Goal: Information Seeking & Learning: Learn about a topic

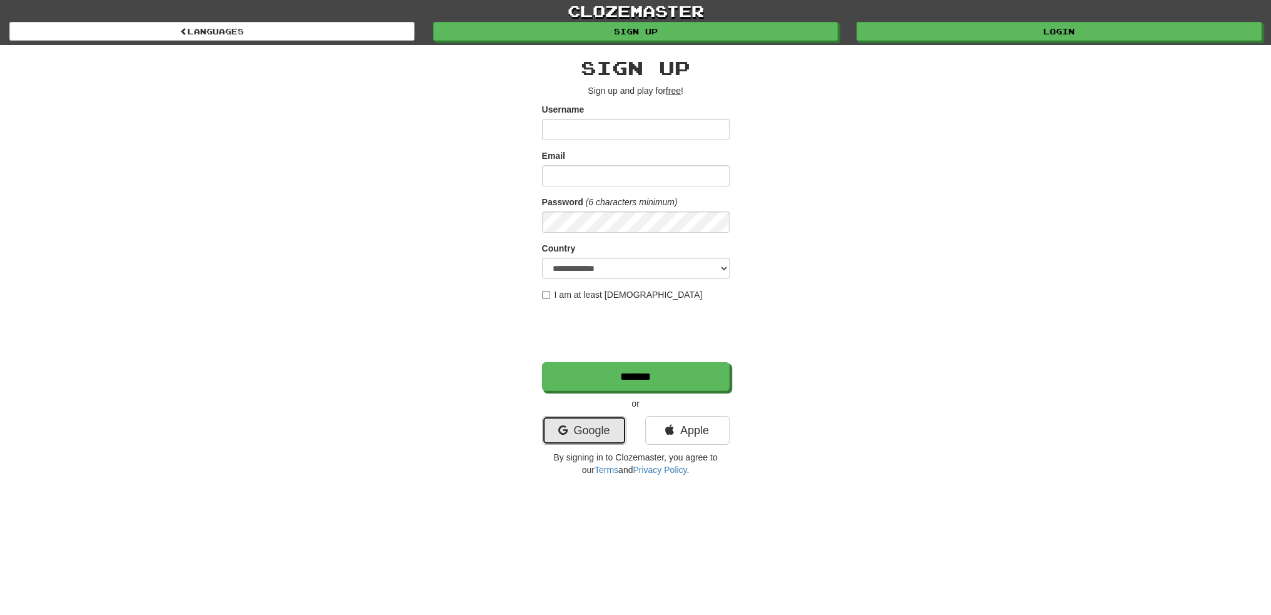
click at [585, 429] on link "Google" at bounding box center [584, 430] width 84 height 29
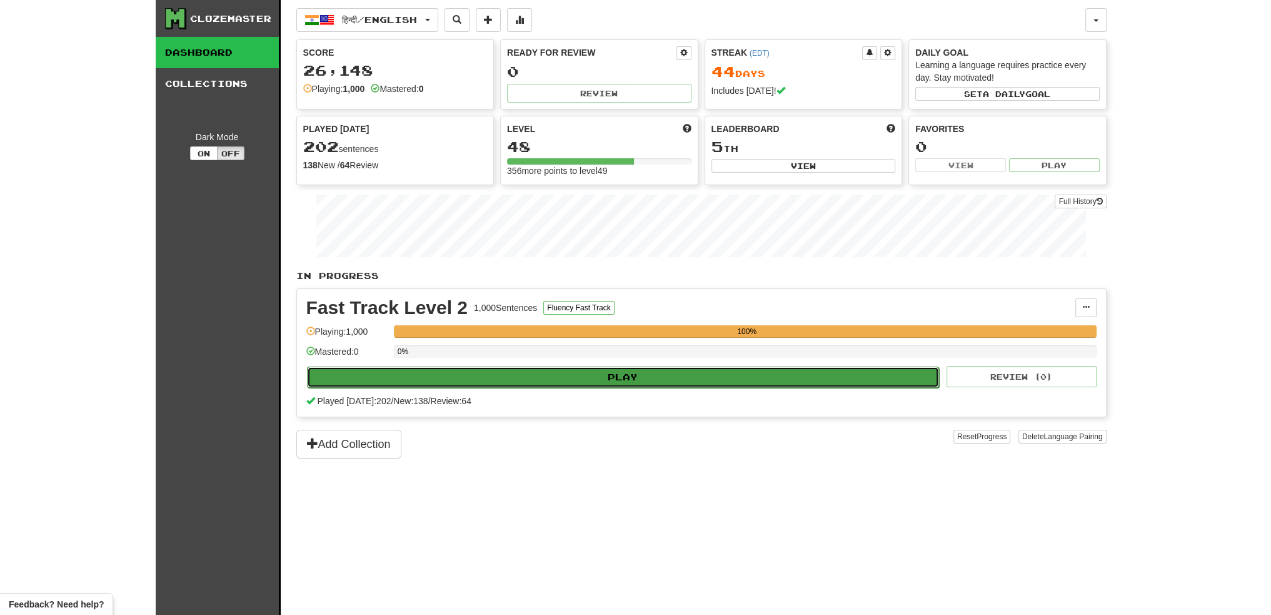
click at [631, 372] on button "Play" at bounding box center [623, 376] width 633 height 21
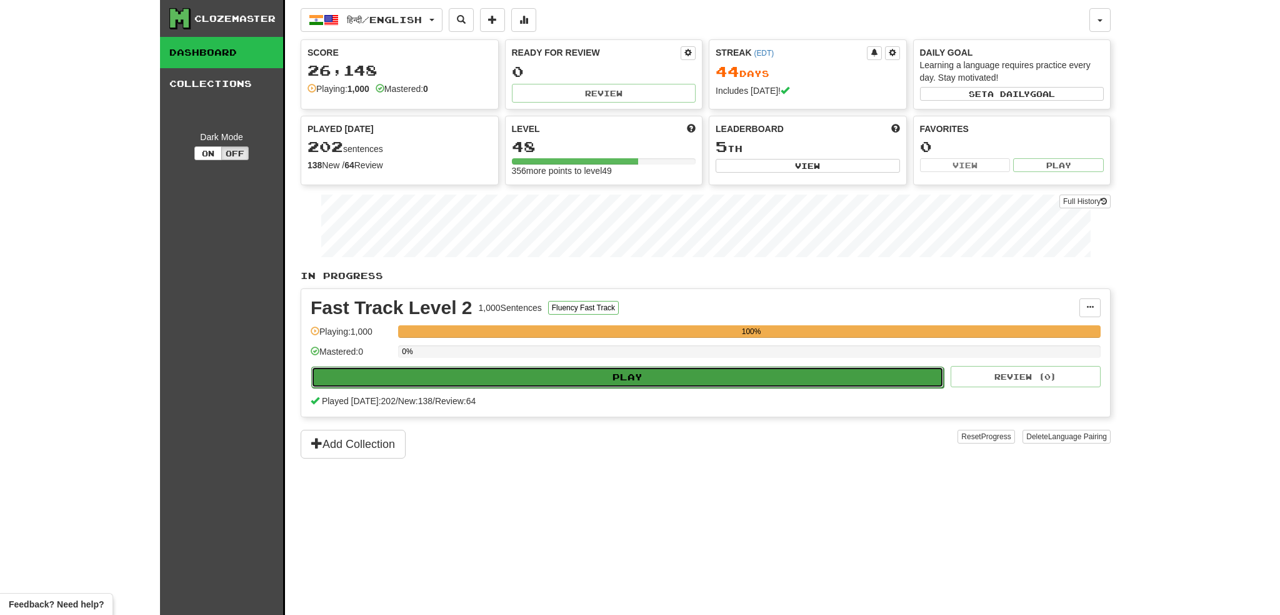
select select "***"
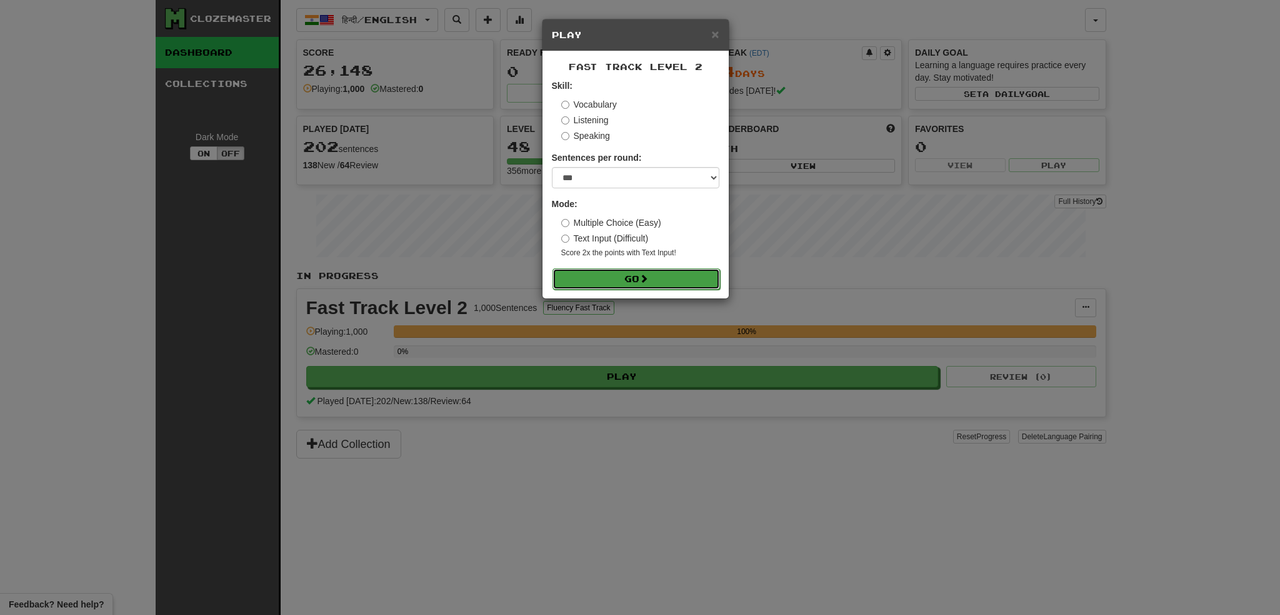
click at [628, 277] on button "Go" at bounding box center [637, 278] width 168 height 21
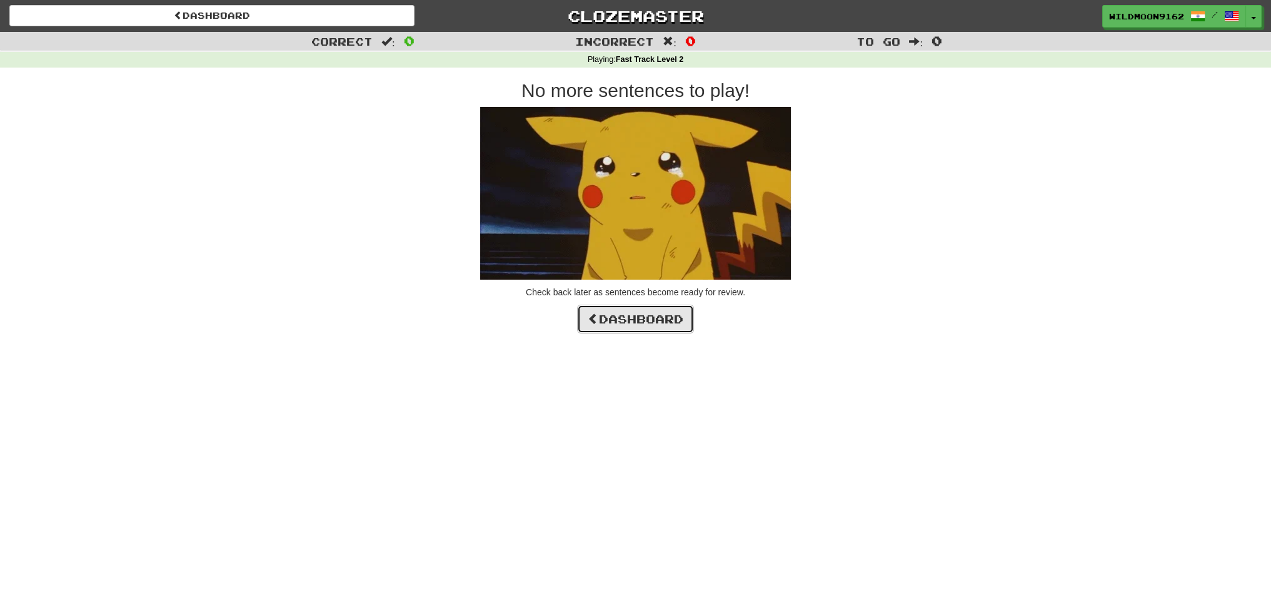
click at [620, 314] on link "Dashboard" at bounding box center [635, 318] width 117 height 29
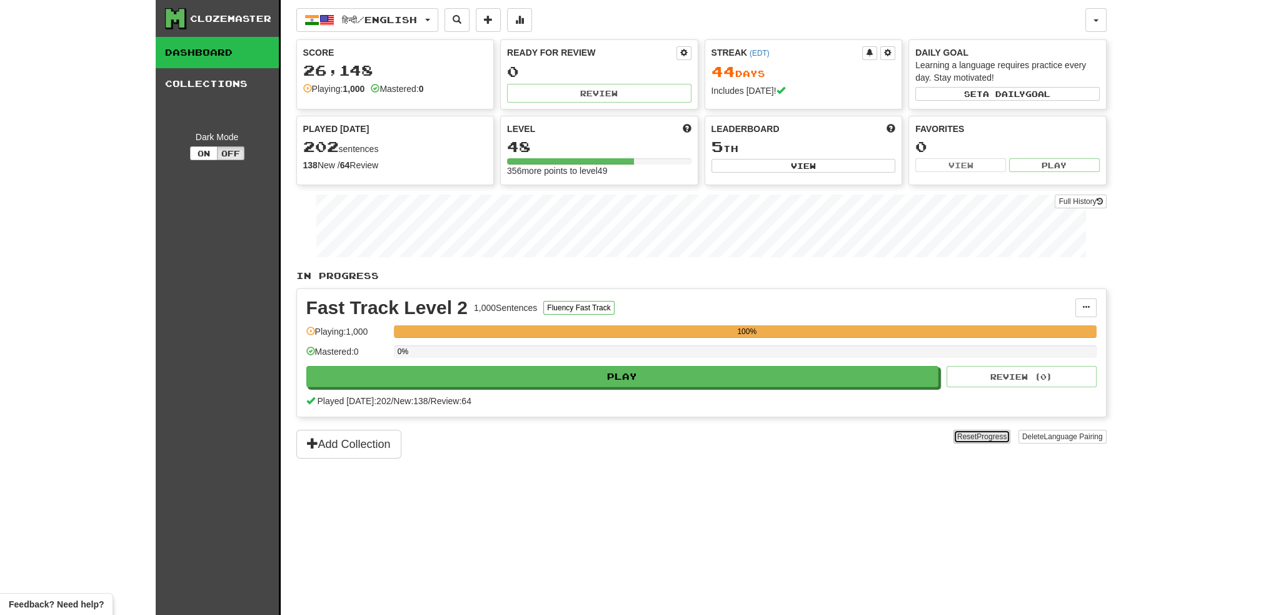
click at [976, 432] on span "Progress" at bounding box center [991, 436] width 30 height 9
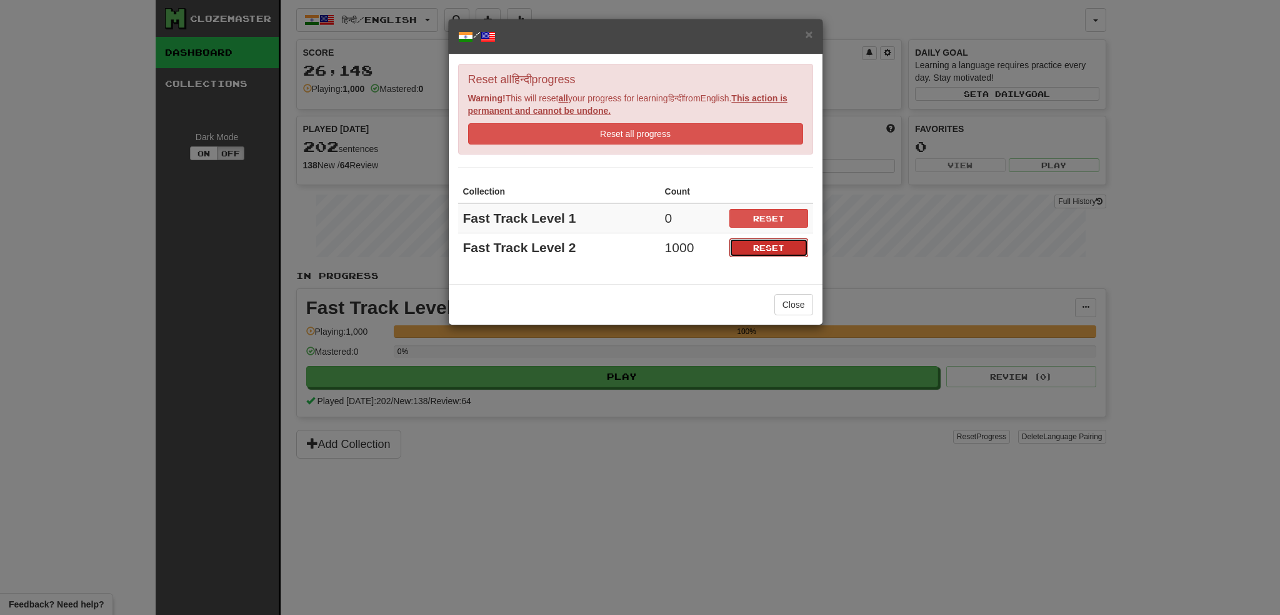
click at [770, 244] on button "Reset" at bounding box center [769, 247] width 79 height 19
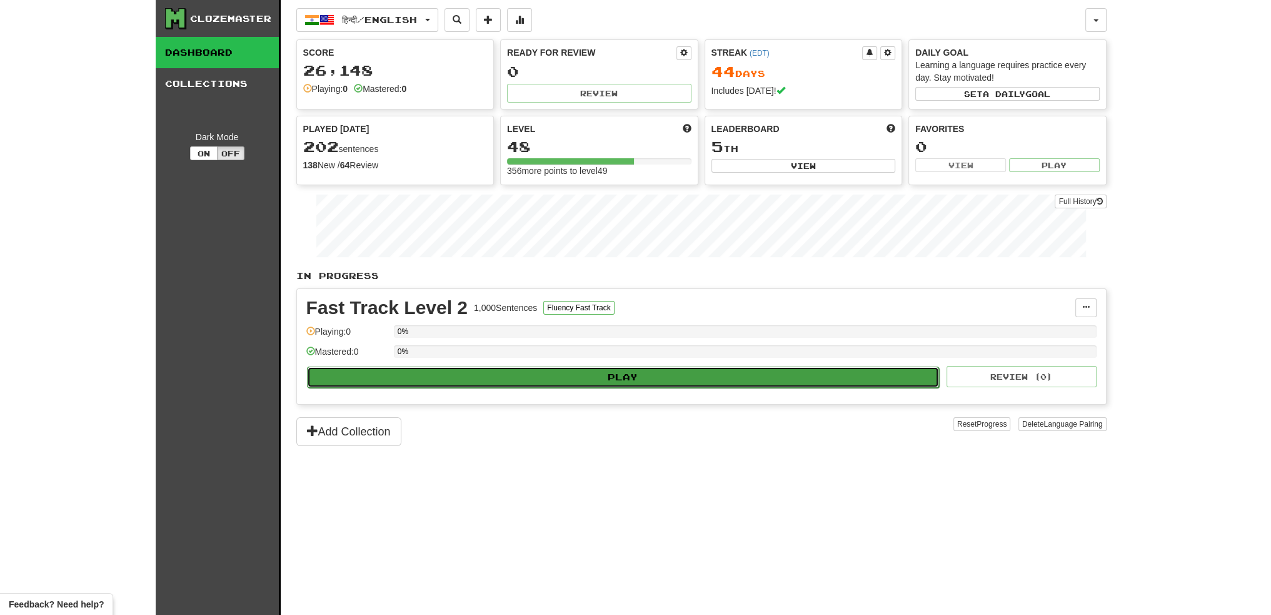
click at [665, 376] on button "Play" at bounding box center [623, 376] width 633 height 21
select select "***"
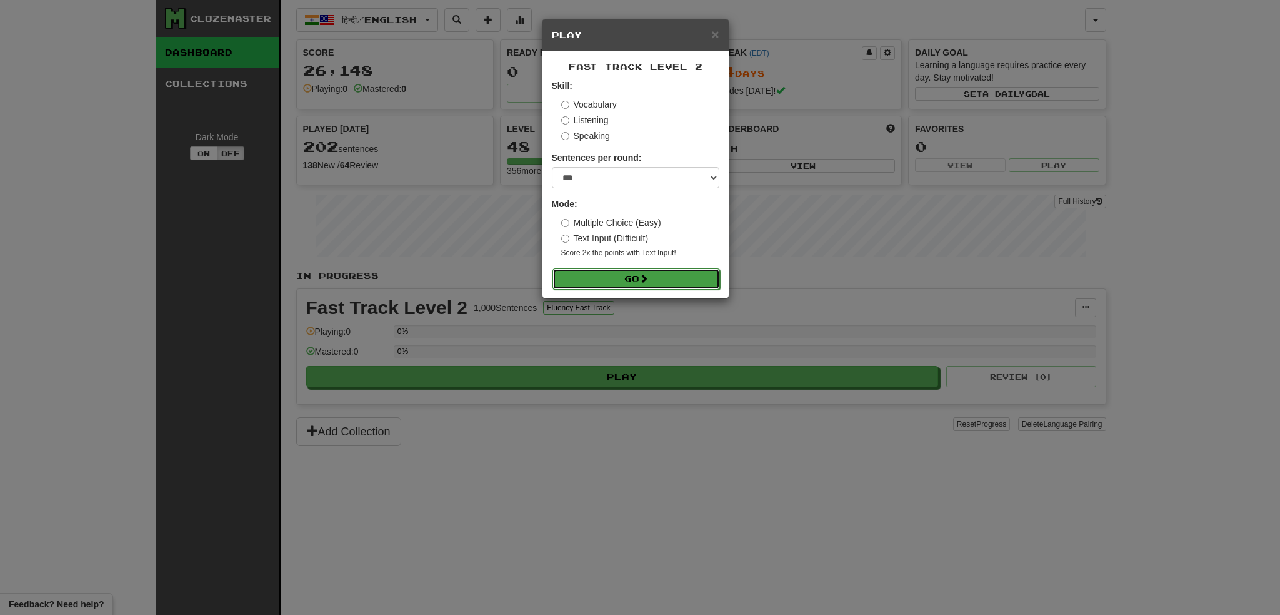
click at [631, 276] on button "Go" at bounding box center [637, 278] width 168 height 21
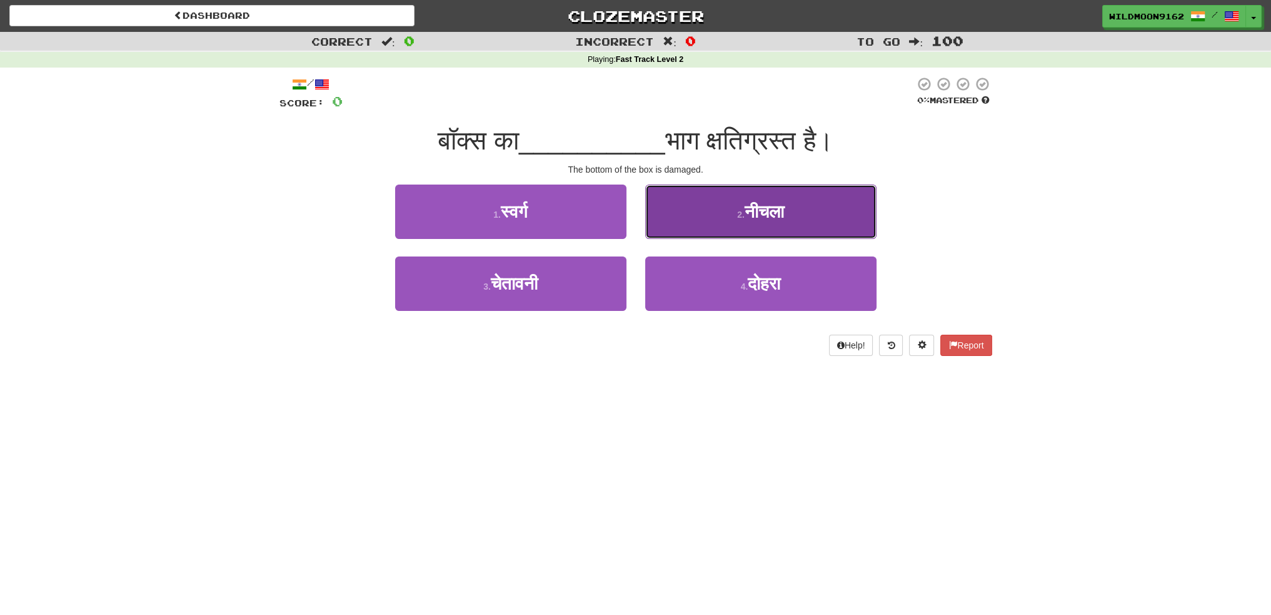
click at [728, 208] on button "2 . [GEOGRAPHIC_DATA]" at bounding box center [760, 211] width 231 height 54
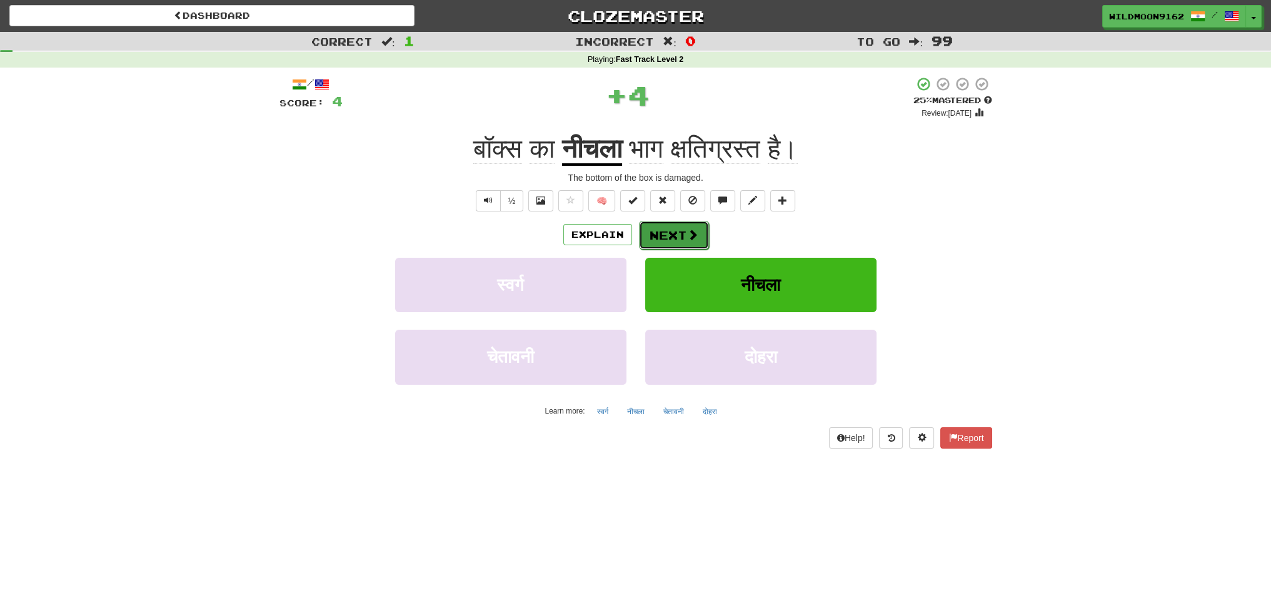
click at [671, 229] on button "Next" at bounding box center [674, 235] width 70 height 29
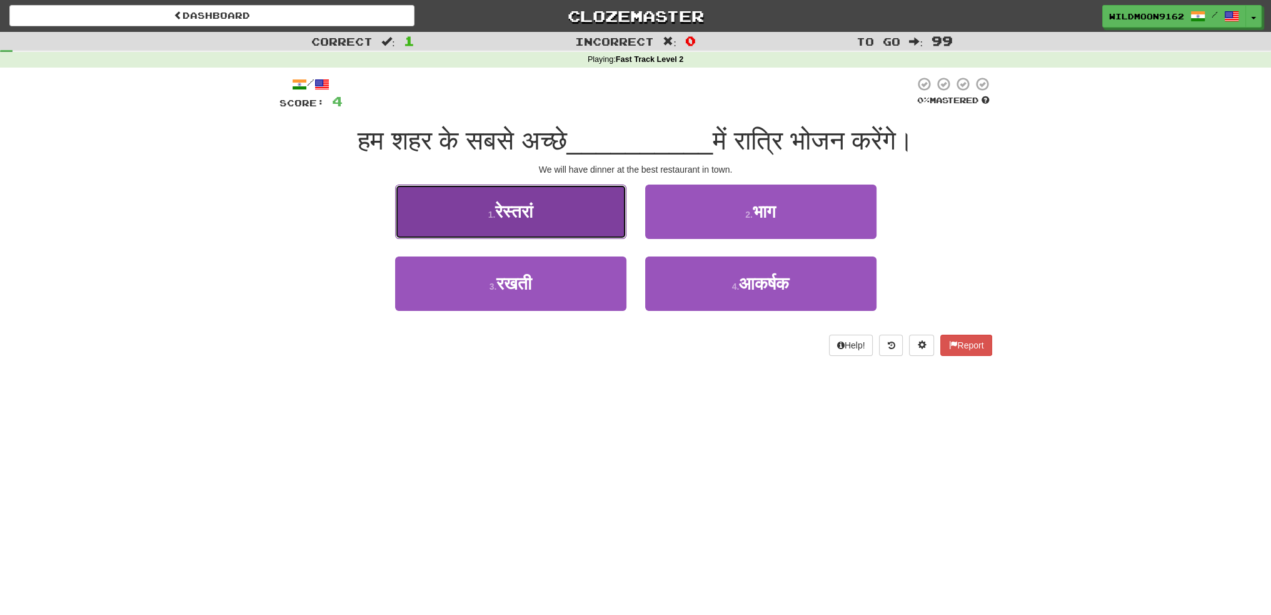
click at [555, 211] on button "1 . रेस्तरां" at bounding box center [510, 211] width 231 height 54
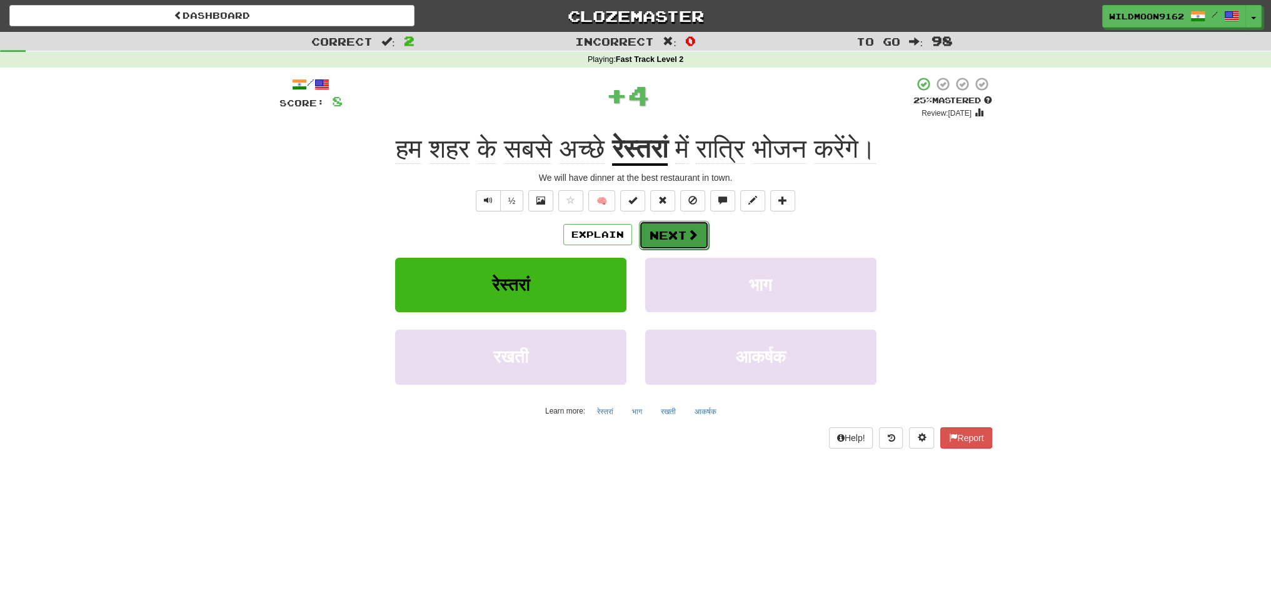
click at [650, 239] on button "Next" at bounding box center [674, 235] width 70 height 29
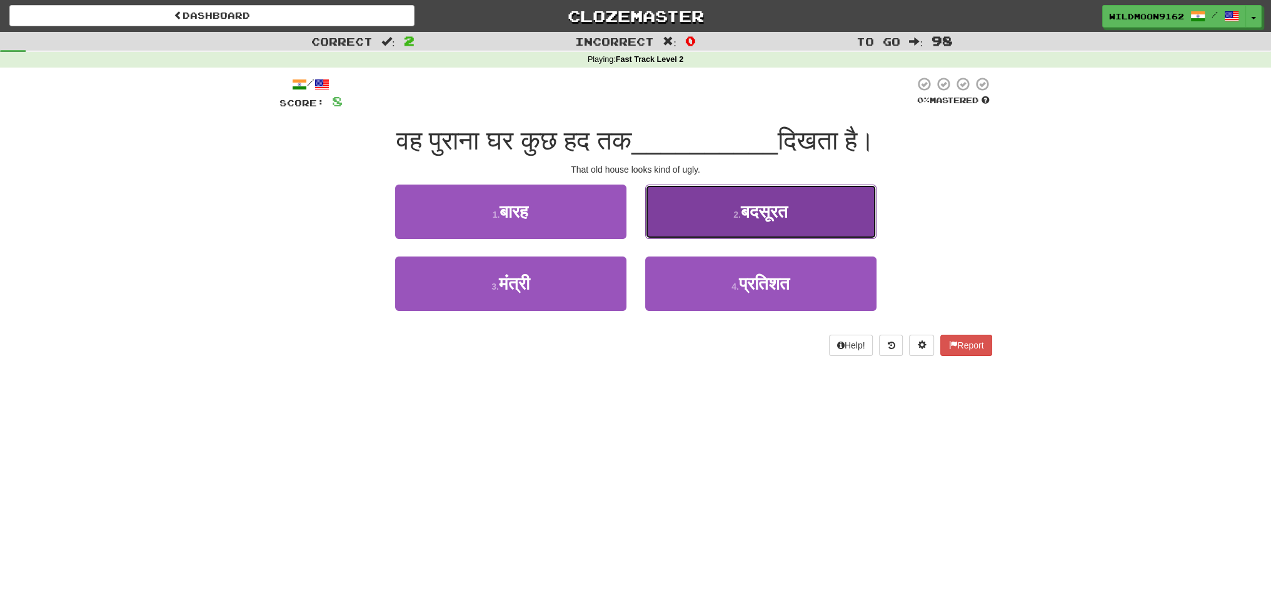
click at [785, 209] on span "बदसूरत" at bounding box center [764, 211] width 47 height 19
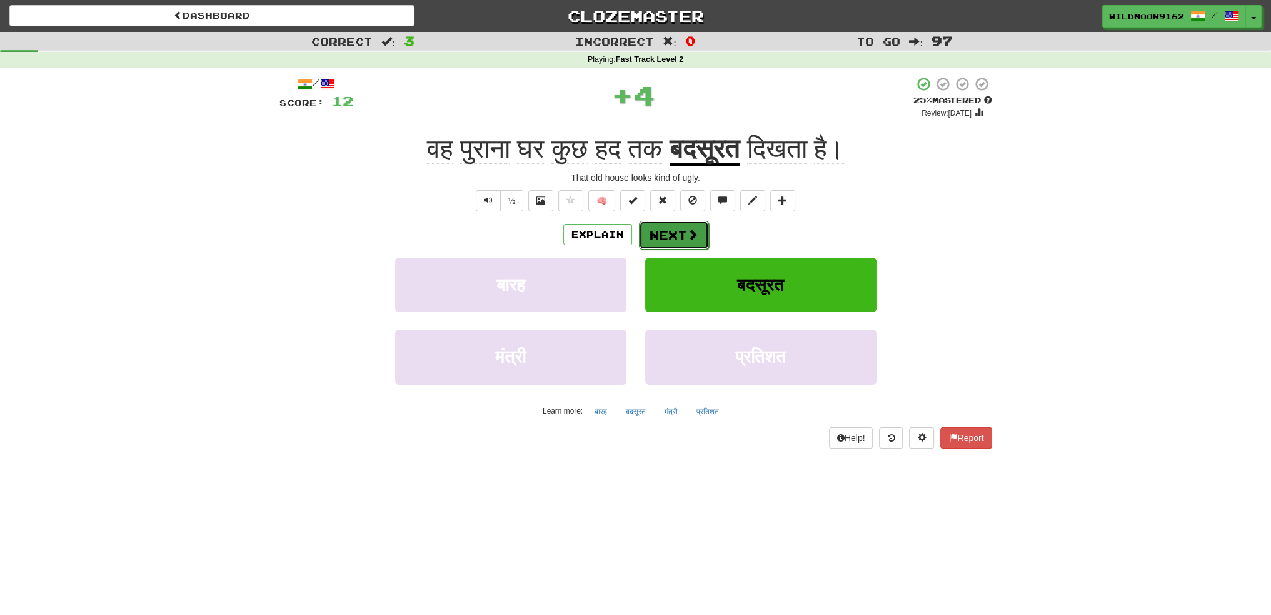
click at [667, 228] on button "Next" at bounding box center [674, 235] width 70 height 29
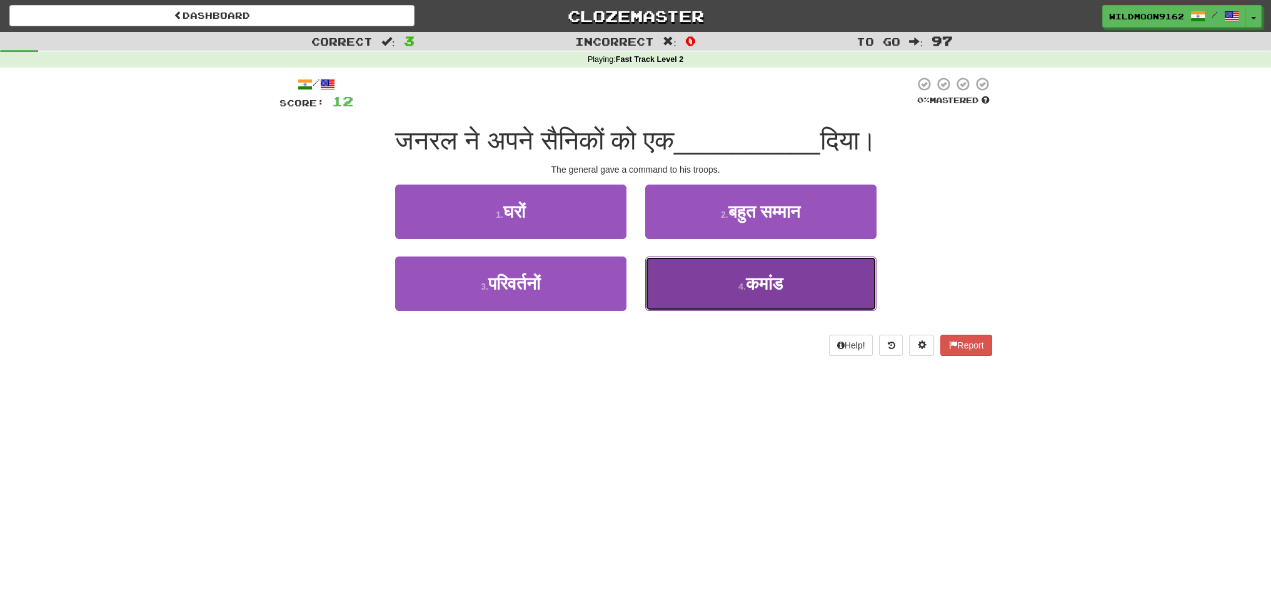
click at [728, 286] on button "4 . कमांड" at bounding box center [760, 283] width 231 height 54
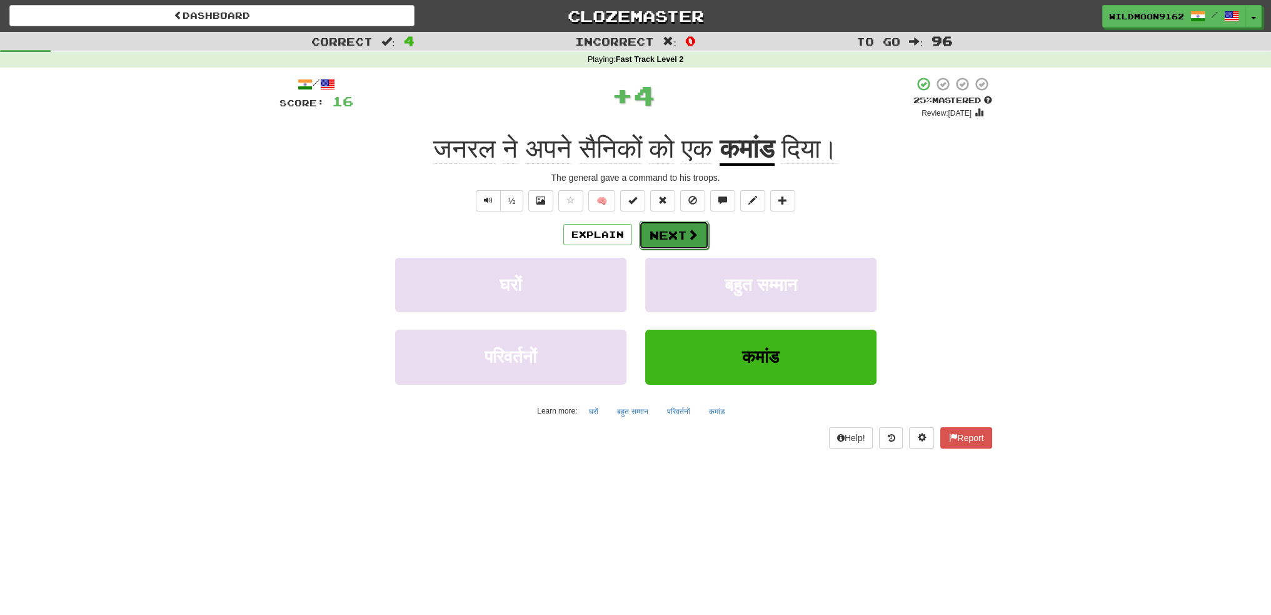
click at [670, 232] on button "Next" at bounding box center [674, 235] width 70 height 29
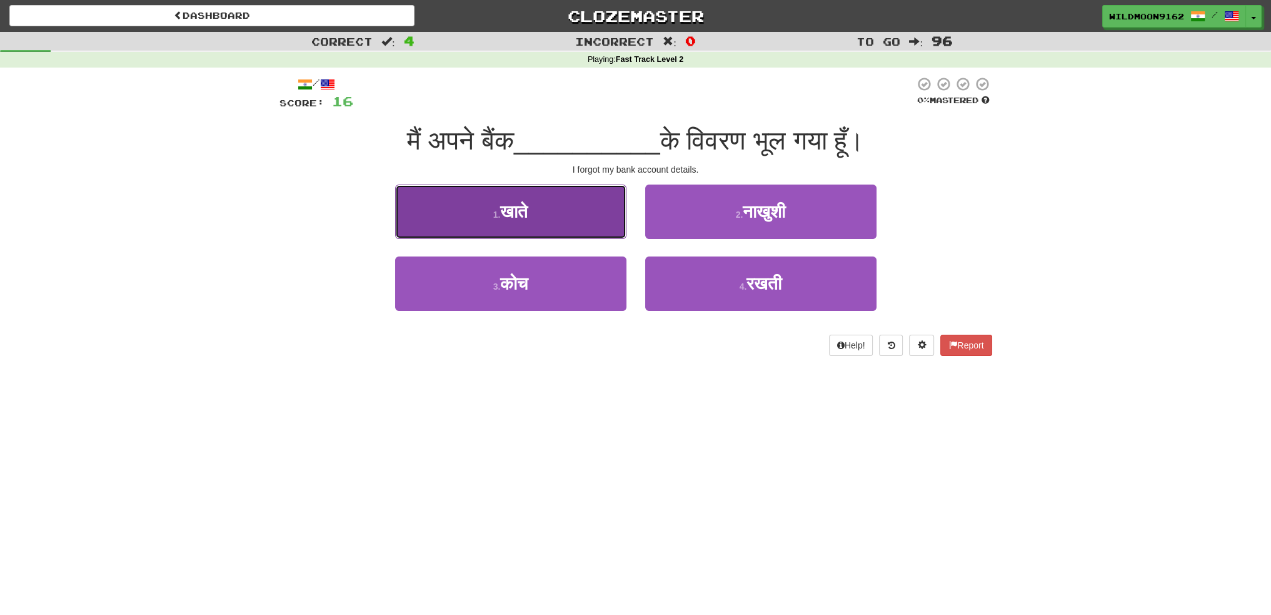
click at [533, 219] on button "1 . खाते" at bounding box center [510, 211] width 231 height 54
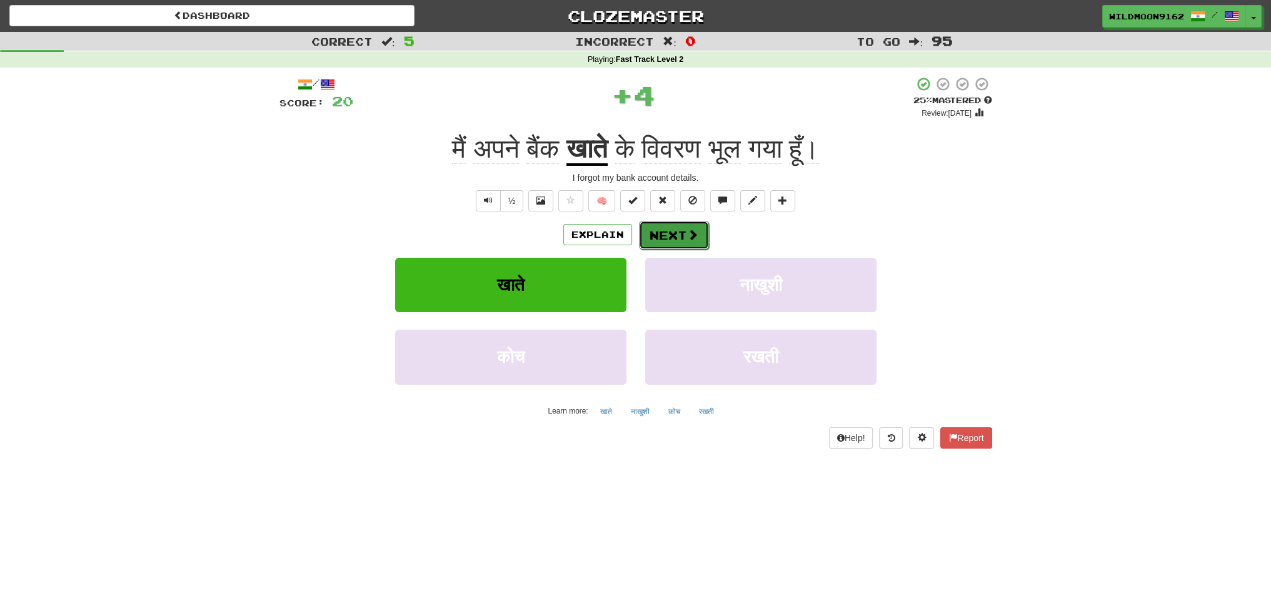
click at [672, 230] on button "Next" at bounding box center [674, 235] width 70 height 29
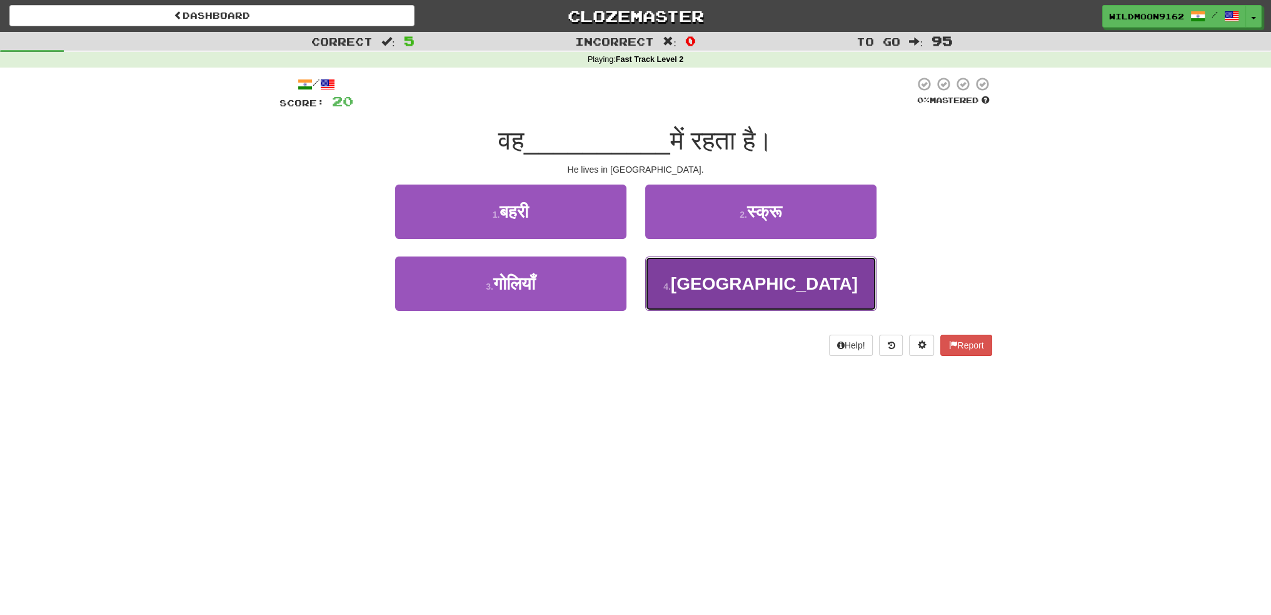
click at [711, 281] on button "4 . [GEOGRAPHIC_DATA]" at bounding box center [760, 283] width 231 height 54
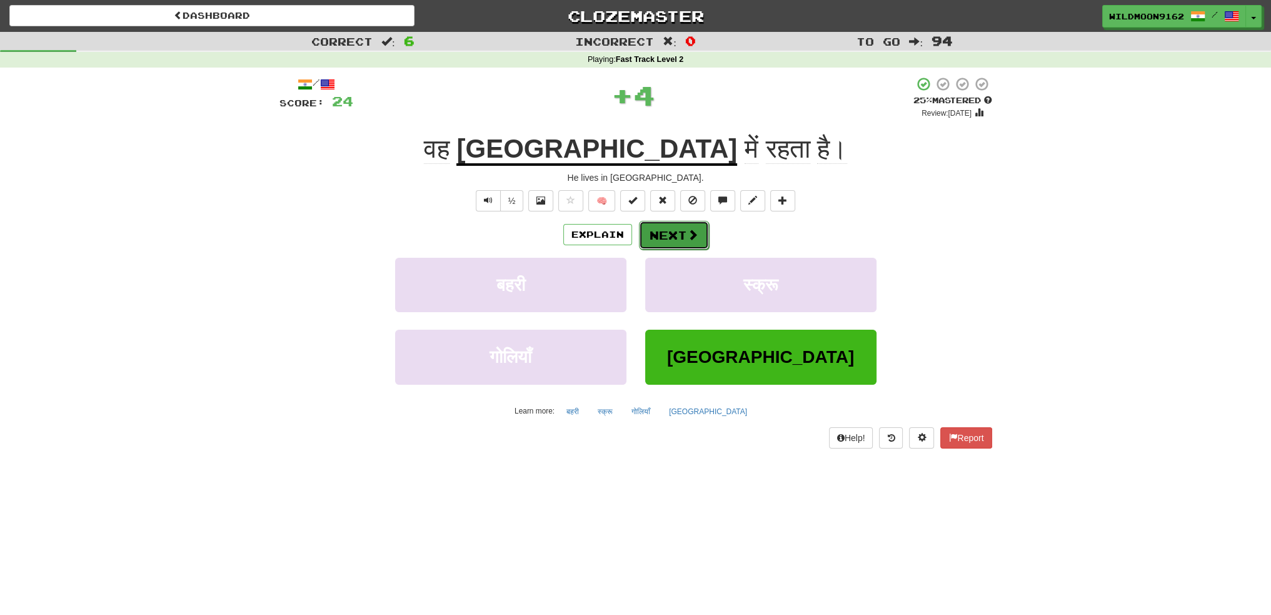
click at [650, 221] on button "Next" at bounding box center [674, 235] width 70 height 29
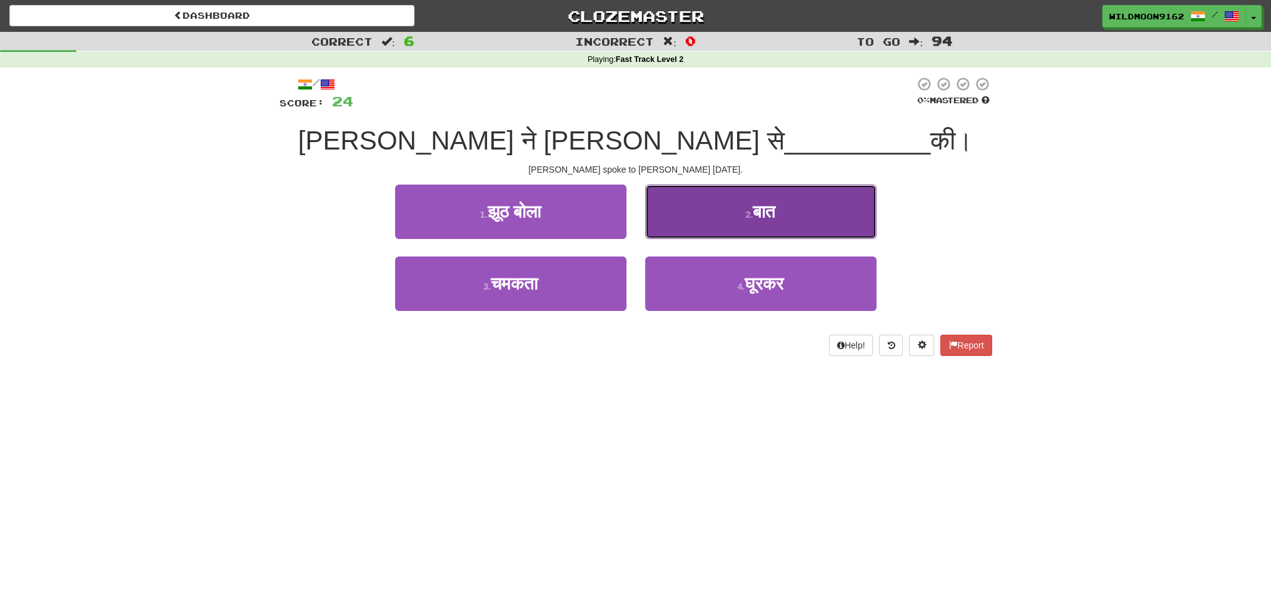
click at [717, 214] on button "2 . बात" at bounding box center [760, 211] width 231 height 54
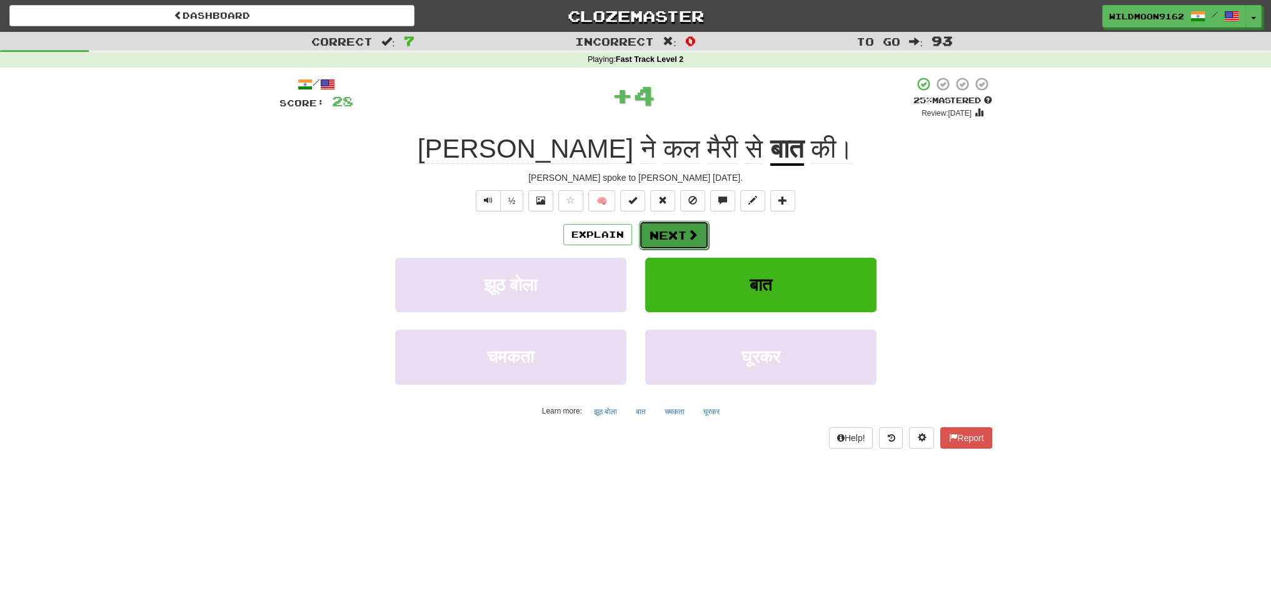
click at [670, 239] on button "Next" at bounding box center [674, 235] width 70 height 29
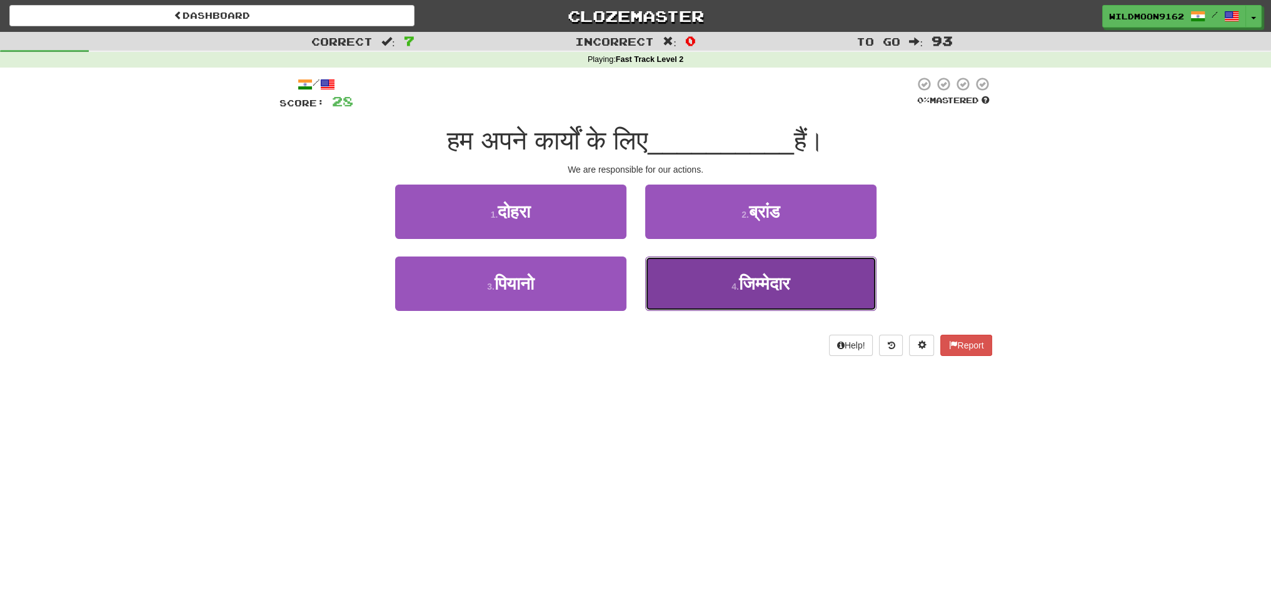
click at [731, 288] on small "4 ." at bounding box center [735, 286] width 8 height 10
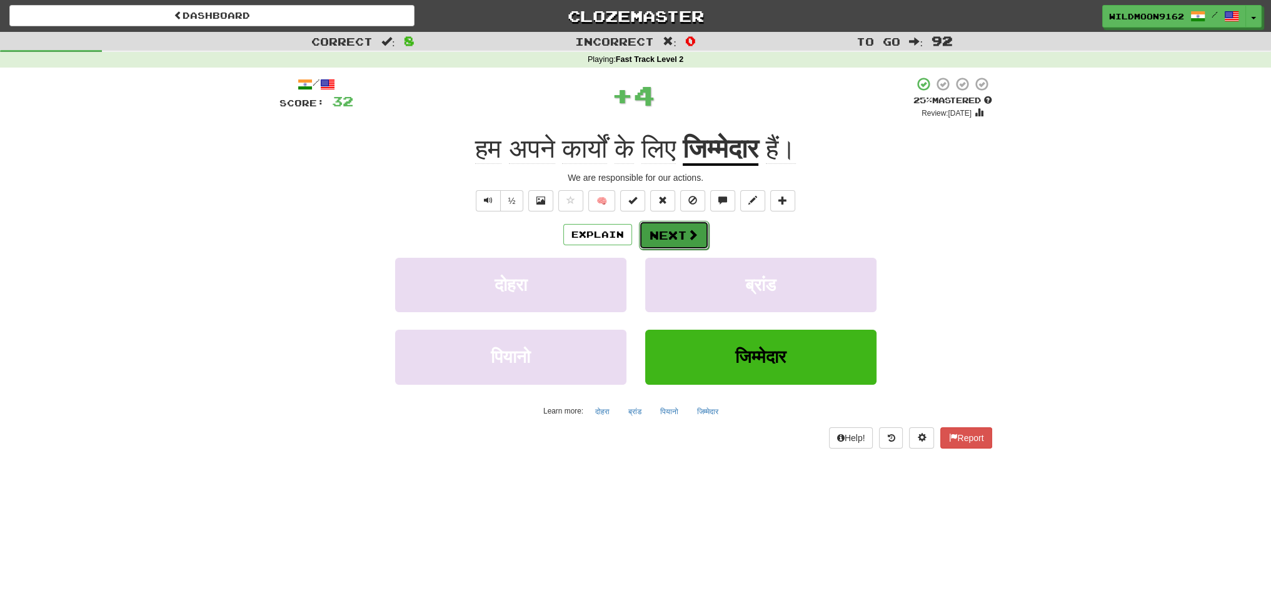
click at [683, 239] on button "Next" at bounding box center [674, 235] width 70 height 29
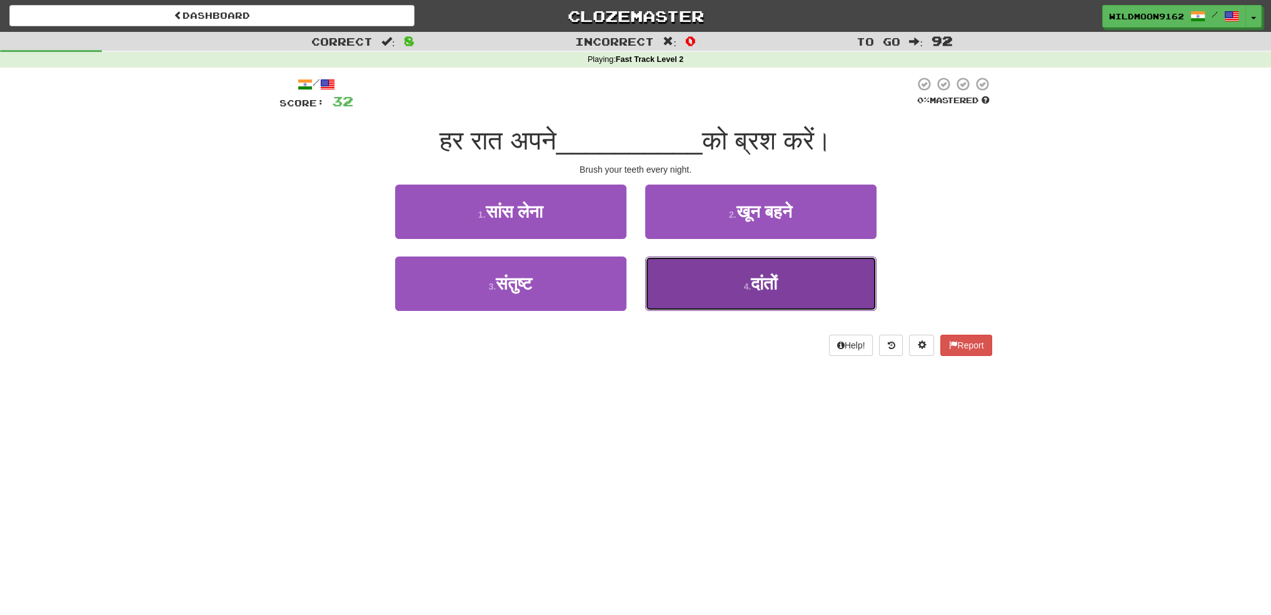
click at [738, 290] on button "4 . दांतों" at bounding box center [760, 283] width 231 height 54
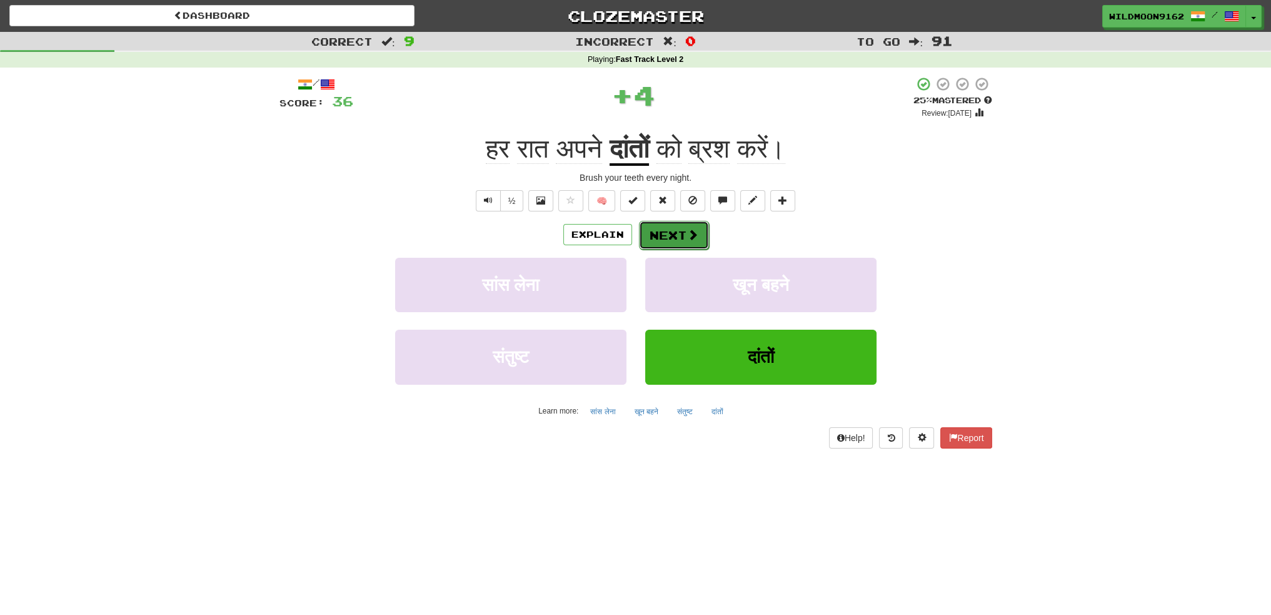
click at [677, 239] on button "Next" at bounding box center [674, 235] width 70 height 29
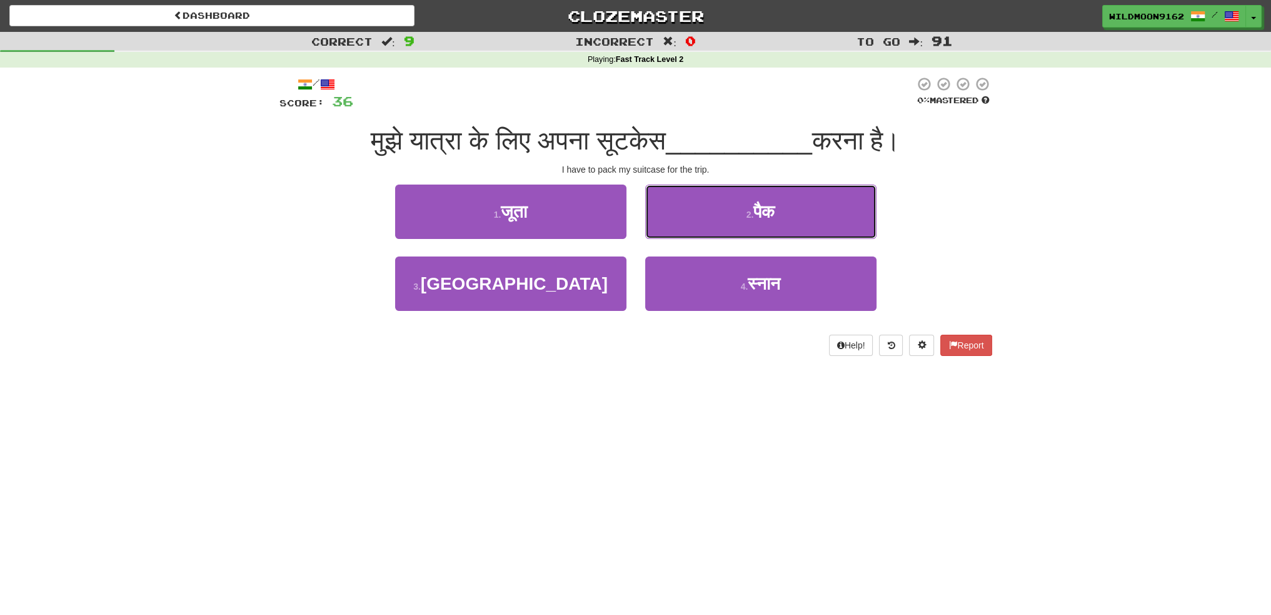
drag, startPoint x: 731, startPoint y: 208, endPoint x: 723, endPoint y: 213, distance: 9.9
click at [731, 208] on button "2 . पैक" at bounding box center [760, 211] width 231 height 54
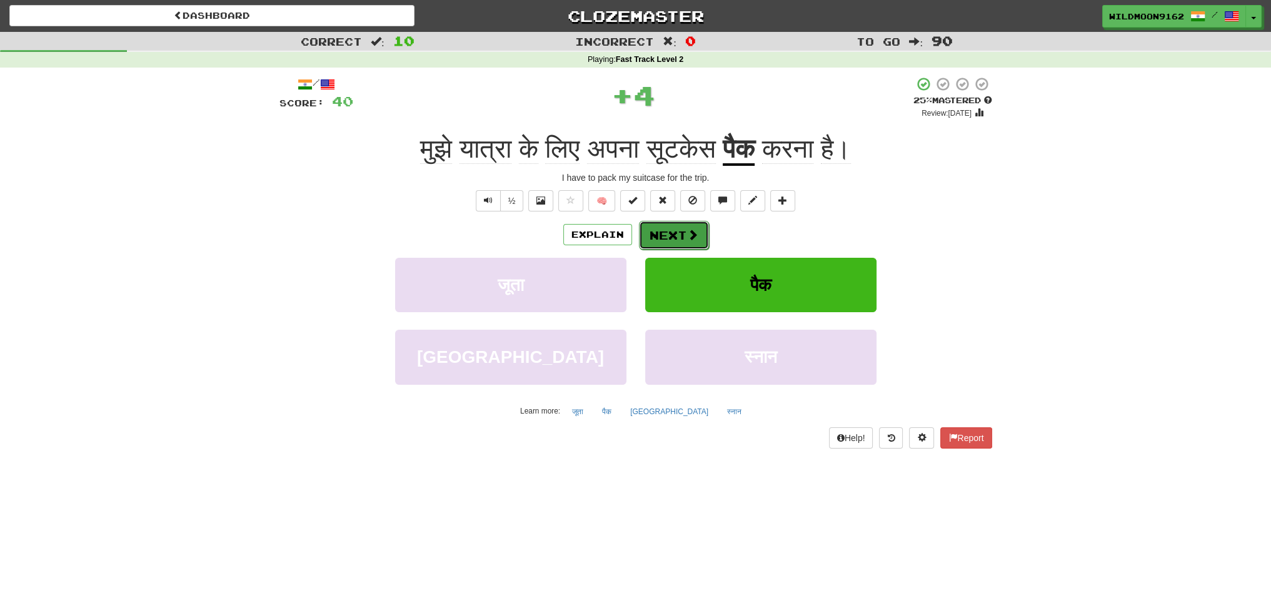
click at [677, 231] on button "Next" at bounding box center [674, 235] width 70 height 29
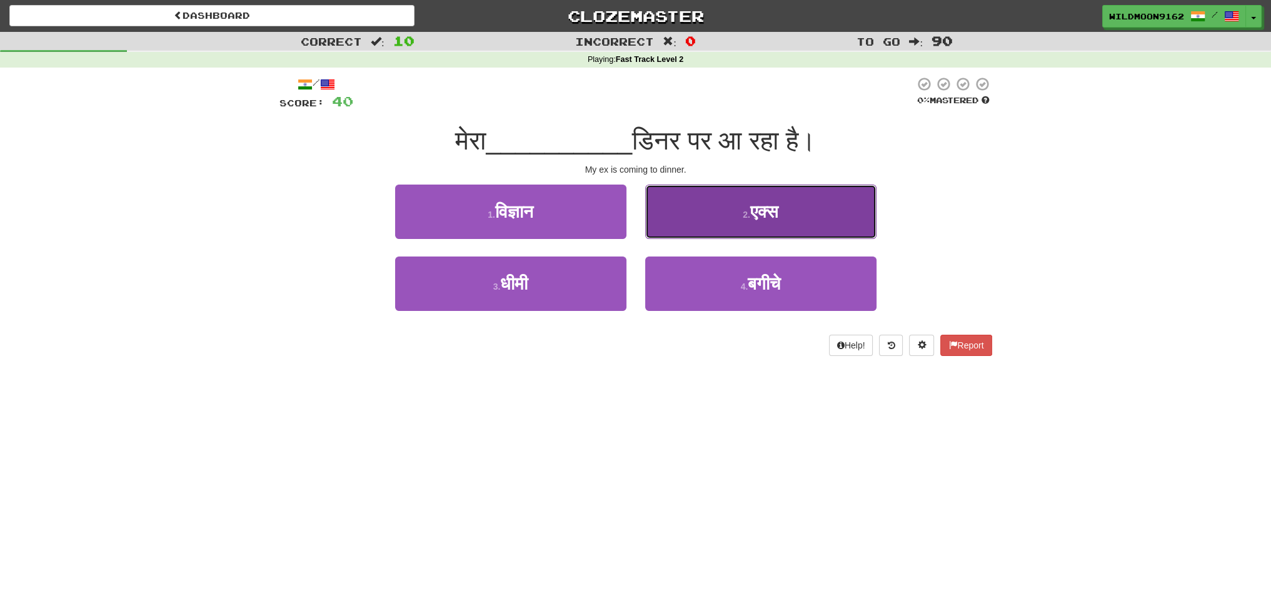
click at [737, 215] on button "2 . एक्स" at bounding box center [760, 211] width 231 height 54
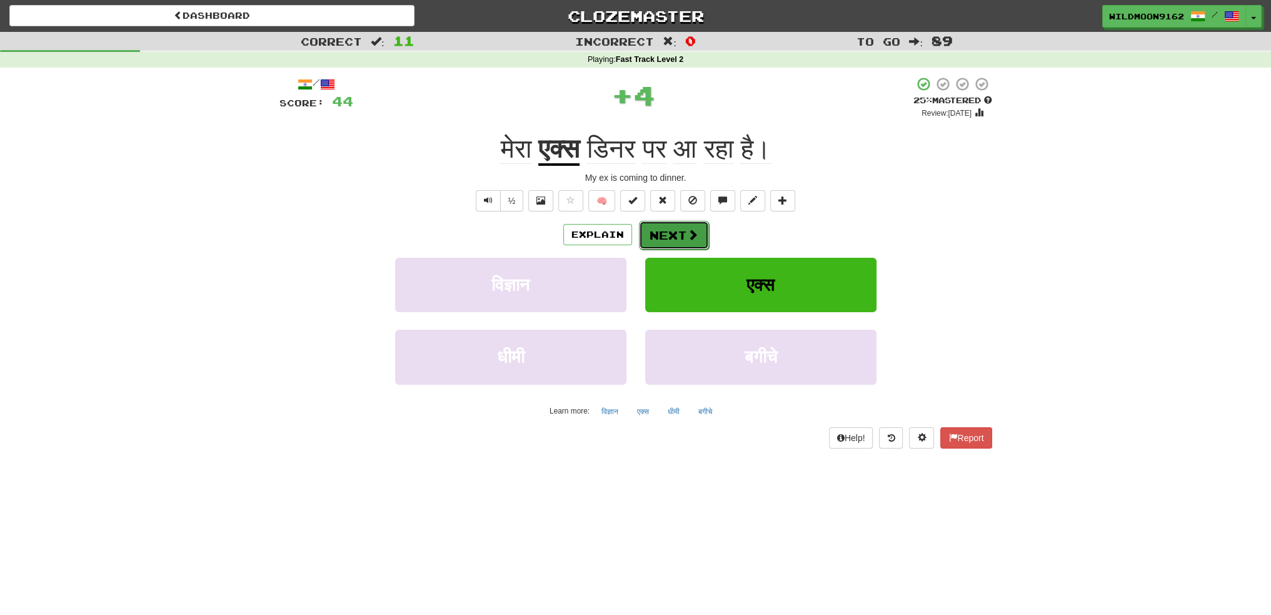
click at [673, 235] on button "Next" at bounding box center [674, 235] width 70 height 29
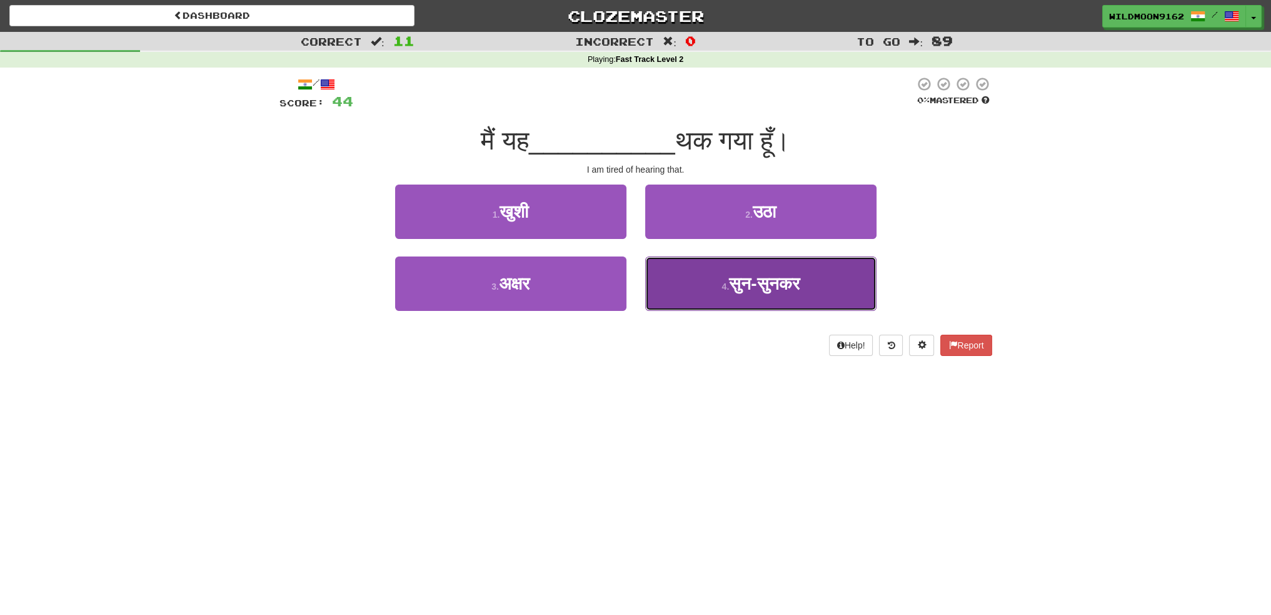
click at [729, 287] on span "सुन-सुनकर" at bounding box center [764, 283] width 70 height 19
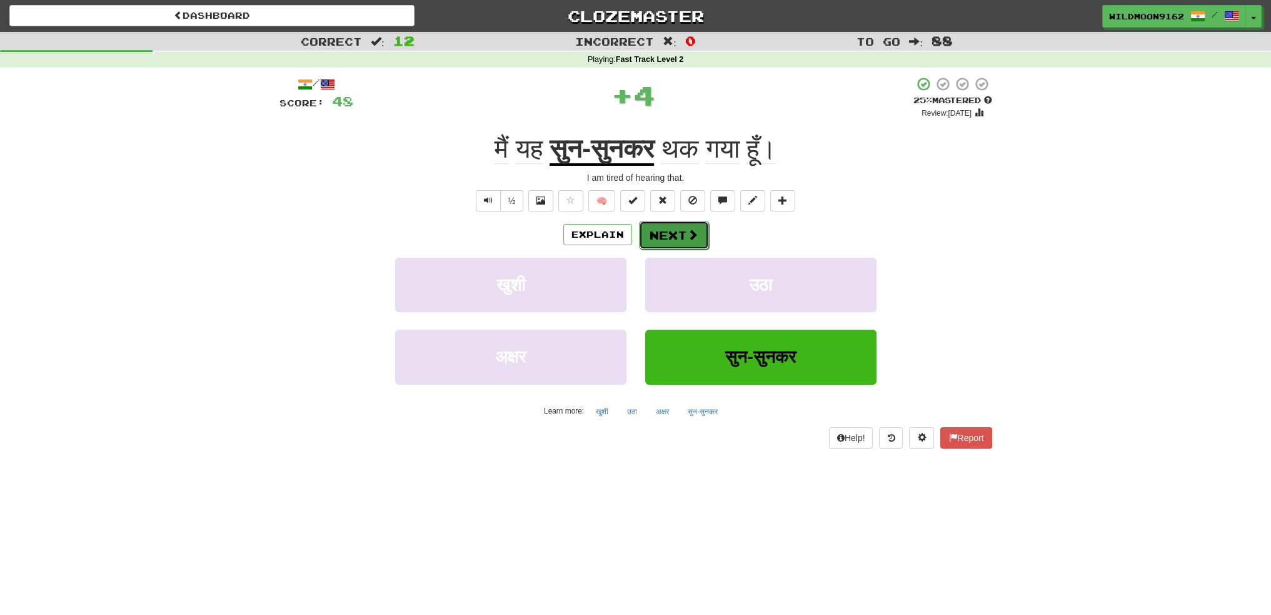
click at [666, 236] on button "Next" at bounding box center [674, 235] width 70 height 29
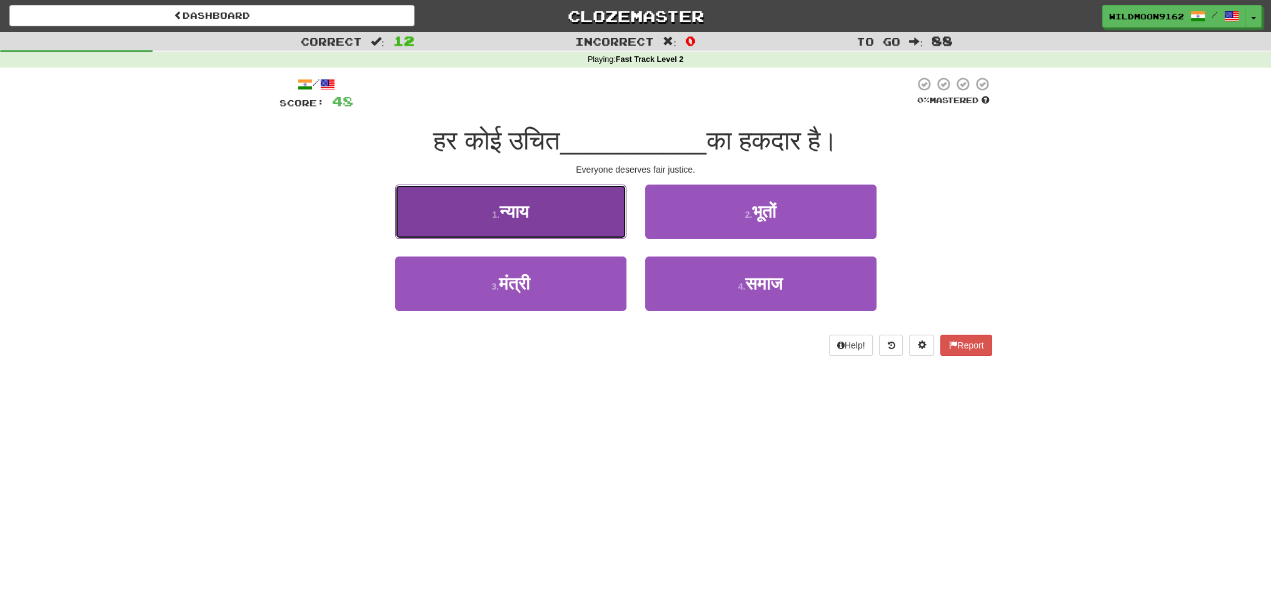
click at [523, 208] on span "न्याय" at bounding box center [513, 211] width 29 height 19
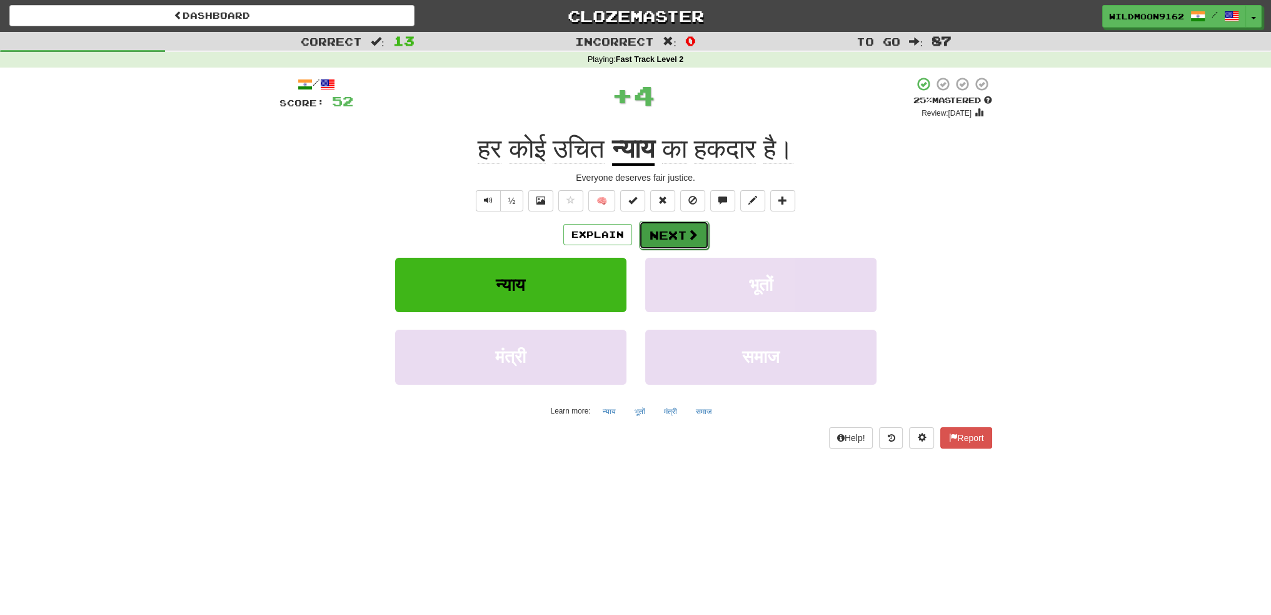
click at [658, 238] on button "Next" at bounding box center [674, 235] width 70 height 29
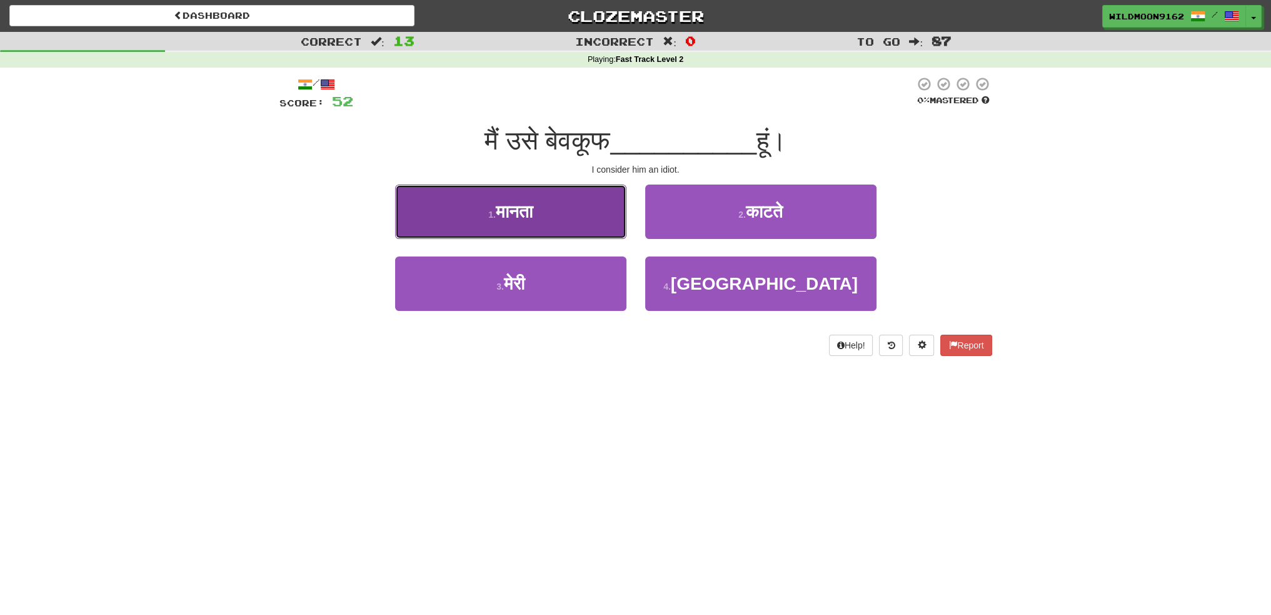
click at [560, 215] on button "1 . मानता" at bounding box center [510, 211] width 231 height 54
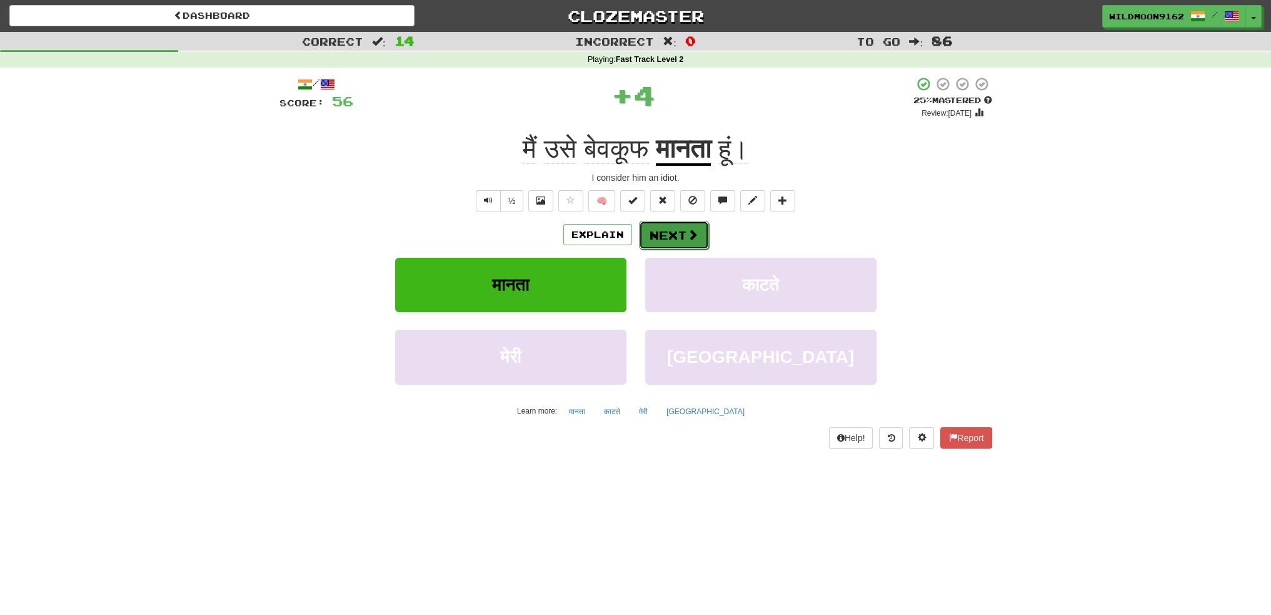
click at [666, 239] on button "Next" at bounding box center [674, 235] width 70 height 29
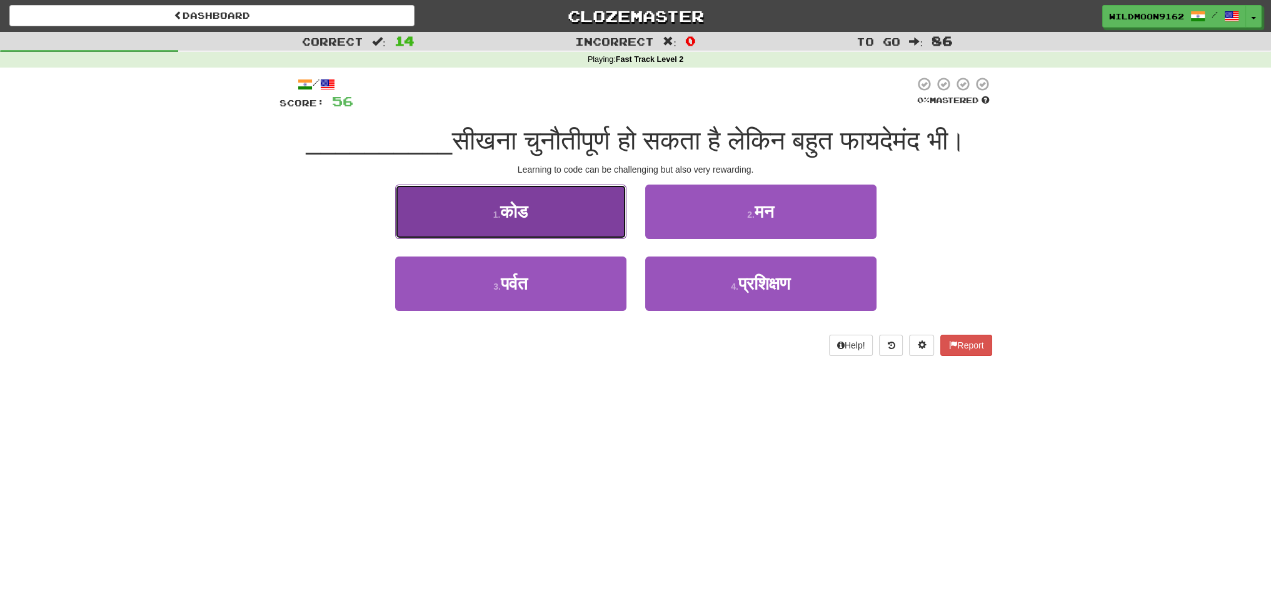
click at [524, 221] on span "कोड" at bounding box center [514, 211] width 28 height 19
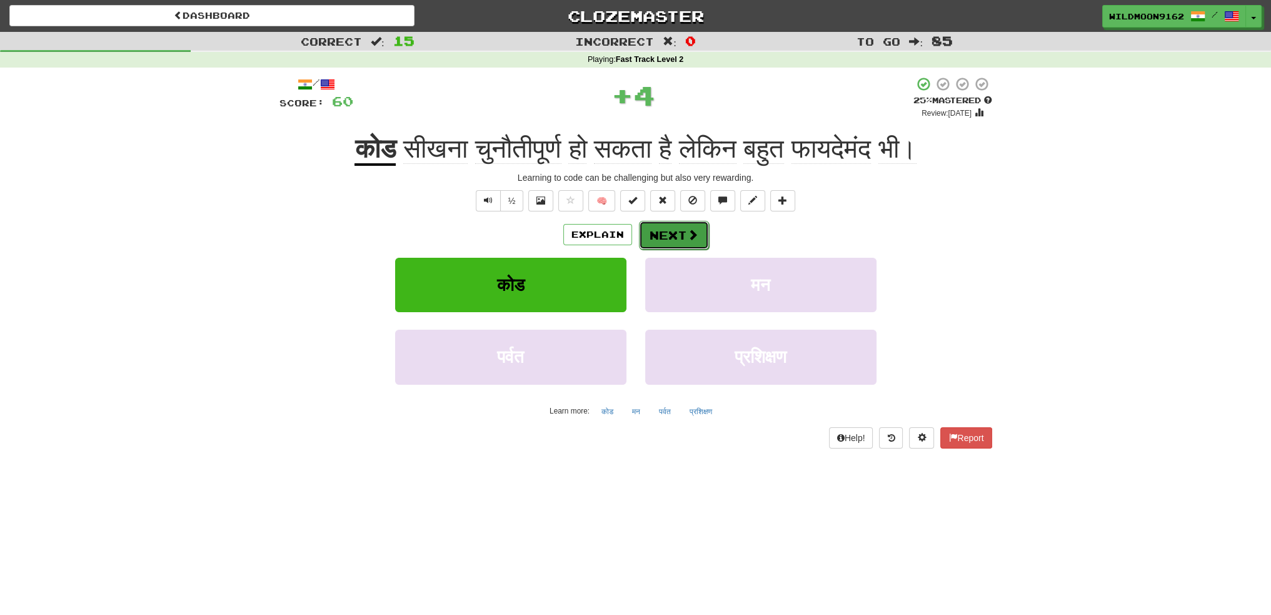
click at [678, 233] on button "Next" at bounding box center [674, 235] width 70 height 29
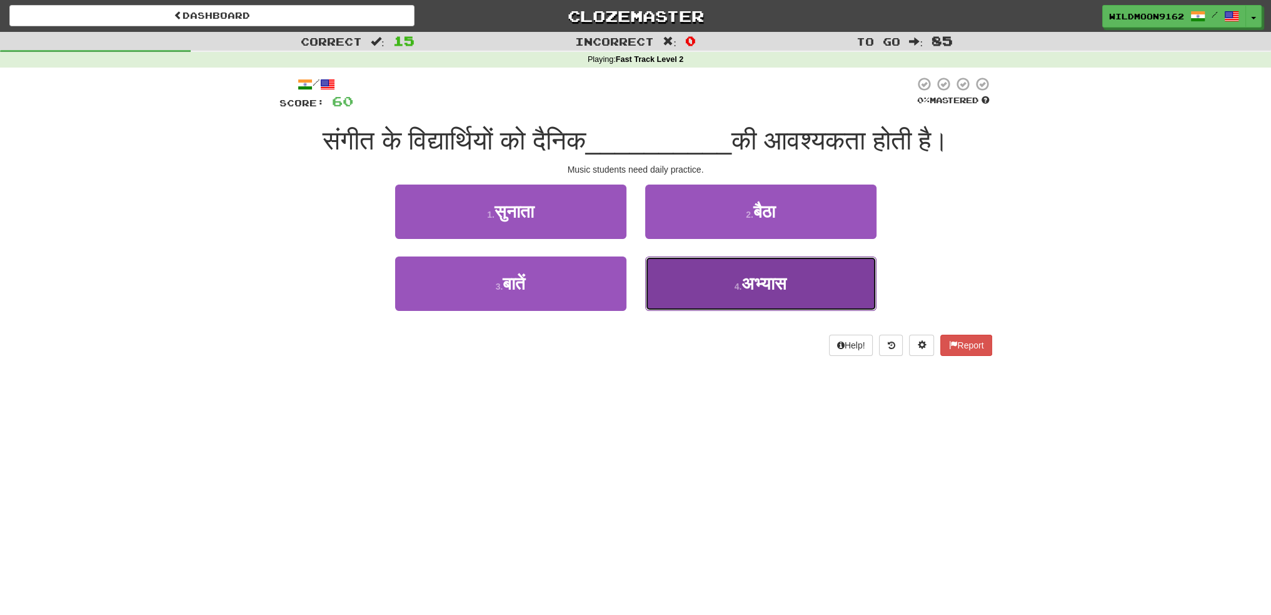
click at [758, 287] on span "अभ्यास" at bounding box center [763, 283] width 45 height 19
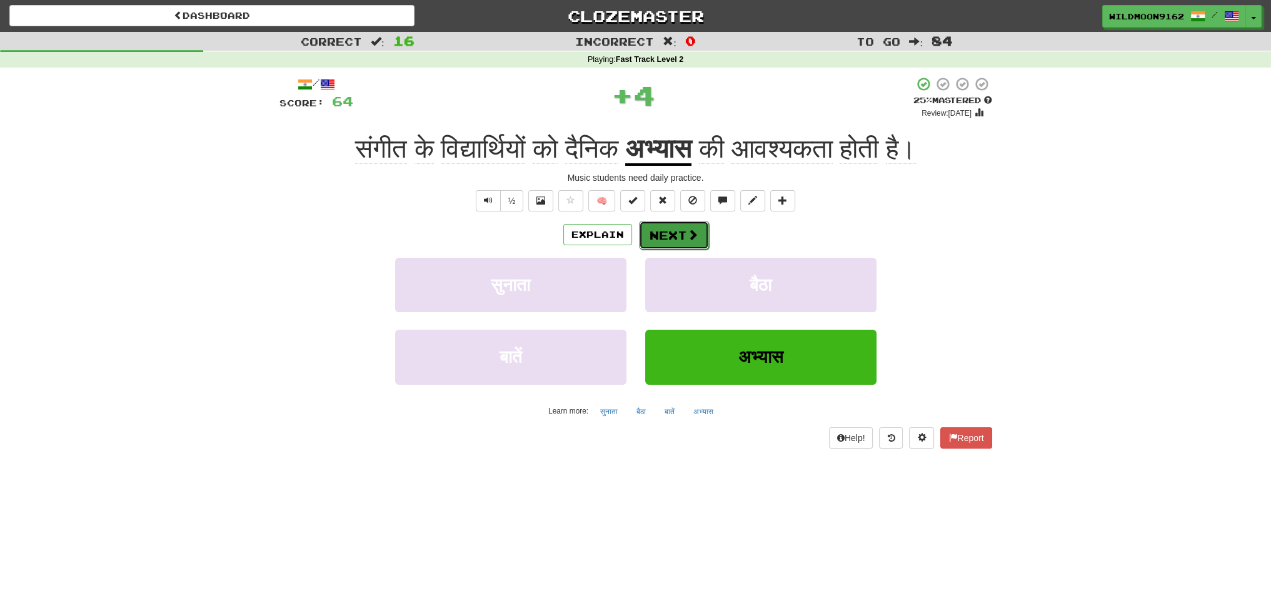
click at [687, 231] on span at bounding box center [692, 234] width 11 height 11
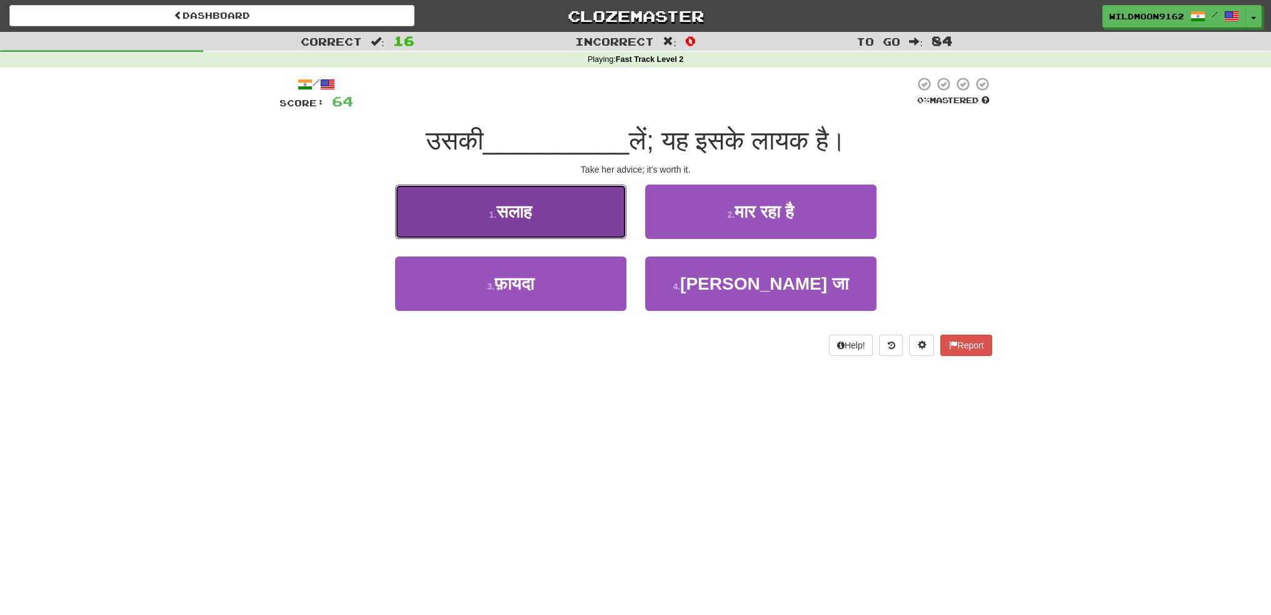
click at [555, 214] on button "1 . [GEOGRAPHIC_DATA]" at bounding box center [510, 211] width 231 height 54
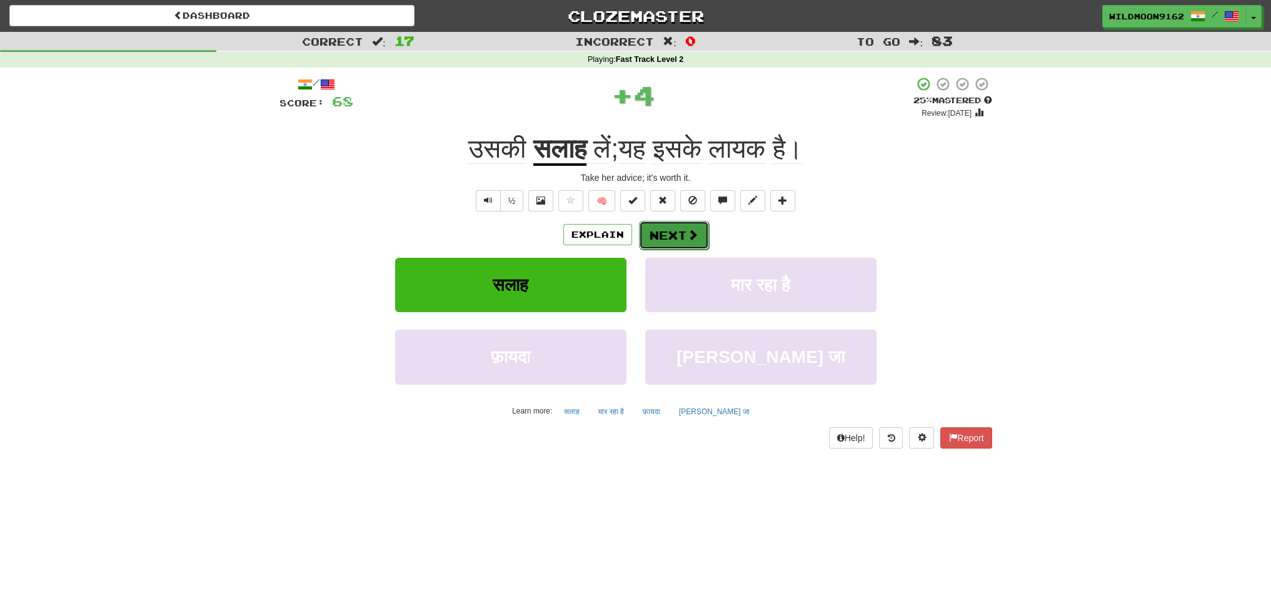
click at [673, 232] on button "Next" at bounding box center [674, 235] width 70 height 29
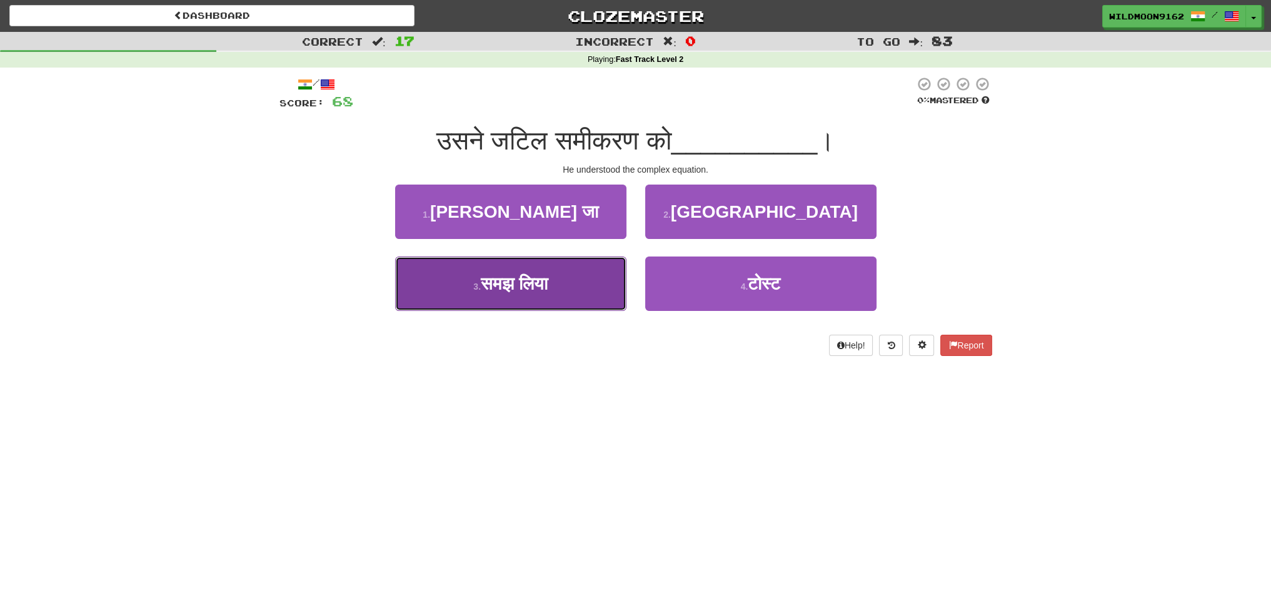
click at [527, 287] on span "समझ लिया" at bounding box center [514, 283] width 67 height 19
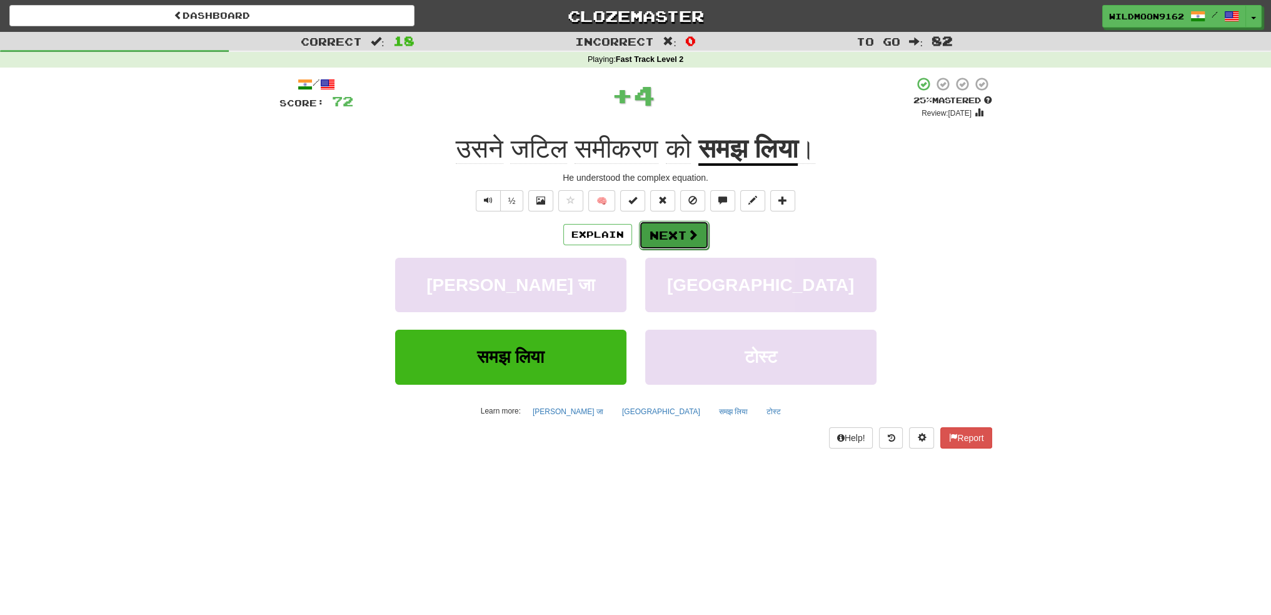
click at [668, 228] on button "Next" at bounding box center [674, 235] width 70 height 29
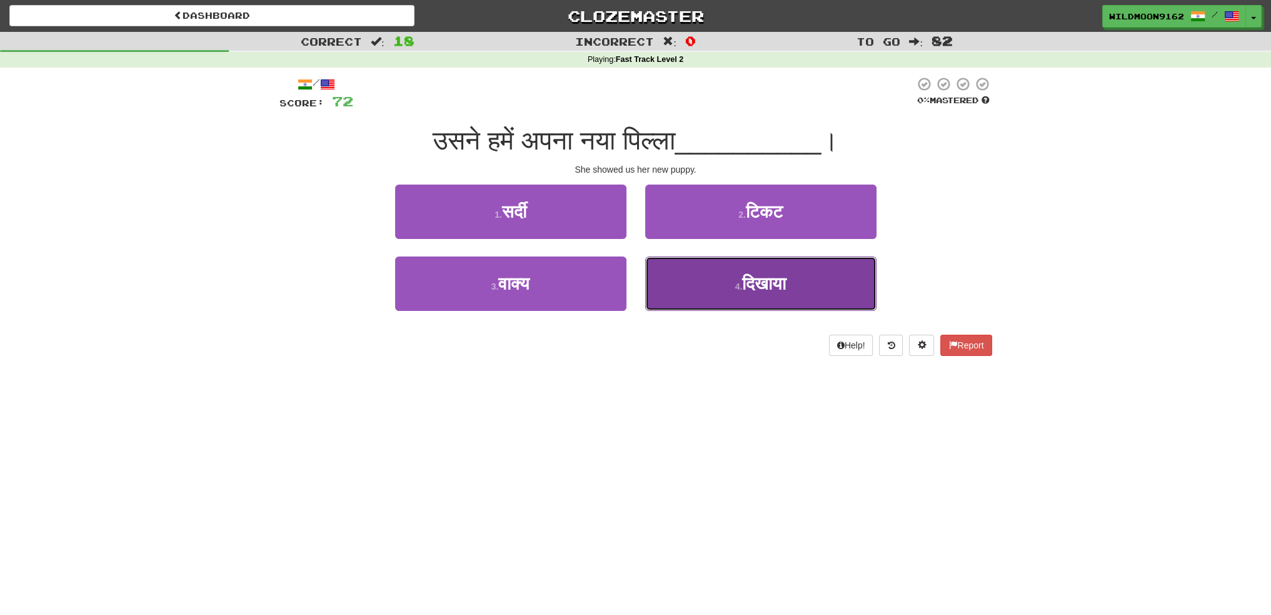
click at [758, 281] on span "दिखाया" at bounding box center [764, 283] width 44 height 19
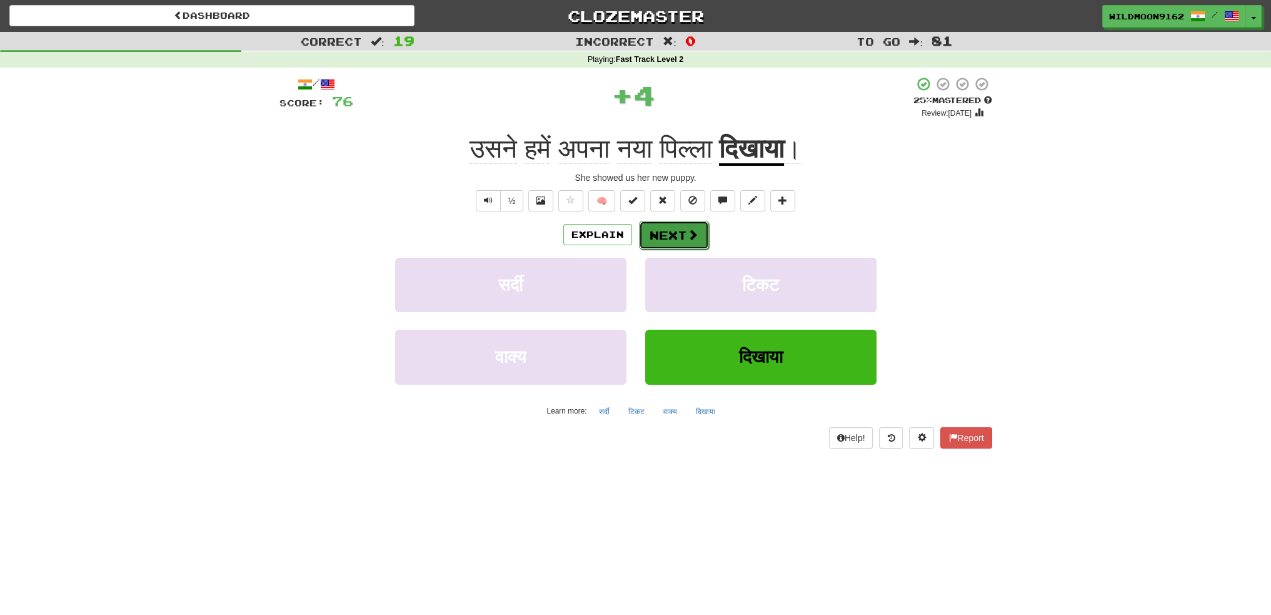
click at [685, 232] on button "Next" at bounding box center [674, 235] width 70 height 29
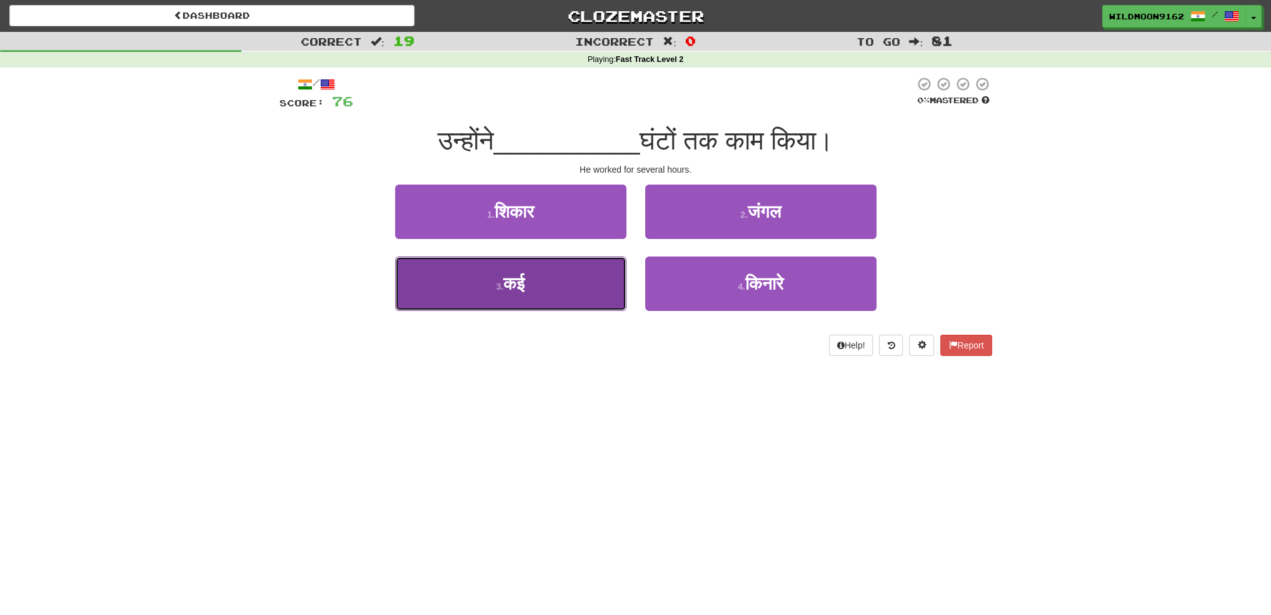
click at [556, 292] on button "3 . कई" at bounding box center [510, 283] width 231 height 54
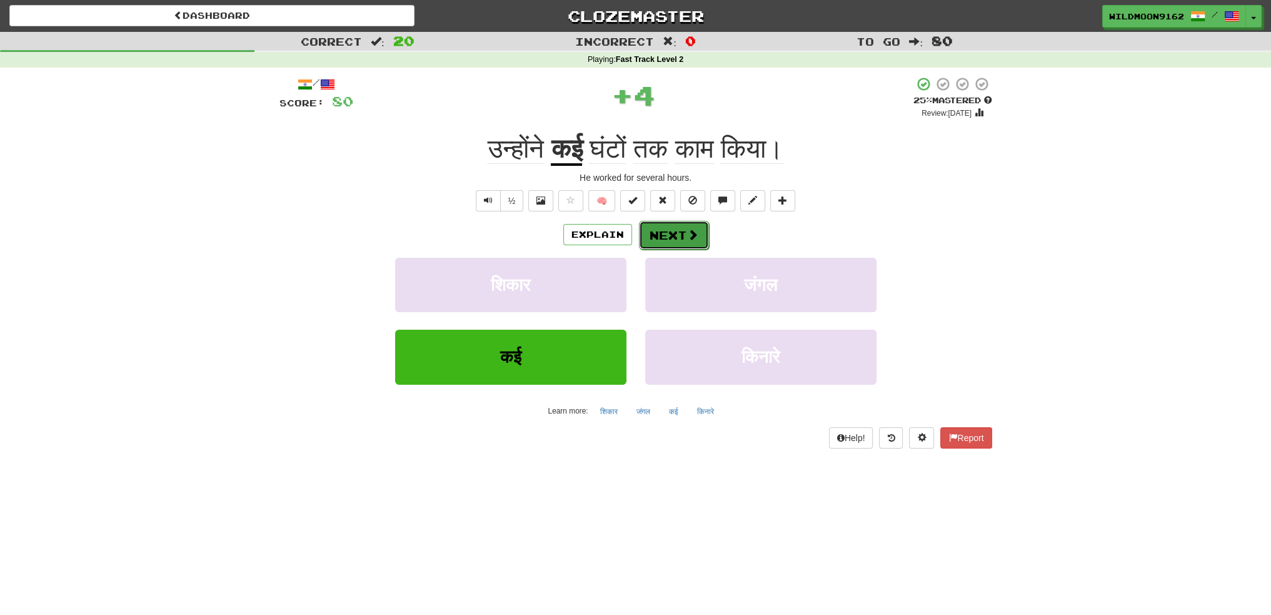
click at [663, 240] on button "Next" at bounding box center [674, 235] width 70 height 29
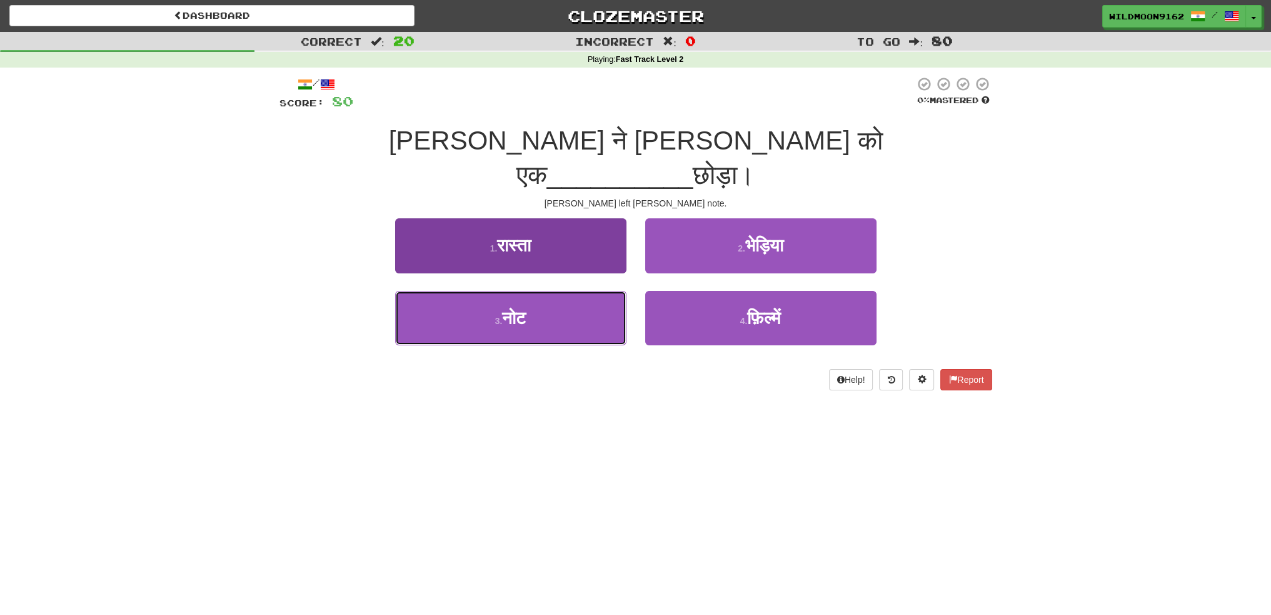
drag, startPoint x: 536, startPoint y: 279, endPoint x: 570, endPoint y: 272, distance: 35.2
click at [536, 291] on button "3 . नोट" at bounding box center [510, 318] width 231 height 54
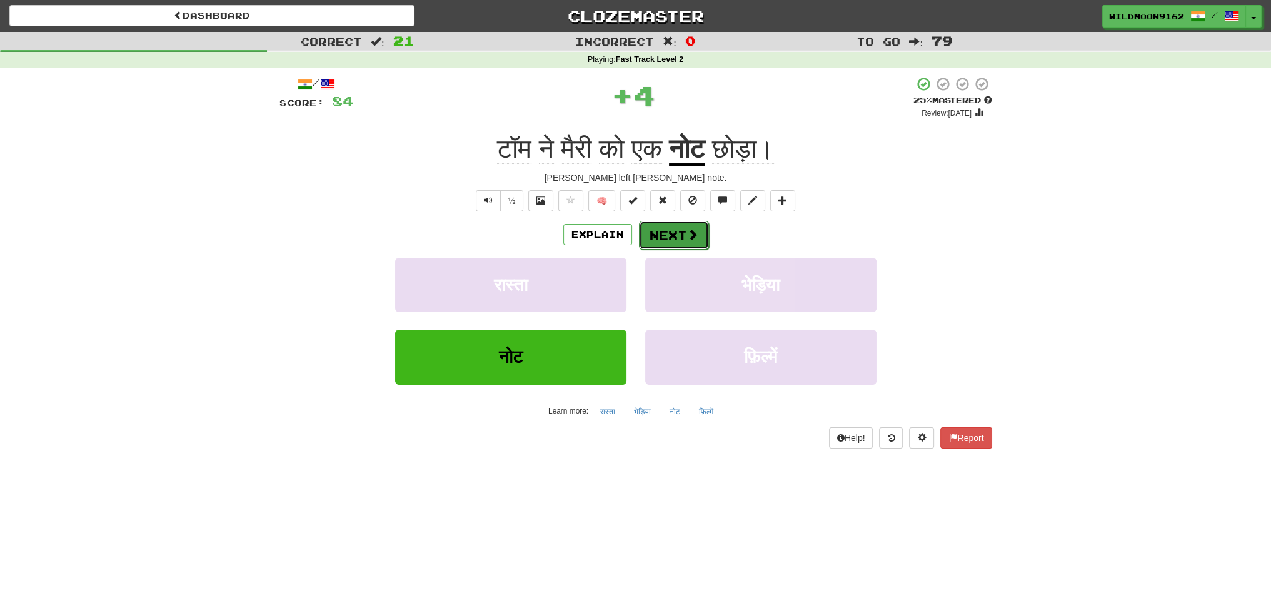
click at [656, 239] on button "Next" at bounding box center [674, 235] width 70 height 29
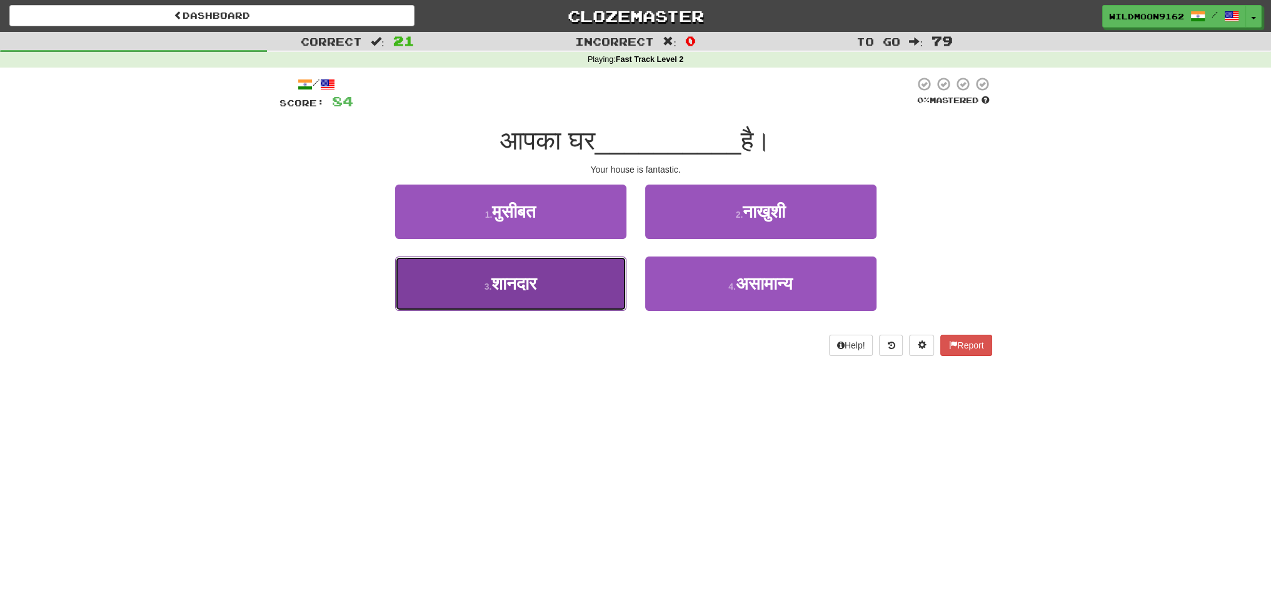
click at [541, 295] on button "3 . शानदार" at bounding box center [510, 283] width 231 height 54
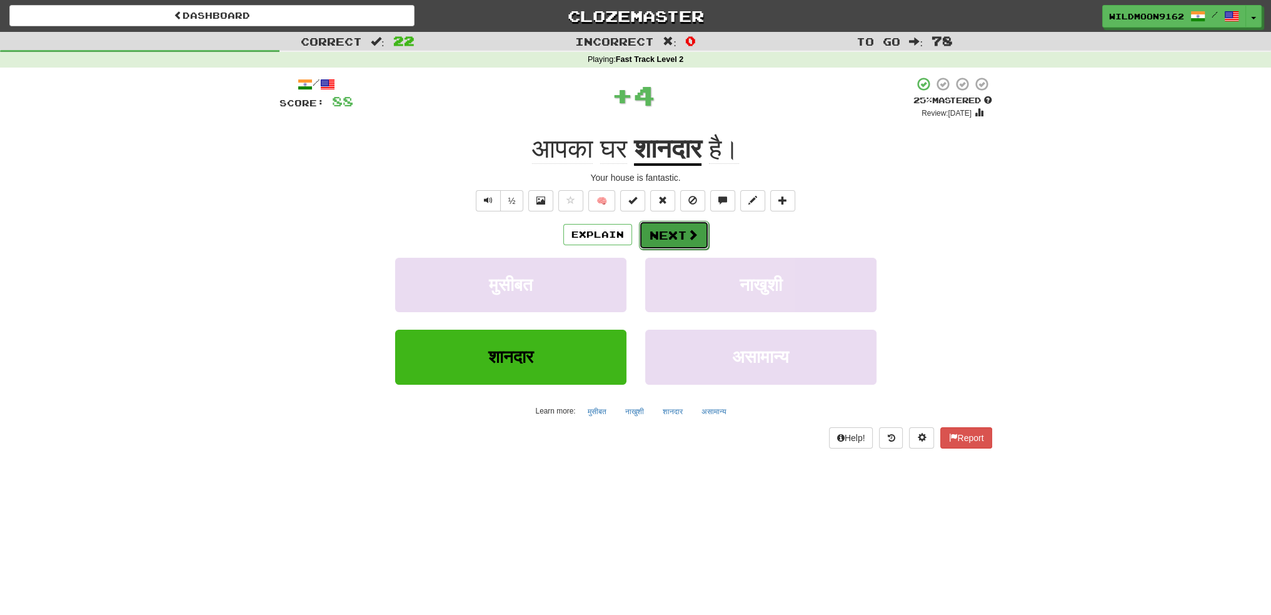
click at [687, 234] on span at bounding box center [692, 234] width 11 height 11
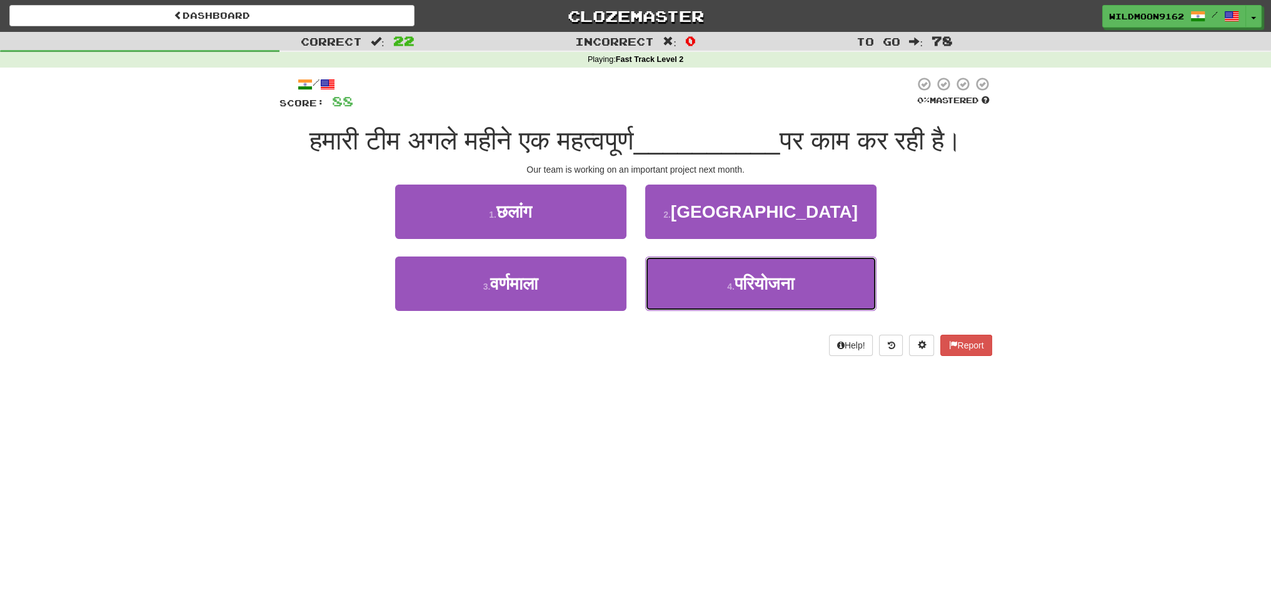
click at [782, 293] on span "परियोजना" at bounding box center [764, 283] width 59 height 19
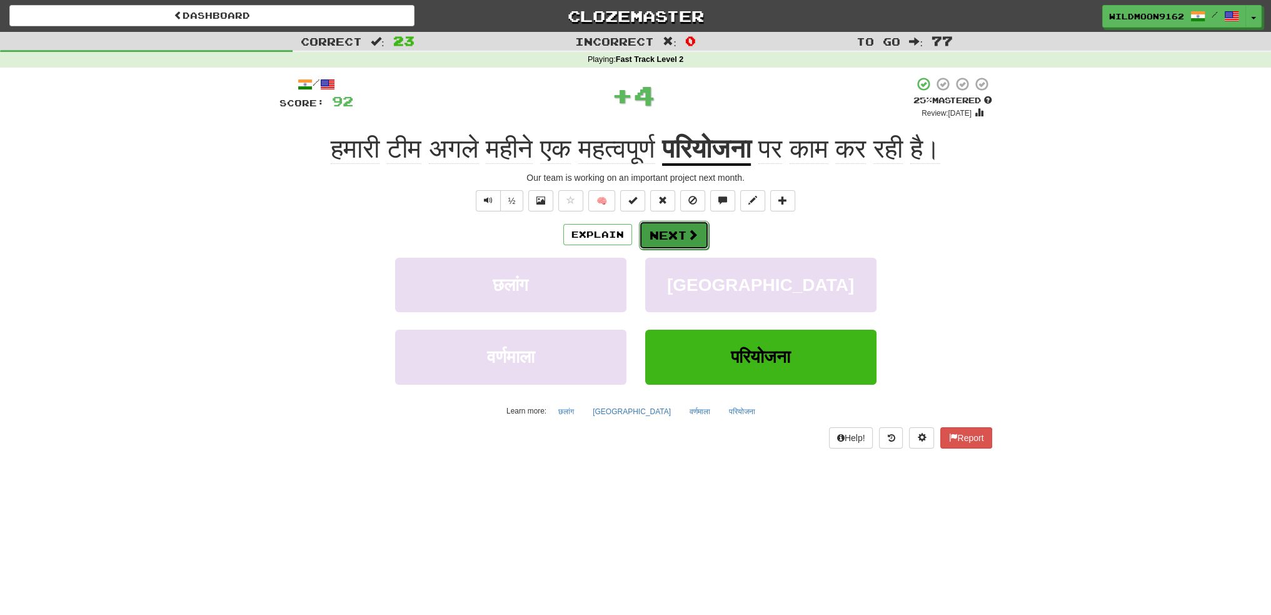
click at [682, 238] on button "Next" at bounding box center [674, 235] width 70 height 29
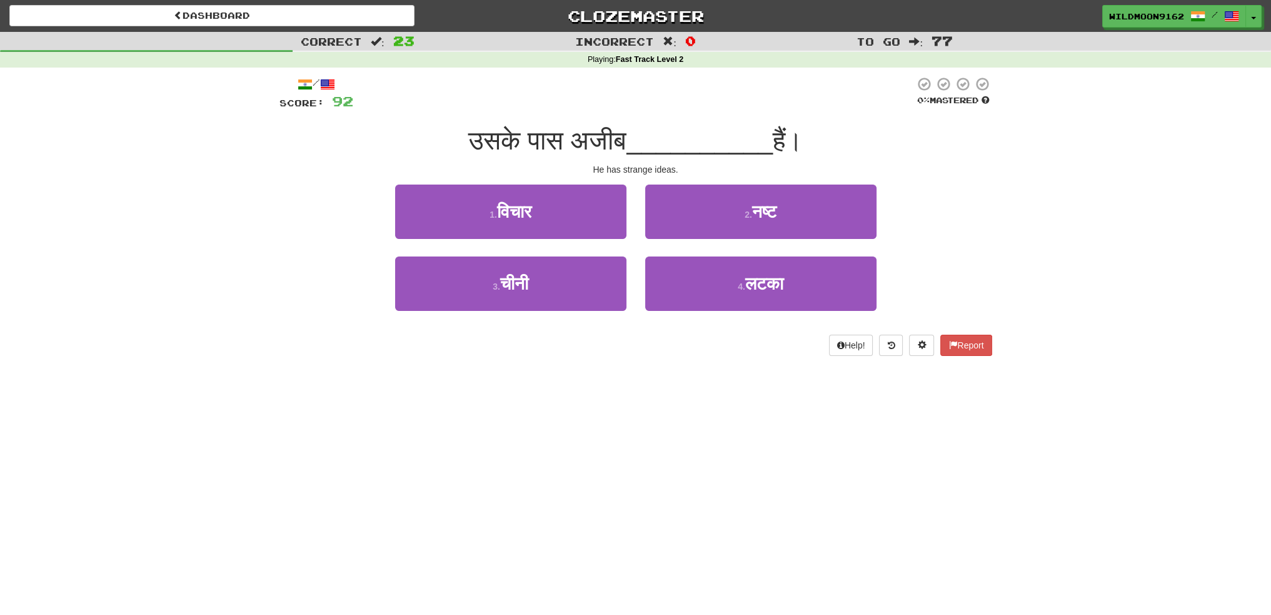
click at [446, 438] on div "Dashboard Clozemaster WildMoon9162 / Toggle Dropdown Dashboard Leaderboard Acti…" at bounding box center [635, 307] width 1271 height 615
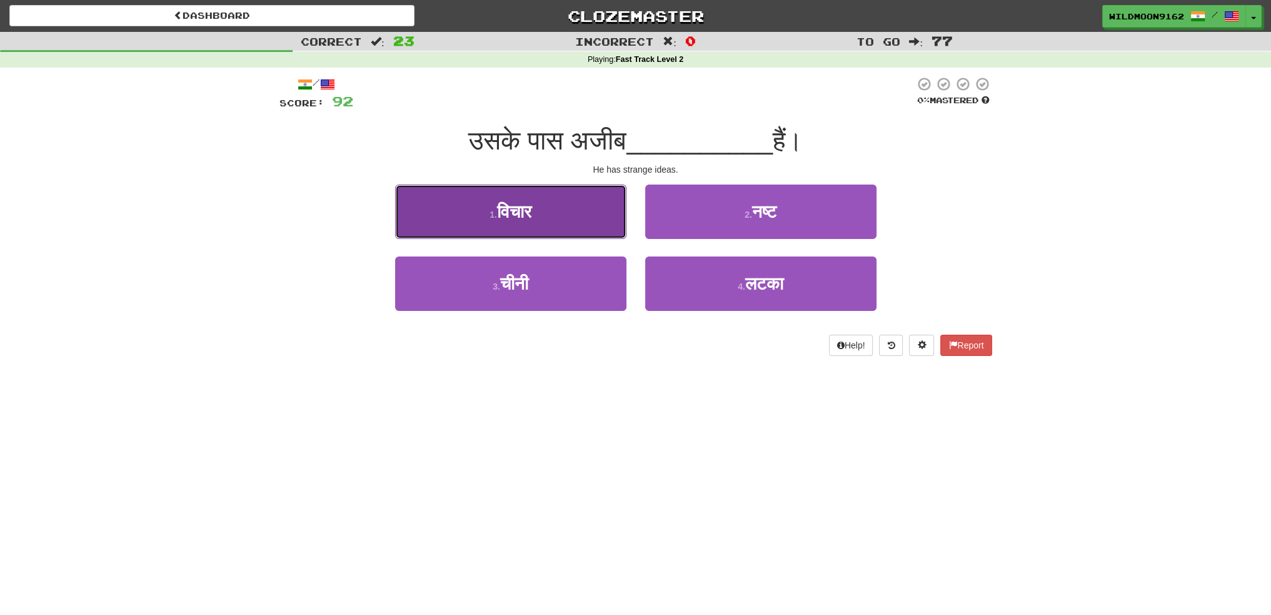
click at [524, 221] on button "1 . विचार" at bounding box center [510, 211] width 231 height 54
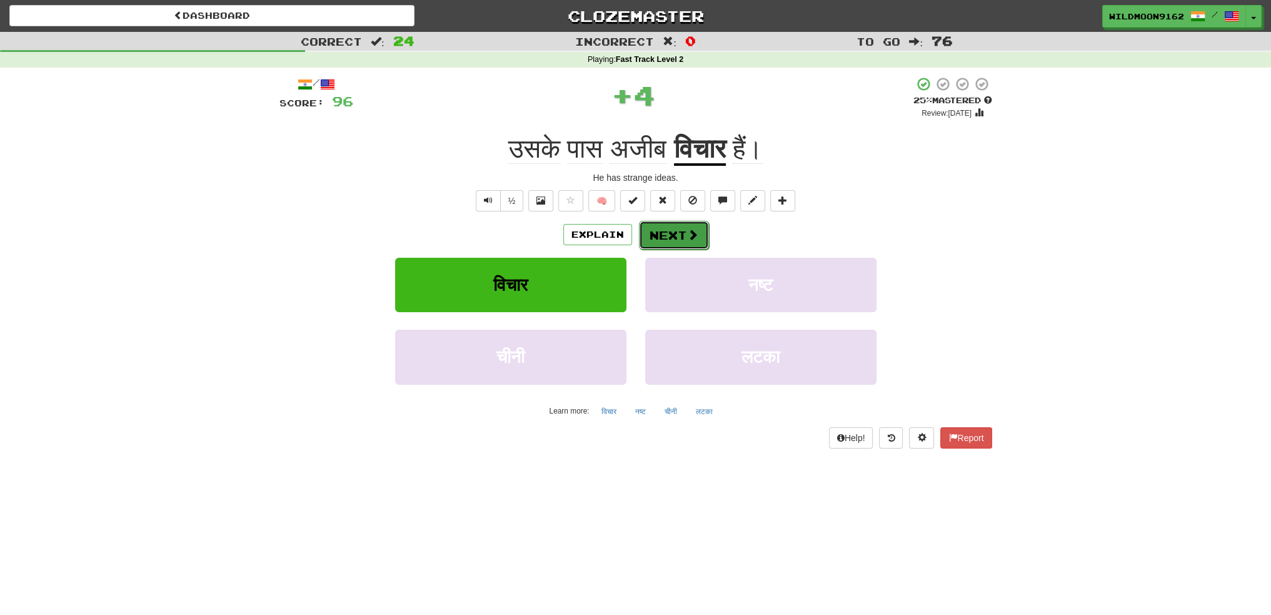
click at [664, 239] on button "Next" at bounding box center [674, 235] width 70 height 29
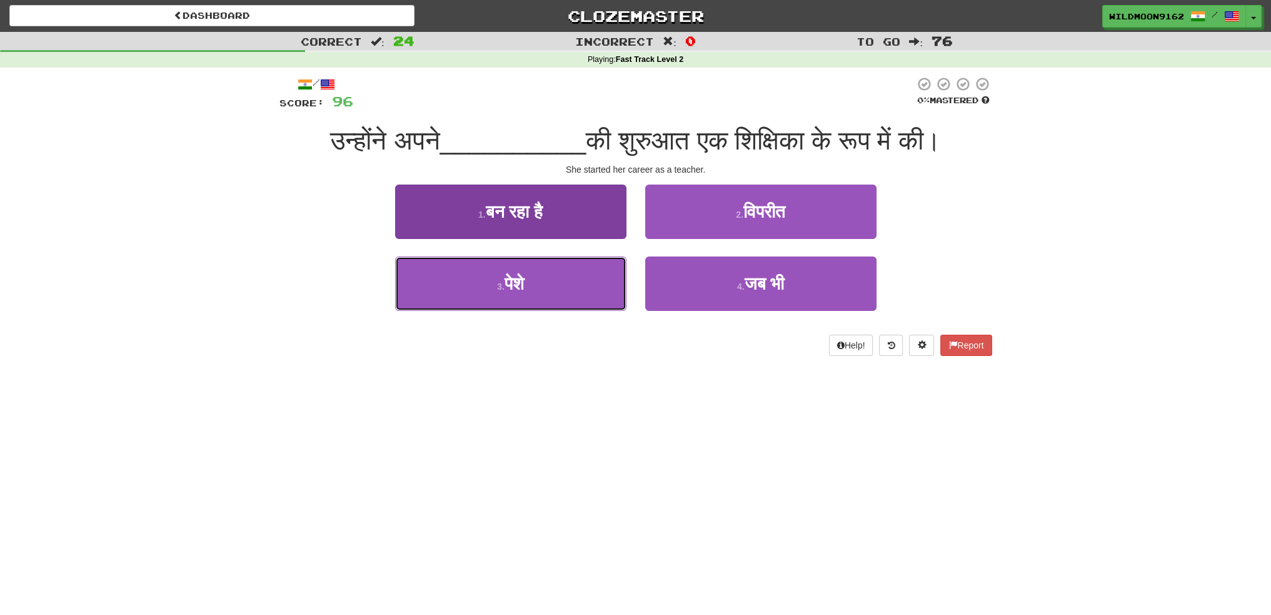
click at [578, 283] on button "3 . पेशे" at bounding box center [510, 283] width 231 height 54
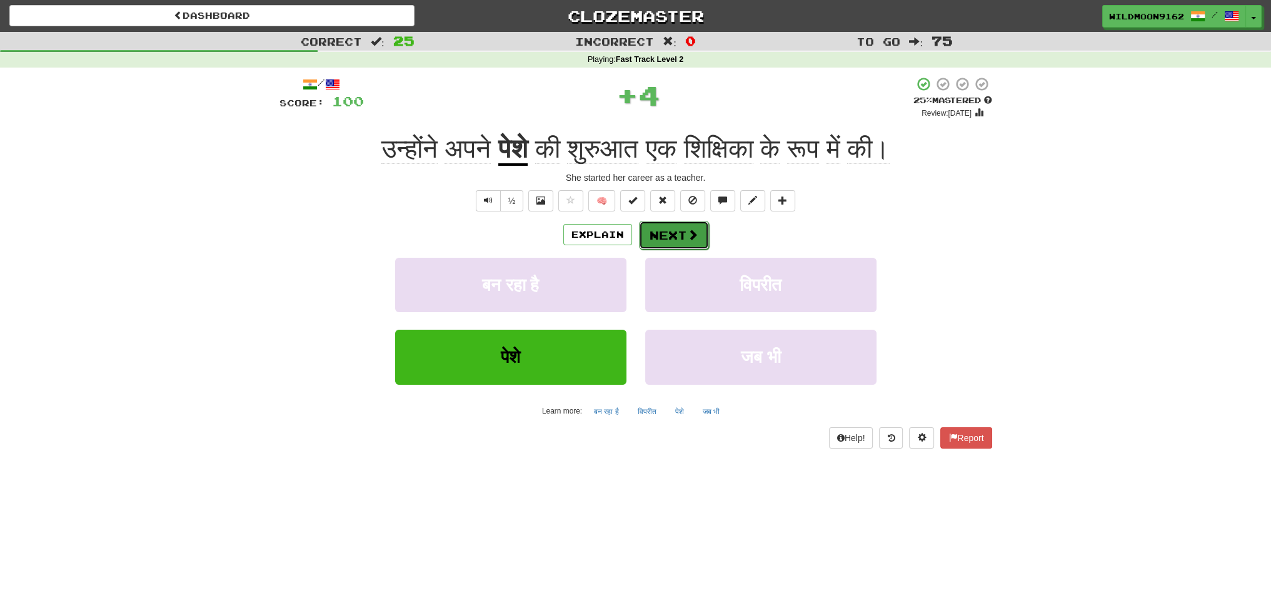
click at [665, 236] on button "Next" at bounding box center [674, 235] width 70 height 29
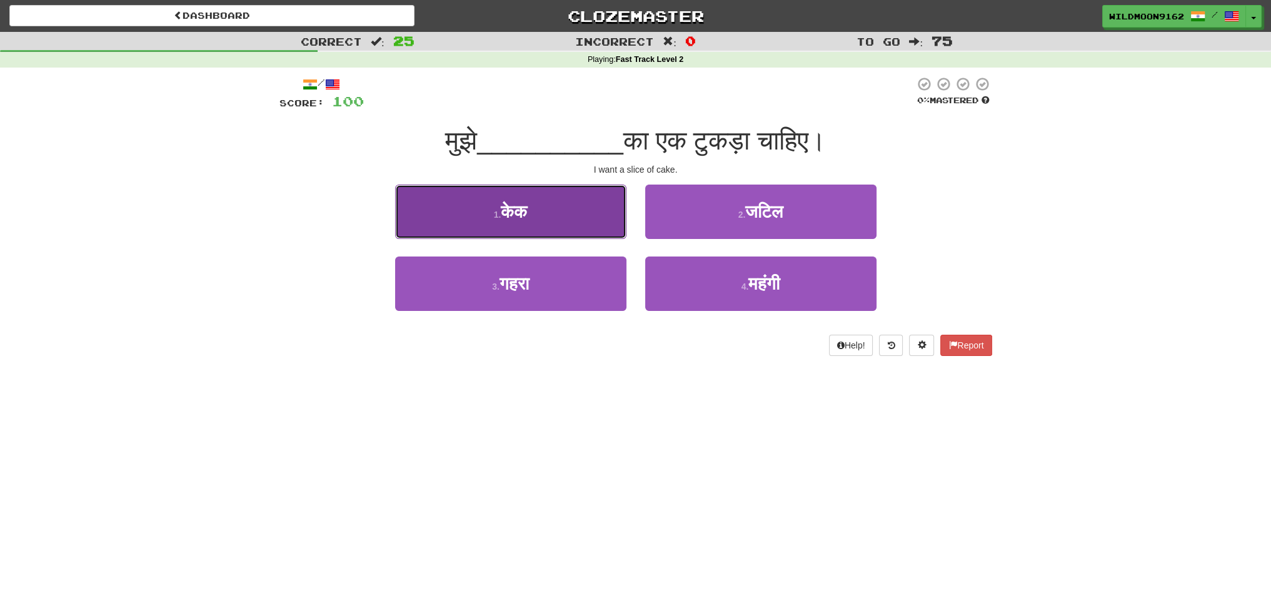
click at [551, 219] on button "1 . केक" at bounding box center [510, 211] width 231 height 54
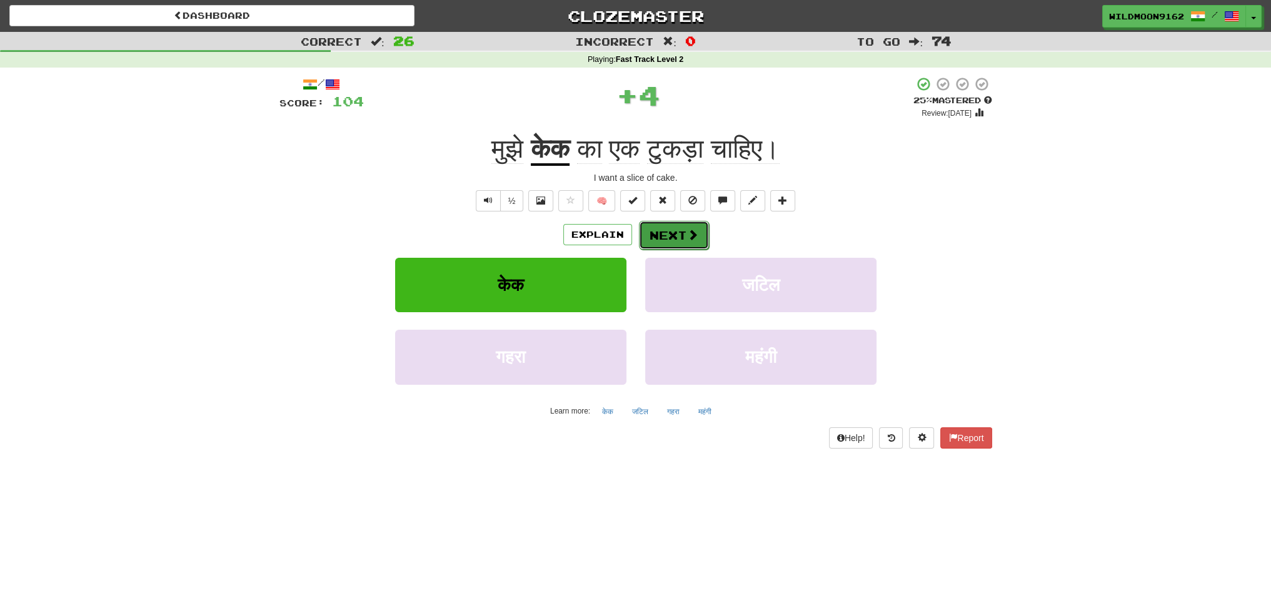
click at [655, 235] on button "Next" at bounding box center [674, 235] width 70 height 29
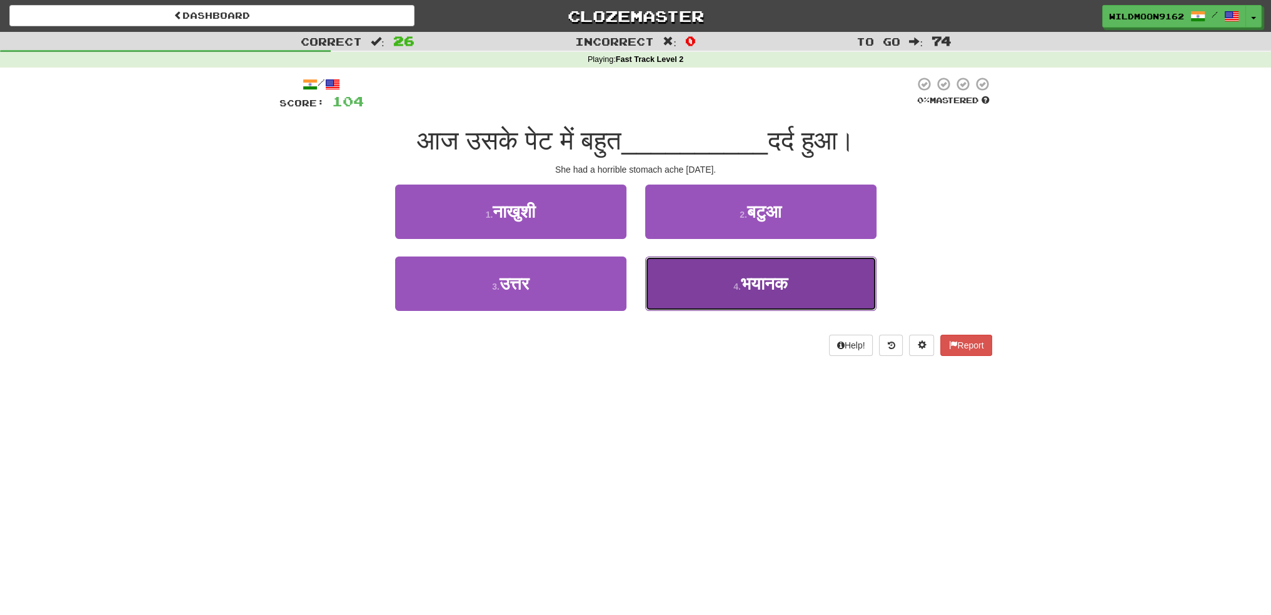
click at [749, 284] on span "भयानक" at bounding box center [764, 283] width 47 height 19
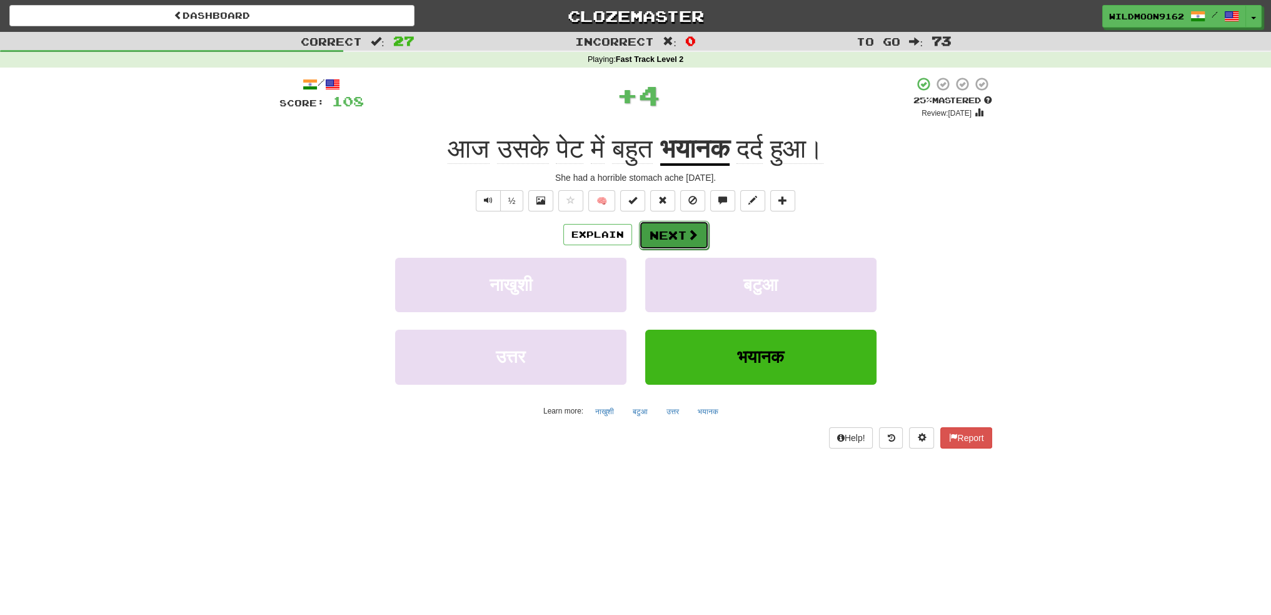
click at [688, 234] on span at bounding box center [692, 234] width 11 height 11
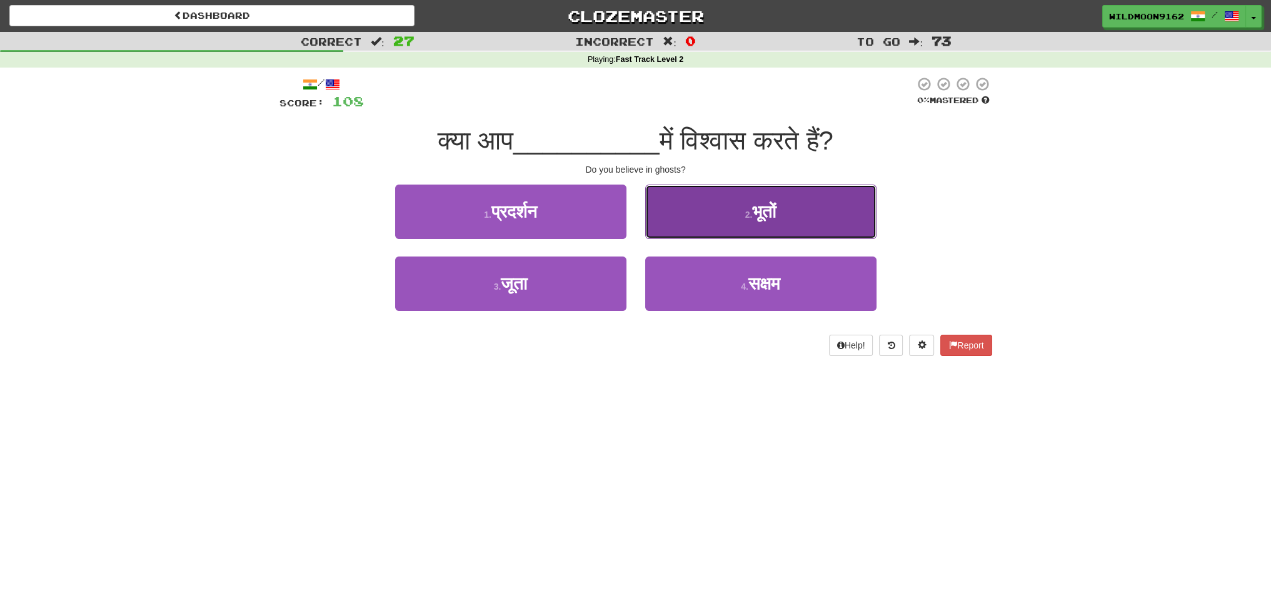
click at [745, 214] on small "2 ." at bounding box center [749, 214] width 8 height 10
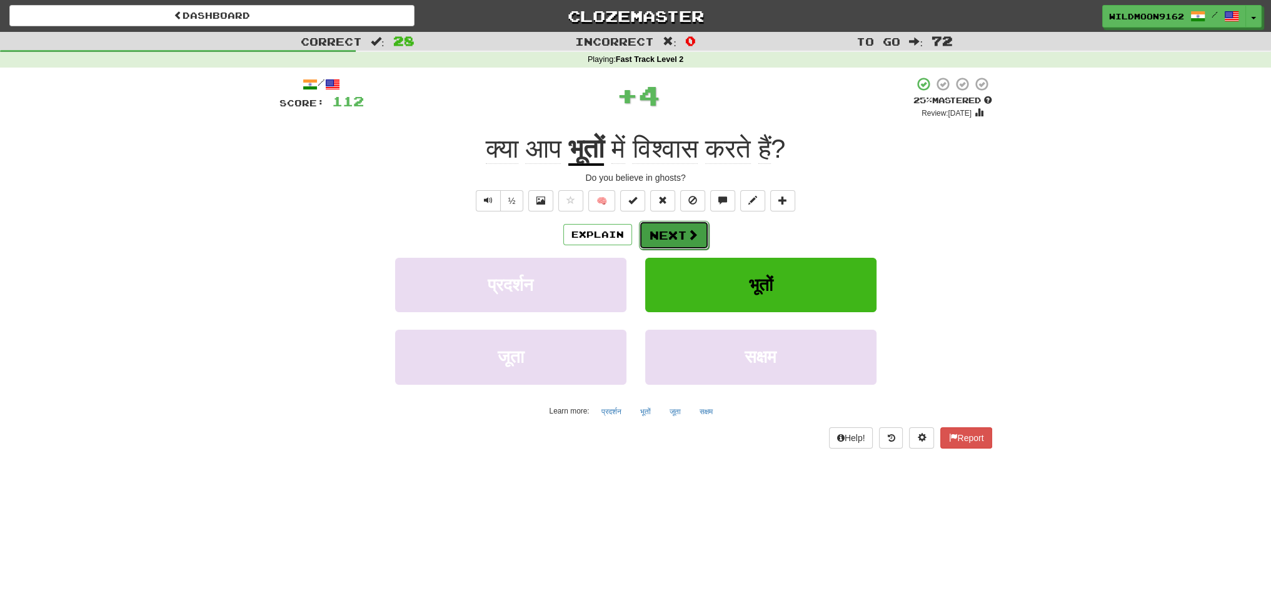
click at [662, 239] on button "Next" at bounding box center [674, 235] width 70 height 29
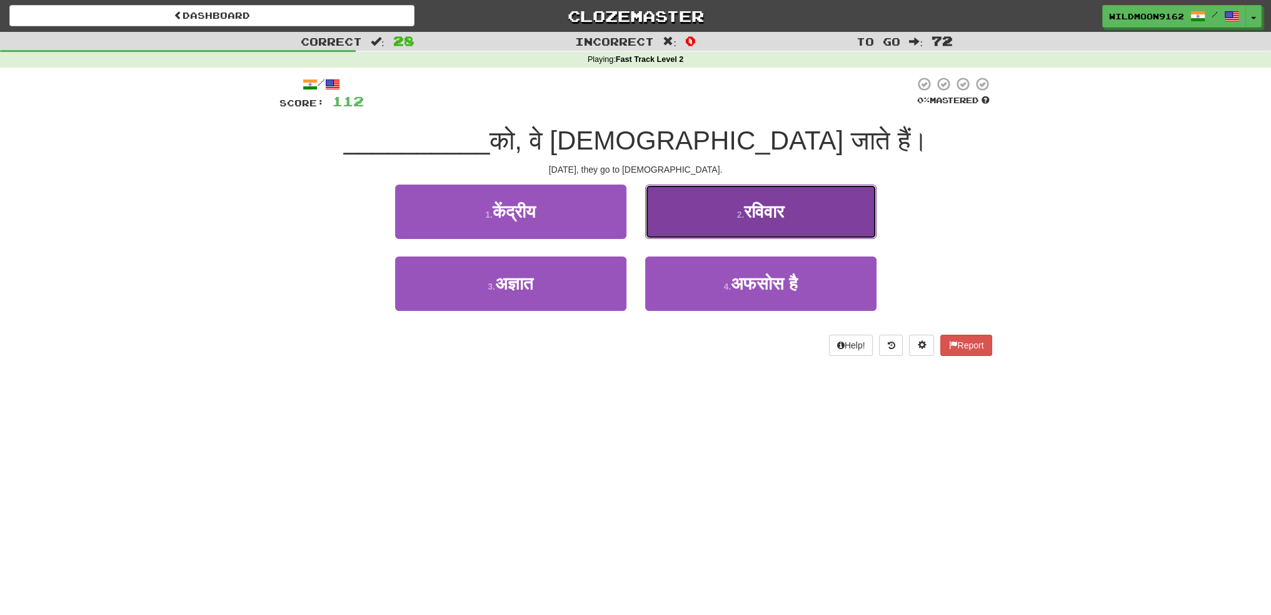
click at [773, 208] on span "रविवार" at bounding box center [764, 211] width 40 height 19
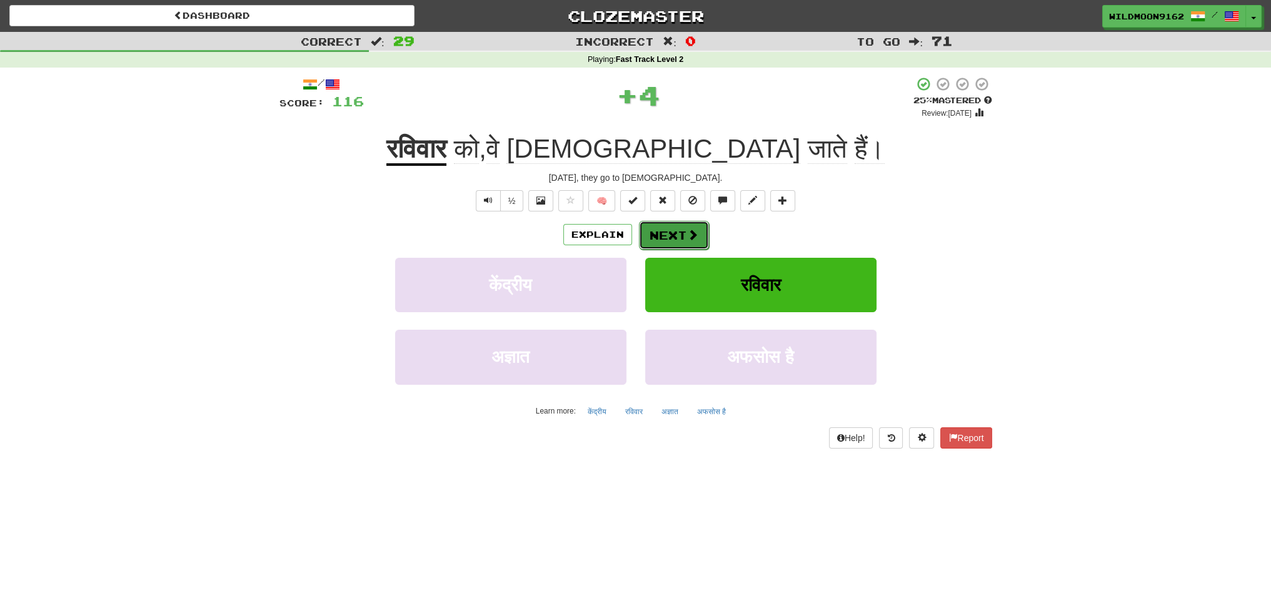
click at [678, 239] on button "Next" at bounding box center [674, 235] width 70 height 29
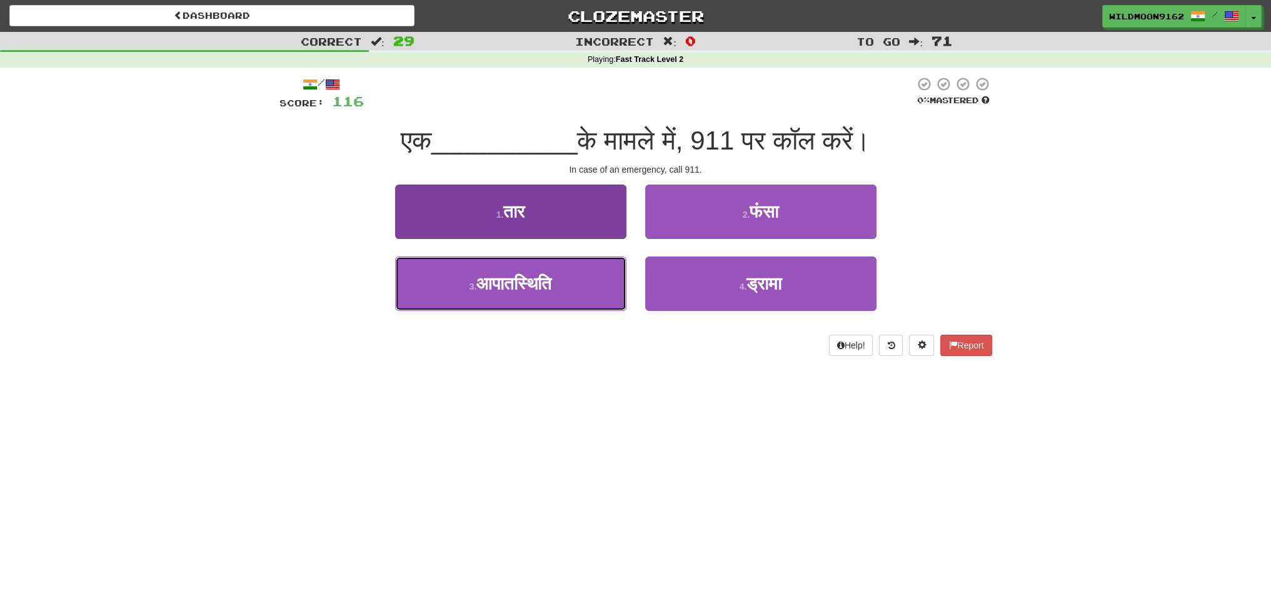
drag, startPoint x: 551, startPoint y: 284, endPoint x: 558, endPoint y: 277, distance: 10.2
click at [551, 284] on span "आपातस्थिति" at bounding box center [513, 283] width 75 height 19
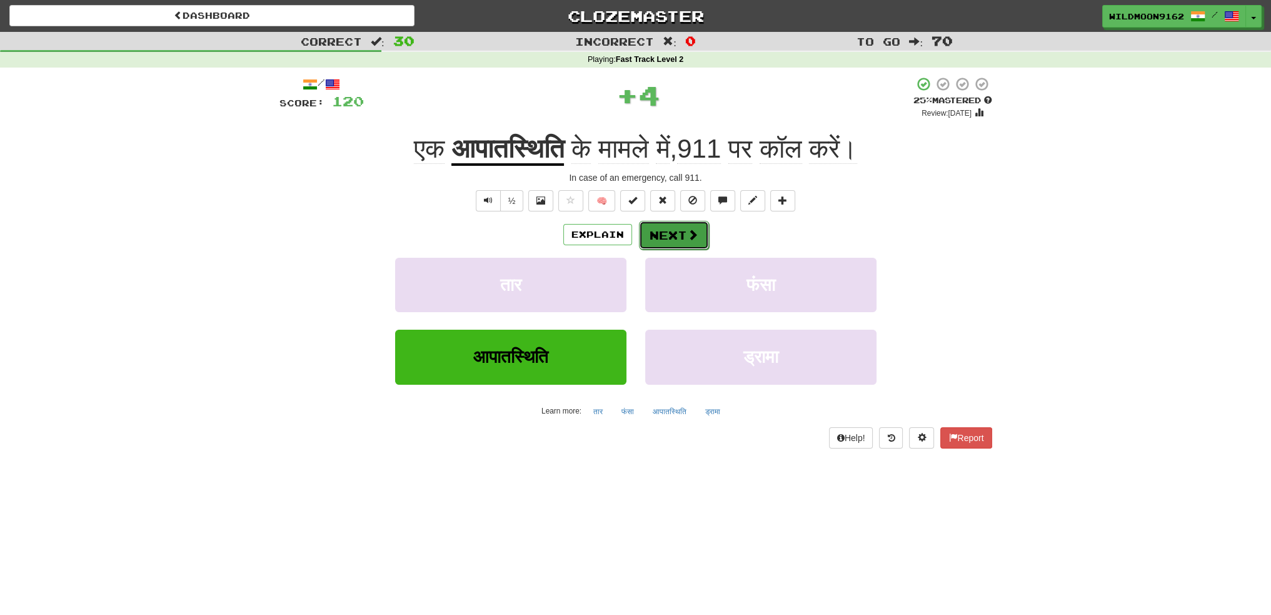
click at [683, 234] on button "Next" at bounding box center [674, 235] width 70 height 29
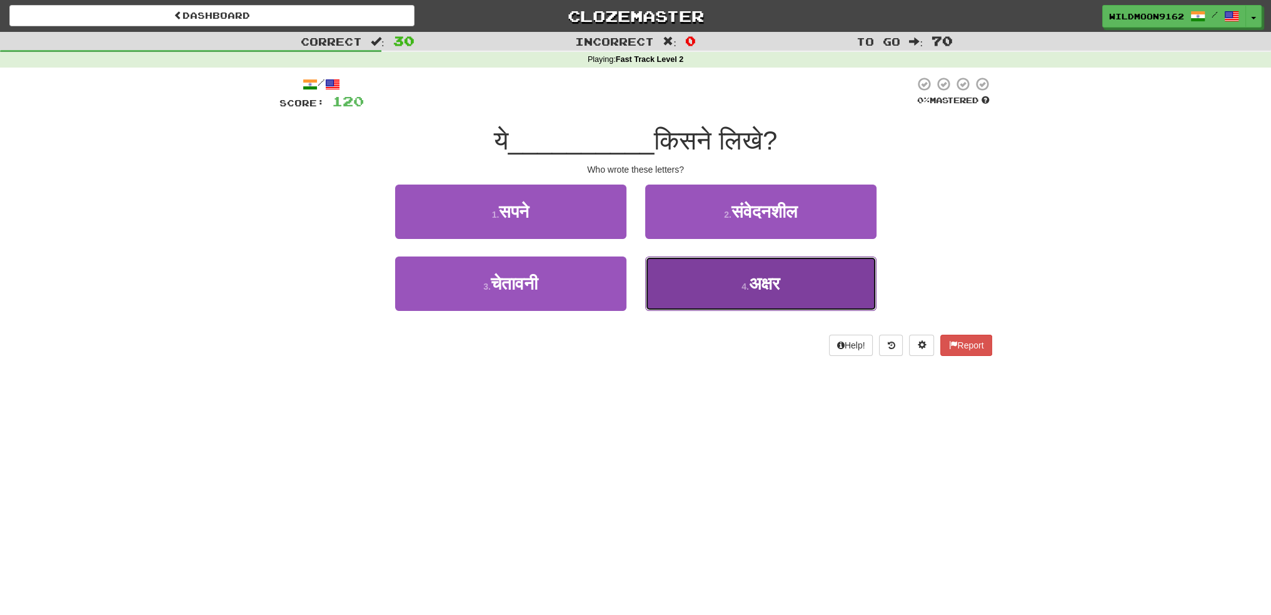
click at [732, 281] on button "4 . अक्षर" at bounding box center [760, 283] width 231 height 54
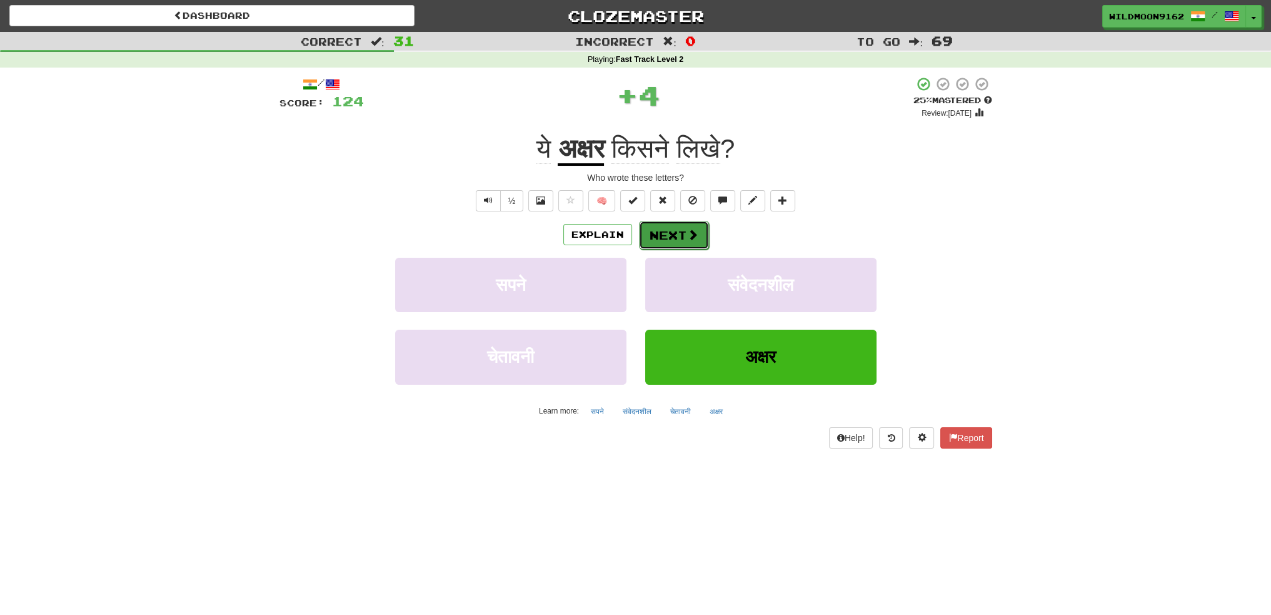
click at [670, 232] on button "Next" at bounding box center [674, 235] width 70 height 29
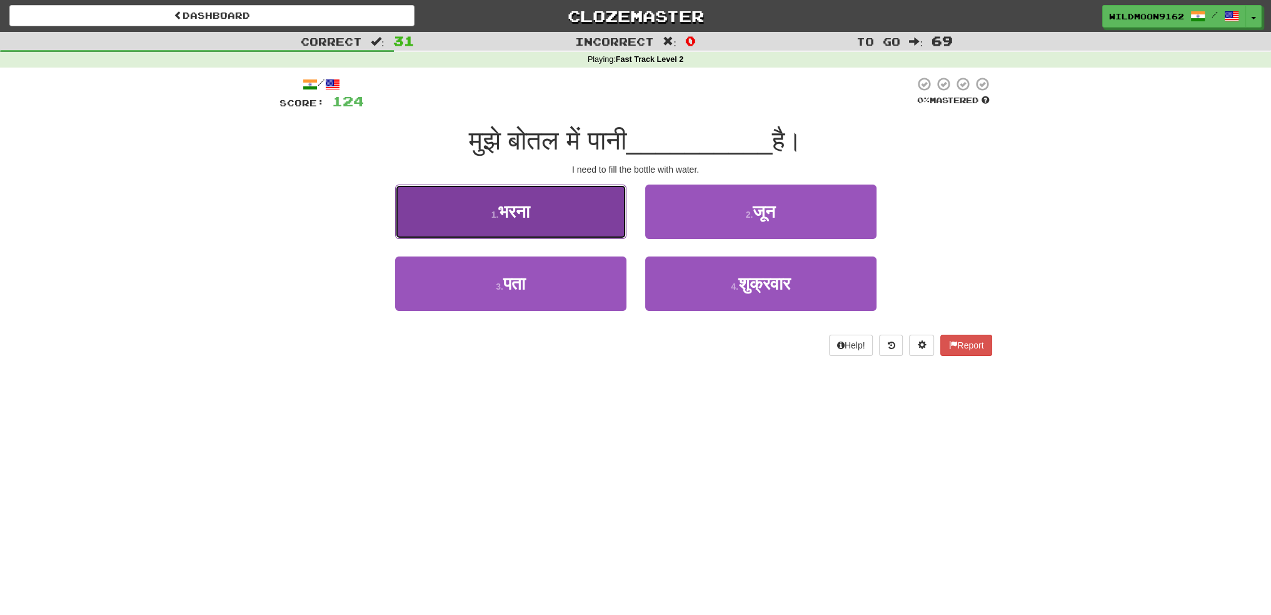
click at [590, 207] on button "1 . [GEOGRAPHIC_DATA]" at bounding box center [510, 211] width 231 height 54
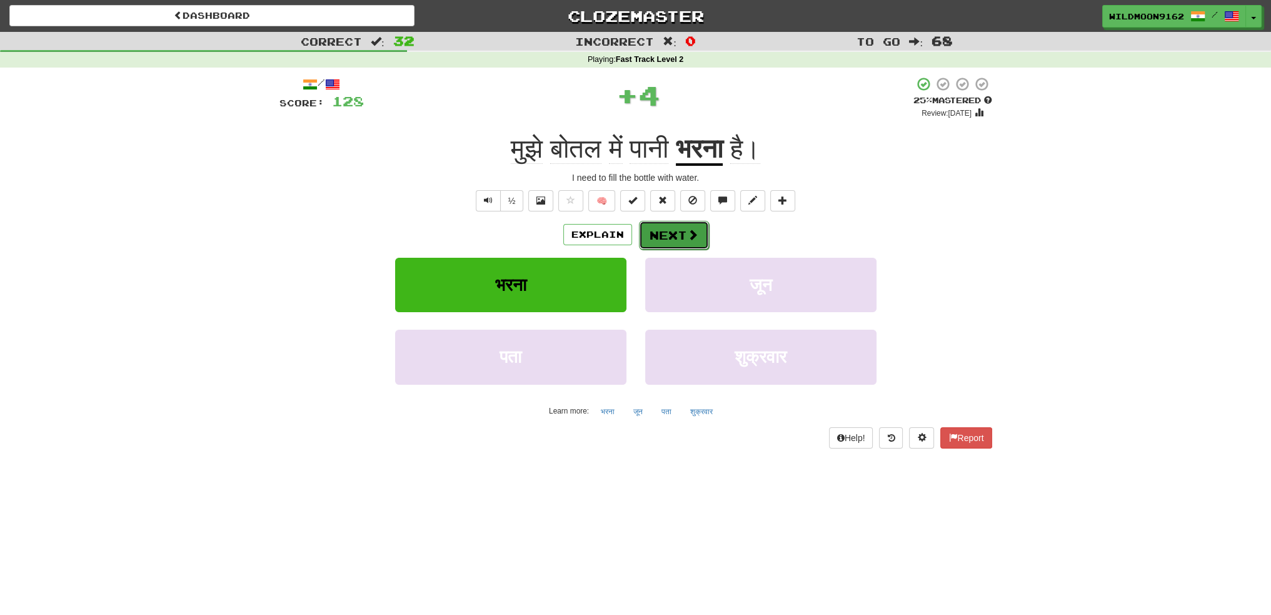
click at [668, 237] on button "Next" at bounding box center [674, 235] width 70 height 29
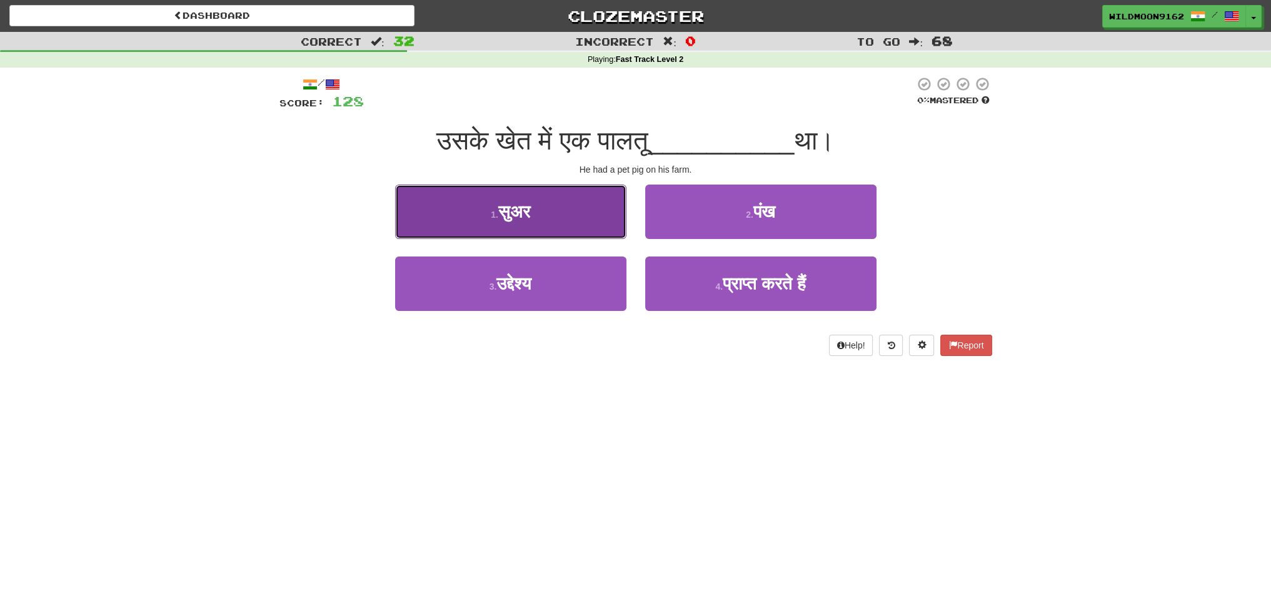
click at [558, 209] on button "1 . सुअर" at bounding box center [510, 211] width 231 height 54
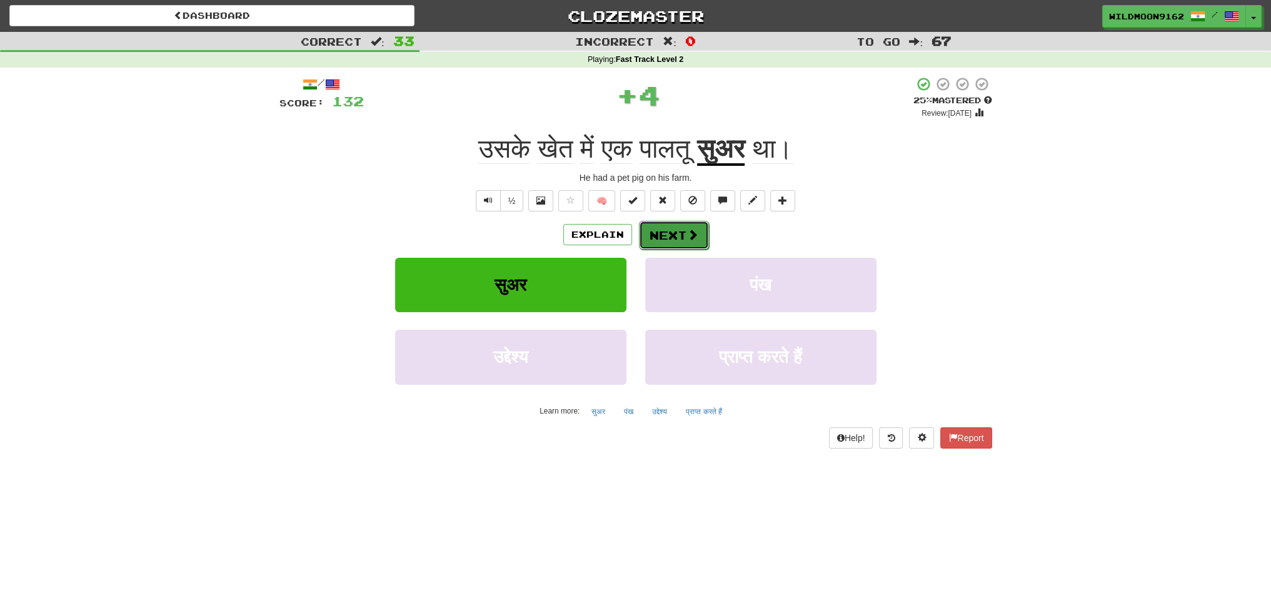
click at [661, 233] on button "Next" at bounding box center [674, 235] width 70 height 29
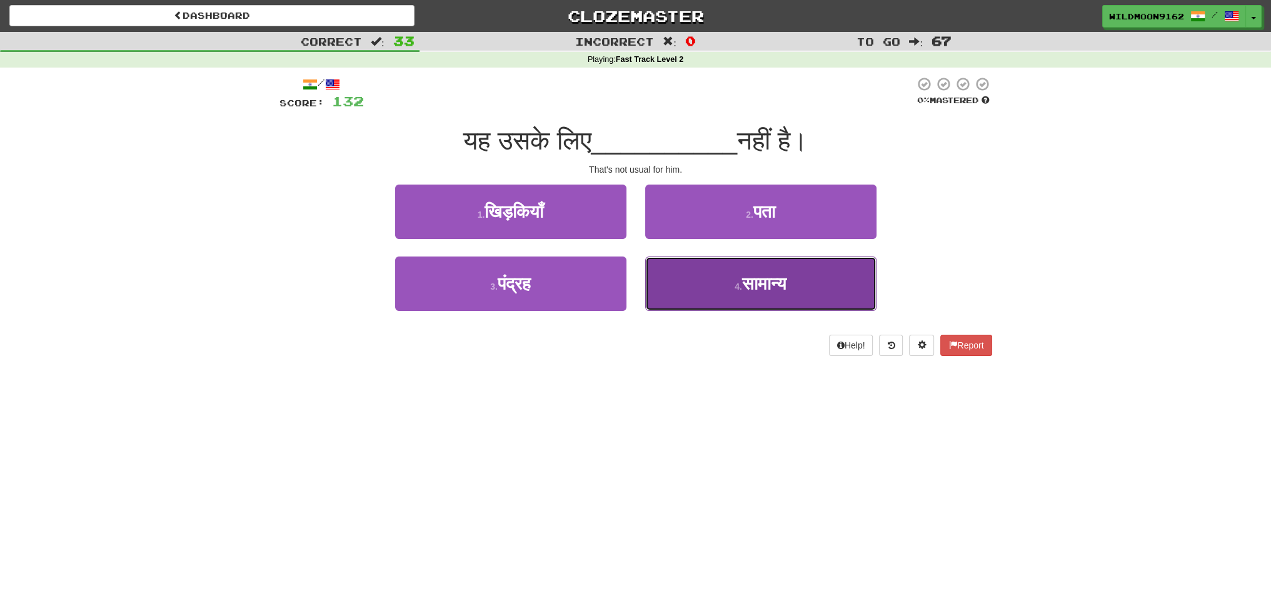
click at [723, 285] on button "4 . सामान्य" at bounding box center [760, 283] width 231 height 54
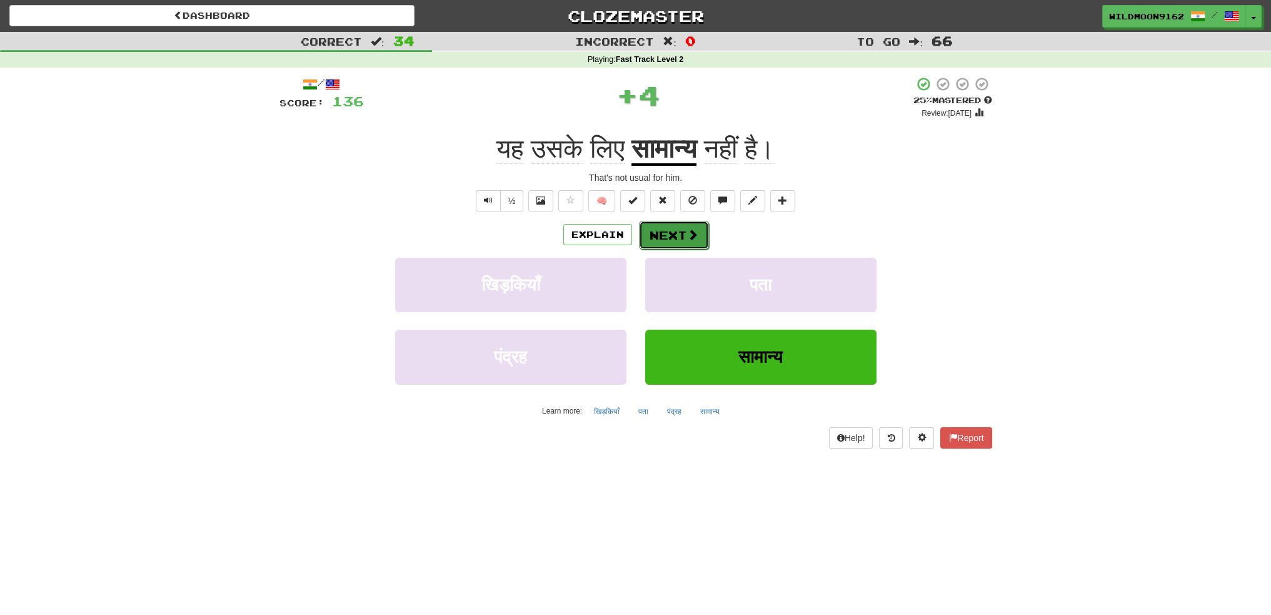
click at [673, 236] on button "Next" at bounding box center [674, 235] width 70 height 29
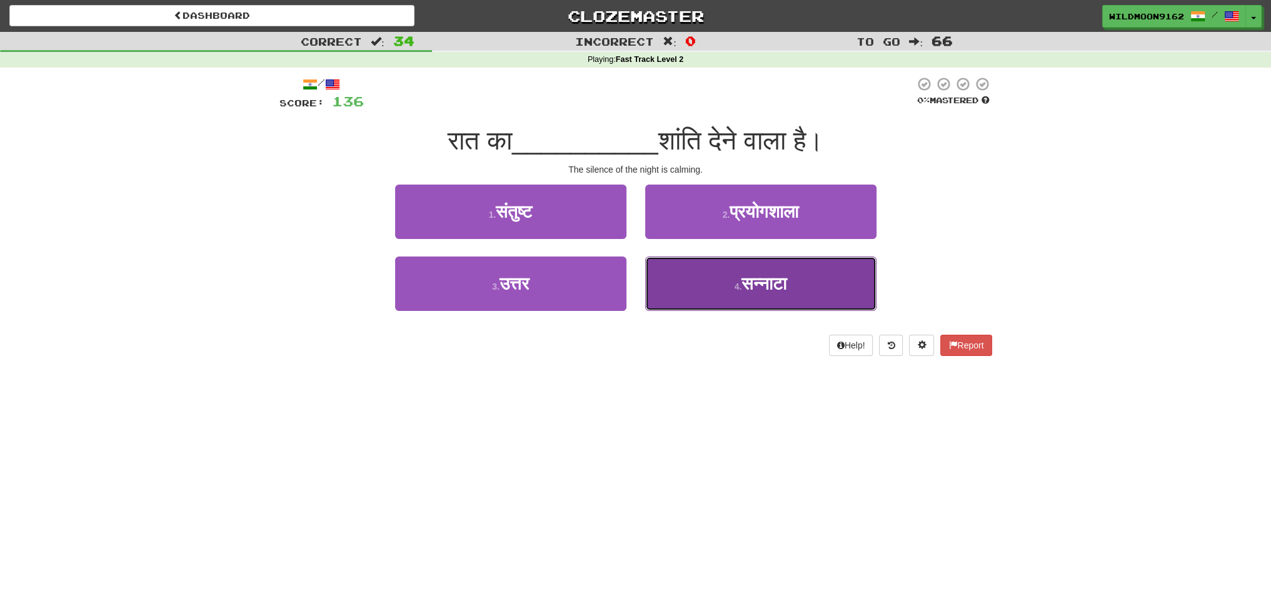
click at [735, 285] on small "4 ." at bounding box center [739, 286] width 8 height 10
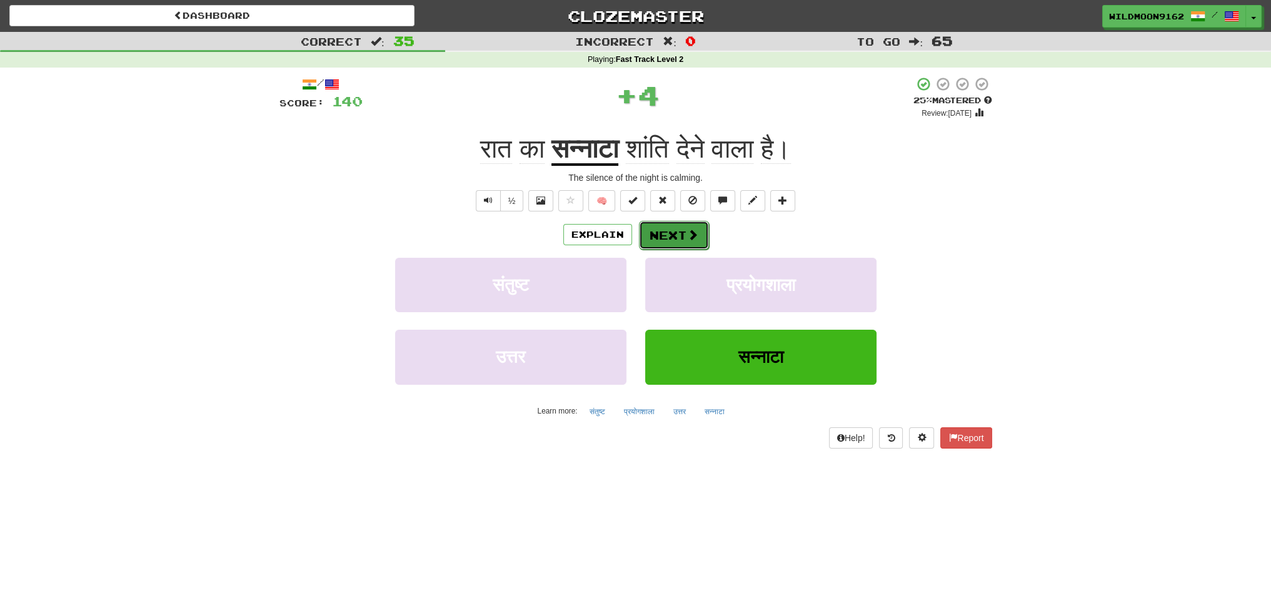
click at [675, 235] on button "Next" at bounding box center [674, 235] width 70 height 29
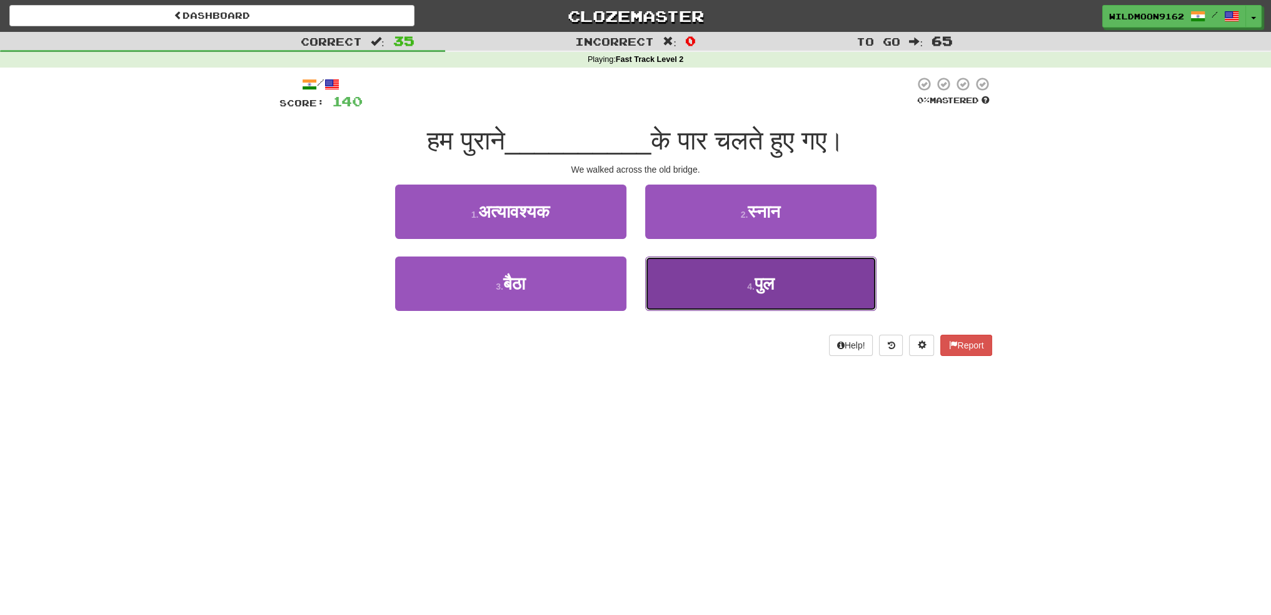
click at [747, 287] on small "4 ." at bounding box center [751, 286] width 8 height 10
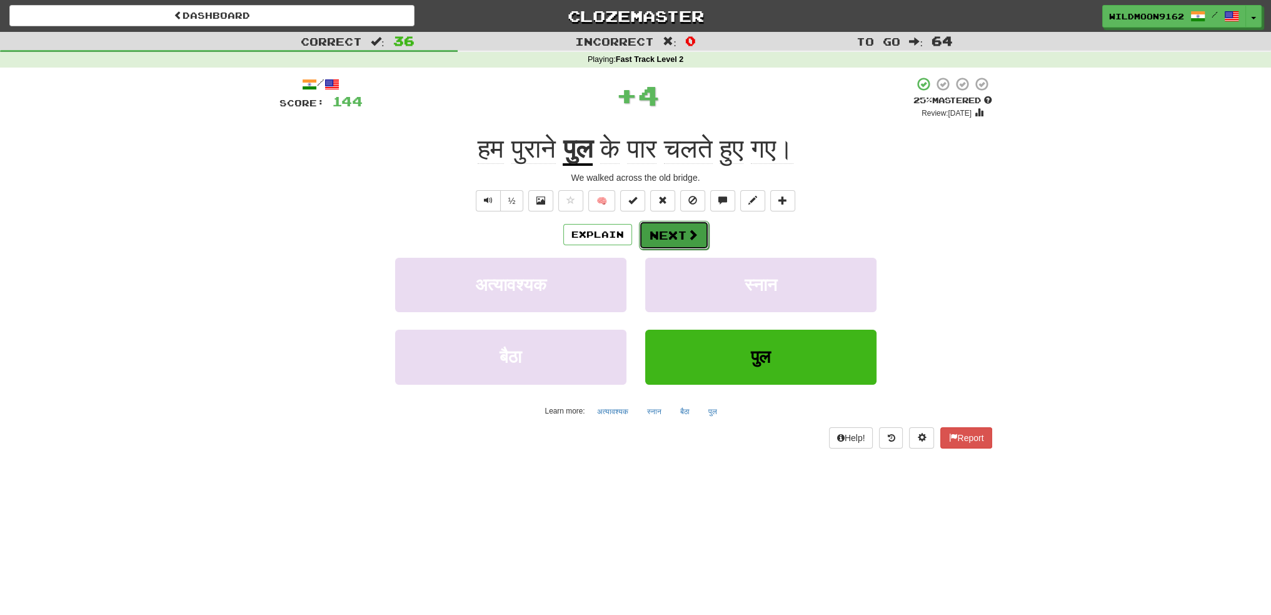
click at [650, 234] on button "Next" at bounding box center [674, 235] width 70 height 29
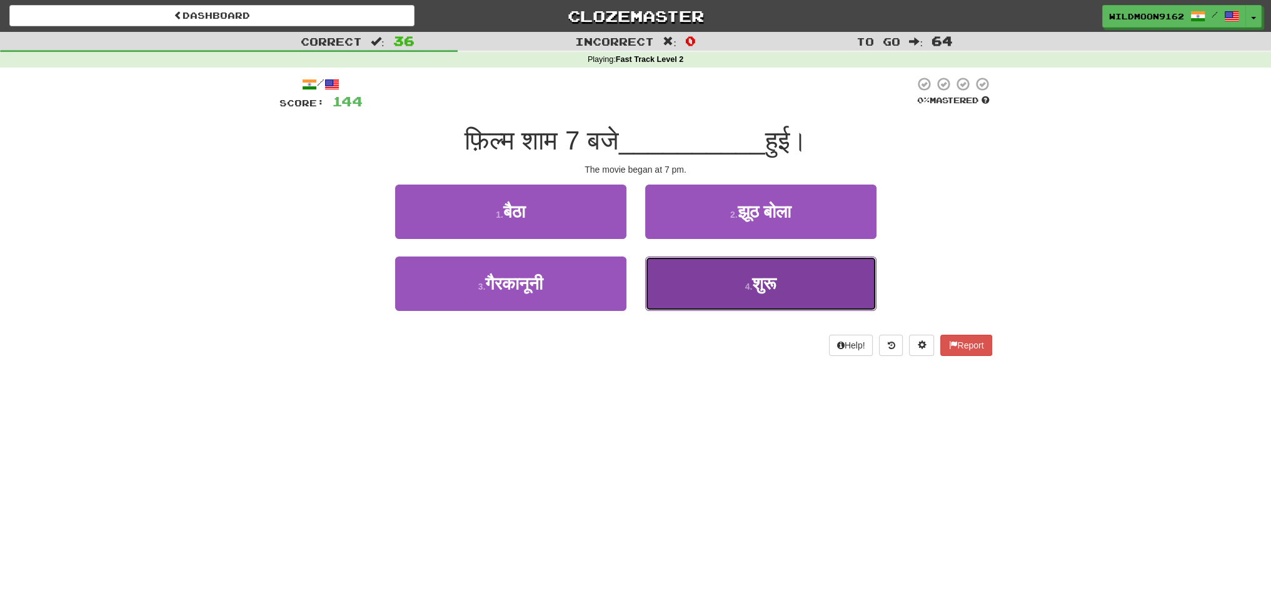
click at [731, 289] on button "4 . शुरू" at bounding box center [760, 283] width 231 height 54
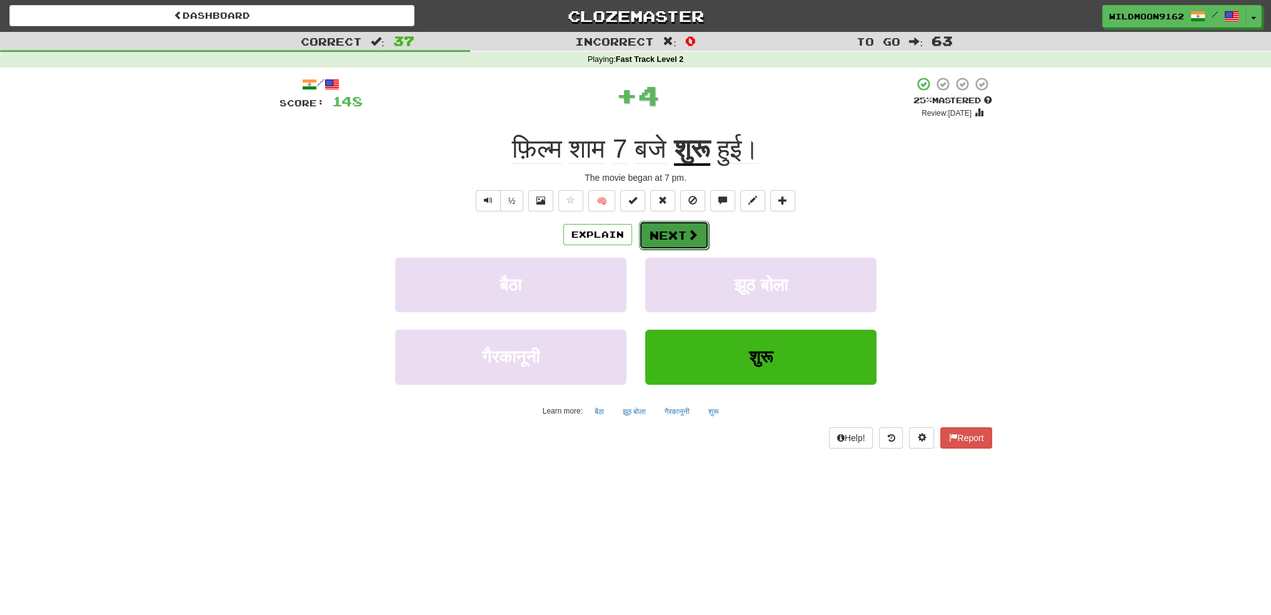
click at [666, 234] on button "Next" at bounding box center [674, 235] width 70 height 29
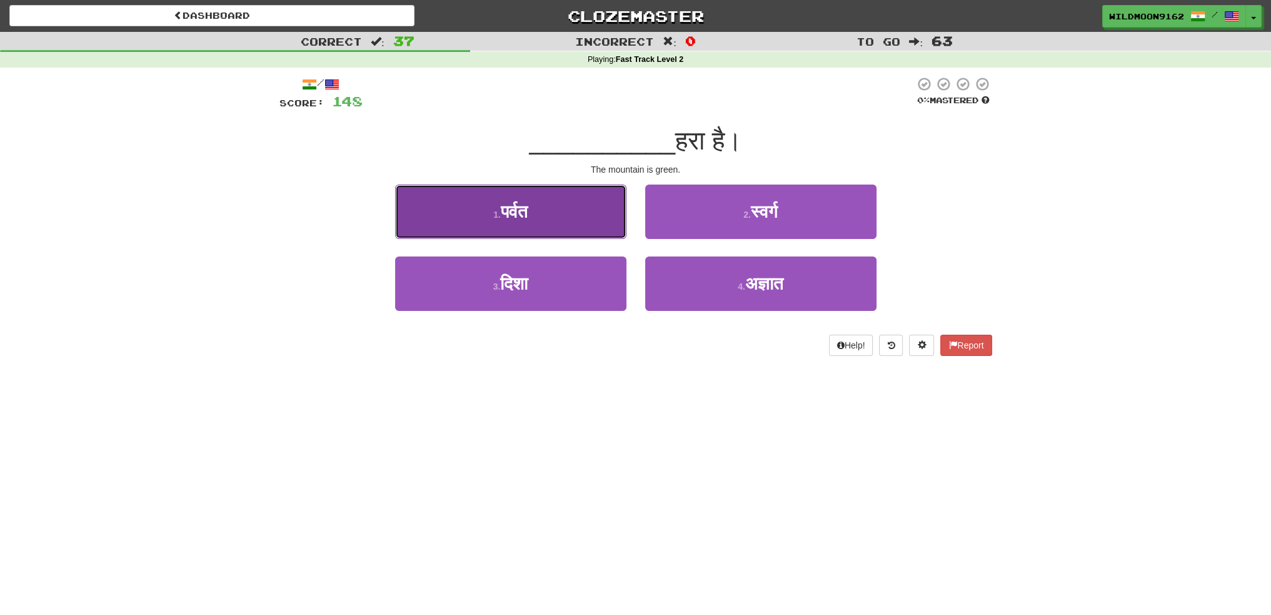
click at [579, 207] on button "1 . पर्वत" at bounding box center [510, 211] width 231 height 54
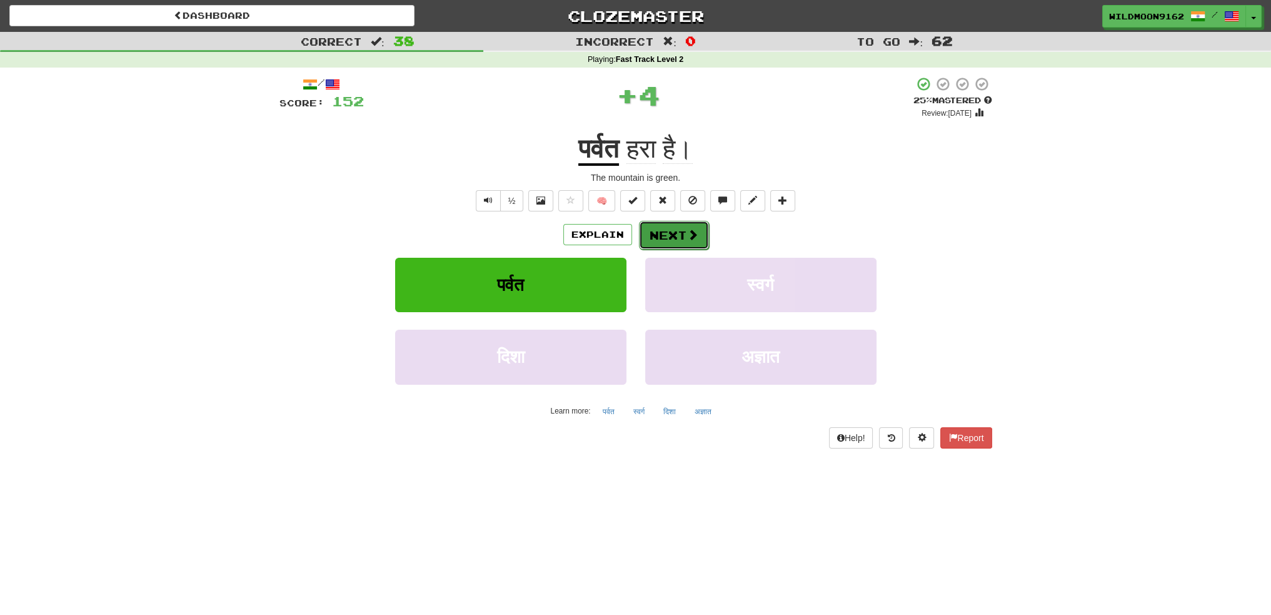
click at [685, 234] on button "Next" at bounding box center [674, 235] width 70 height 29
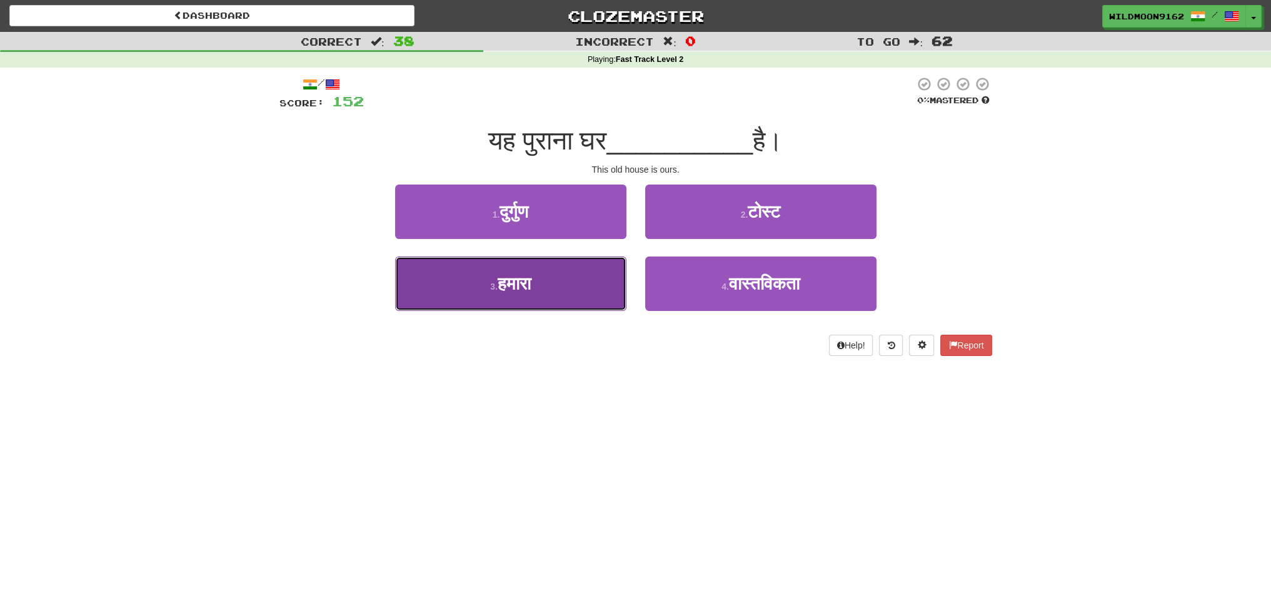
click at [571, 286] on button "3 . हमारा" at bounding box center [510, 283] width 231 height 54
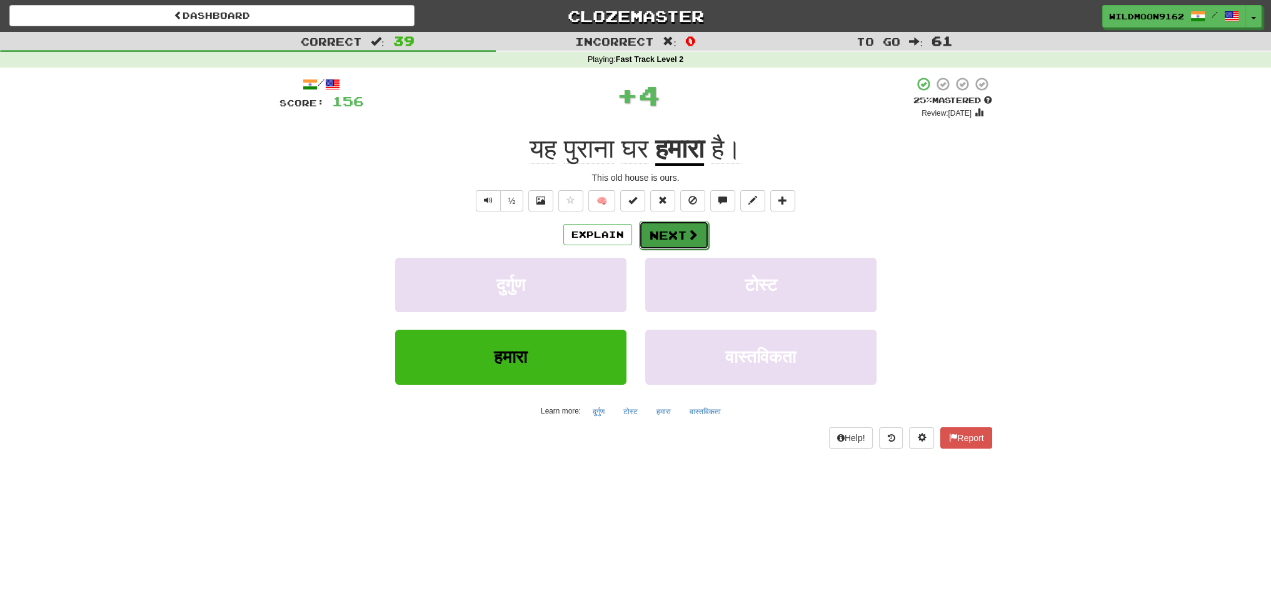
click at [675, 232] on button "Next" at bounding box center [674, 235] width 70 height 29
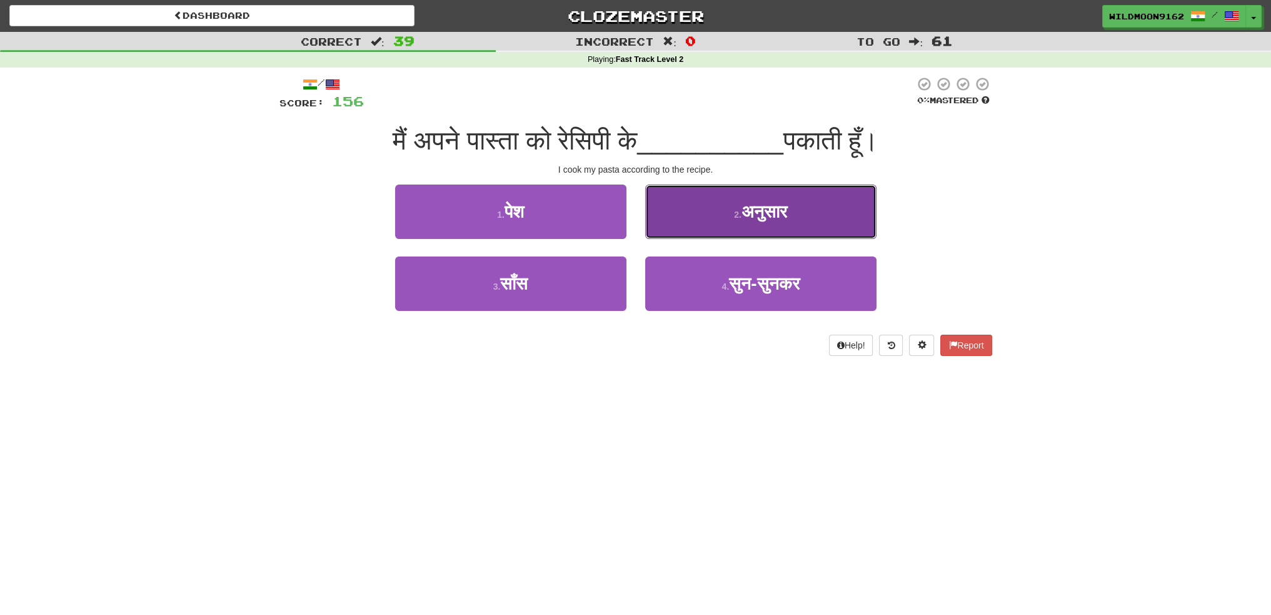
click at [741, 216] on span "अनुसार" at bounding box center [764, 211] width 46 height 19
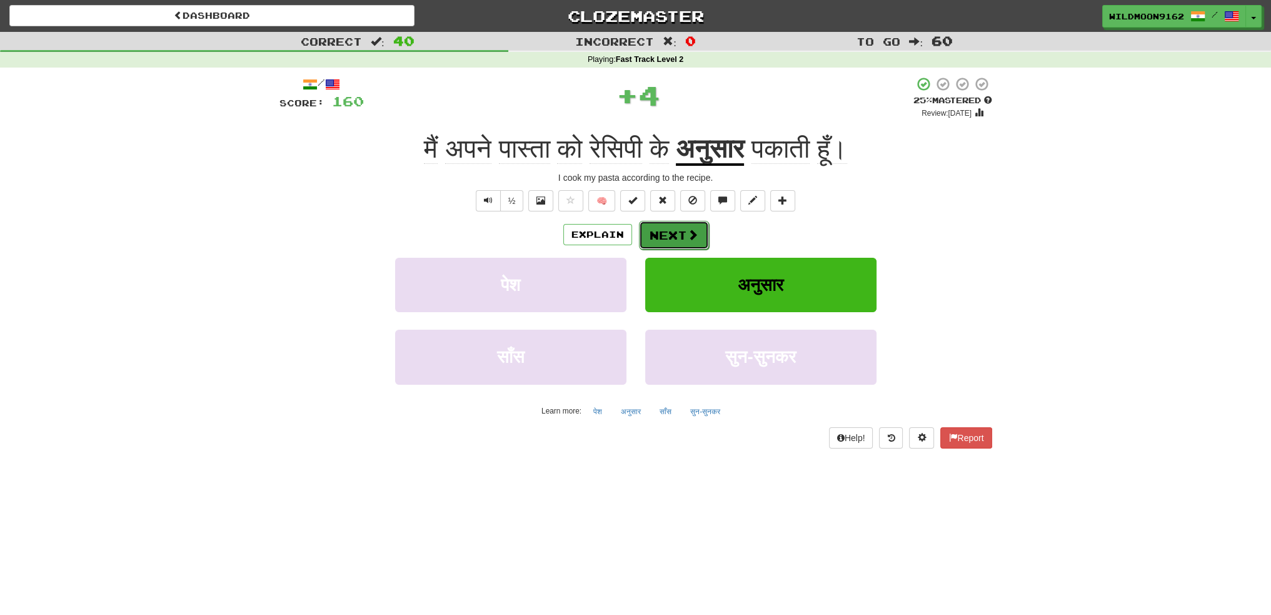
click at [666, 239] on button "Next" at bounding box center [674, 235] width 70 height 29
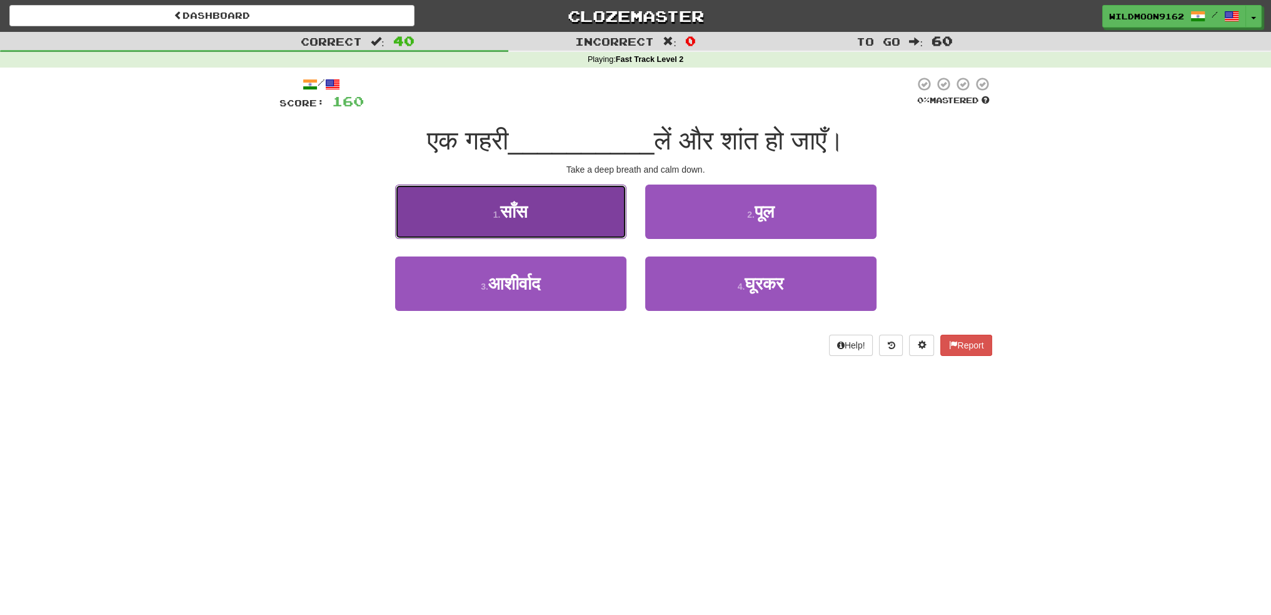
click at [575, 206] on button "1 . साँस" at bounding box center [510, 211] width 231 height 54
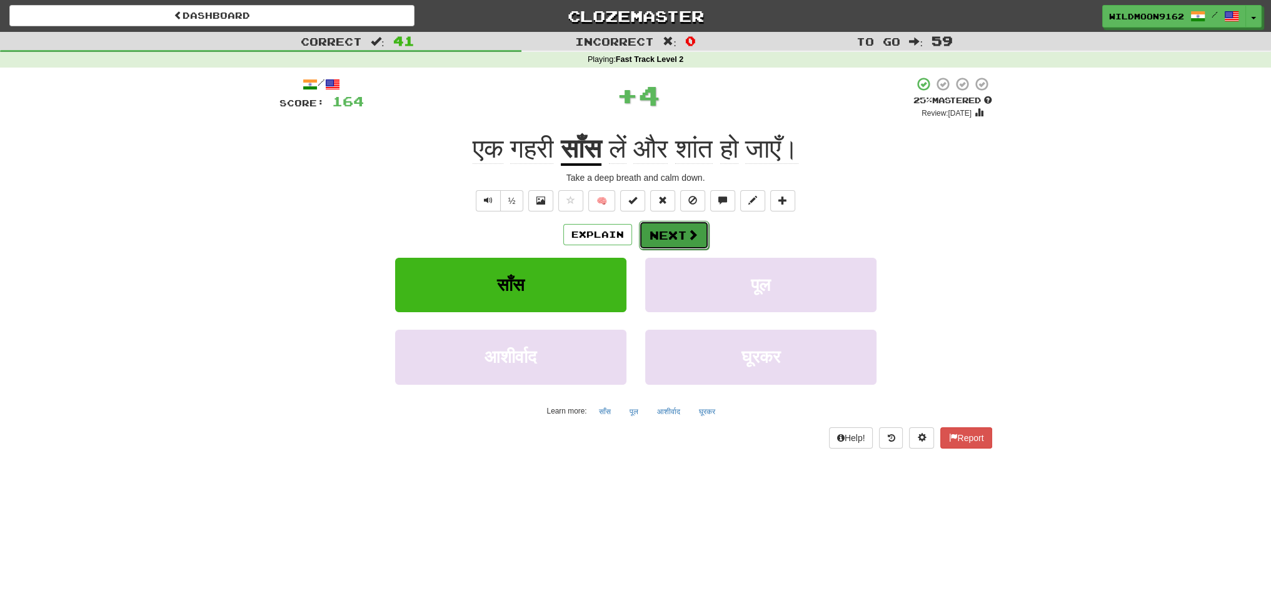
click at [683, 235] on button "Next" at bounding box center [674, 235] width 70 height 29
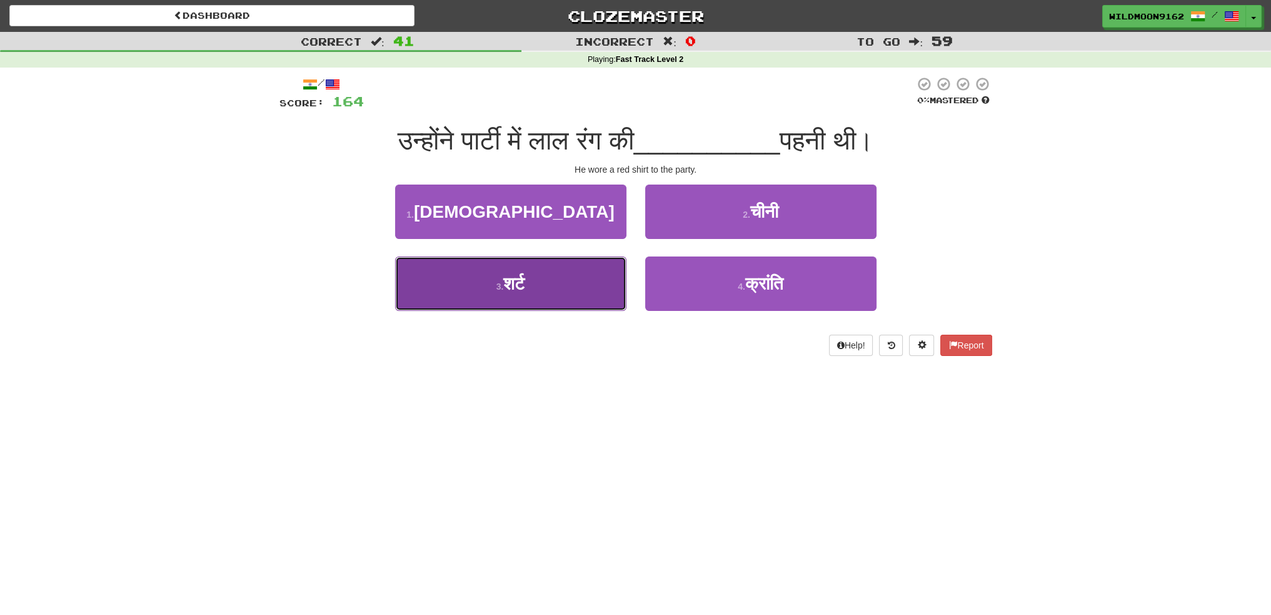
click at [517, 279] on span "शर्ट" at bounding box center [513, 283] width 21 height 19
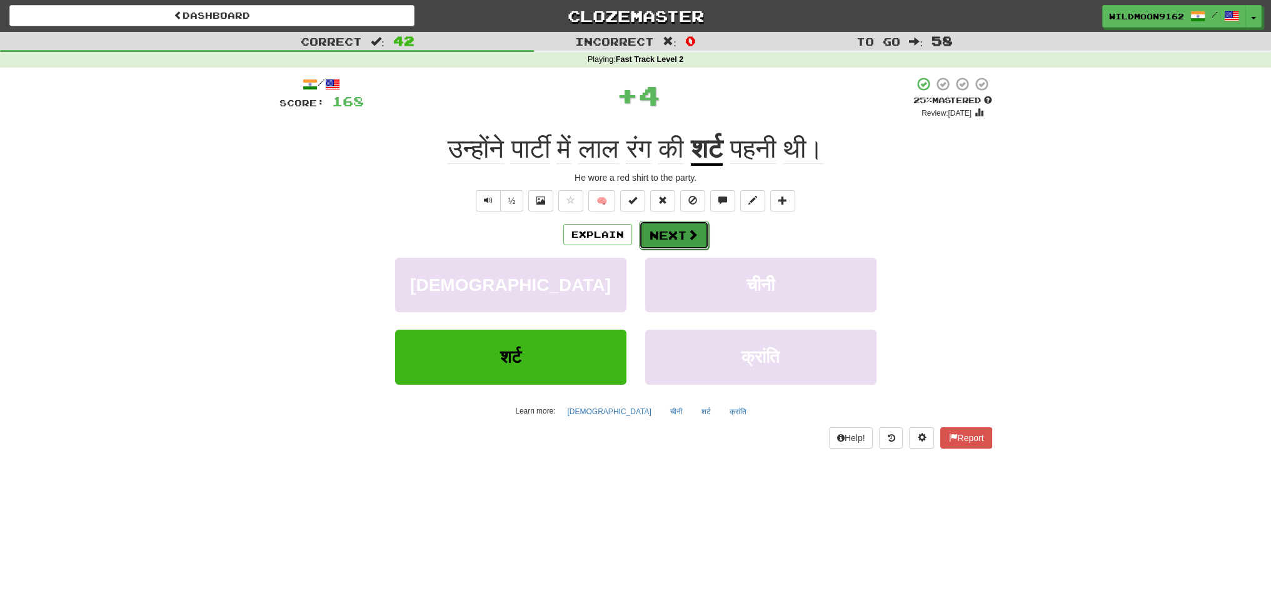
click at [664, 231] on button "Next" at bounding box center [674, 235] width 70 height 29
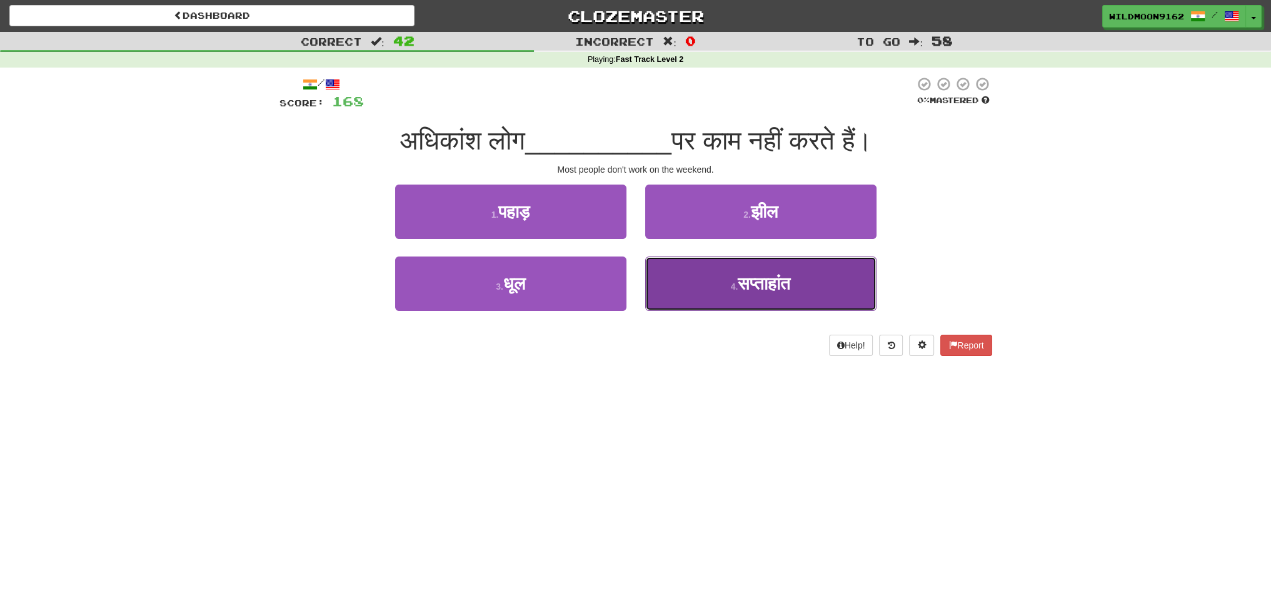
click at [769, 288] on span "सप्ताहांत" at bounding box center [764, 283] width 53 height 19
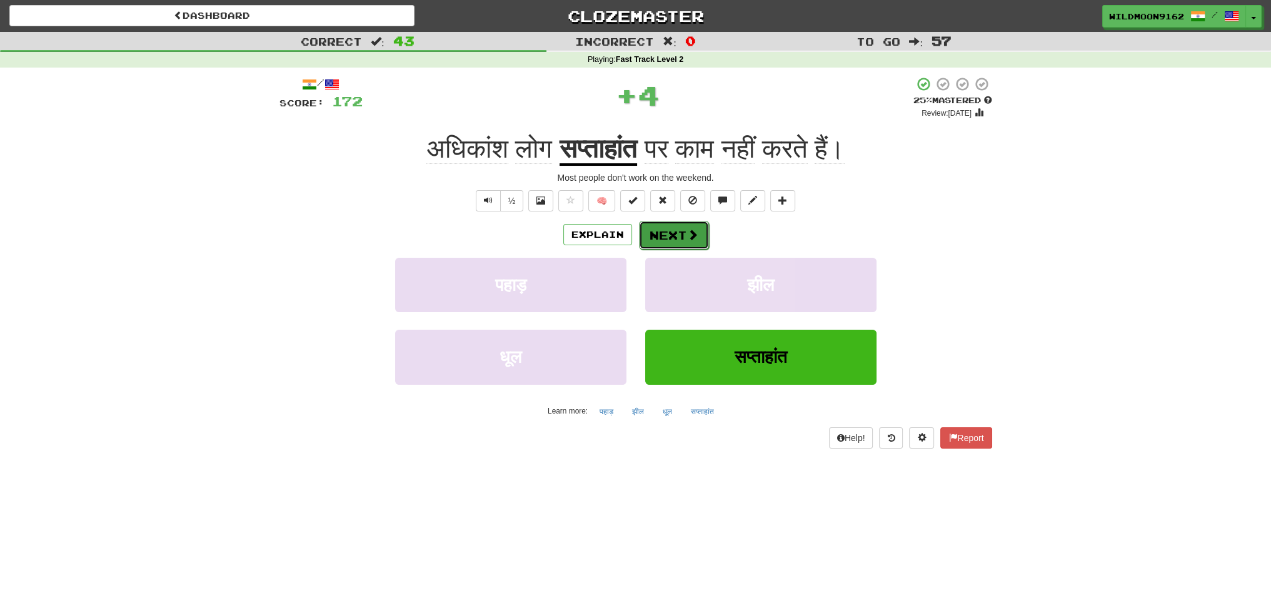
click at [665, 238] on button "Next" at bounding box center [674, 235] width 70 height 29
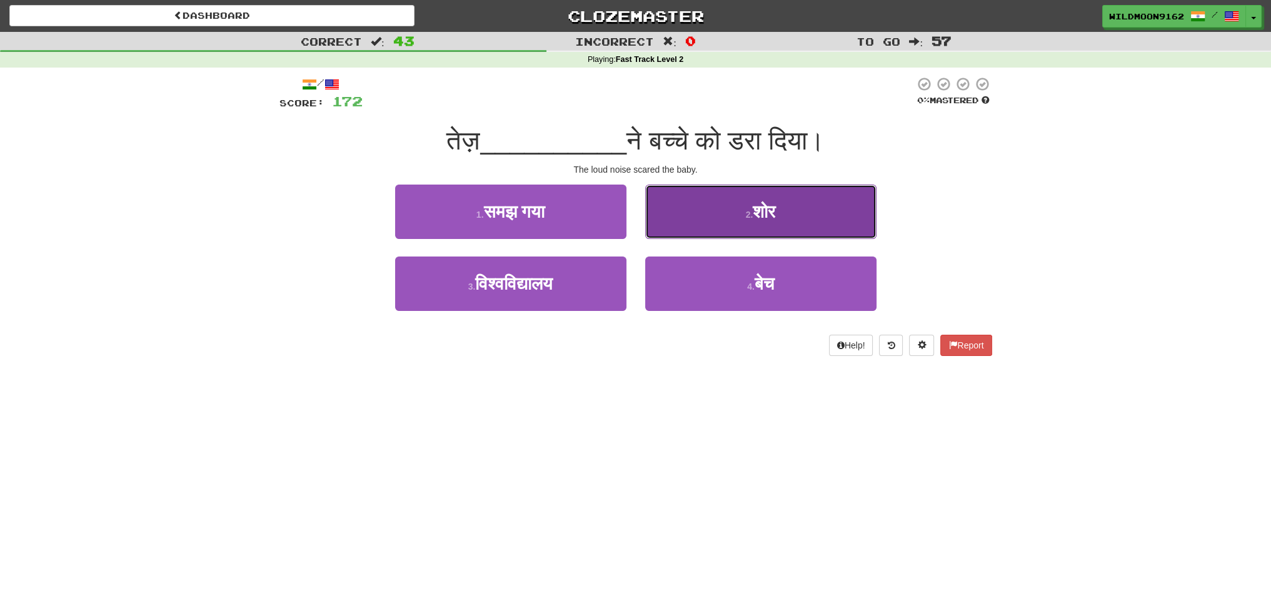
click at [772, 209] on span "शोर" at bounding box center [764, 211] width 23 height 19
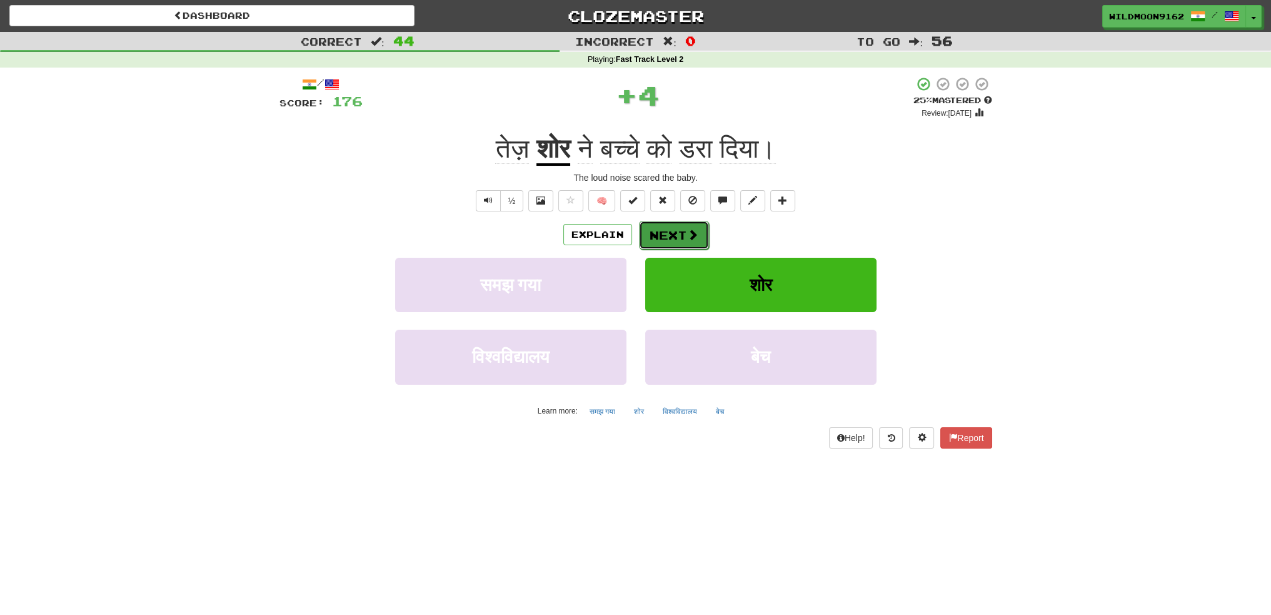
click at [670, 231] on button "Next" at bounding box center [674, 235] width 70 height 29
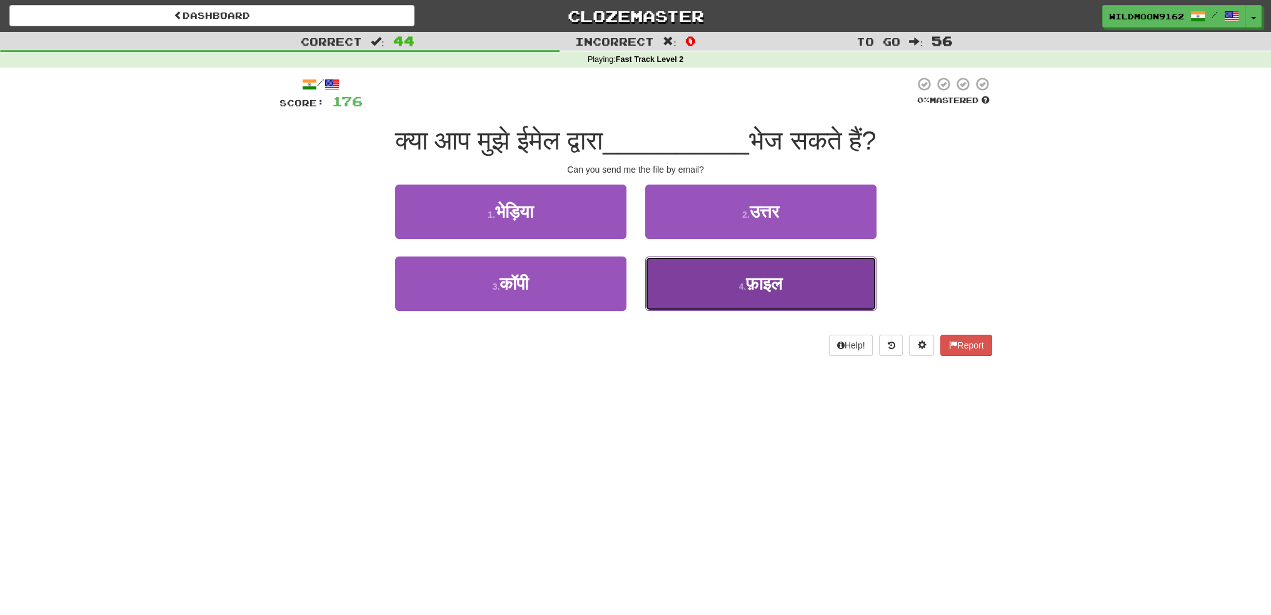
click at [733, 279] on button "4 . फ़ाइल" at bounding box center [760, 283] width 231 height 54
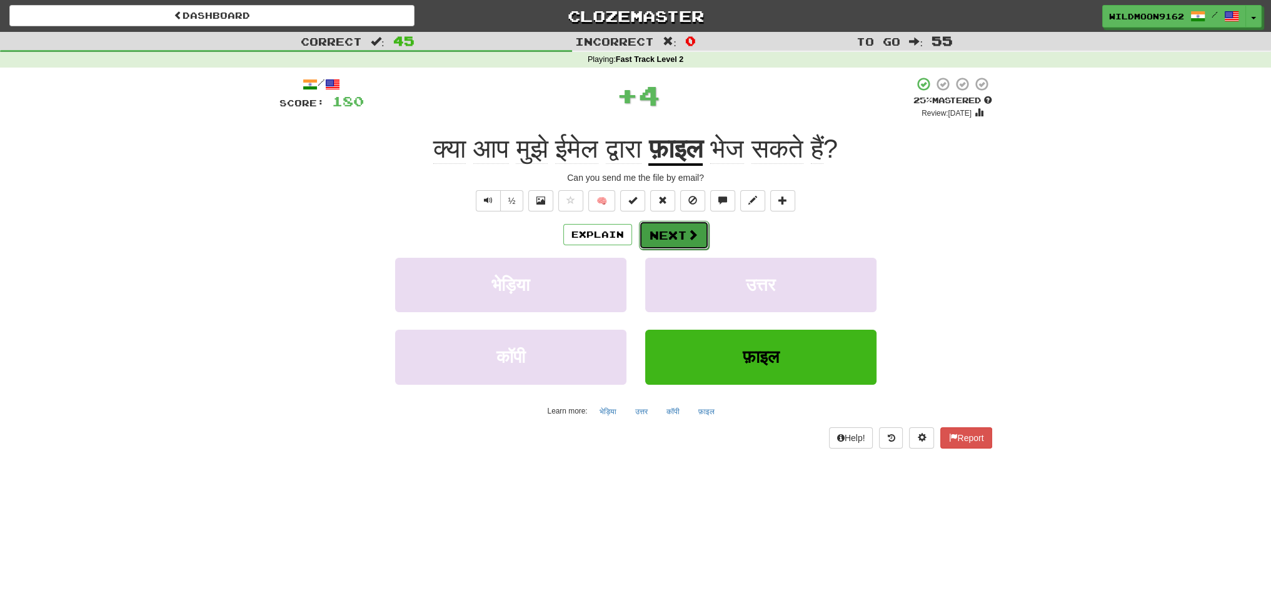
click at [668, 229] on button "Next" at bounding box center [674, 235] width 70 height 29
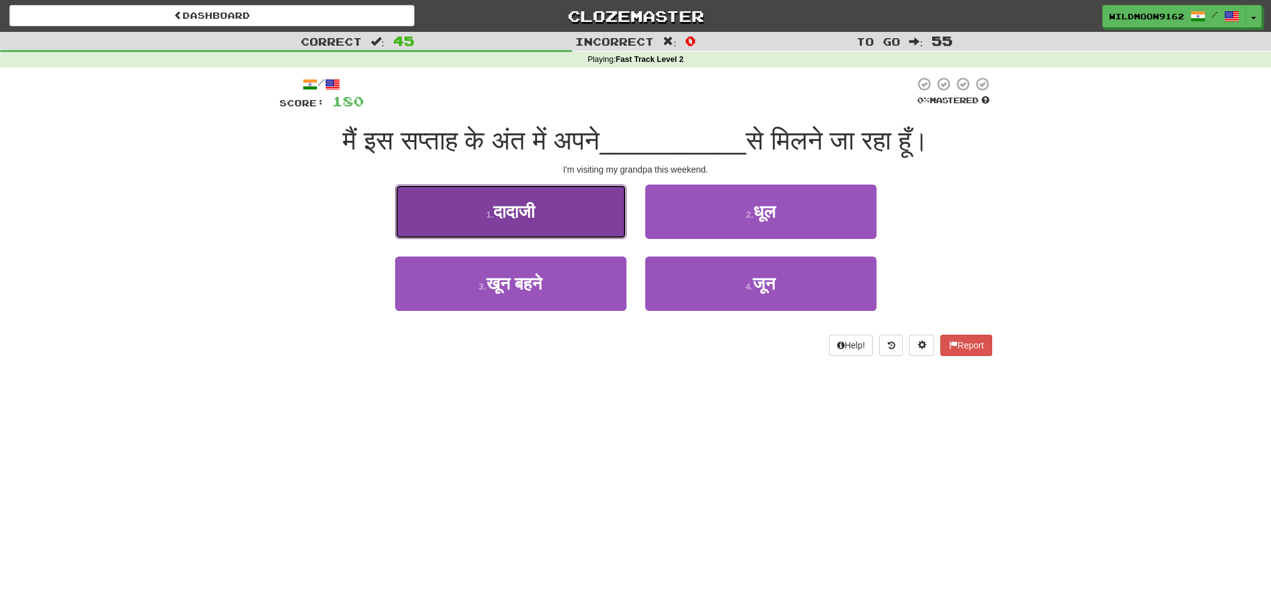
click at [517, 208] on span "दादाजी" at bounding box center [513, 211] width 41 height 19
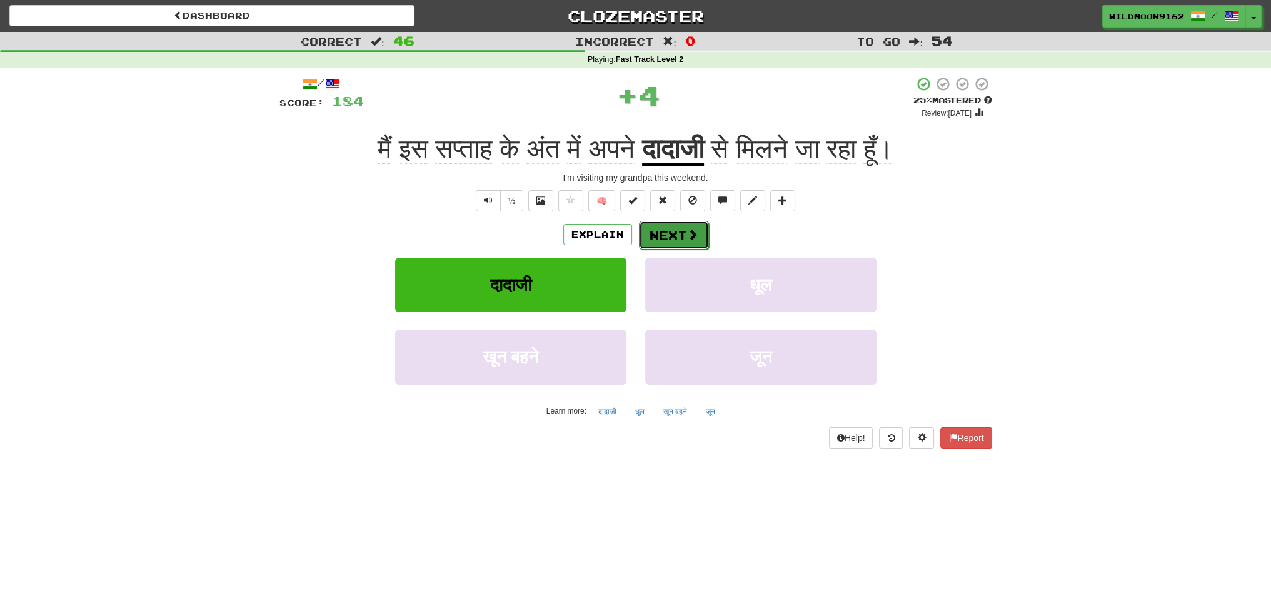
click at [663, 237] on button "Next" at bounding box center [674, 235] width 70 height 29
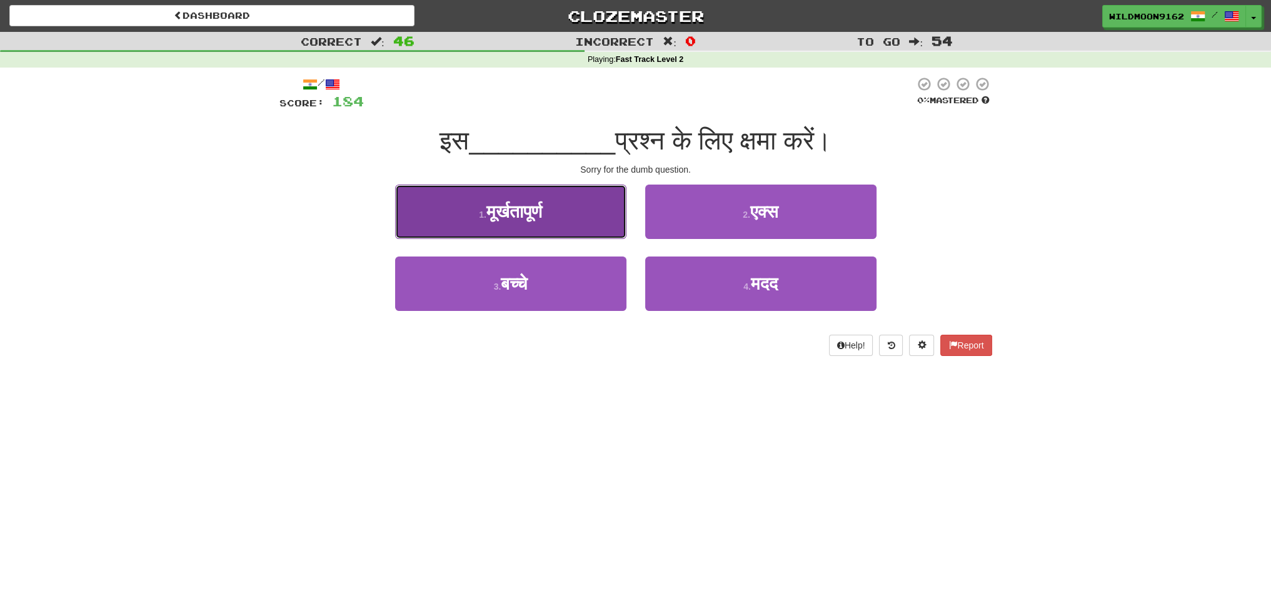
click at [570, 213] on button "1 . मूर्खतापूर्ण" at bounding box center [510, 211] width 231 height 54
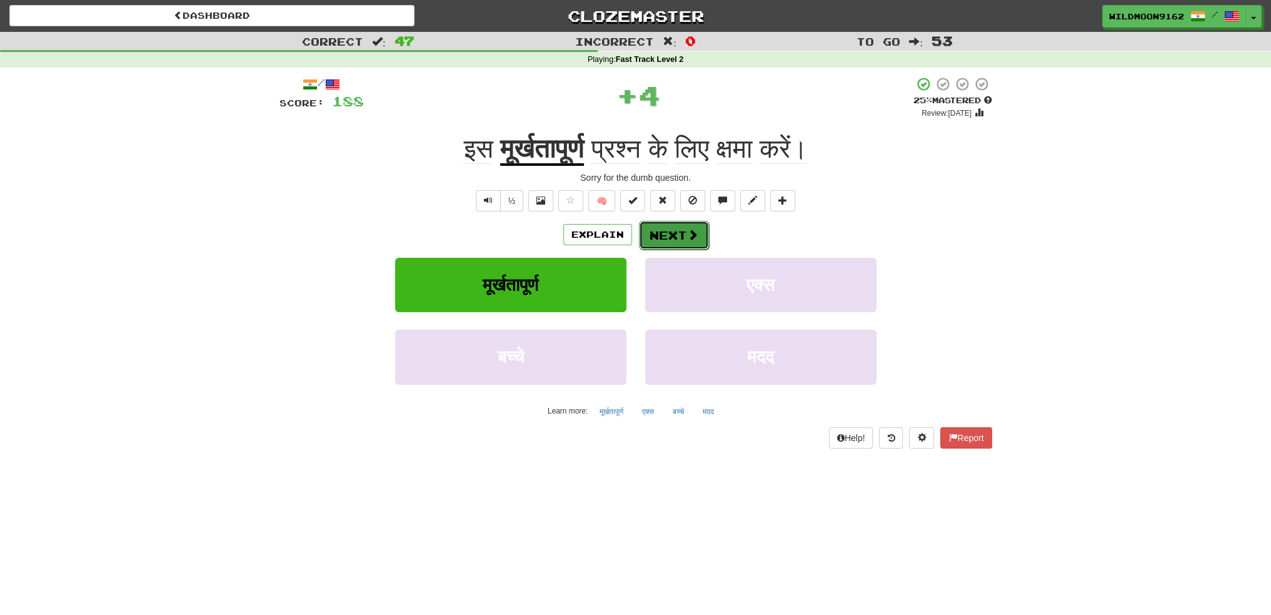
click at [670, 237] on button "Next" at bounding box center [674, 235] width 70 height 29
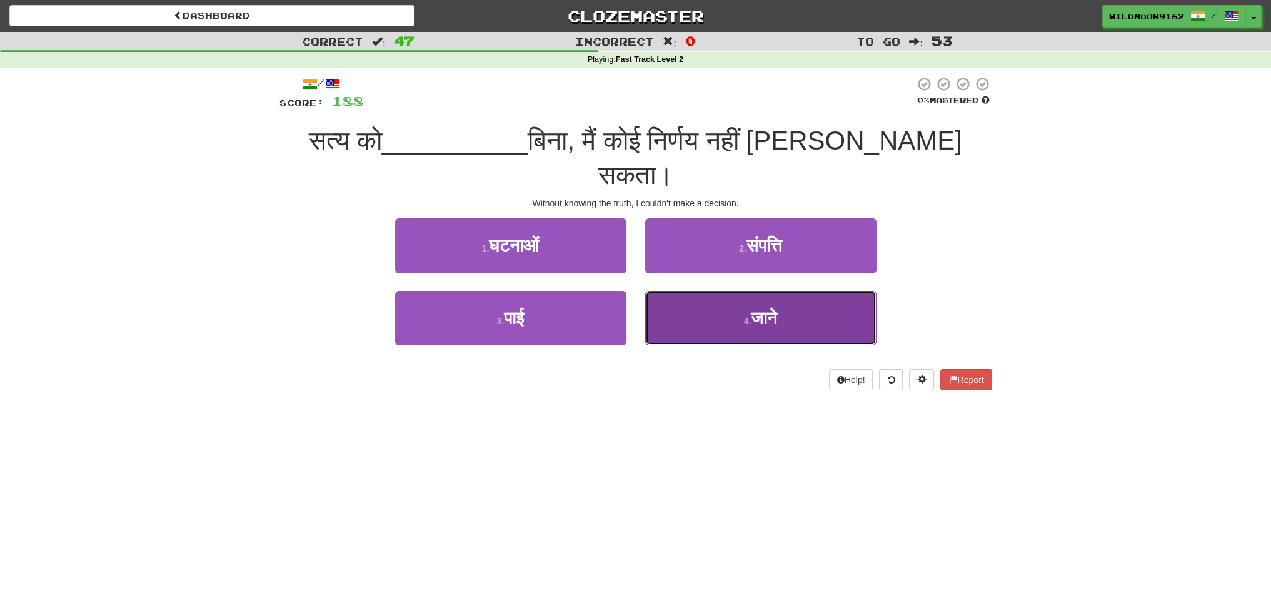
click at [748, 316] on small "4 ." at bounding box center [748, 321] width 8 height 10
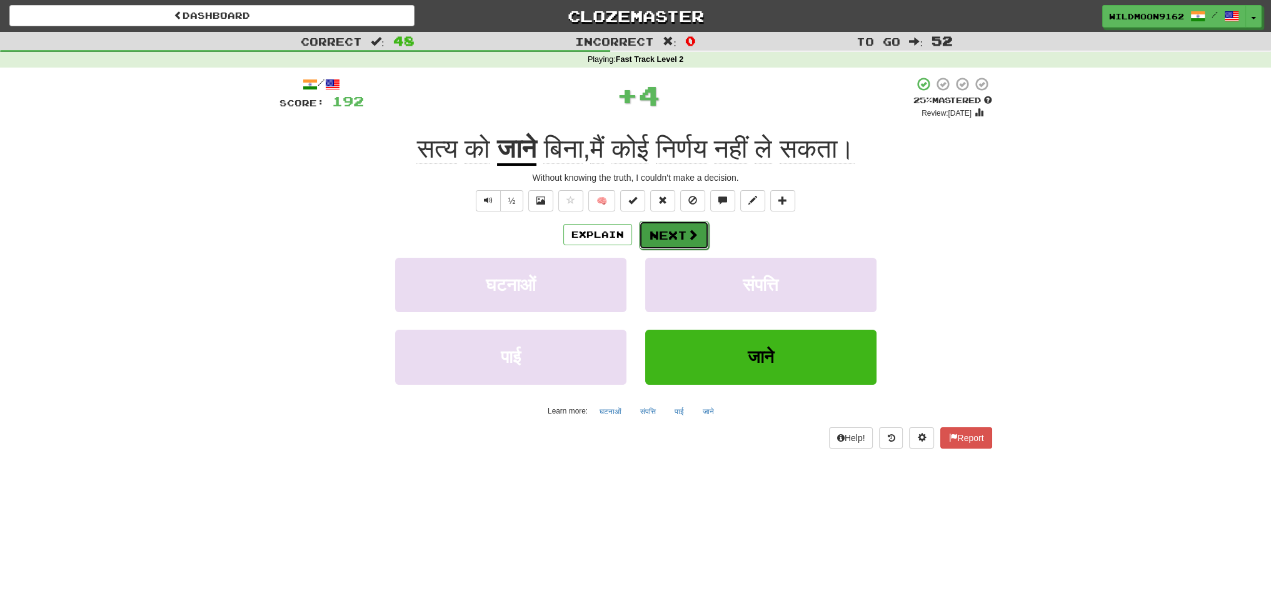
click at [678, 233] on button "Next" at bounding box center [674, 235] width 70 height 29
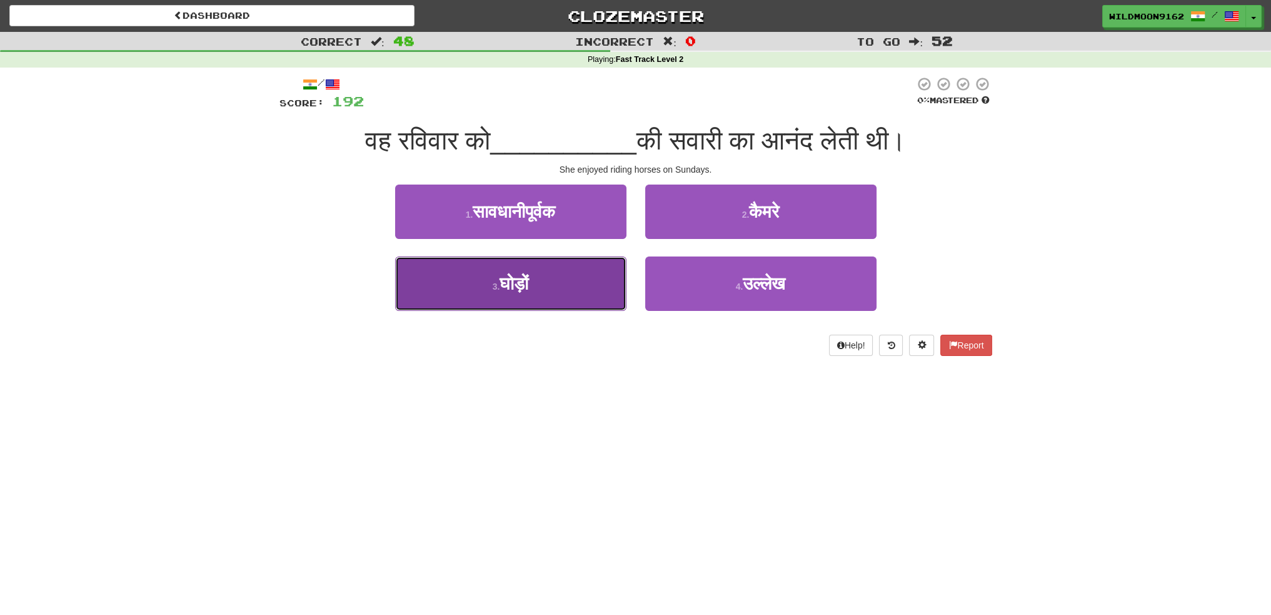
click at [546, 286] on button "3 . घोड़ों" at bounding box center [510, 283] width 231 height 54
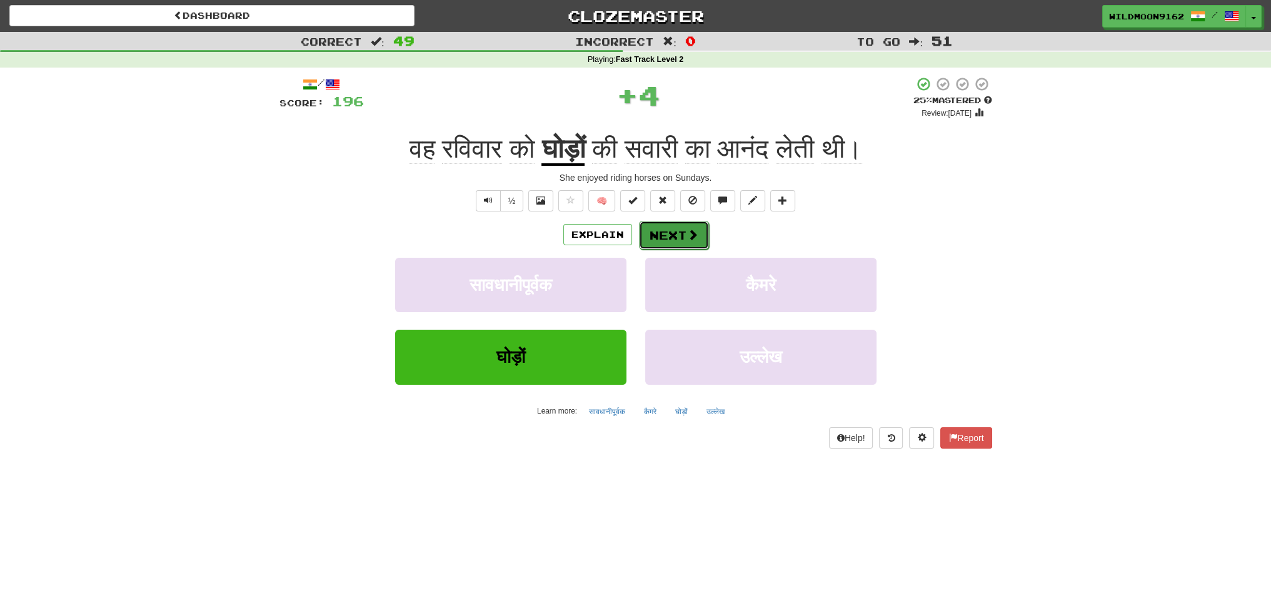
click at [687, 238] on span at bounding box center [692, 234] width 11 height 11
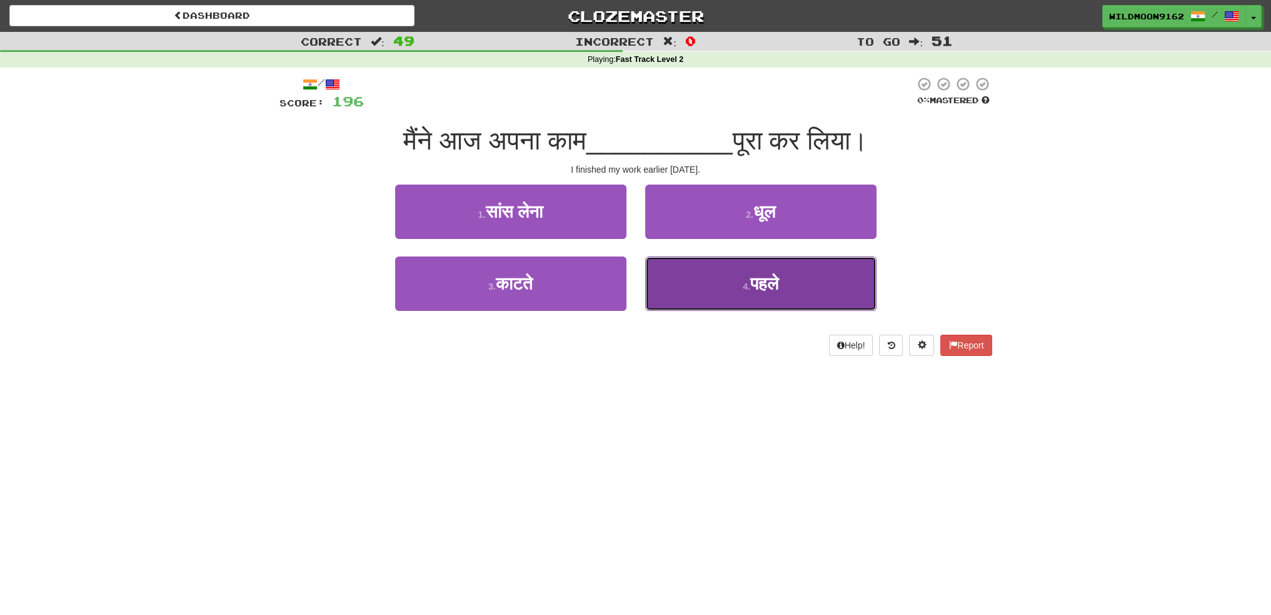
click at [750, 278] on span "पहले" at bounding box center [764, 283] width 28 height 19
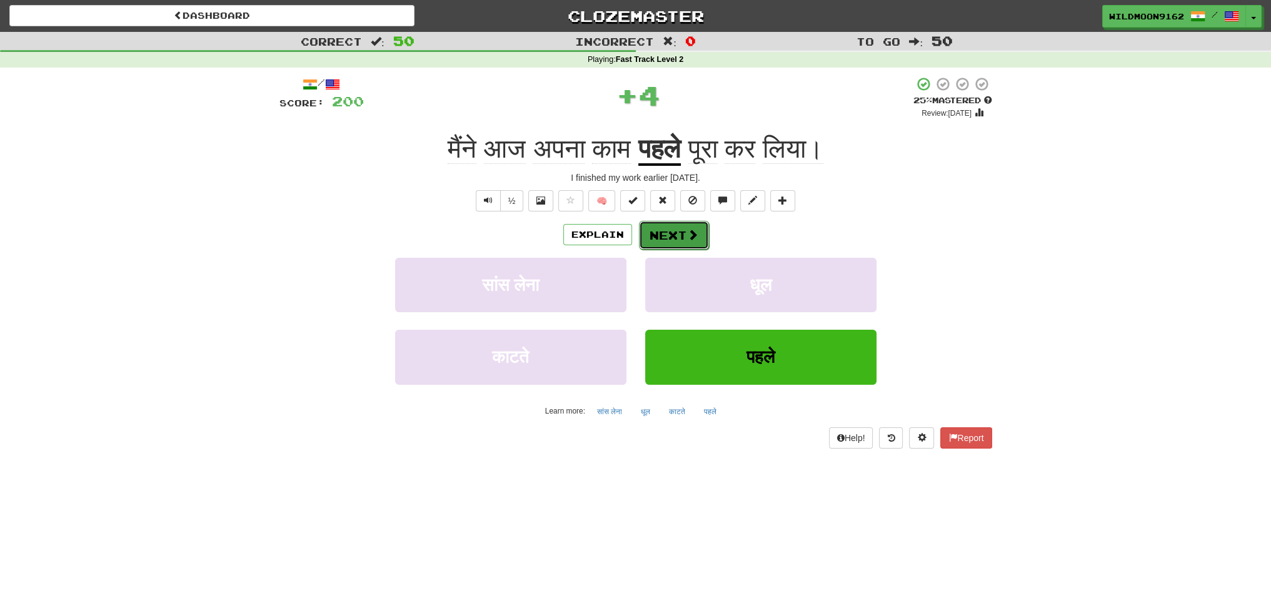
click at [673, 232] on button "Next" at bounding box center [674, 235] width 70 height 29
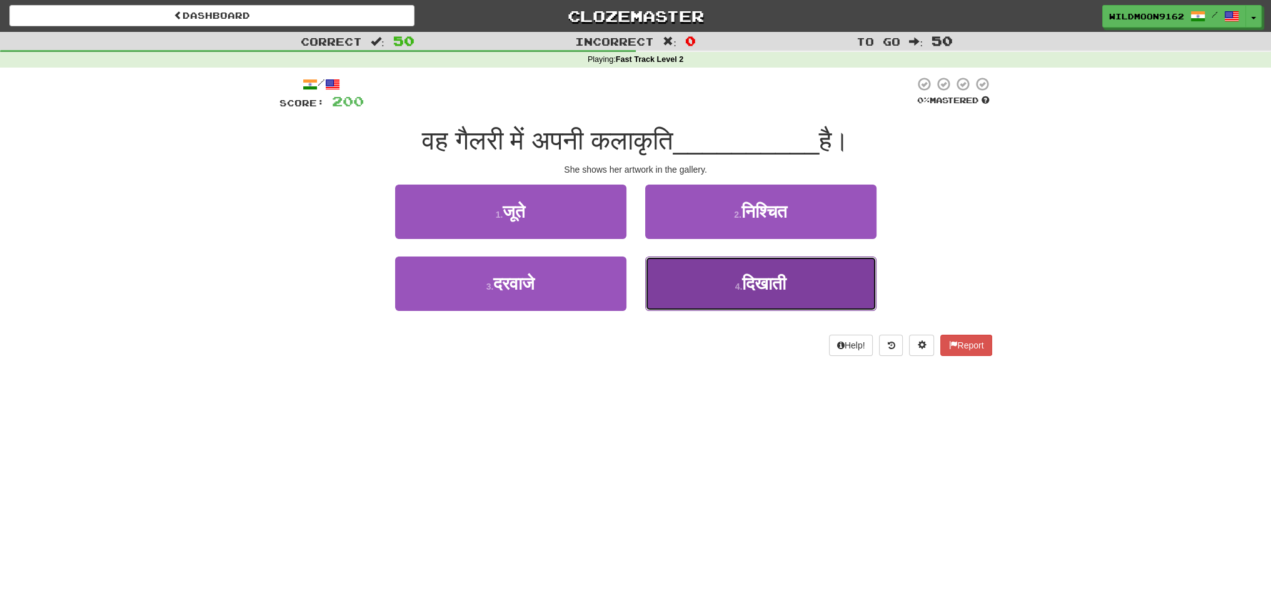
click at [710, 278] on button "4 . दिखाती" at bounding box center [760, 283] width 231 height 54
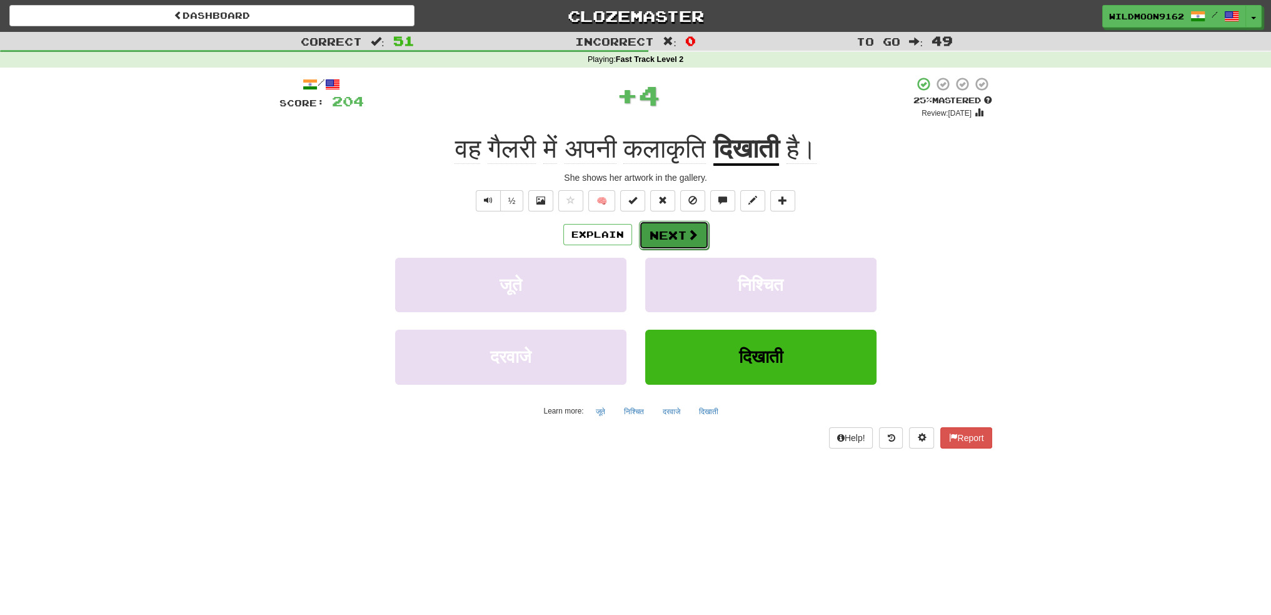
click at [662, 237] on button "Next" at bounding box center [674, 235] width 70 height 29
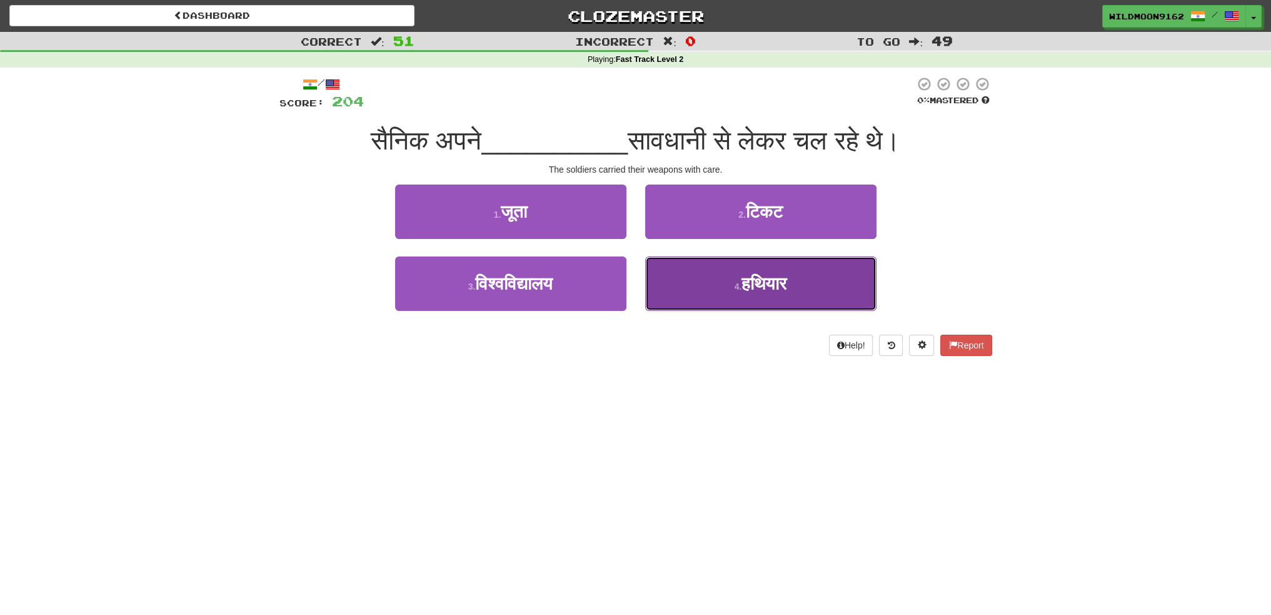
click at [761, 278] on span "हथियार" at bounding box center [763, 283] width 45 height 19
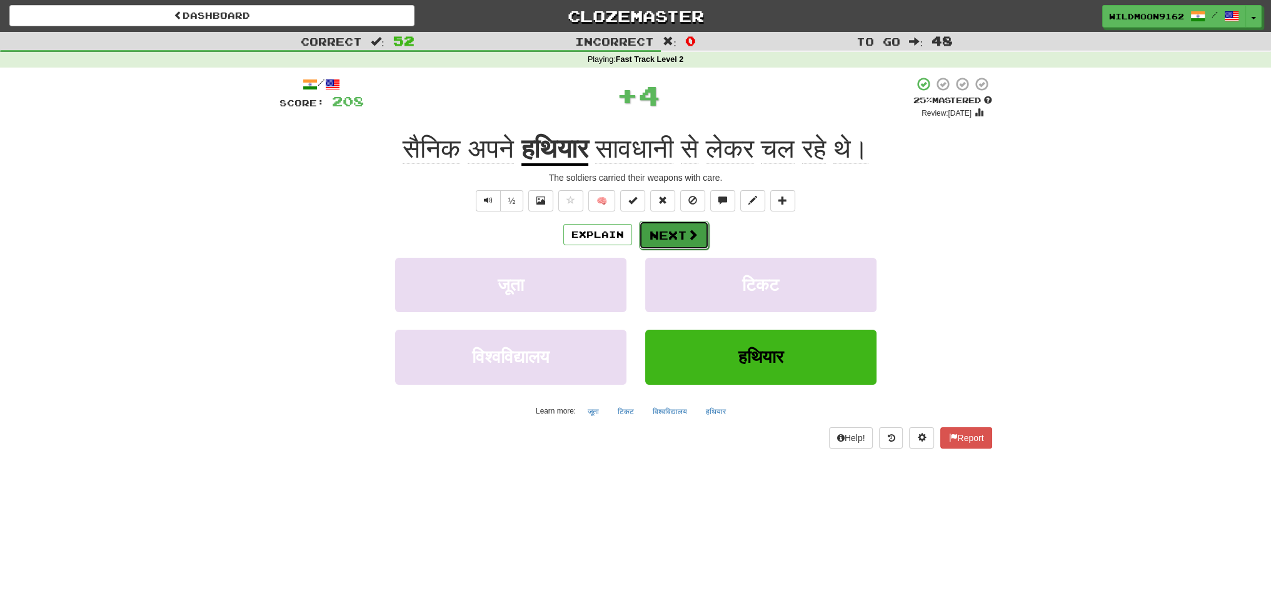
click at [682, 236] on button "Next" at bounding box center [674, 235] width 70 height 29
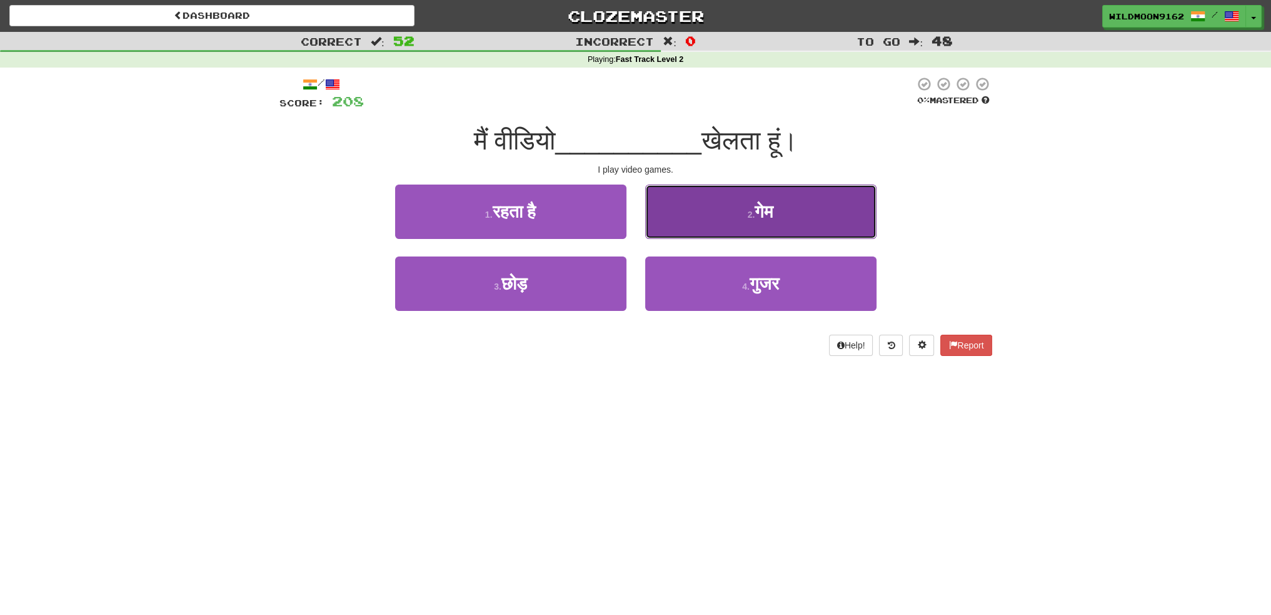
click at [738, 209] on button "2 . गेम" at bounding box center [760, 211] width 231 height 54
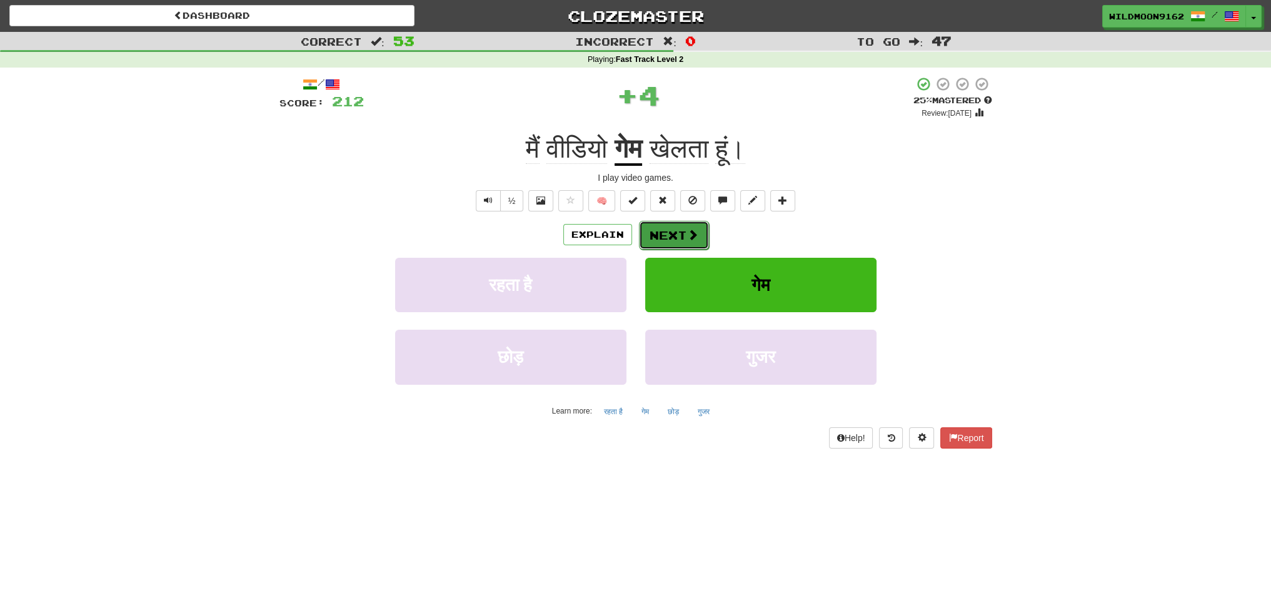
click at [680, 234] on button "Next" at bounding box center [674, 235] width 70 height 29
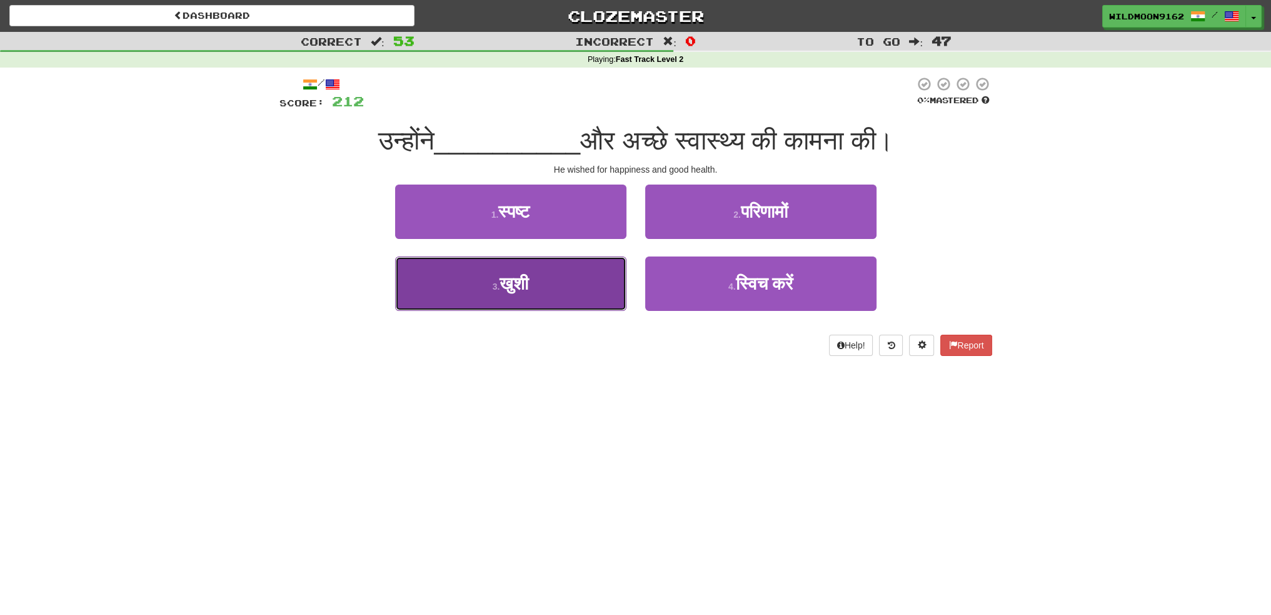
click at [570, 284] on button "3 . खुशी" at bounding box center [510, 283] width 231 height 54
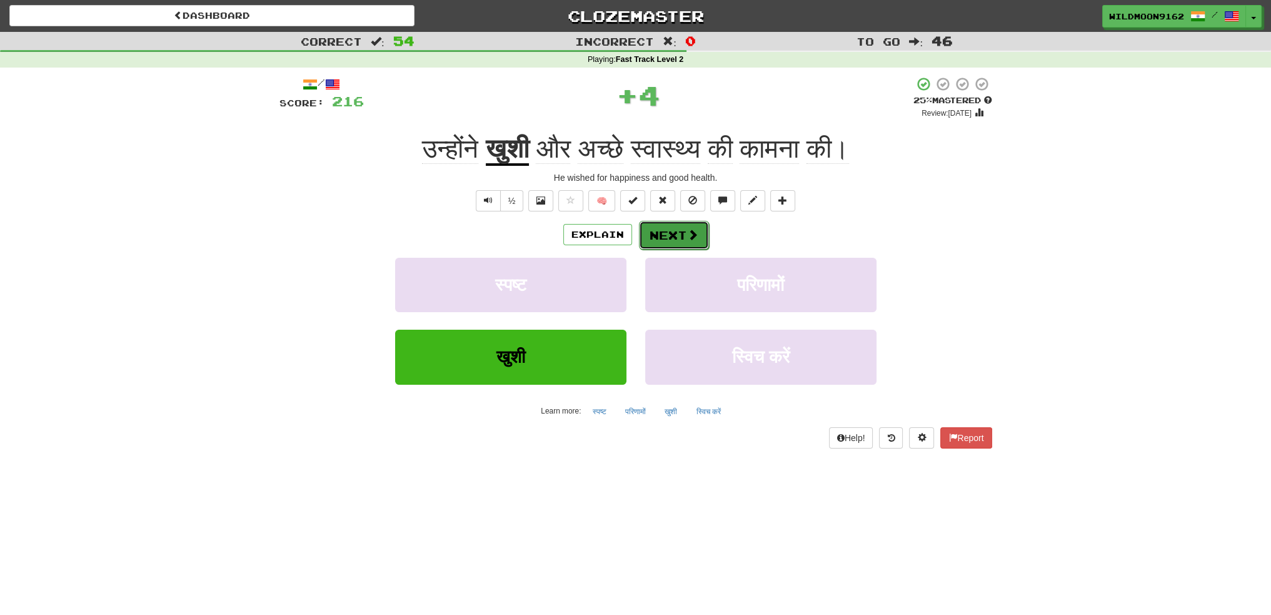
click at [683, 236] on button "Next" at bounding box center [674, 235] width 70 height 29
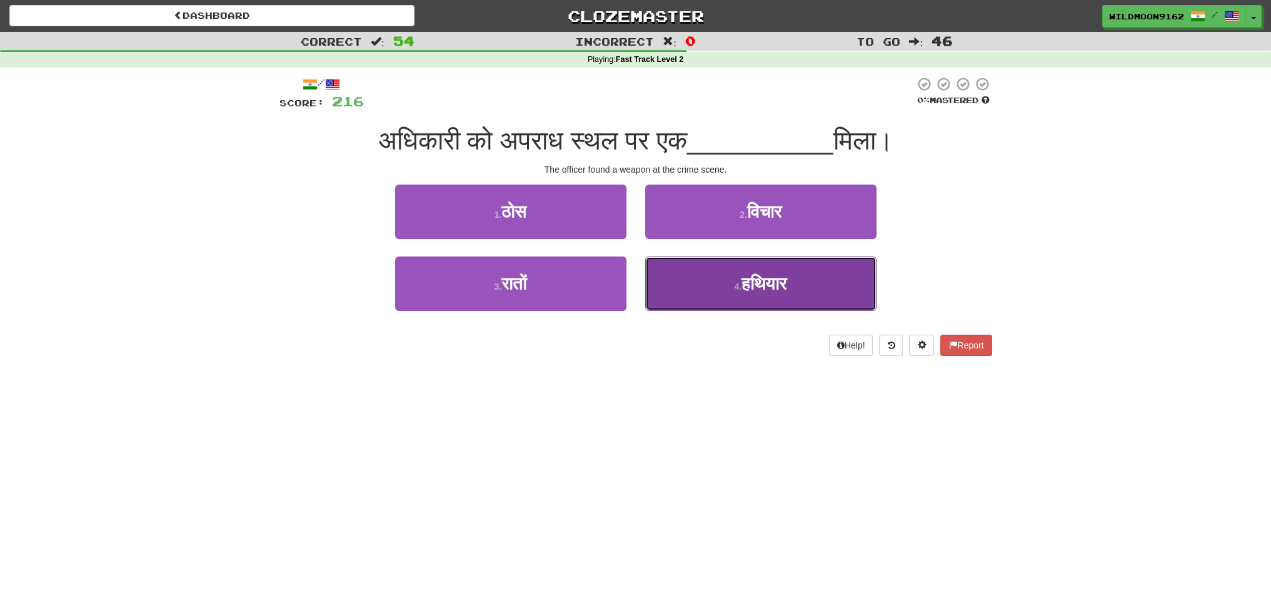
click at [758, 281] on span "हथियार" at bounding box center [763, 283] width 45 height 19
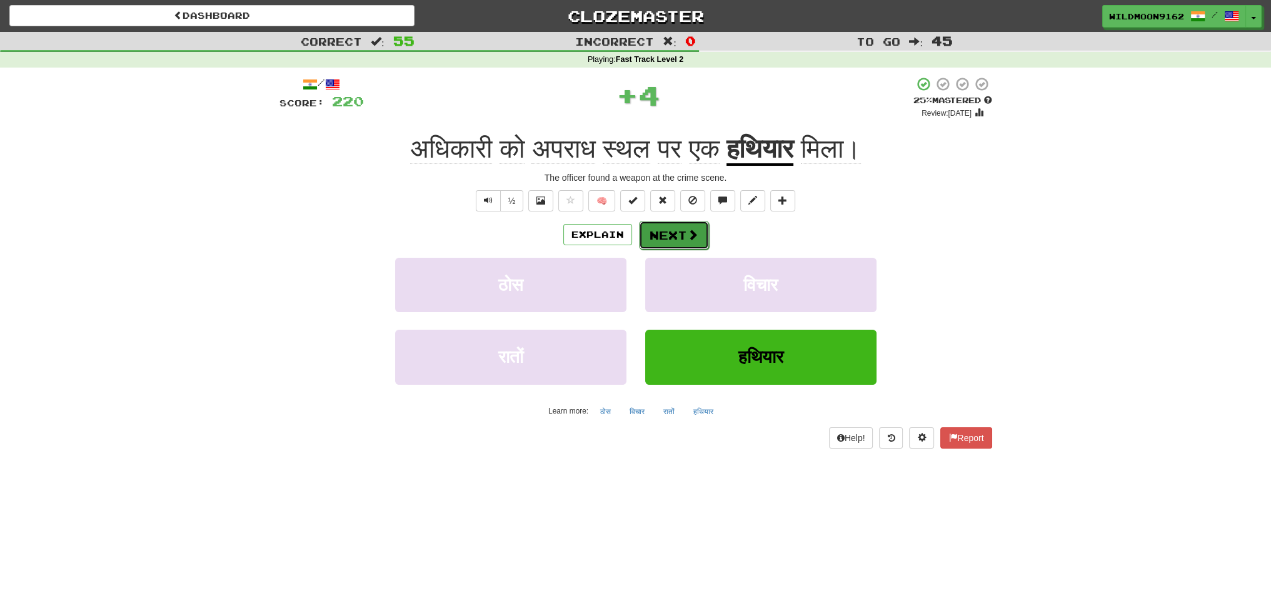
click at [681, 234] on button "Next" at bounding box center [674, 235] width 70 height 29
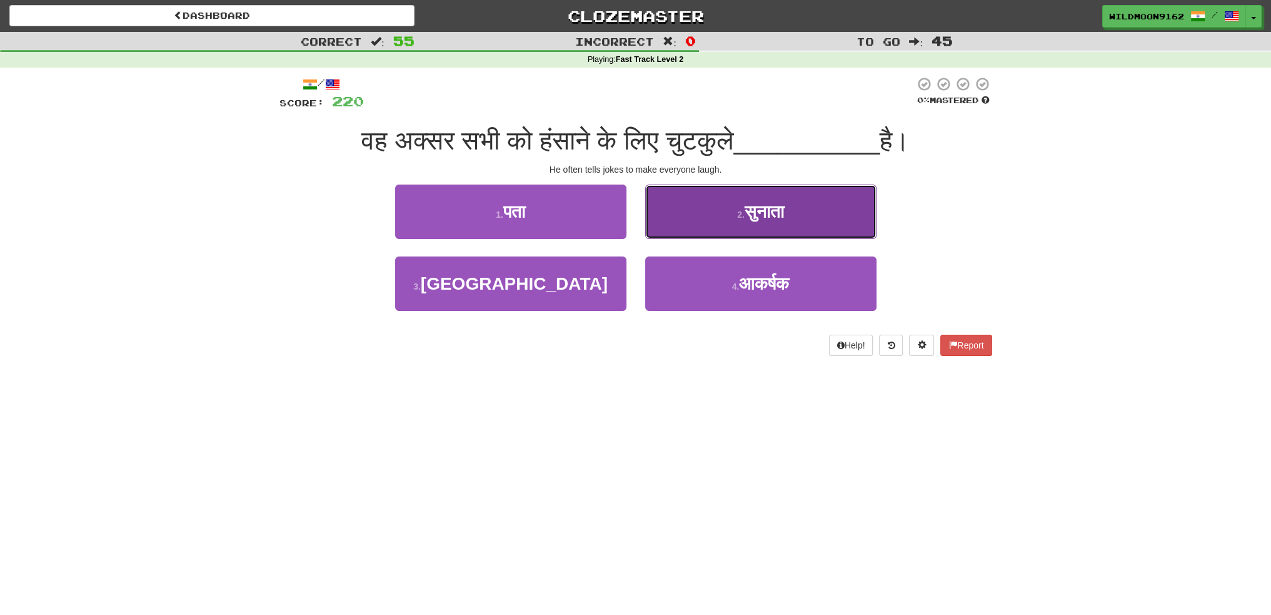
click at [815, 209] on button "2 . सुनाता" at bounding box center [760, 211] width 231 height 54
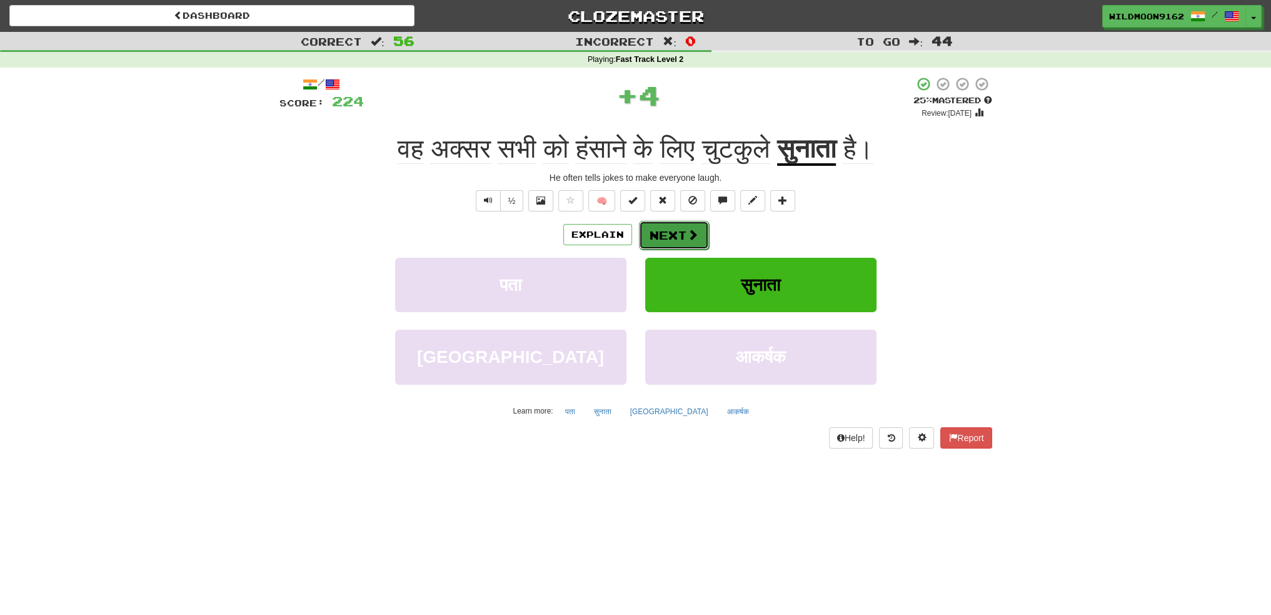
click at [678, 238] on button "Next" at bounding box center [674, 235] width 70 height 29
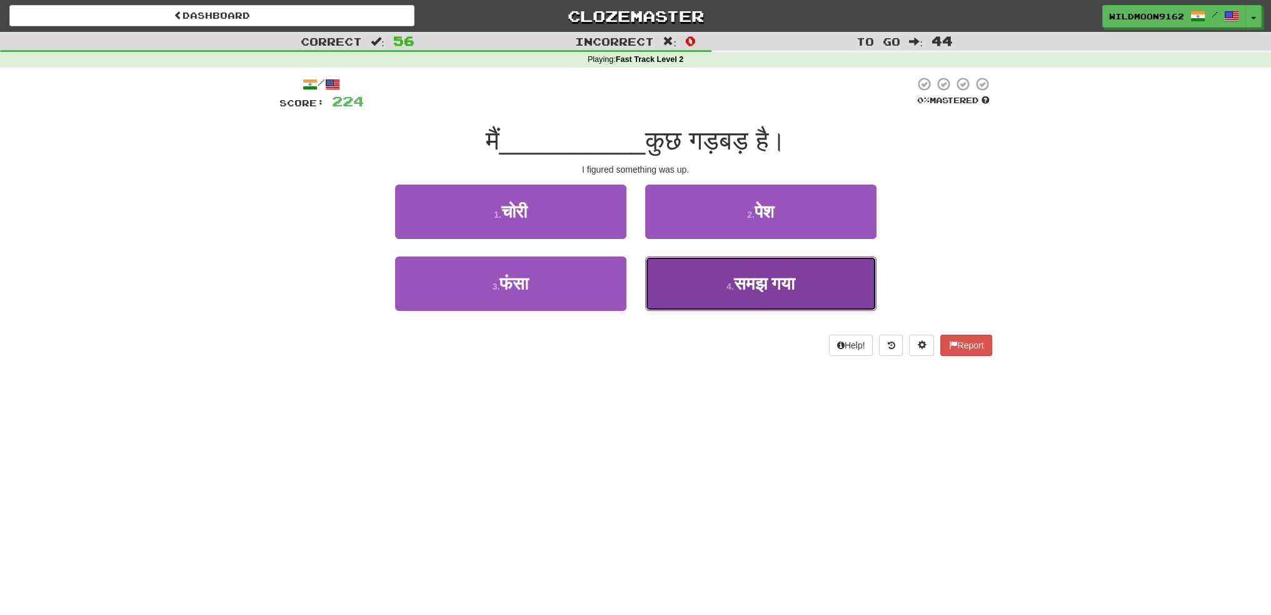
click at [735, 289] on span "समझ गया" at bounding box center [763, 283] width 61 height 19
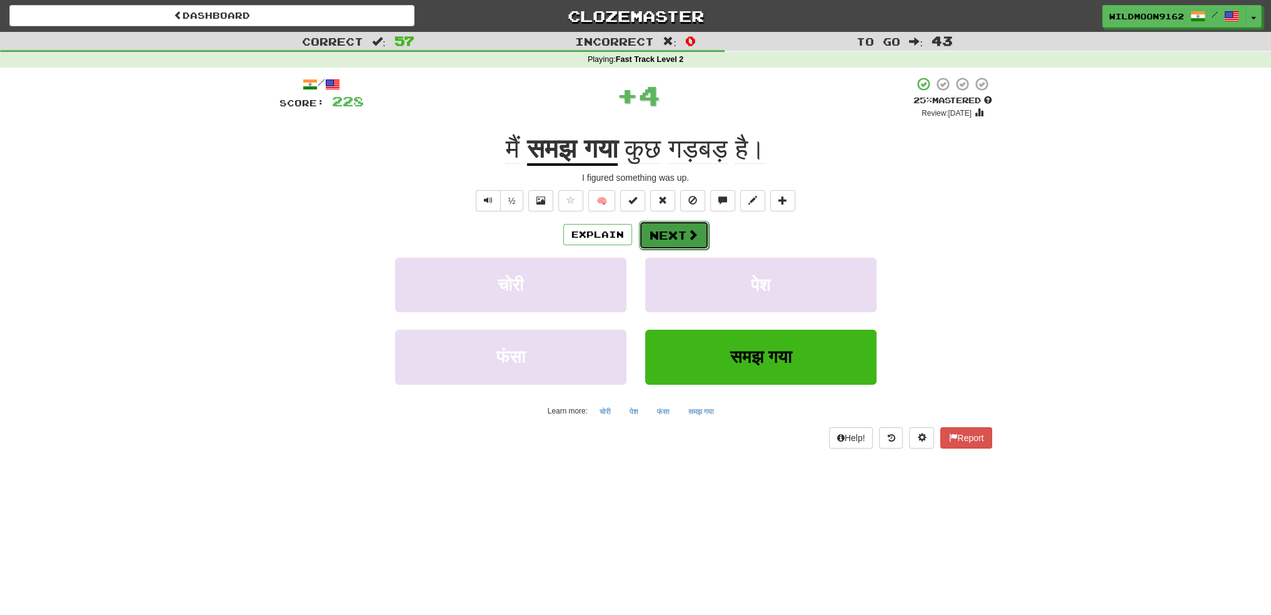
click at [680, 223] on button "Next" at bounding box center [674, 235] width 70 height 29
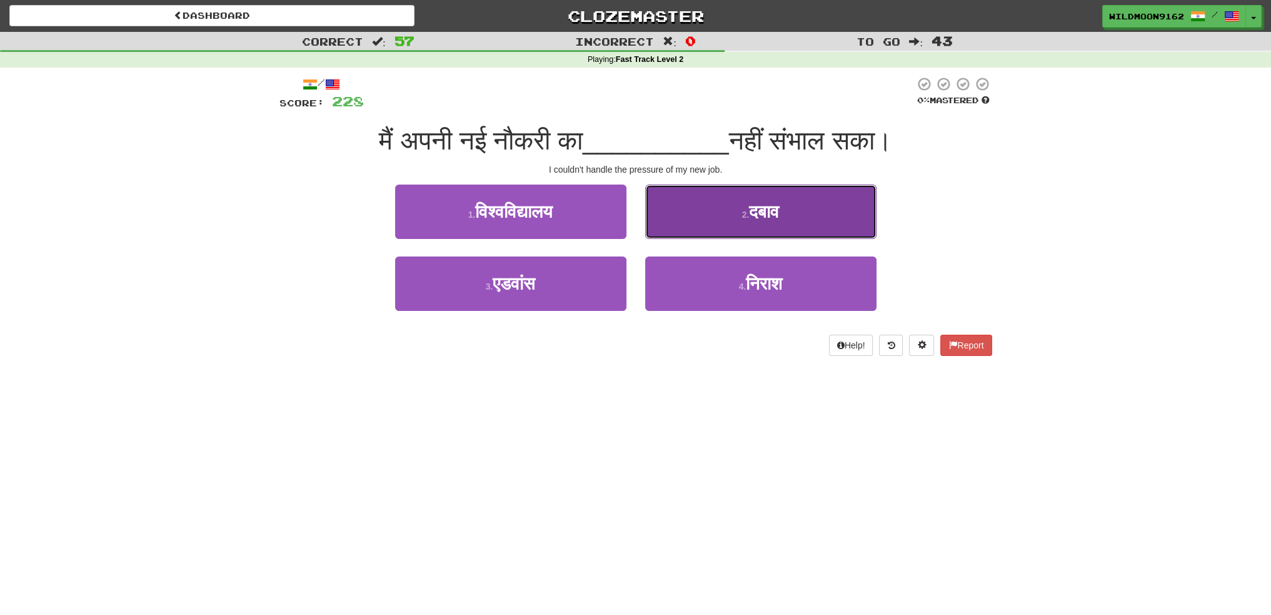
click at [745, 216] on small "2 ." at bounding box center [746, 214] width 8 height 10
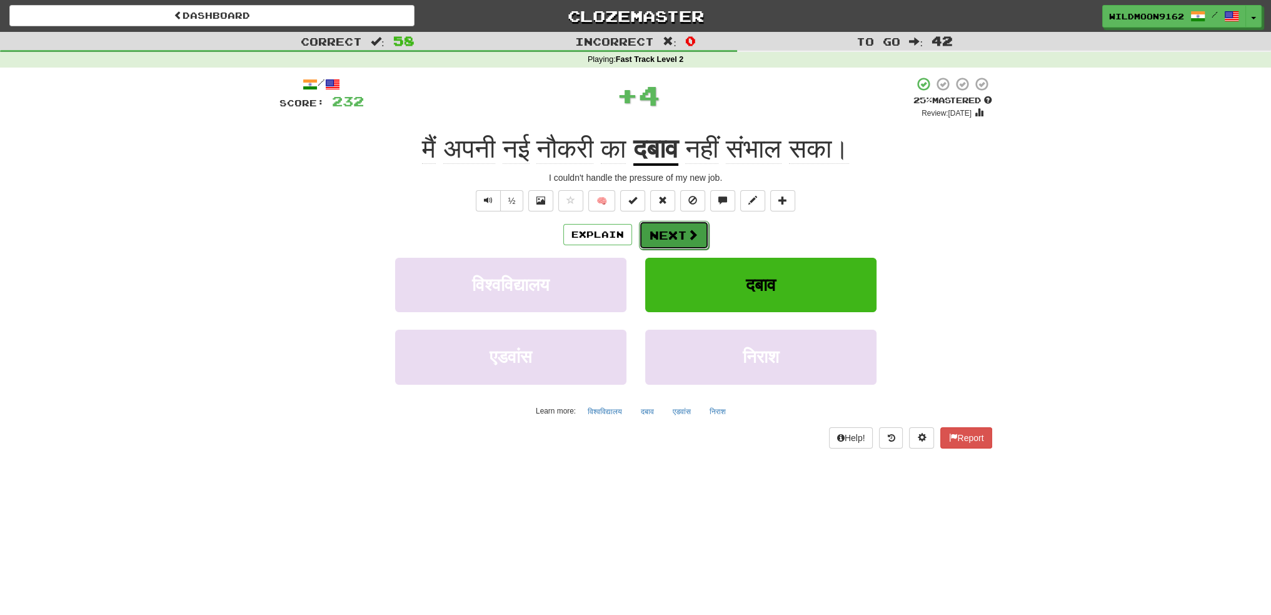
click at [682, 237] on button "Next" at bounding box center [674, 235] width 70 height 29
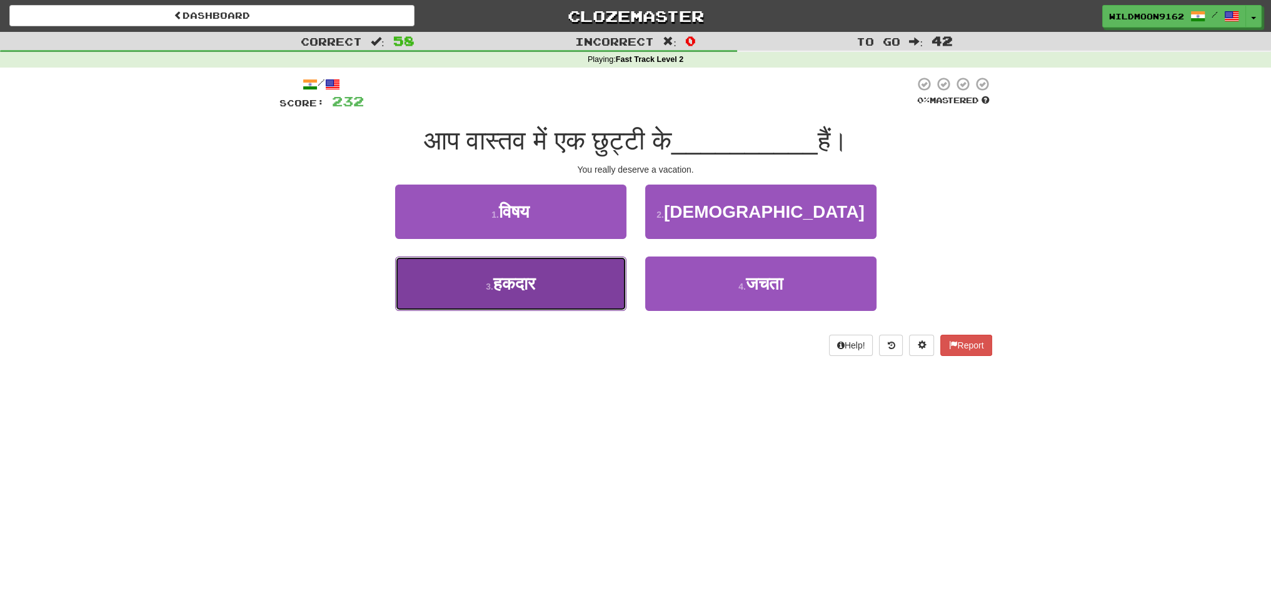
click at [577, 290] on button "3 . हकदार" at bounding box center [510, 283] width 231 height 54
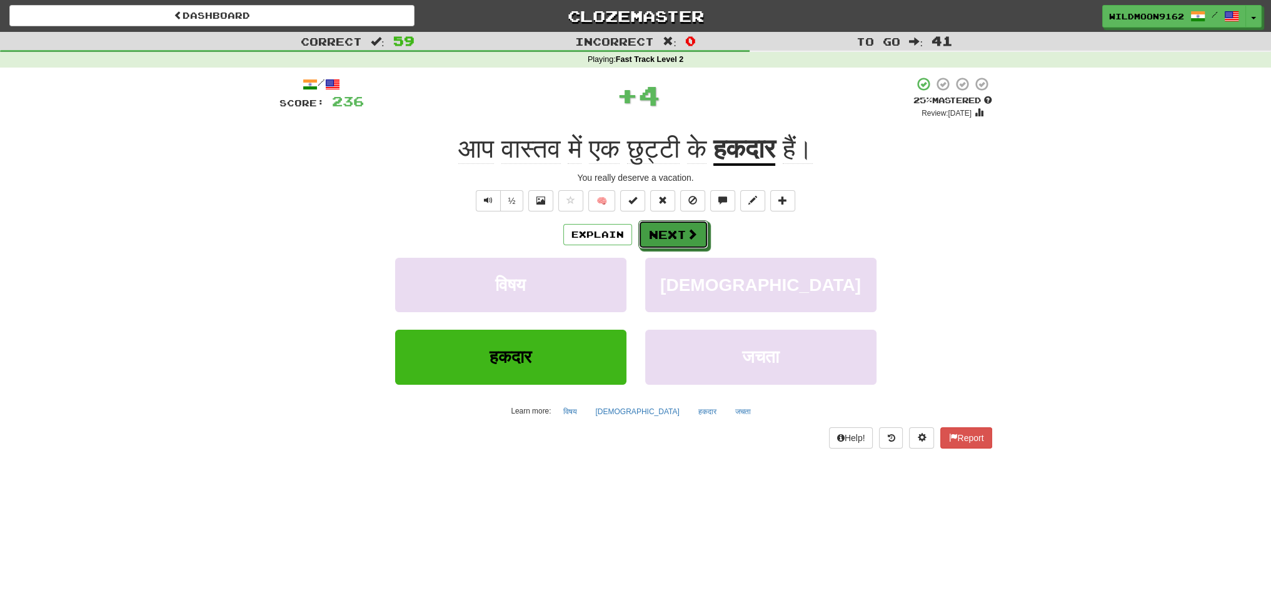
drag, startPoint x: 679, startPoint y: 237, endPoint x: 663, endPoint y: 342, distance: 106.2
click at [679, 238] on button "Next" at bounding box center [673, 234] width 70 height 29
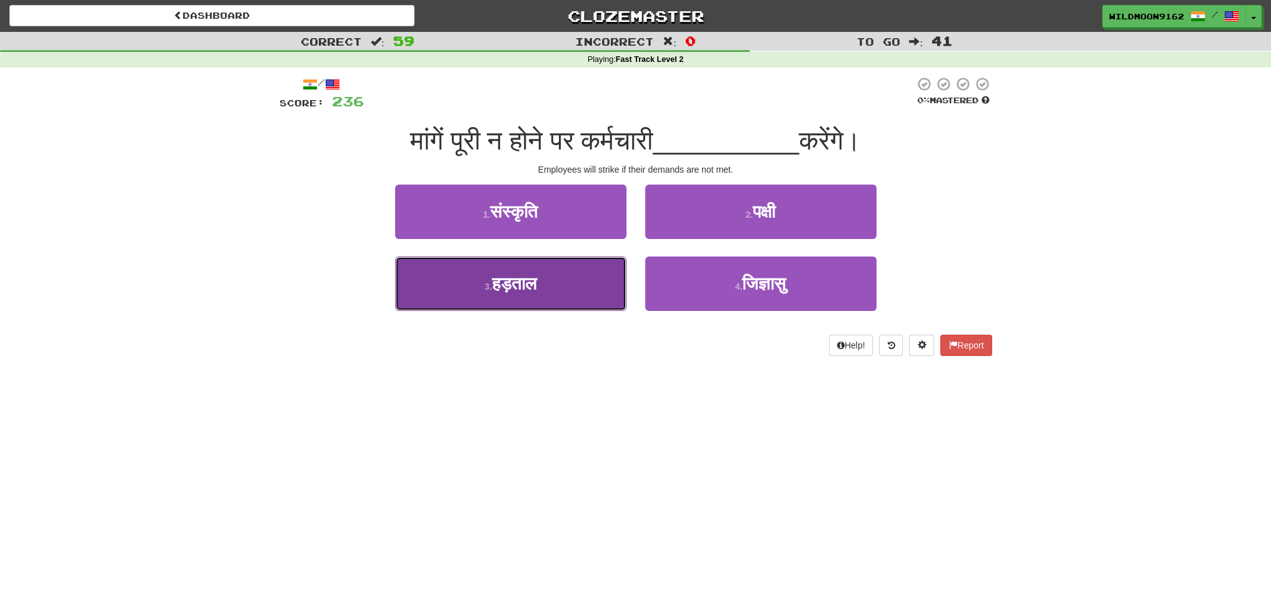
click at [530, 282] on span "हड़ताल" at bounding box center [514, 283] width 44 height 19
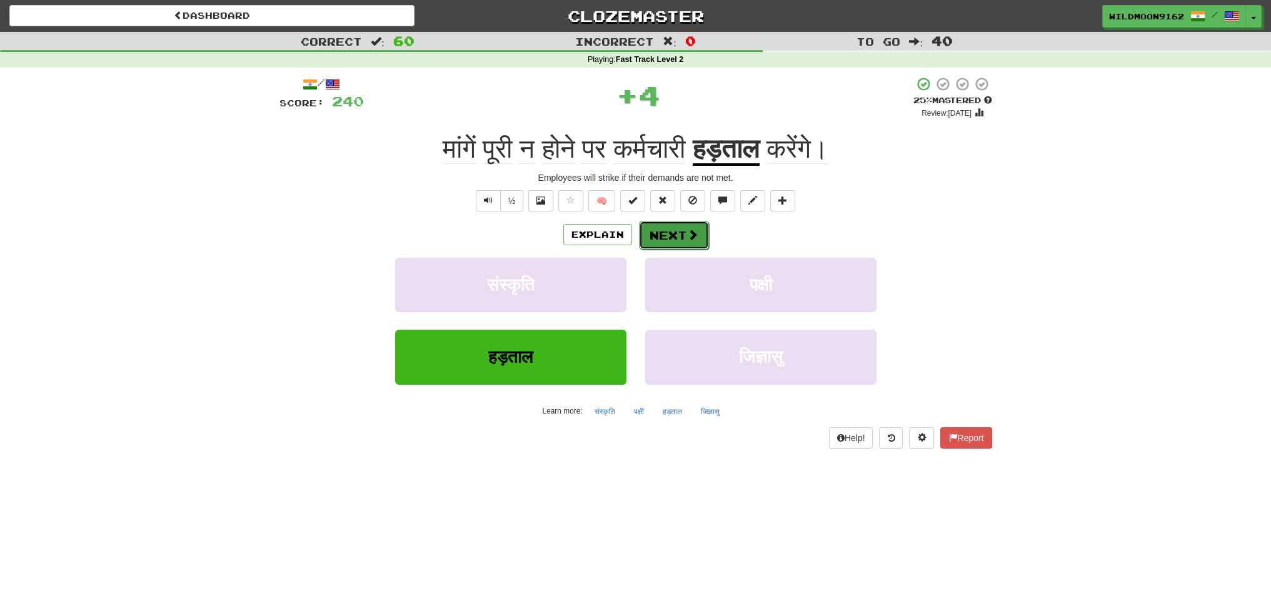
click at [679, 239] on button "Next" at bounding box center [674, 235] width 70 height 29
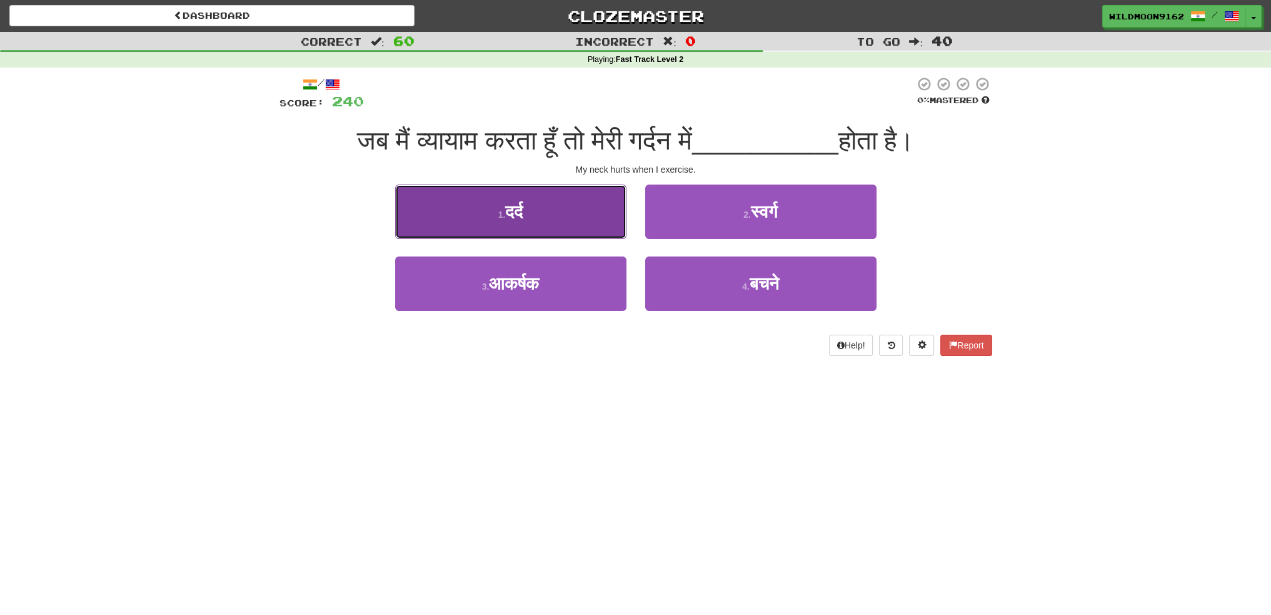
click at [555, 213] on button "1 . दर्द" at bounding box center [510, 211] width 231 height 54
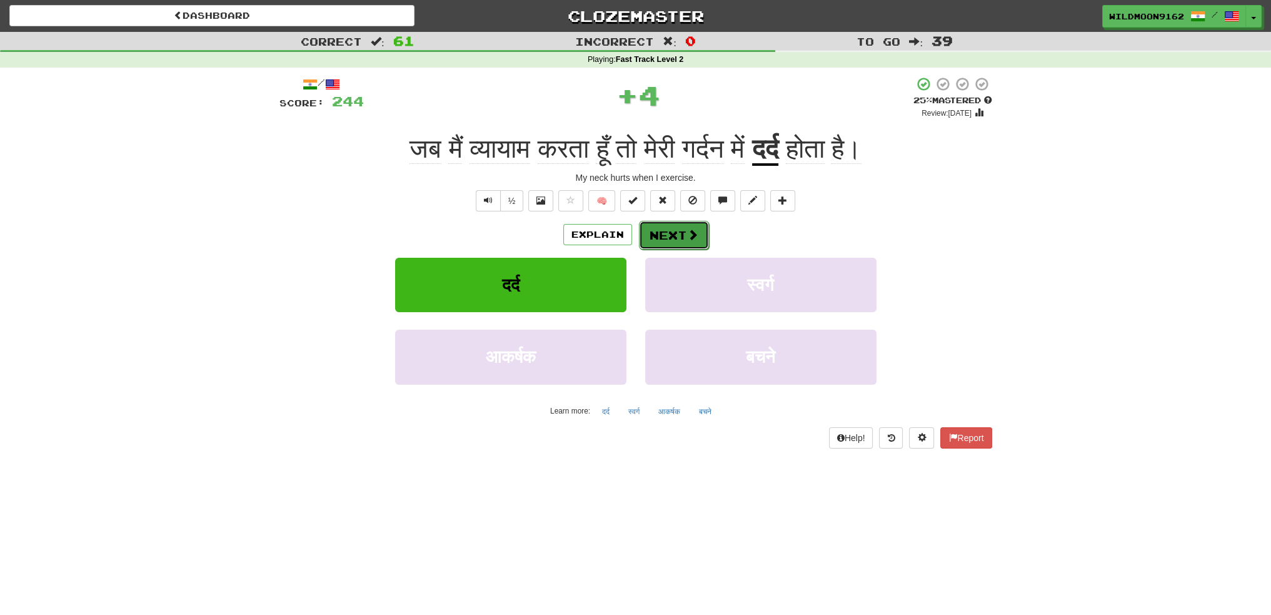
click at [658, 239] on button "Next" at bounding box center [674, 235] width 70 height 29
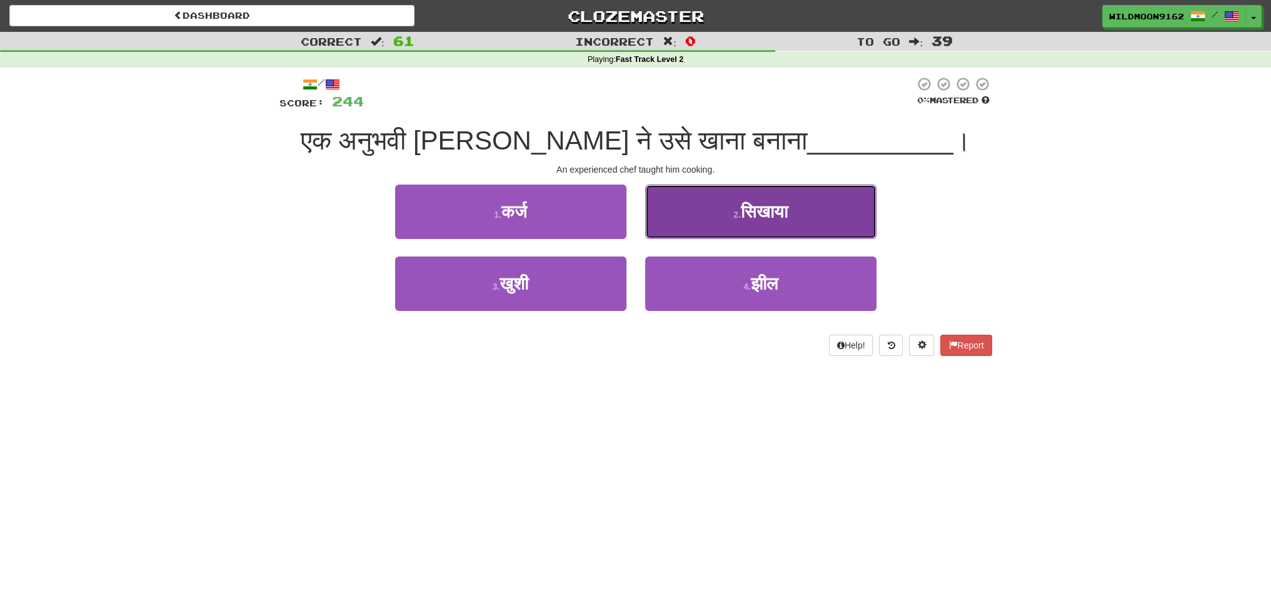
click at [725, 216] on button "2 . सिखाया" at bounding box center [760, 211] width 231 height 54
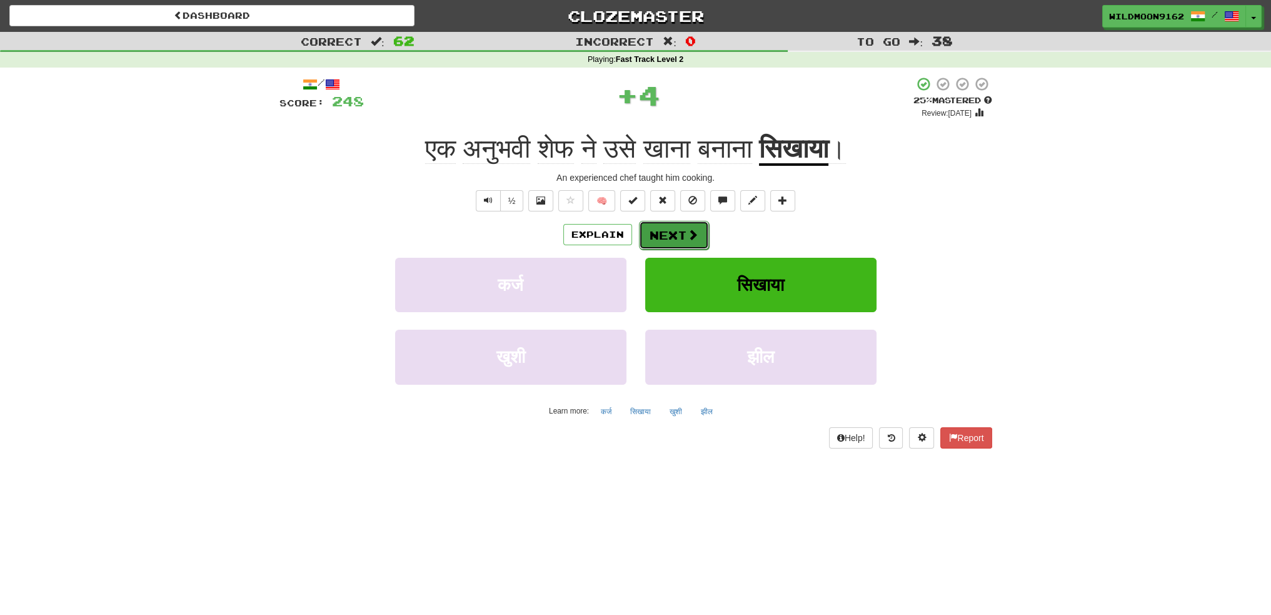
click at [688, 235] on span at bounding box center [692, 234] width 11 height 11
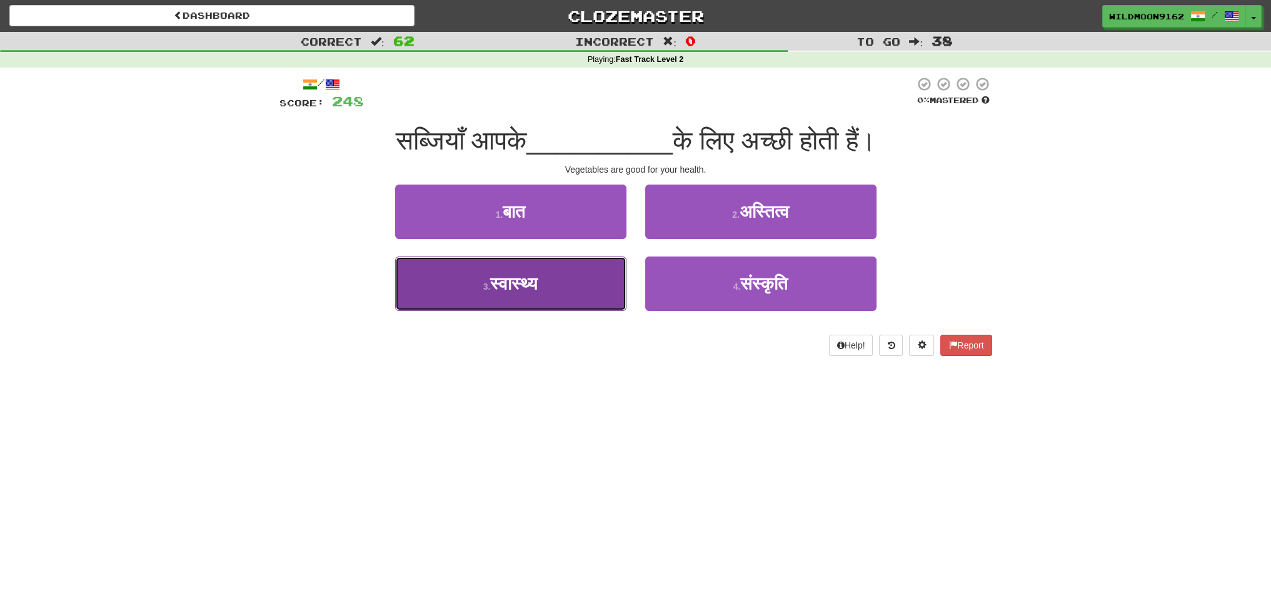
click at [550, 302] on button "3 . स्वास्थ्य" at bounding box center [510, 283] width 231 height 54
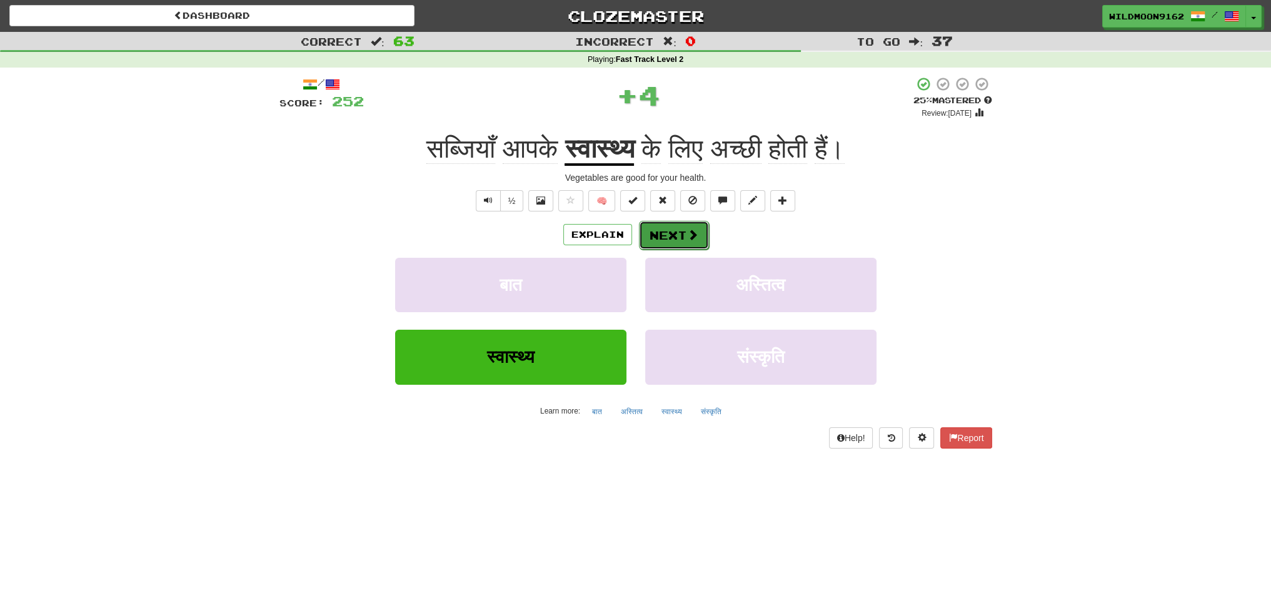
click at [671, 238] on button "Next" at bounding box center [674, 235] width 70 height 29
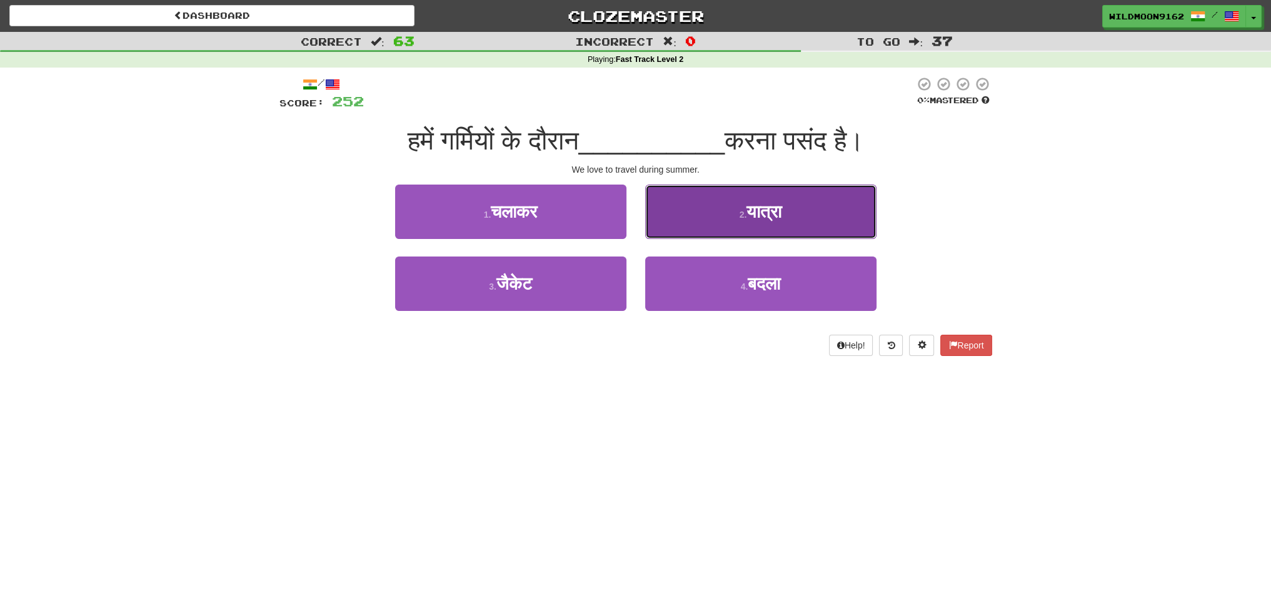
click at [746, 212] on small "2 ." at bounding box center [744, 214] width 8 height 10
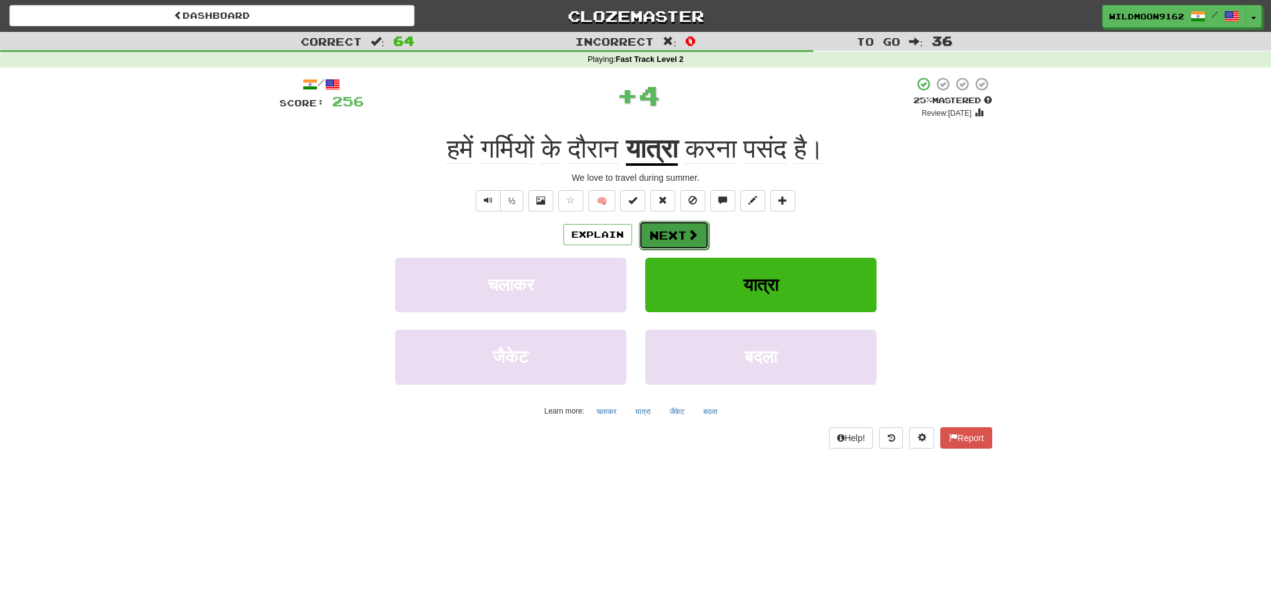
click at [669, 229] on button "Next" at bounding box center [674, 235] width 70 height 29
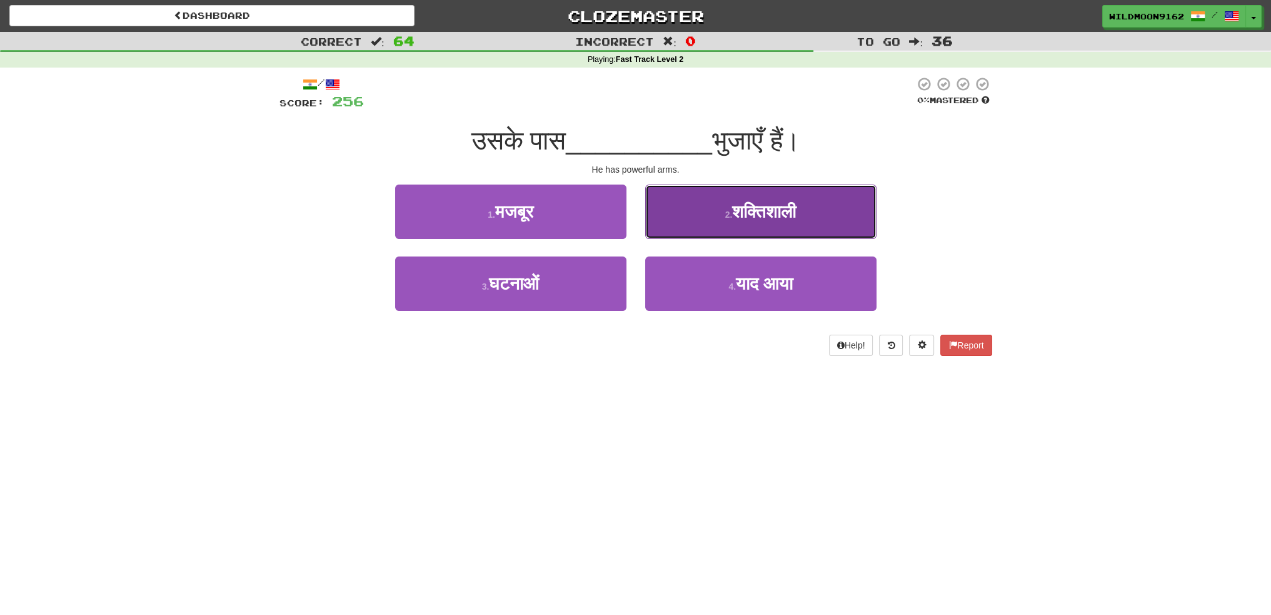
click at [771, 211] on span "शक्तिशाली" at bounding box center [764, 211] width 64 height 19
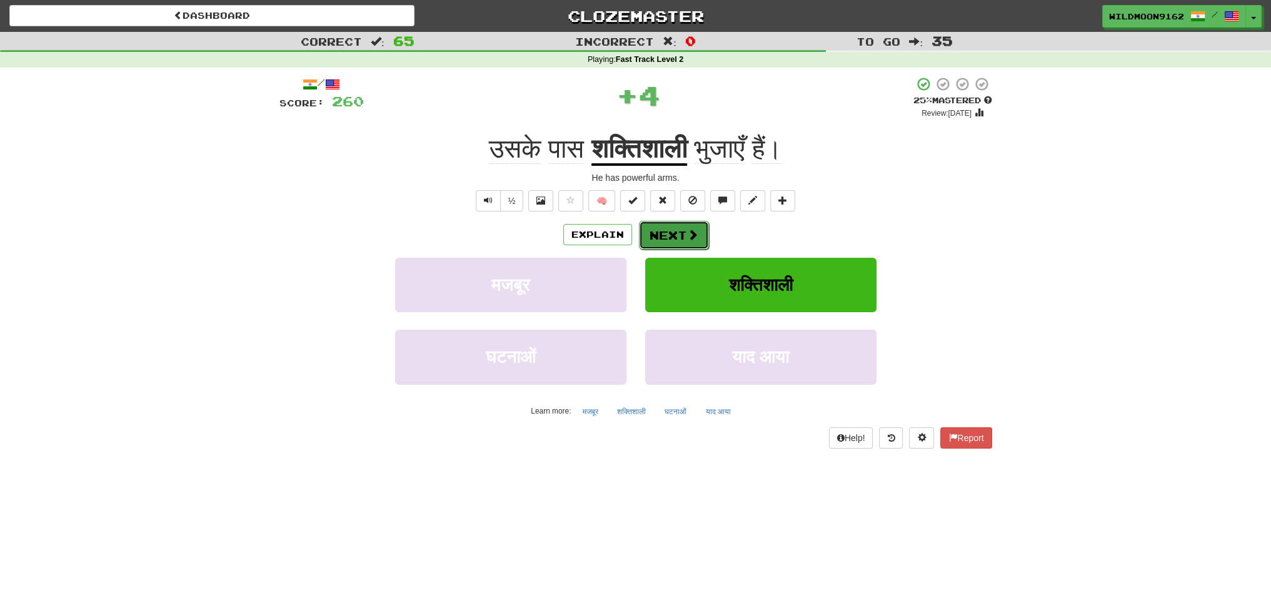
click at [648, 234] on button "Next" at bounding box center [674, 235] width 70 height 29
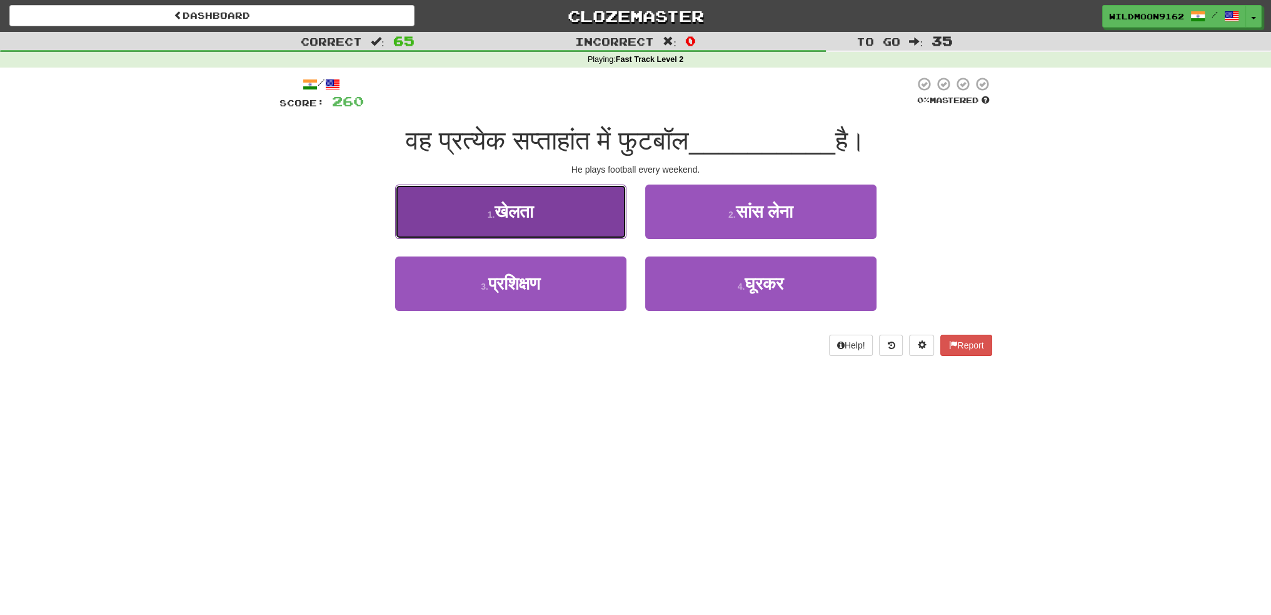
click at [577, 213] on button "1 . खेलता" at bounding box center [510, 211] width 231 height 54
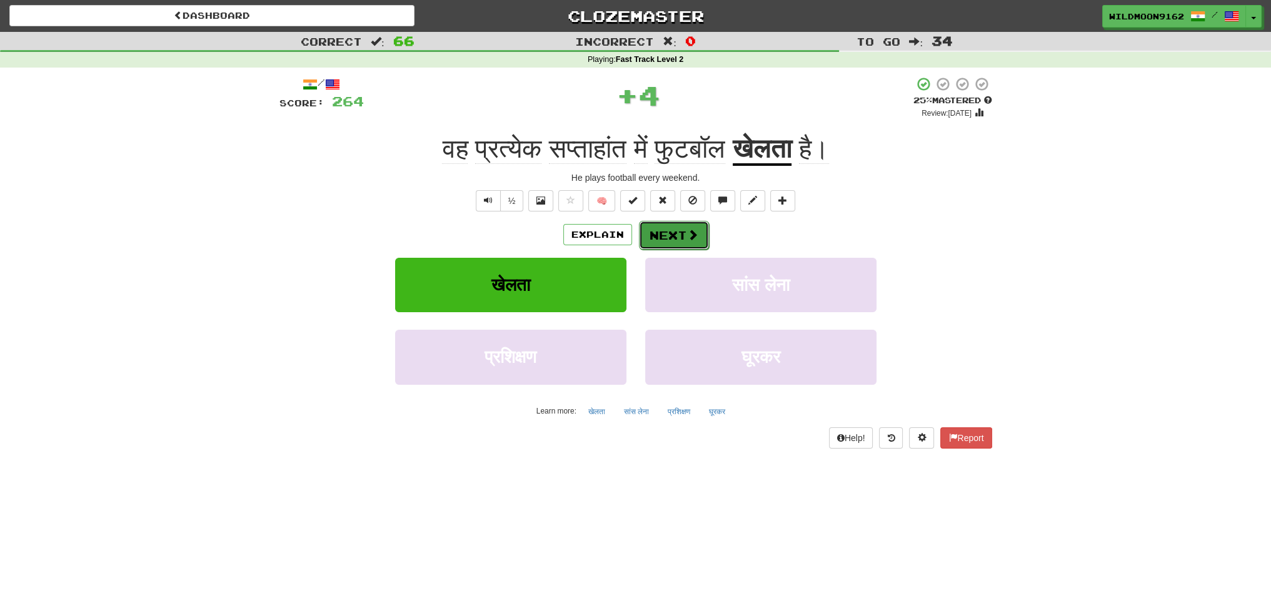
click at [668, 236] on button "Next" at bounding box center [674, 235] width 70 height 29
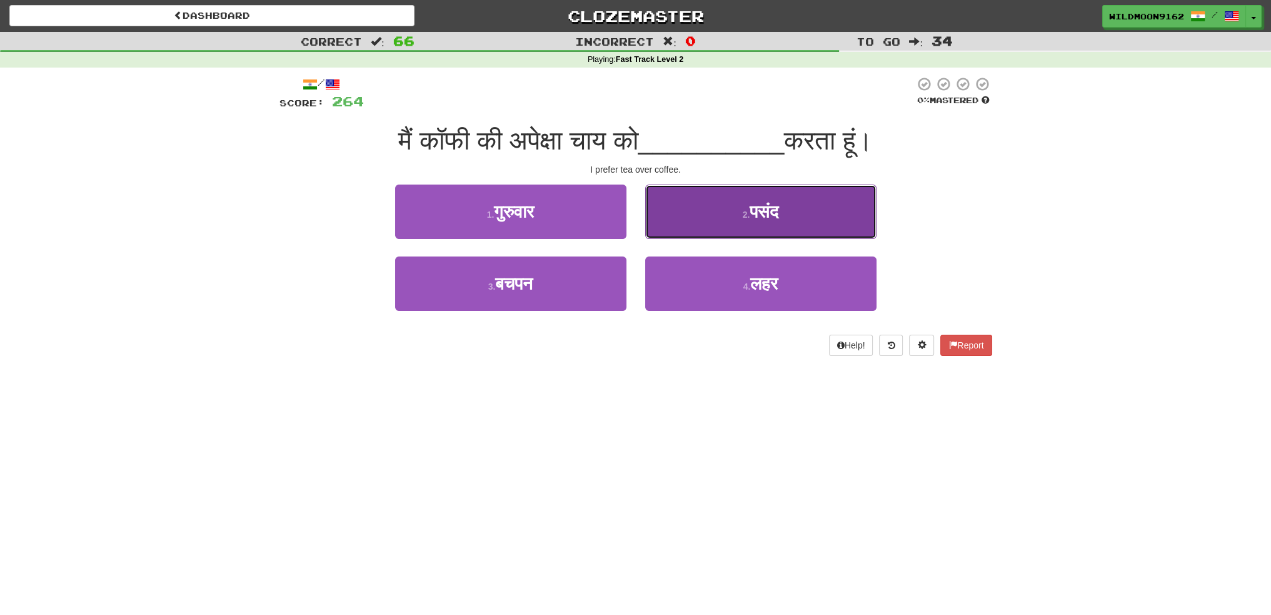
click at [745, 215] on small "2 ." at bounding box center [747, 214] width 8 height 10
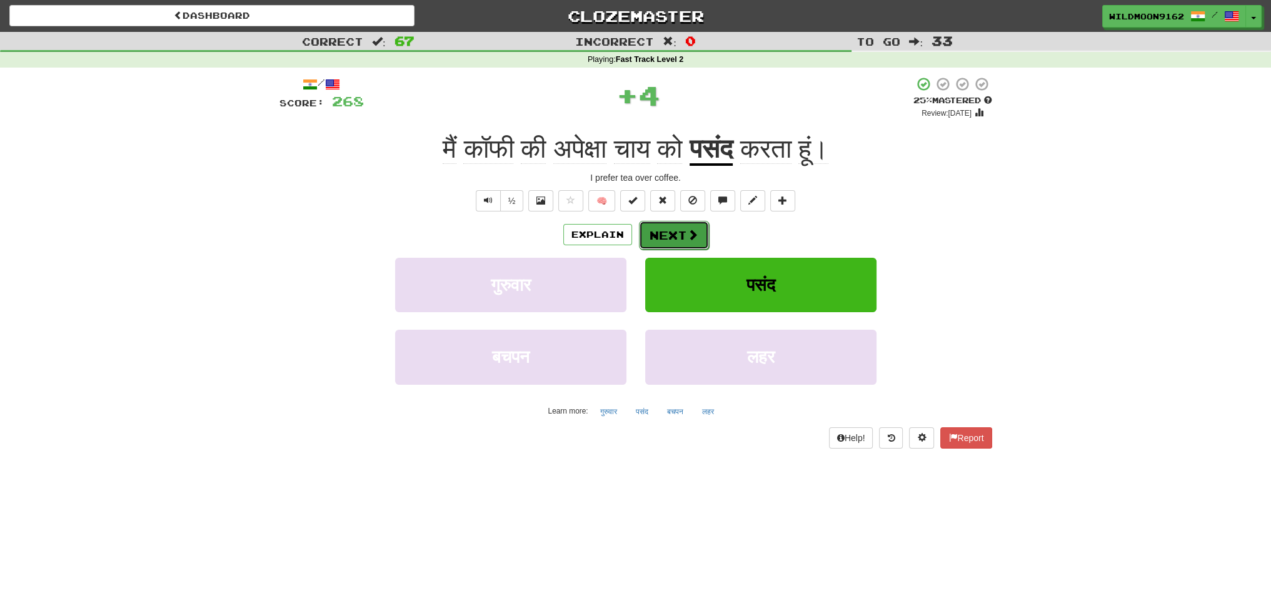
click at [689, 236] on span at bounding box center [692, 234] width 11 height 11
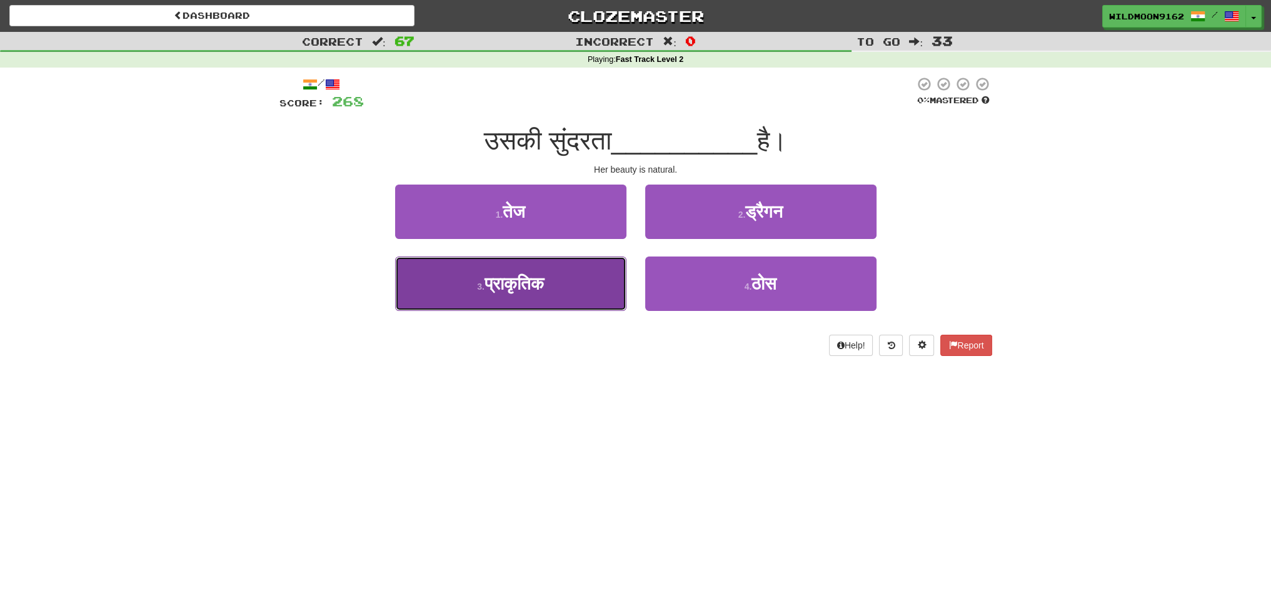
click at [538, 281] on span "प्राकृतिक" at bounding box center [513, 283] width 59 height 19
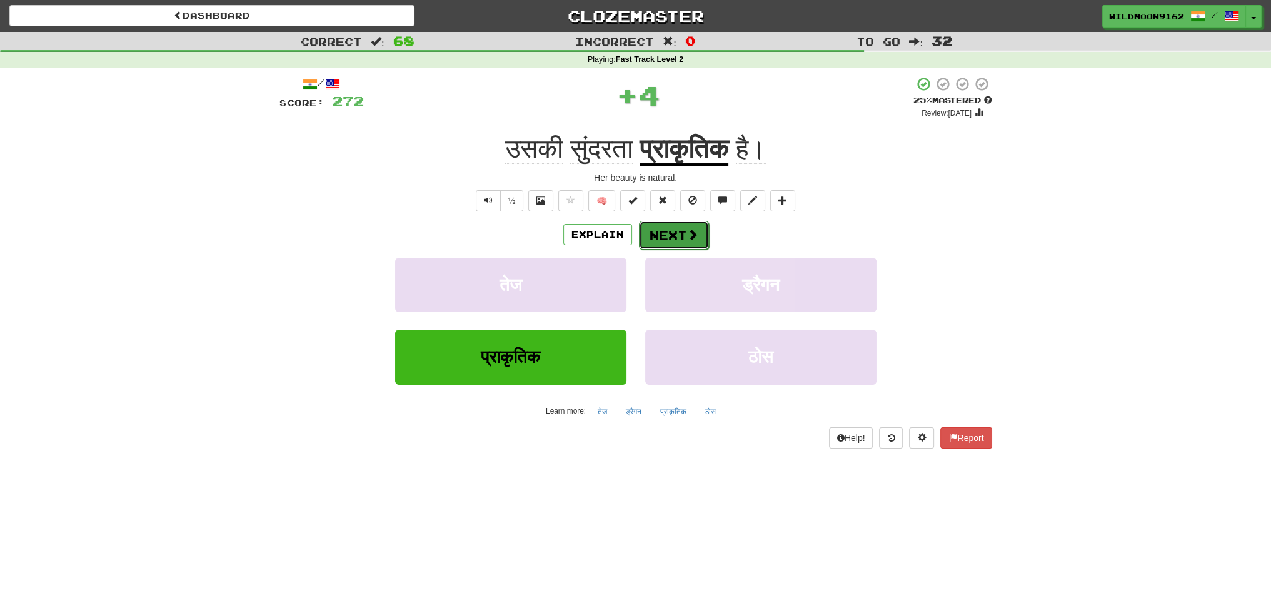
click at [675, 239] on button "Next" at bounding box center [674, 235] width 70 height 29
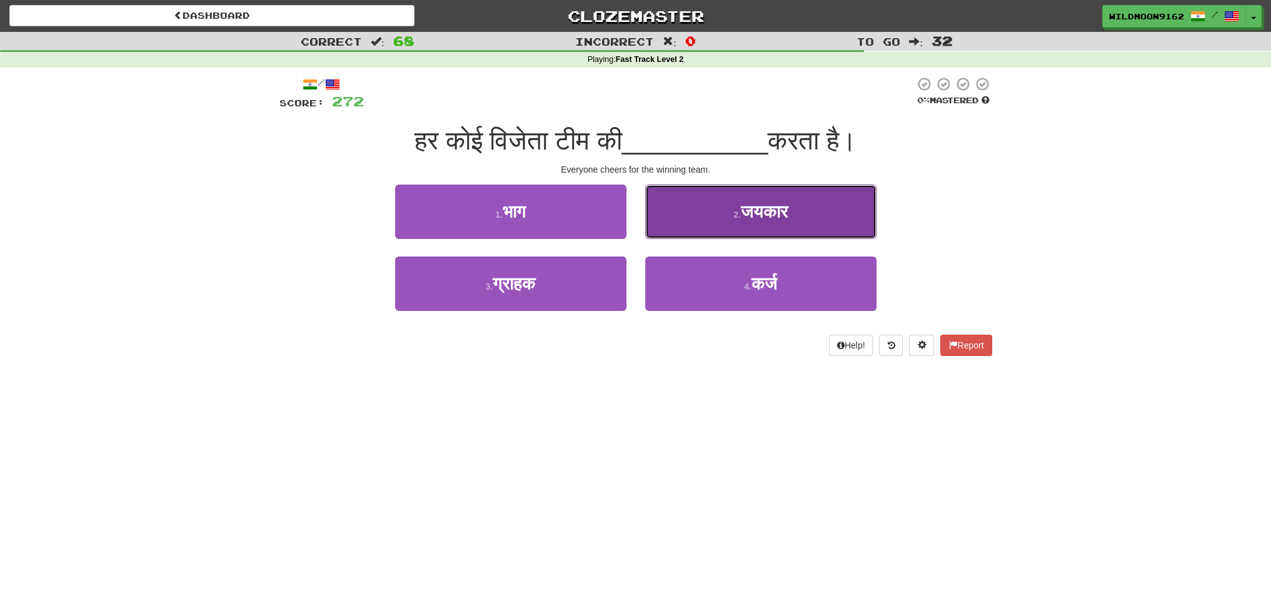
click at [733, 217] on small "2 ." at bounding box center [737, 214] width 8 height 10
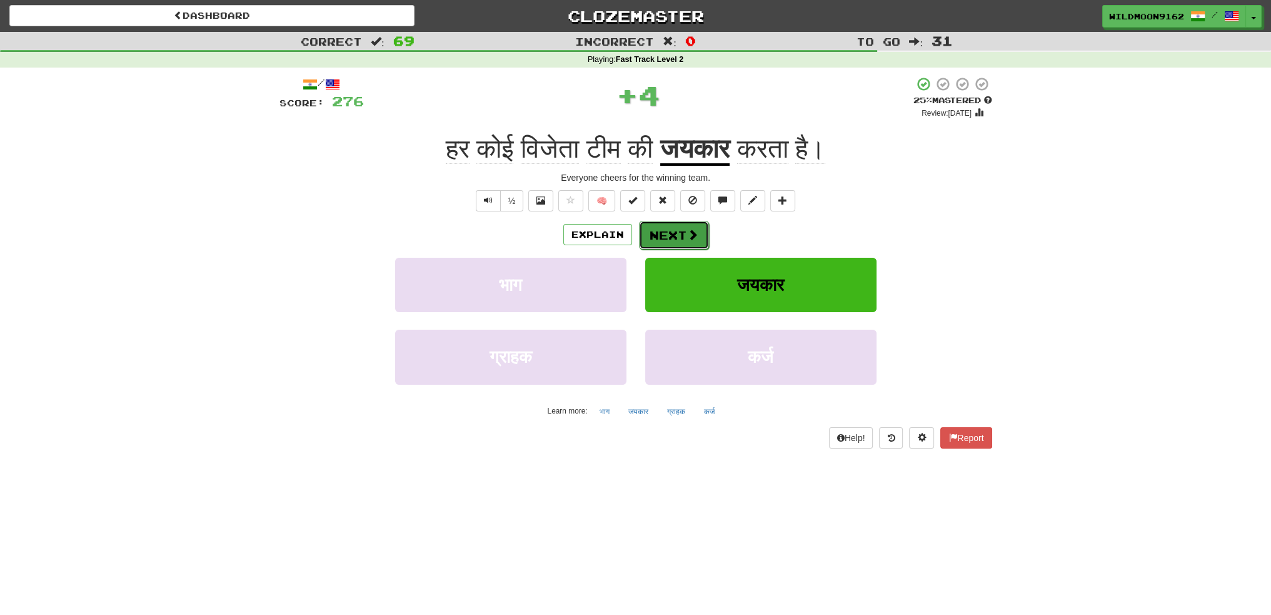
click at [685, 231] on button "Next" at bounding box center [674, 235] width 70 height 29
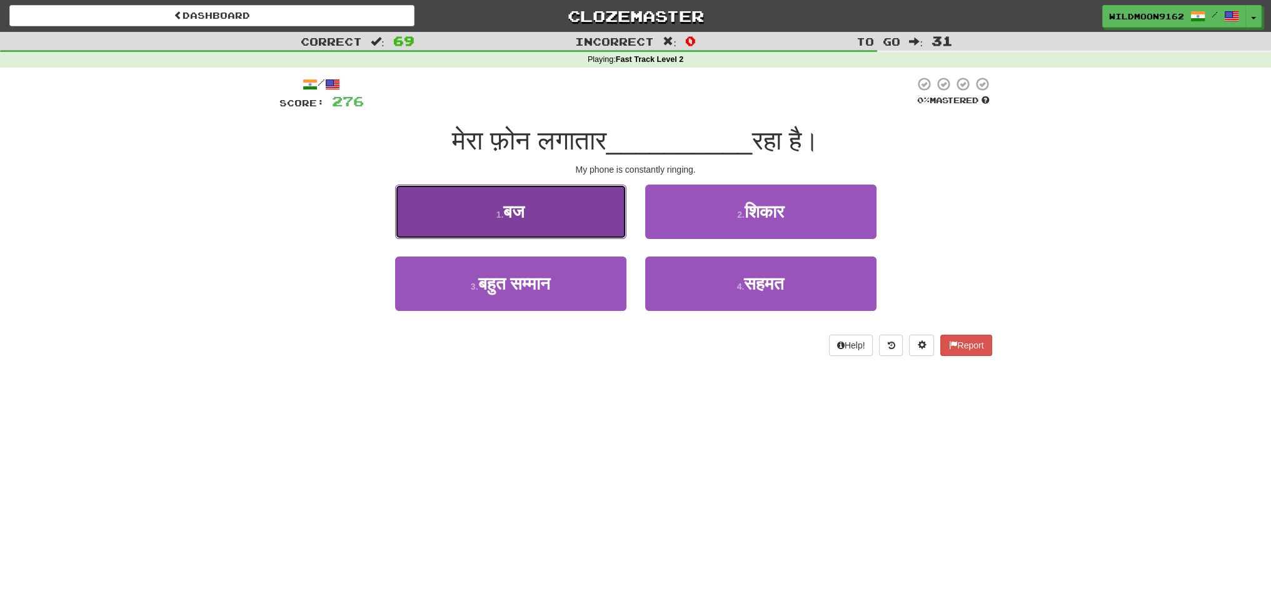
click at [525, 212] on span "बज" at bounding box center [513, 211] width 21 height 19
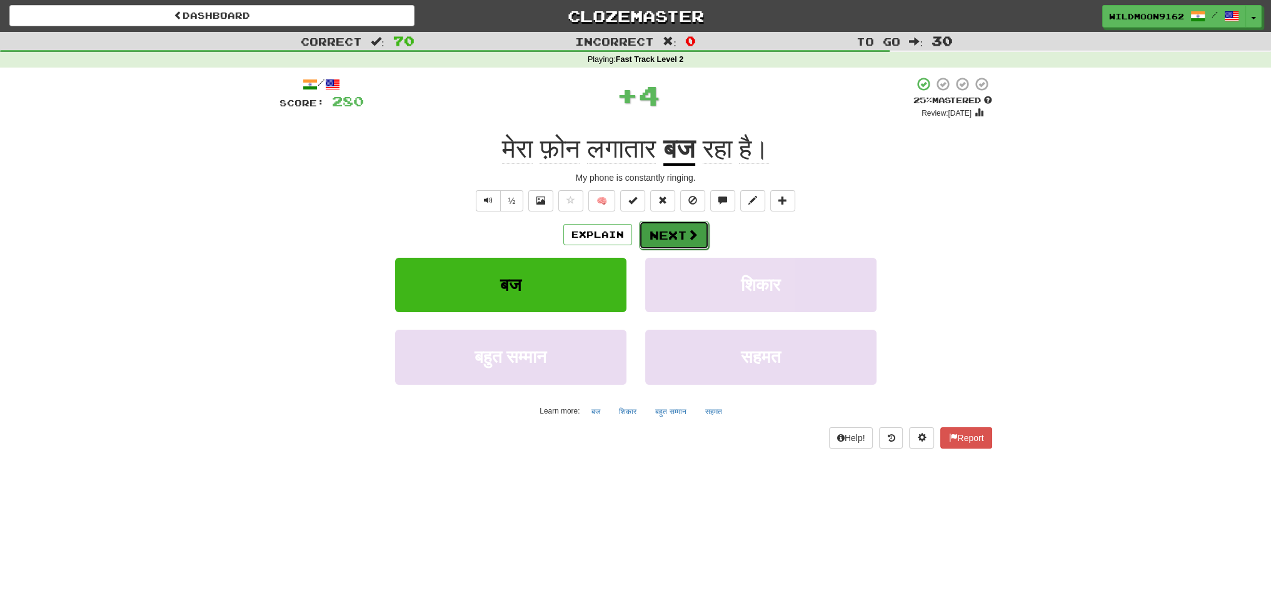
click at [671, 233] on button "Next" at bounding box center [674, 235] width 70 height 29
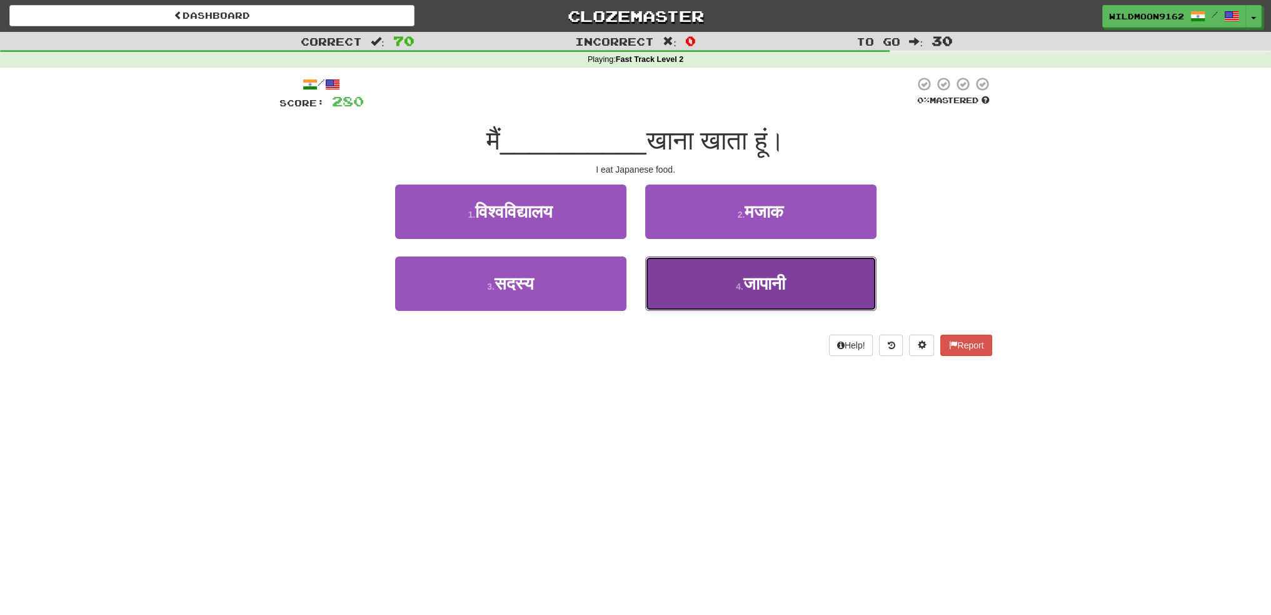
click at [725, 286] on button "4 . [DEMOGRAPHIC_DATA]" at bounding box center [760, 283] width 231 height 54
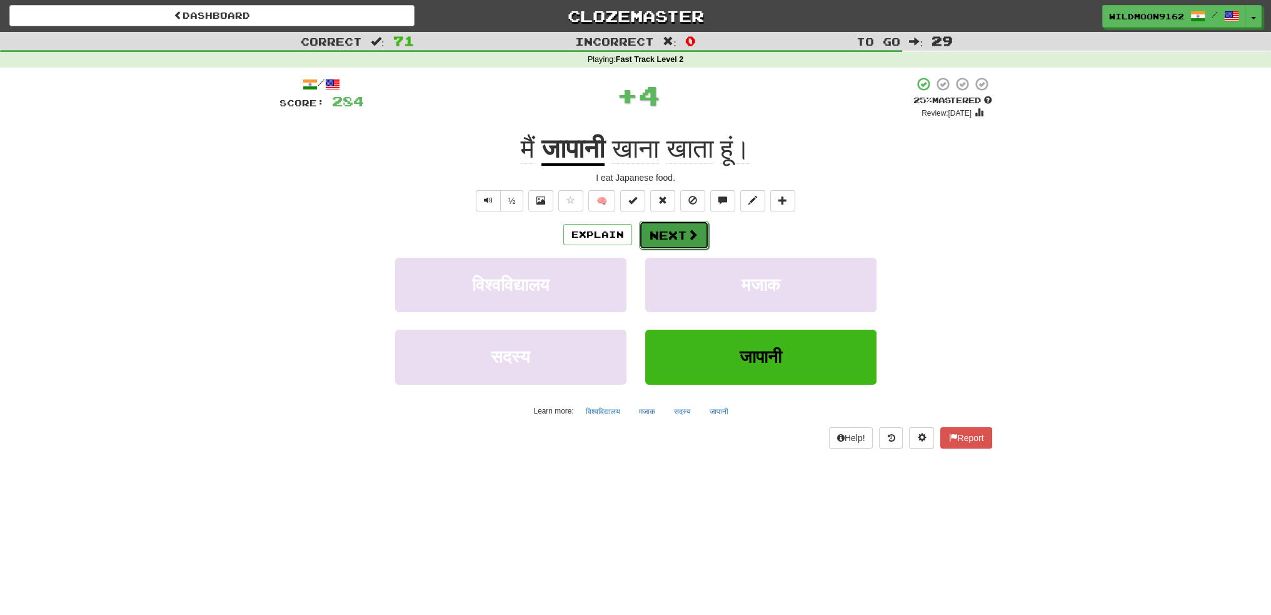
click at [665, 235] on button "Next" at bounding box center [674, 235] width 70 height 29
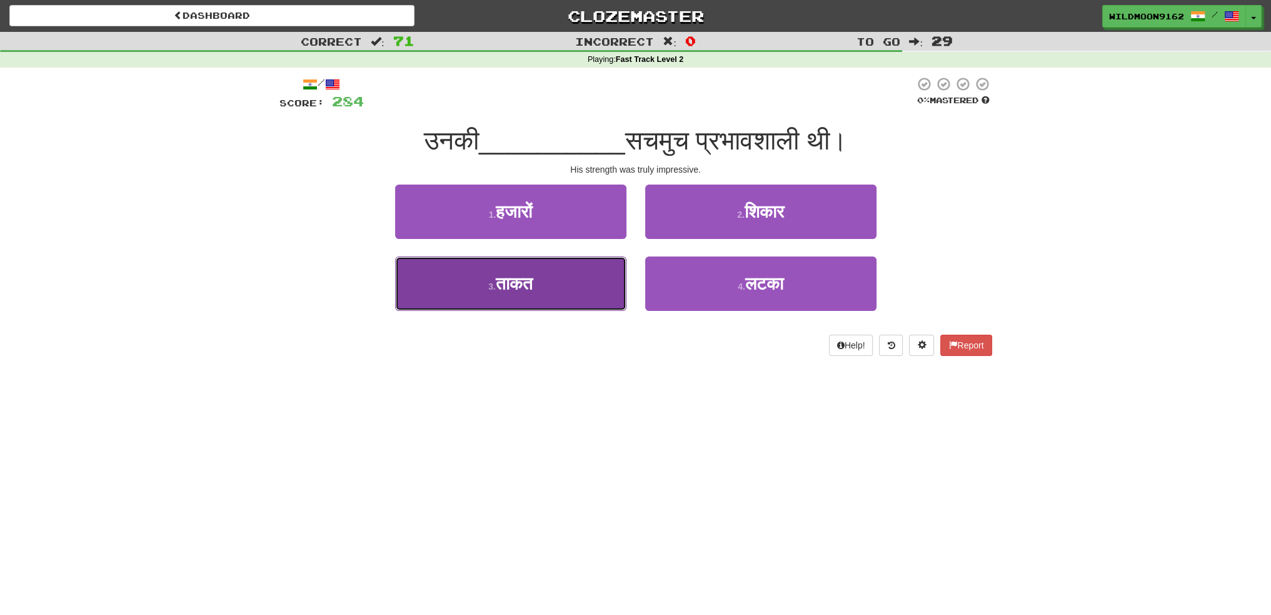
click at [561, 284] on button "3 . ताकत" at bounding box center [510, 283] width 231 height 54
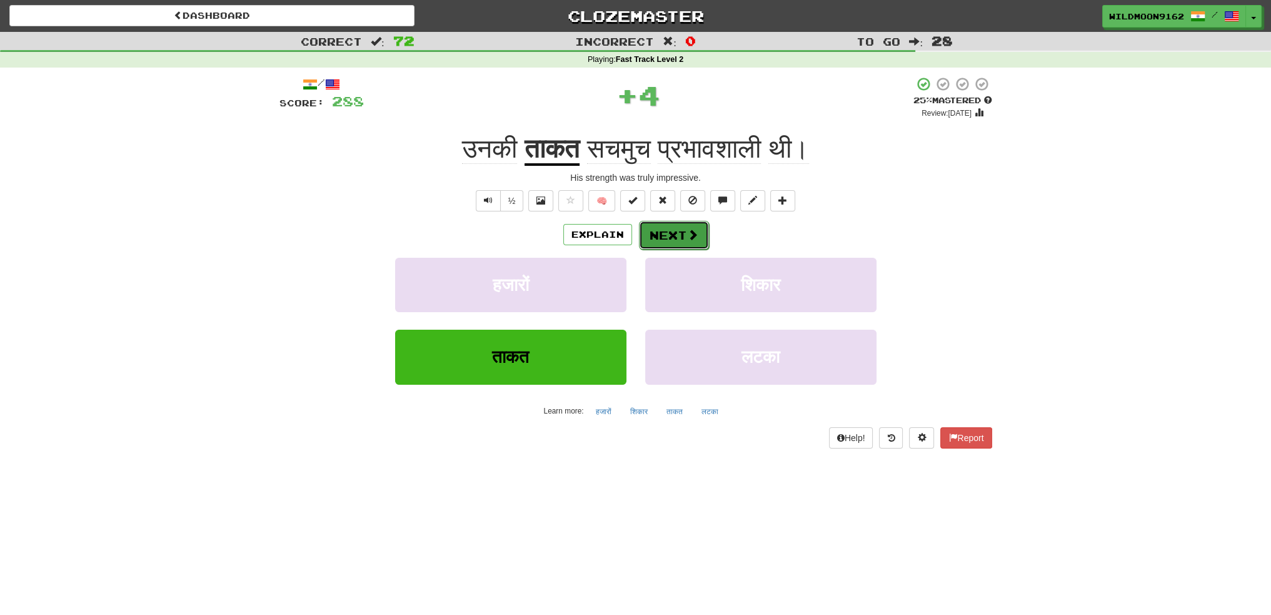
click at [661, 239] on button "Next" at bounding box center [674, 235] width 70 height 29
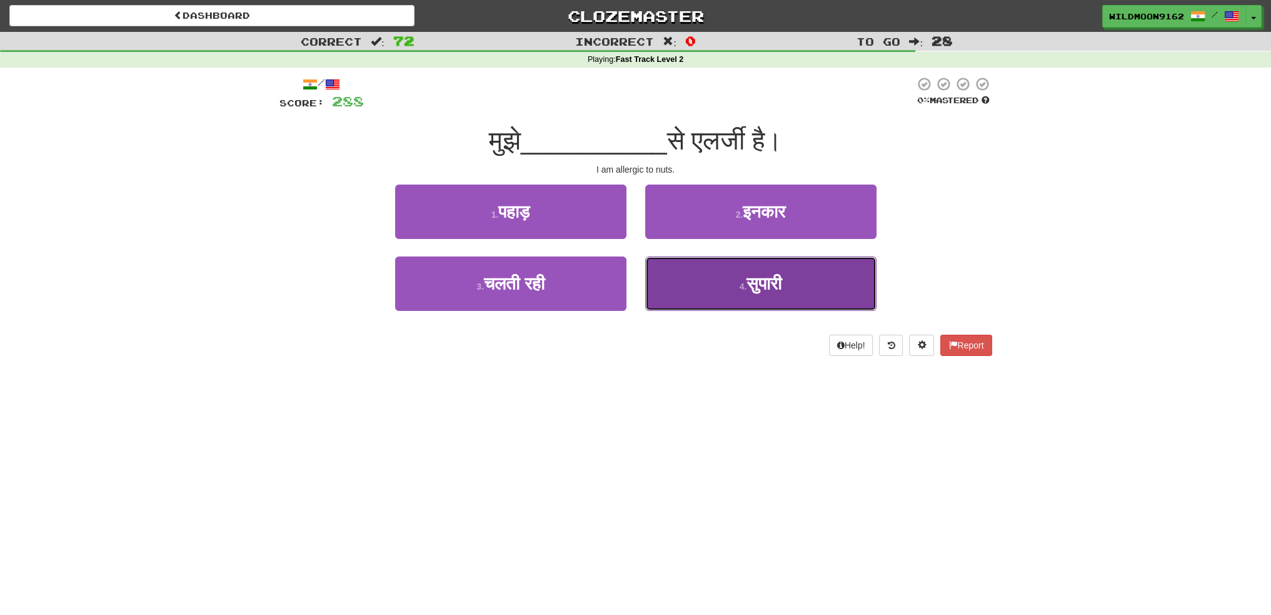
click at [740, 287] on small "4 ." at bounding box center [744, 286] width 8 height 10
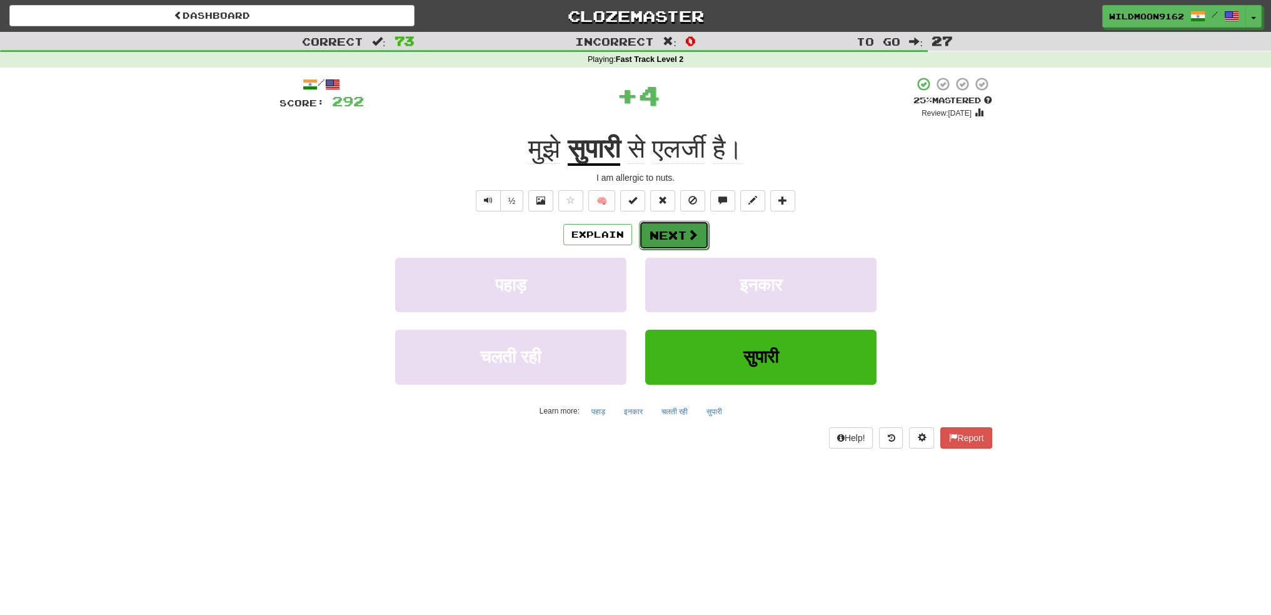
click at [650, 232] on button "Next" at bounding box center [674, 235] width 70 height 29
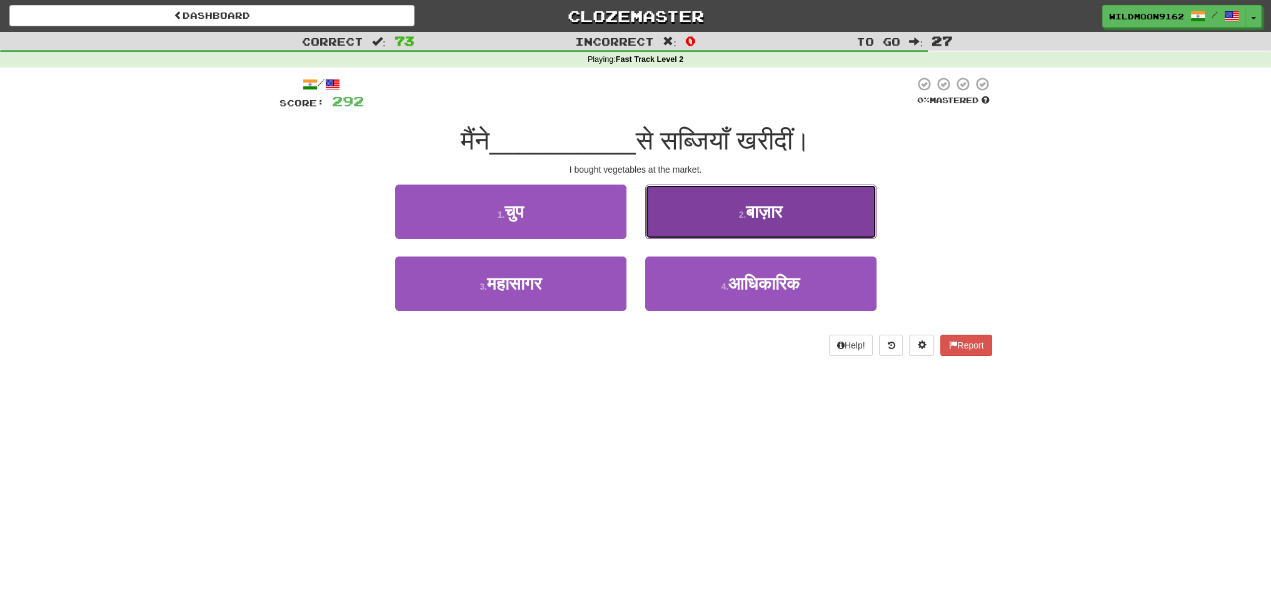
click at [747, 219] on span "बाज़ार" at bounding box center [764, 211] width 36 height 19
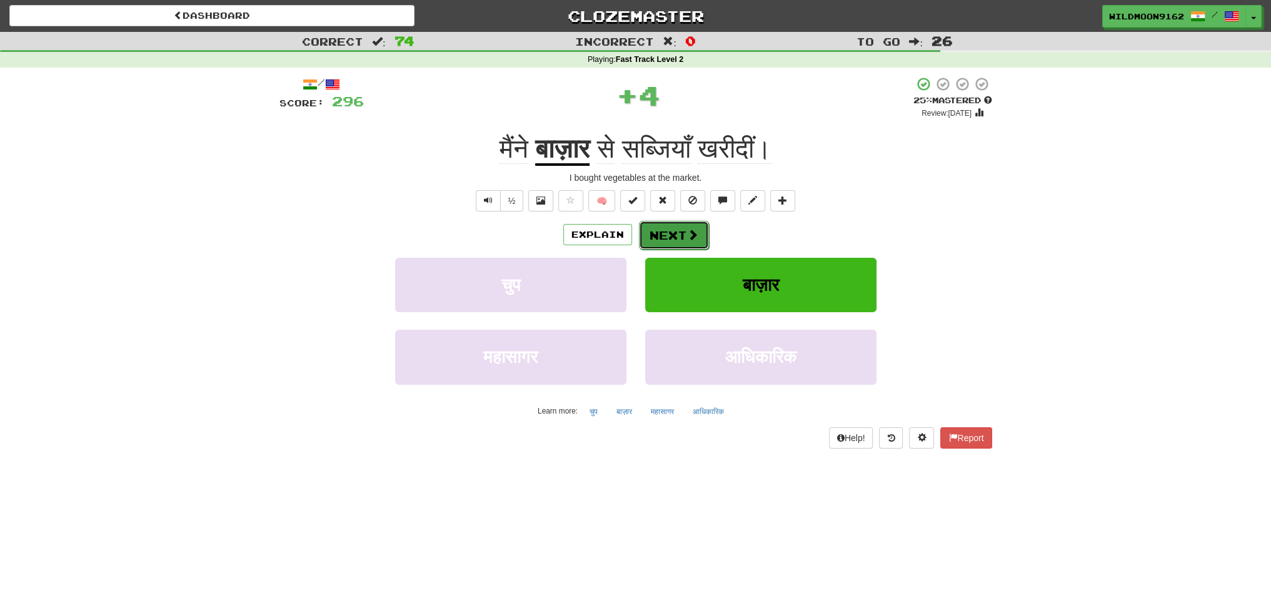
click at [670, 237] on button "Next" at bounding box center [674, 235] width 70 height 29
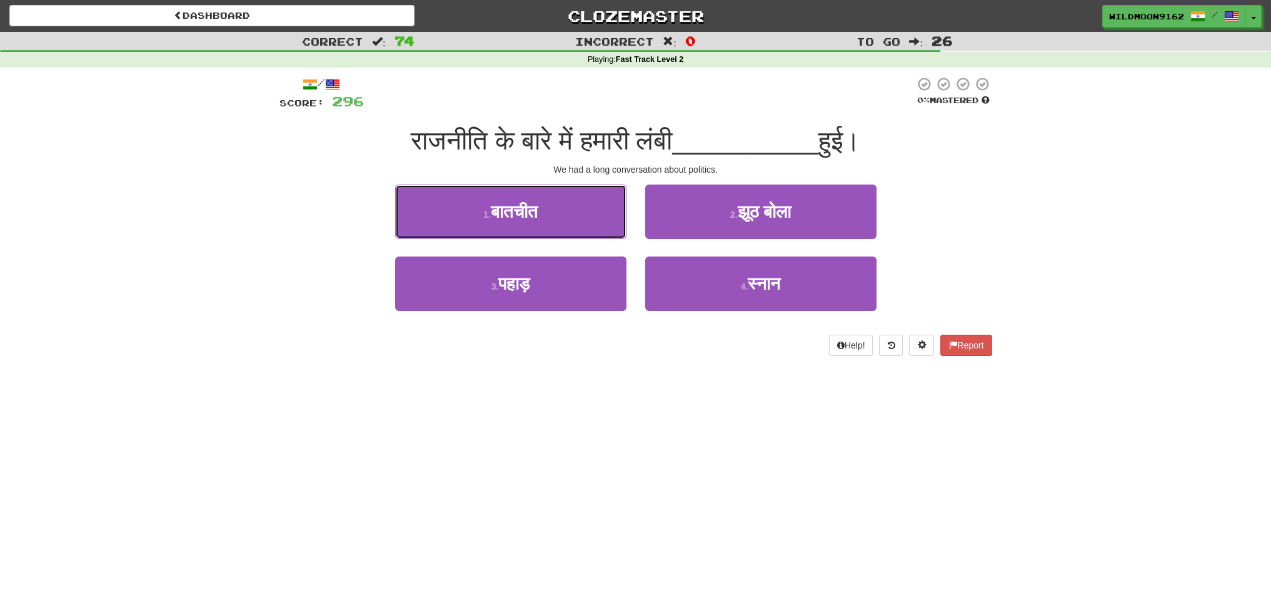
click at [528, 216] on span "बातचीत" at bounding box center [514, 211] width 47 height 19
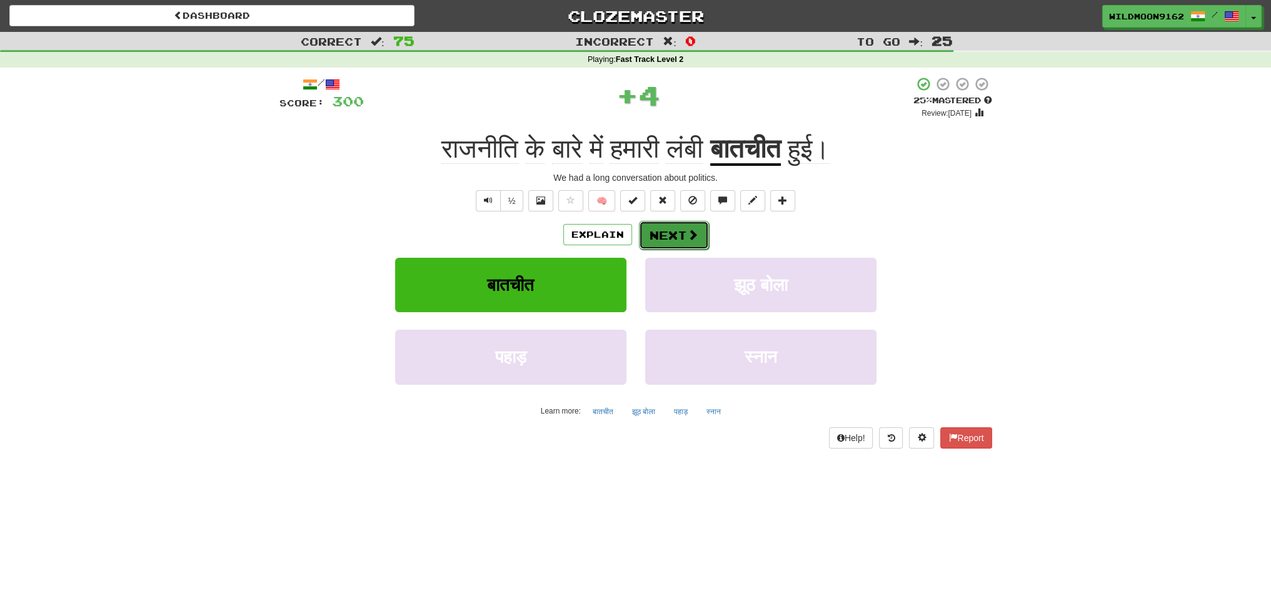
click at [664, 235] on button "Next" at bounding box center [674, 235] width 70 height 29
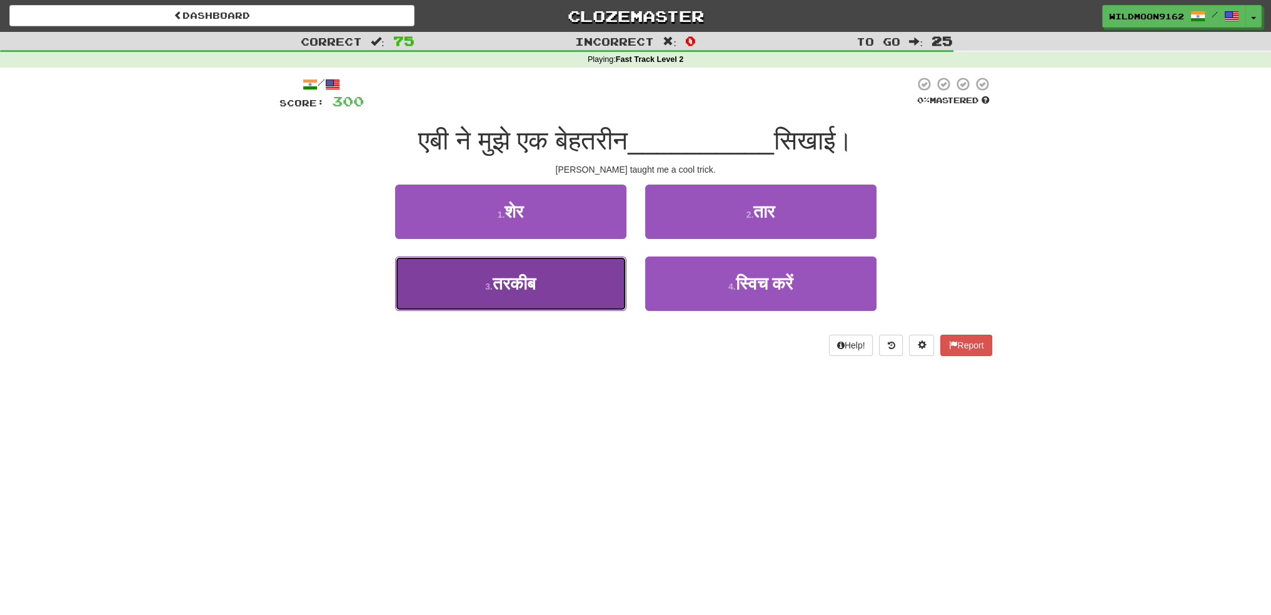
click at [543, 289] on button "3 . तरकीब" at bounding box center [510, 283] width 231 height 54
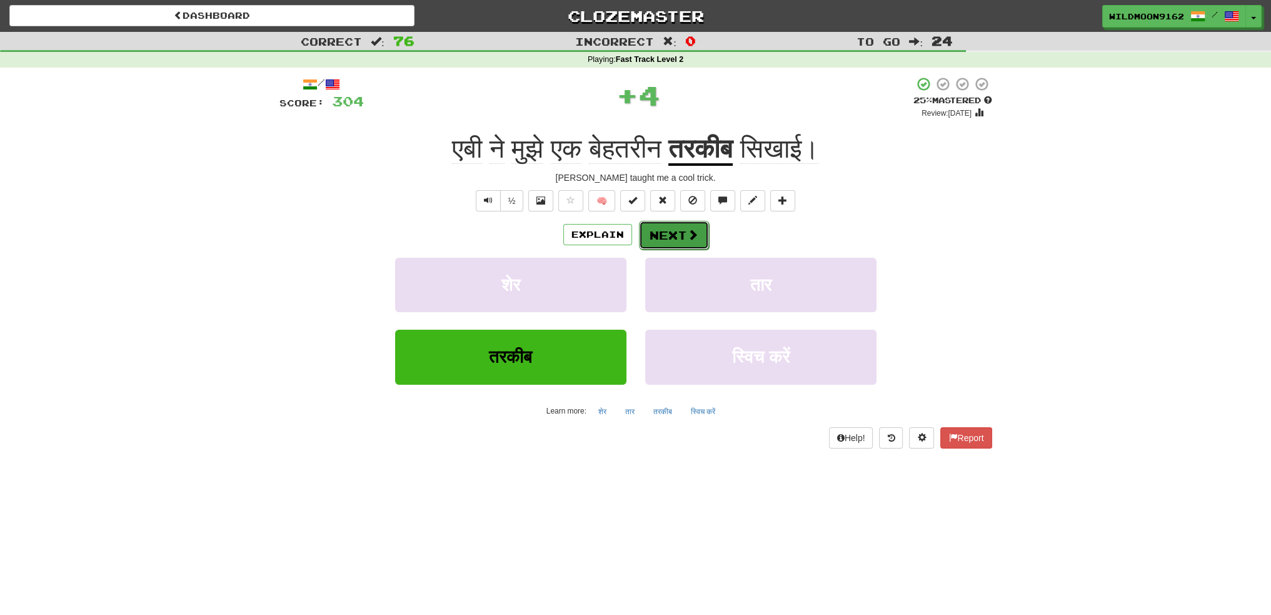
click at [670, 232] on button "Next" at bounding box center [674, 235] width 70 height 29
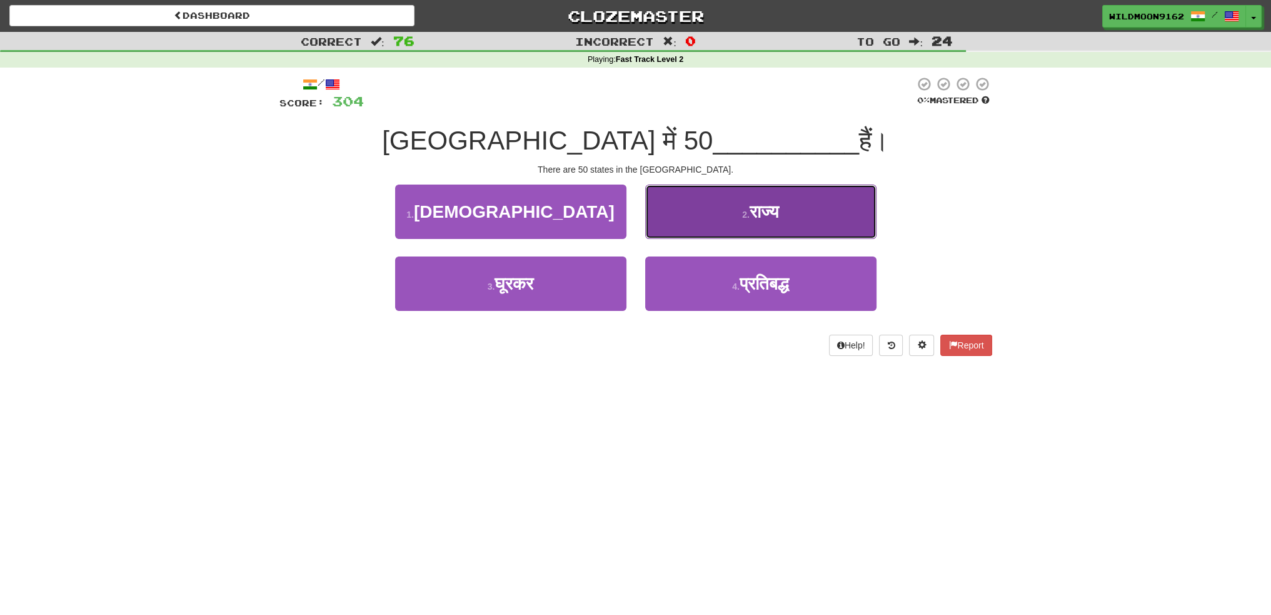
click at [750, 216] on span "राज्य" at bounding box center [764, 211] width 29 height 19
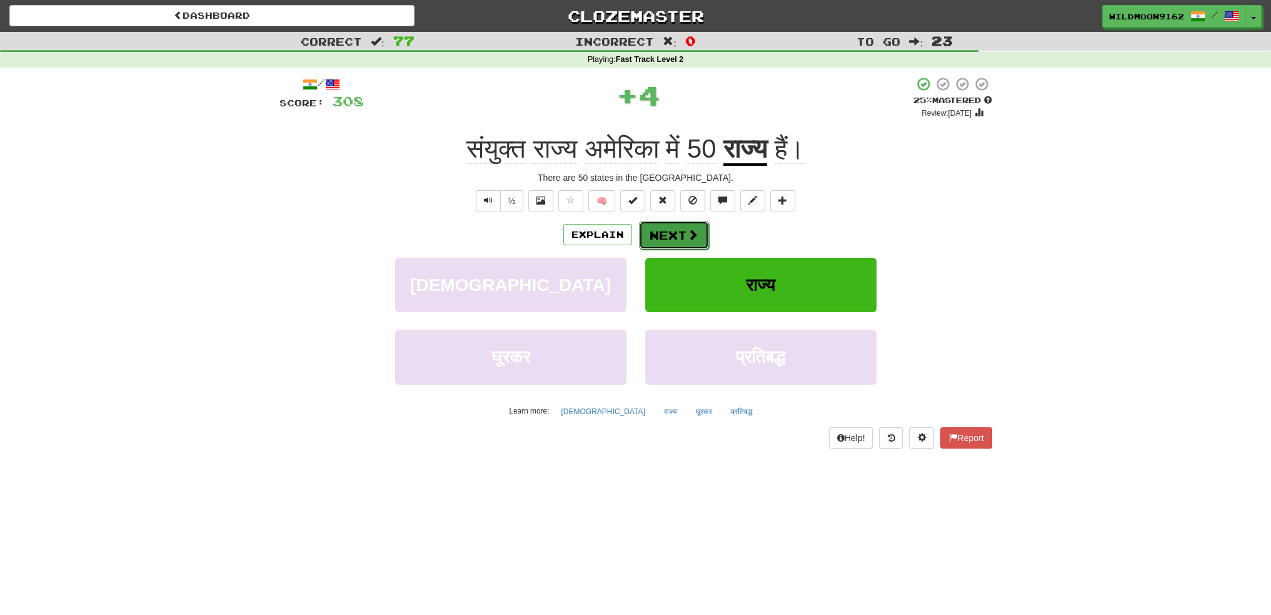
click at [683, 234] on button "Next" at bounding box center [674, 235] width 70 height 29
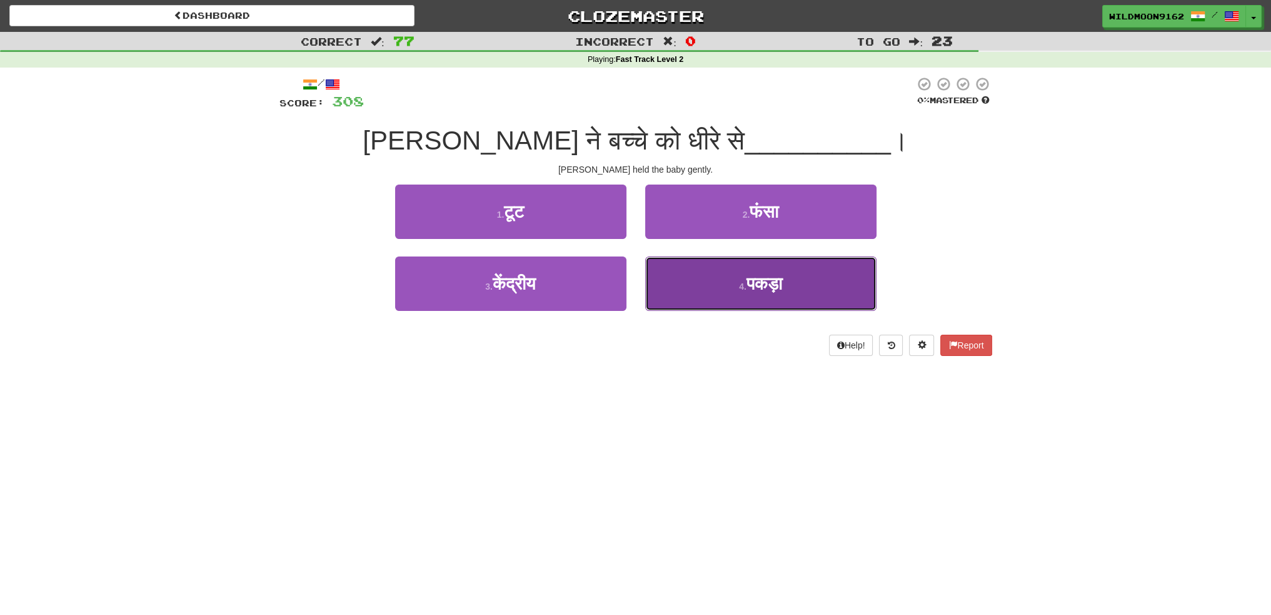
click at [746, 290] on span "पकड़ा" at bounding box center [764, 283] width 36 height 19
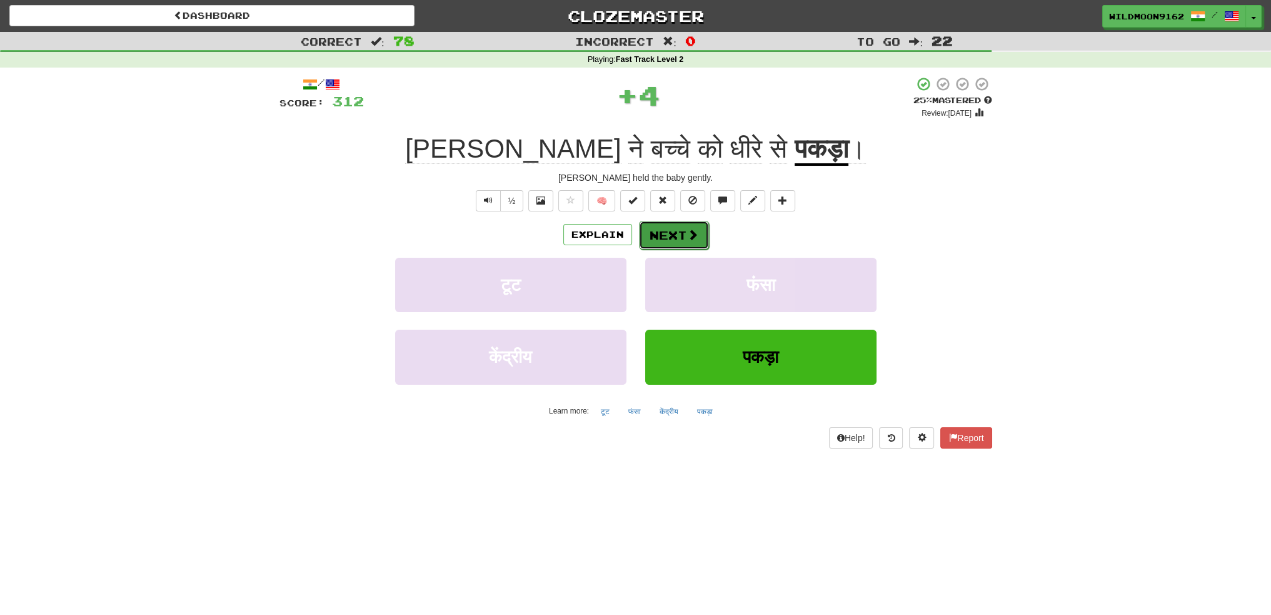
click at [675, 239] on button "Next" at bounding box center [674, 235] width 70 height 29
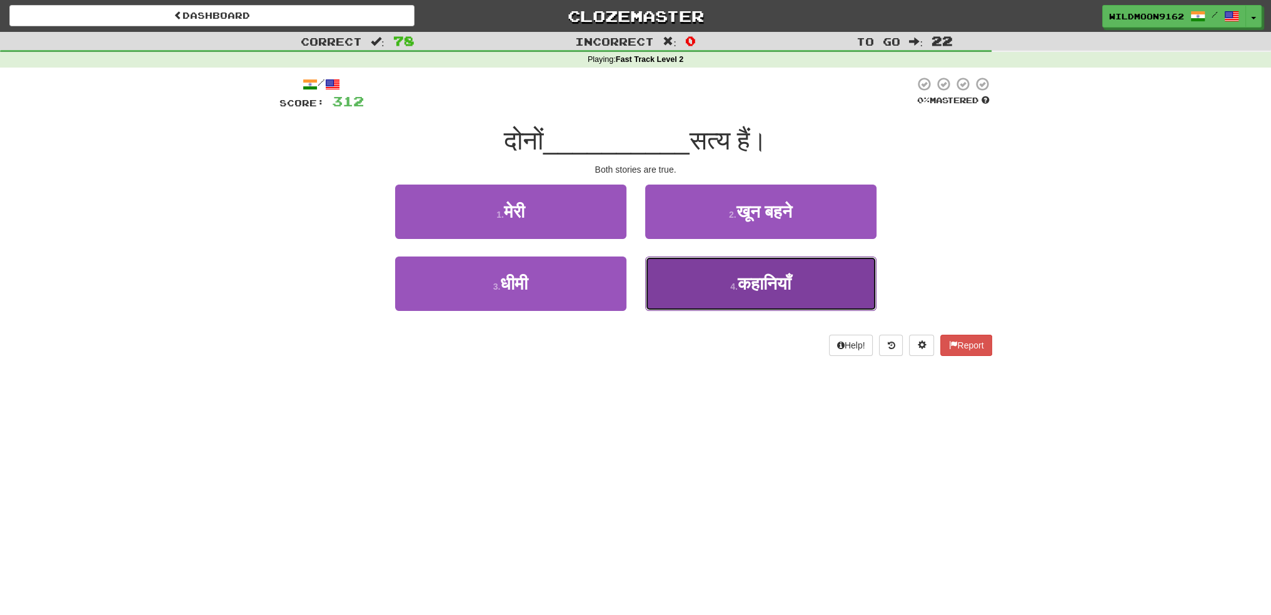
click at [730, 286] on small "4 ." at bounding box center [734, 286] width 8 height 10
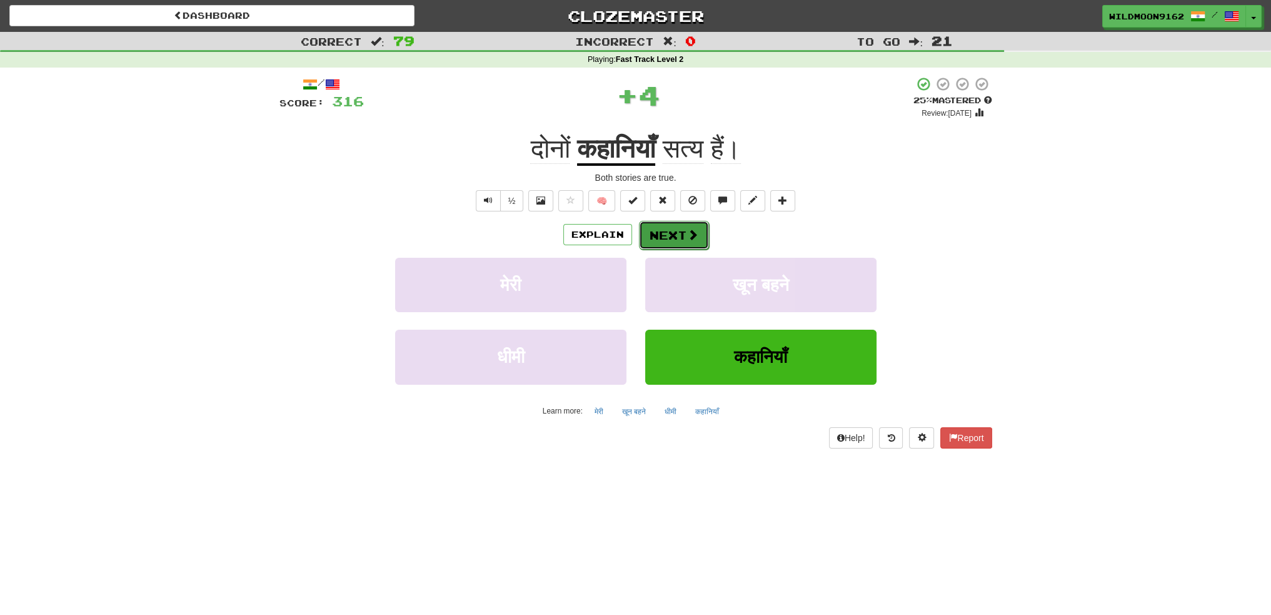
drag, startPoint x: 668, startPoint y: 233, endPoint x: 678, endPoint y: 333, distance: 100.6
click at [668, 234] on button "Next" at bounding box center [673, 234] width 70 height 29
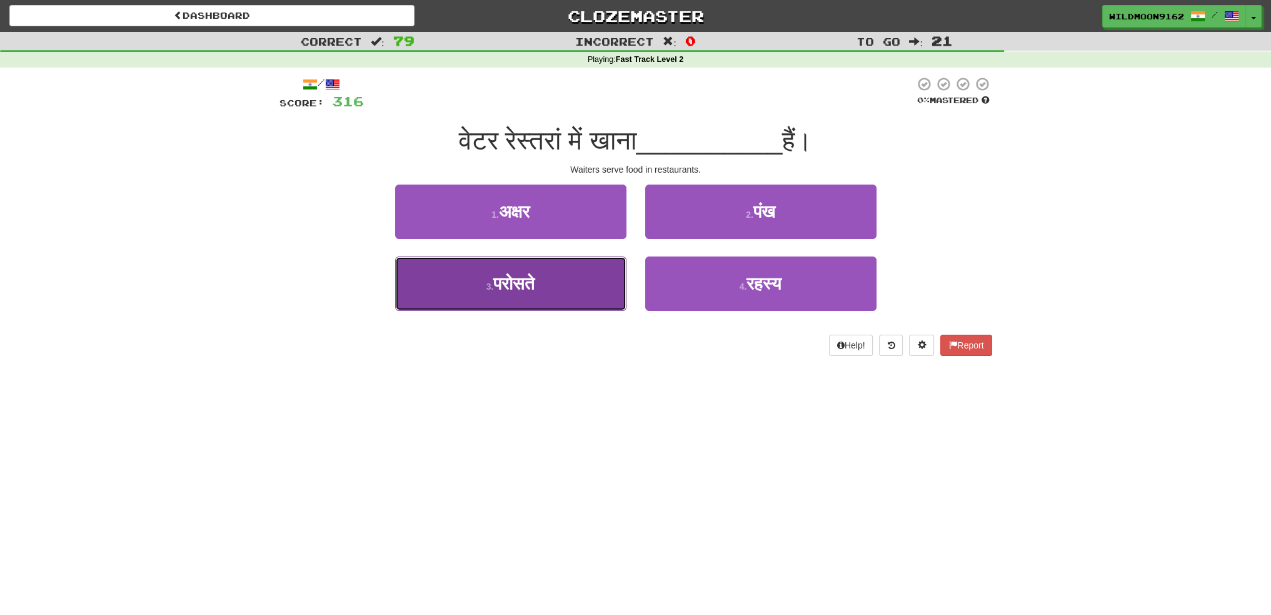
click at [561, 289] on button "3 . परोसते" at bounding box center [510, 283] width 231 height 54
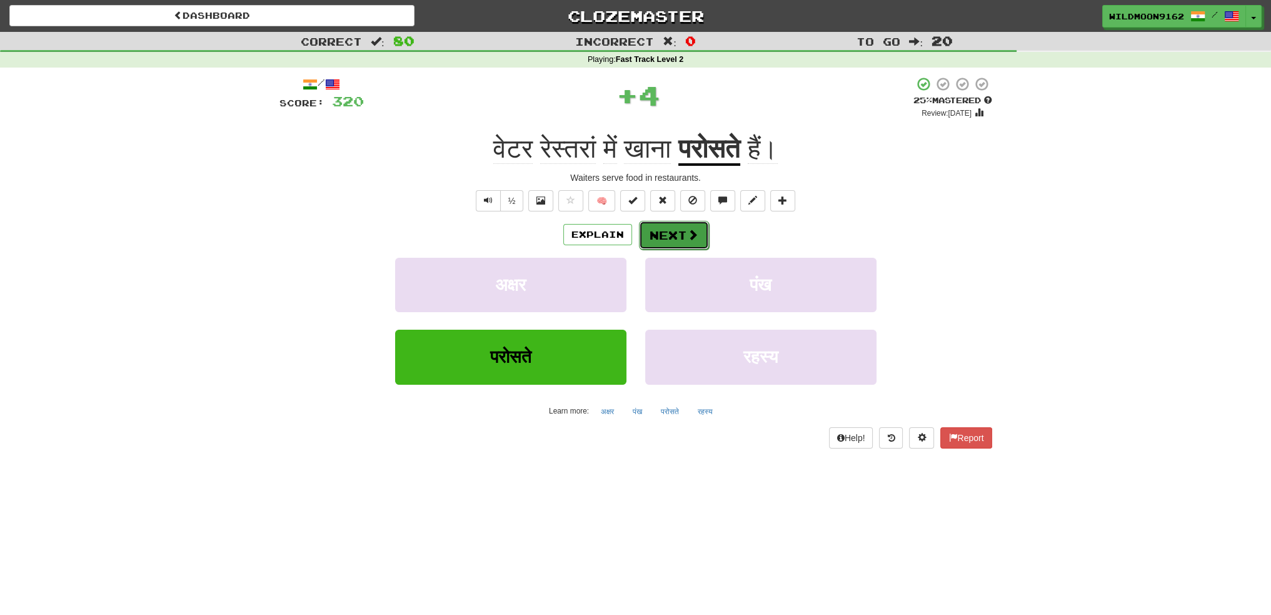
click at [675, 232] on button "Next" at bounding box center [674, 235] width 70 height 29
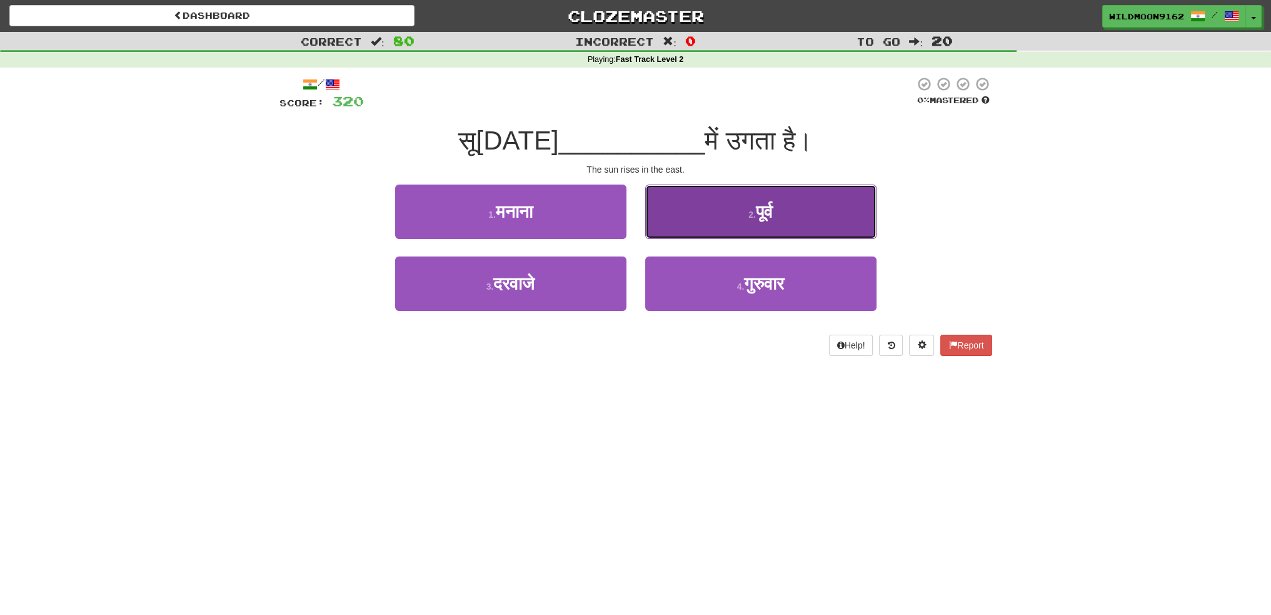
click at [753, 209] on small "2 ." at bounding box center [752, 214] width 8 height 10
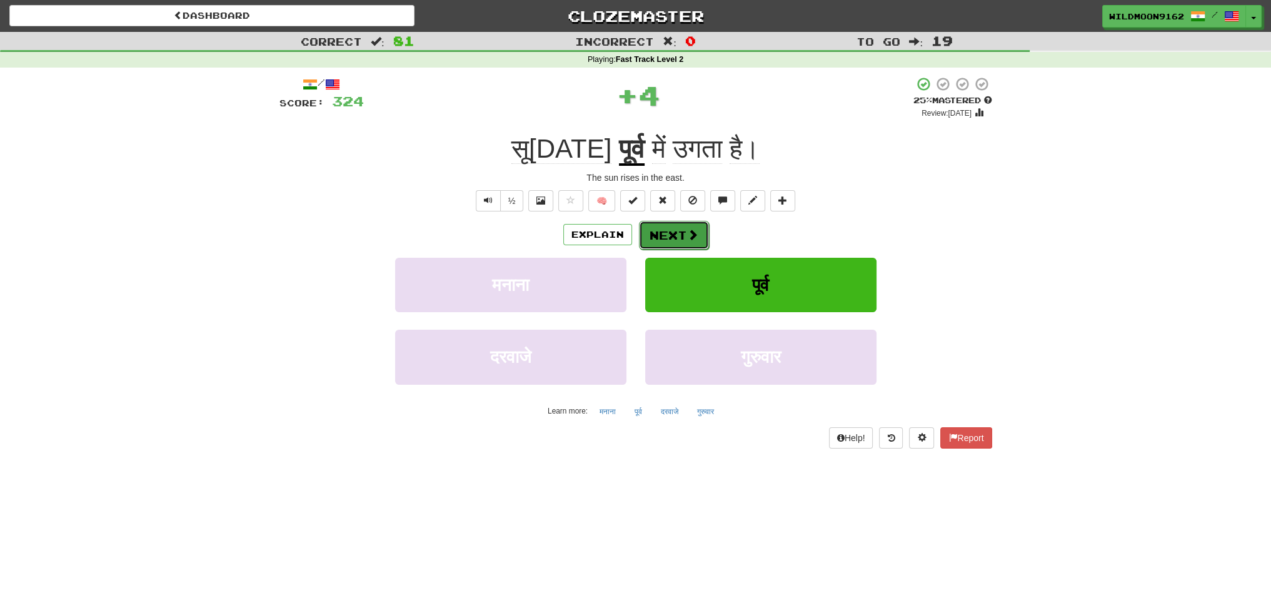
click at [676, 237] on button "Next" at bounding box center [674, 235] width 70 height 29
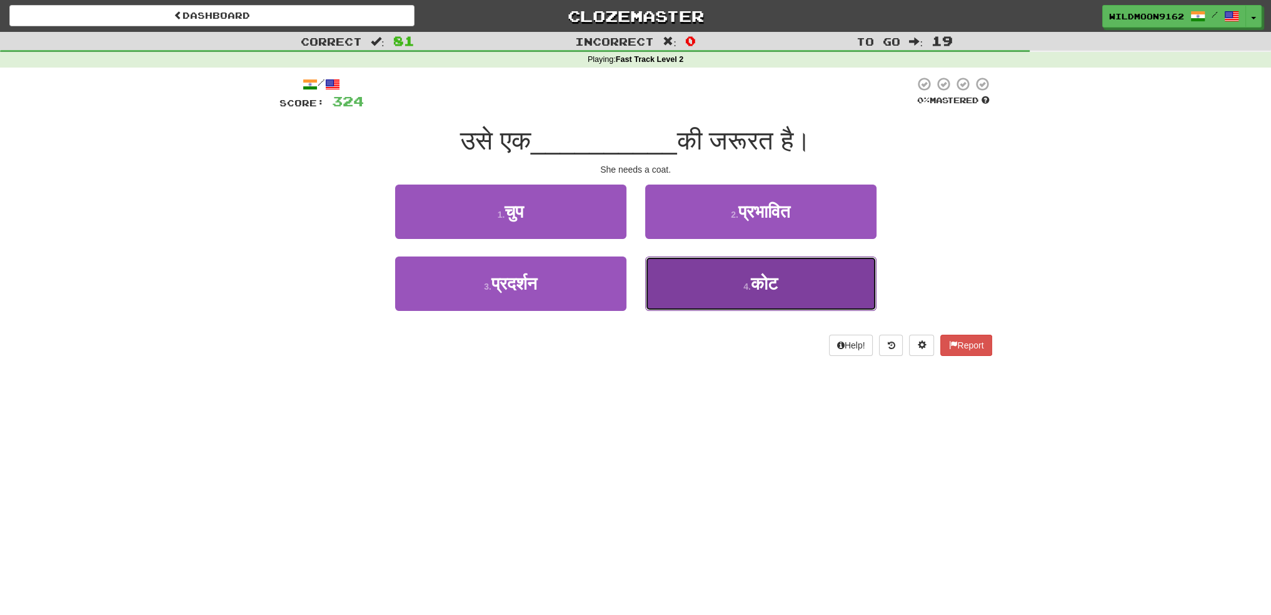
click at [718, 278] on button "4 . कोट" at bounding box center [760, 283] width 231 height 54
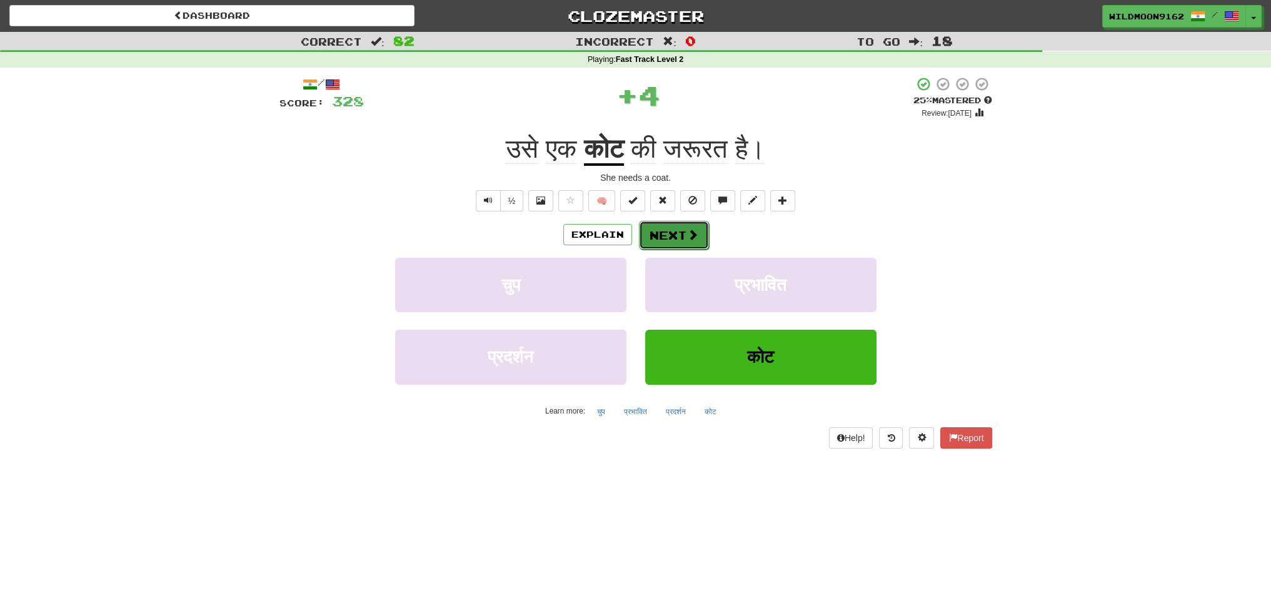
click at [666, 228] on button "Next" at bounding box center [674, 235] width 70 height 29
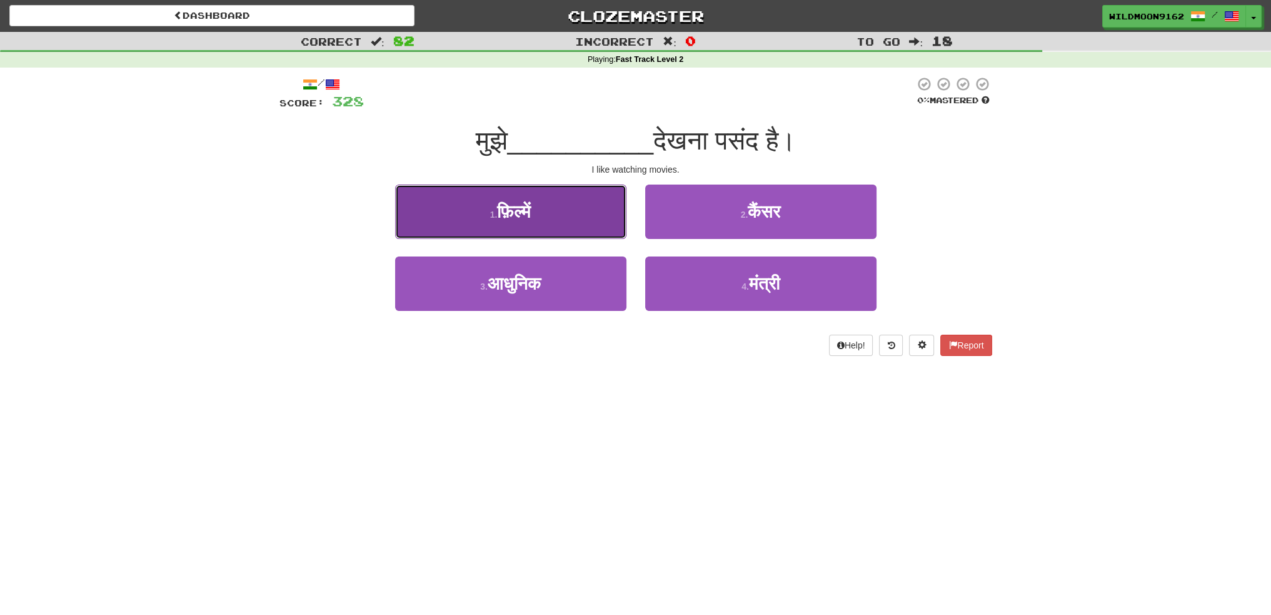
click at [550, 211] on button "1 . फ़िल्में" at bounding box center [510, 211] width 231 height 54
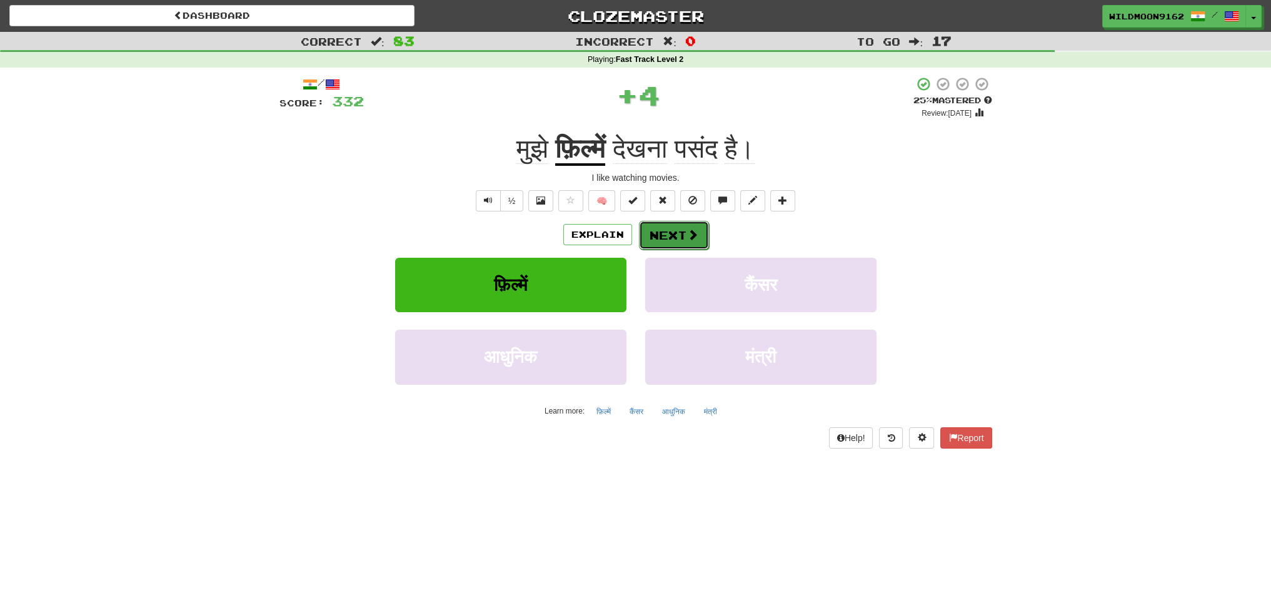
click at [666, 234] on button "Next" at bounding box center [674, 235] width 70 height 29
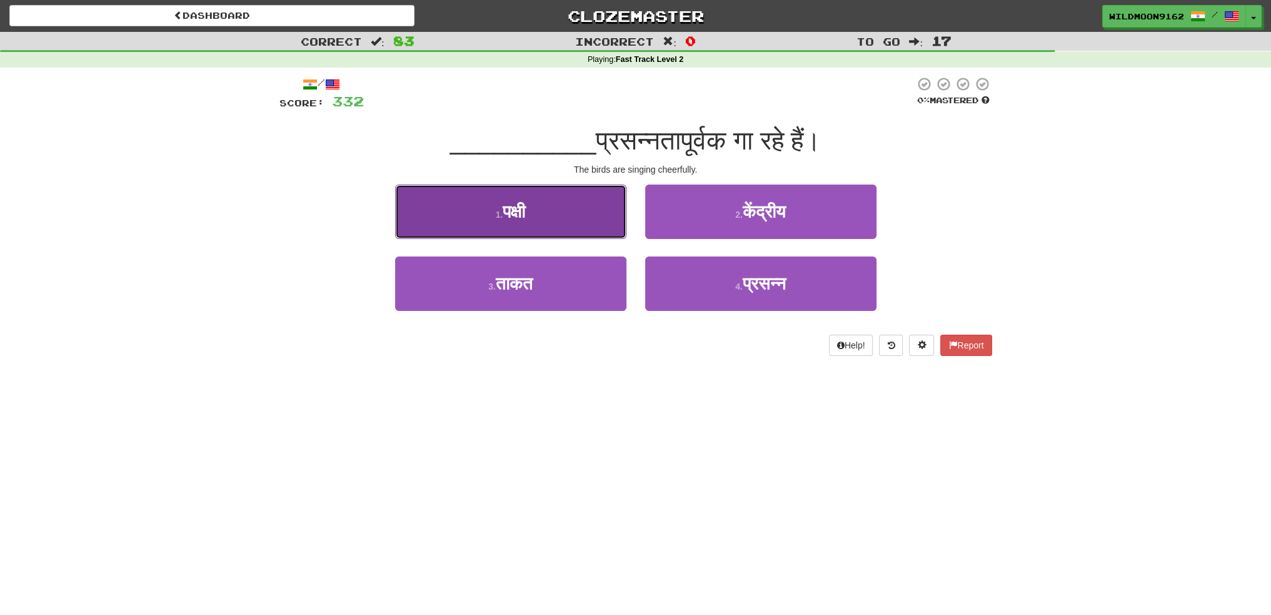
click at [525, 216] on span "पक्षी" at bounding box center [514, 211] width 23 height 19
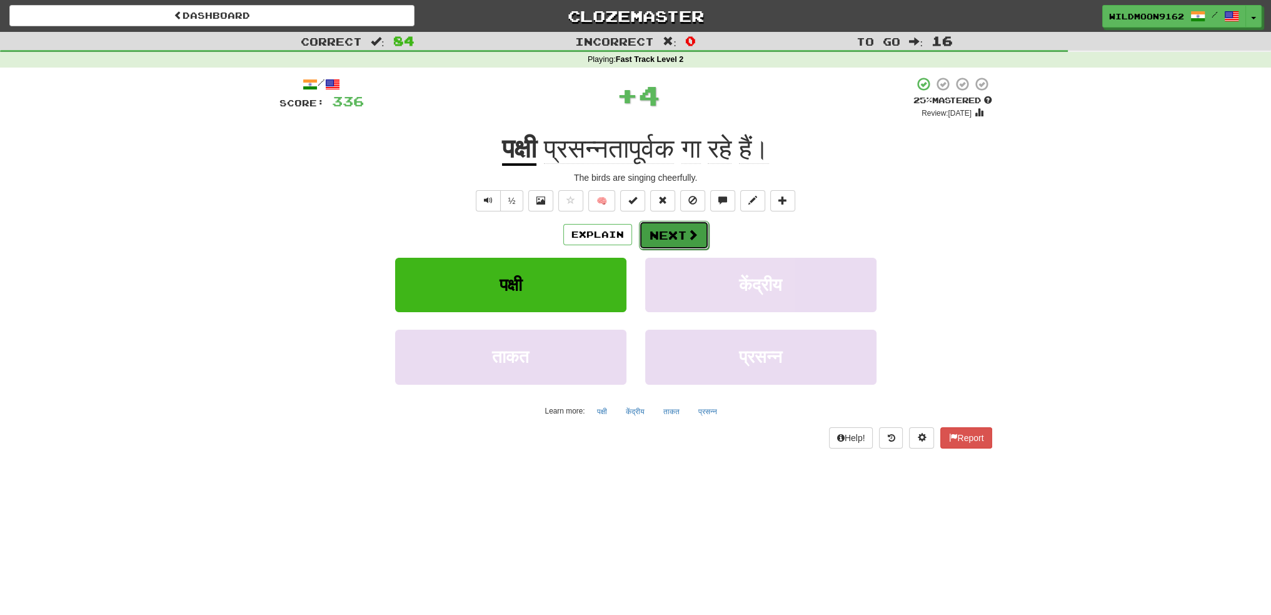
click at [668, 232] on button "Next" at bounding box center [674, 235] width 70 height 29
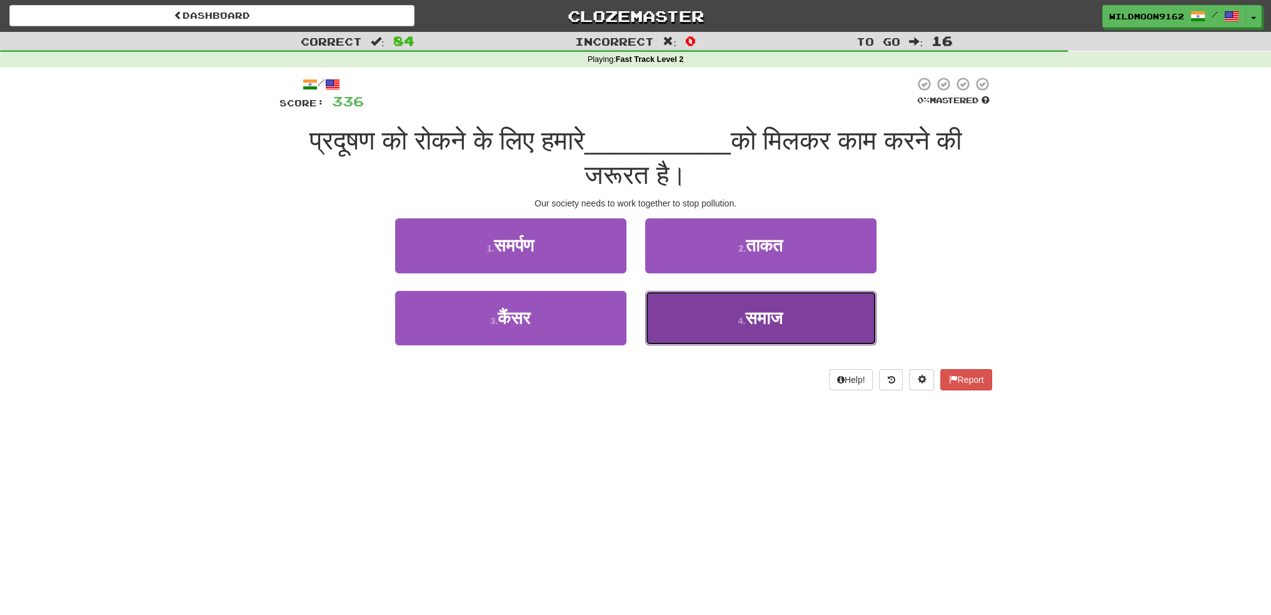
click at [738, 317] on small "4 ." at bounding box center [742, 321] width 8 height 10
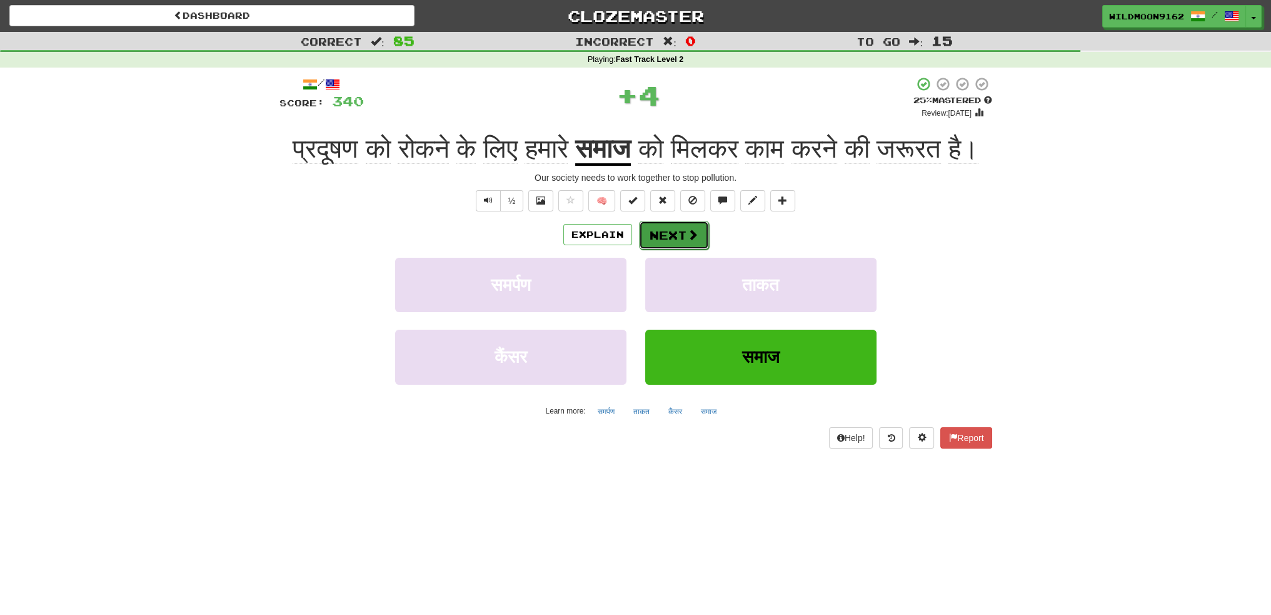
click at [679, 249] on button "Next" at bounding box center [674, 235] width 70 height 29
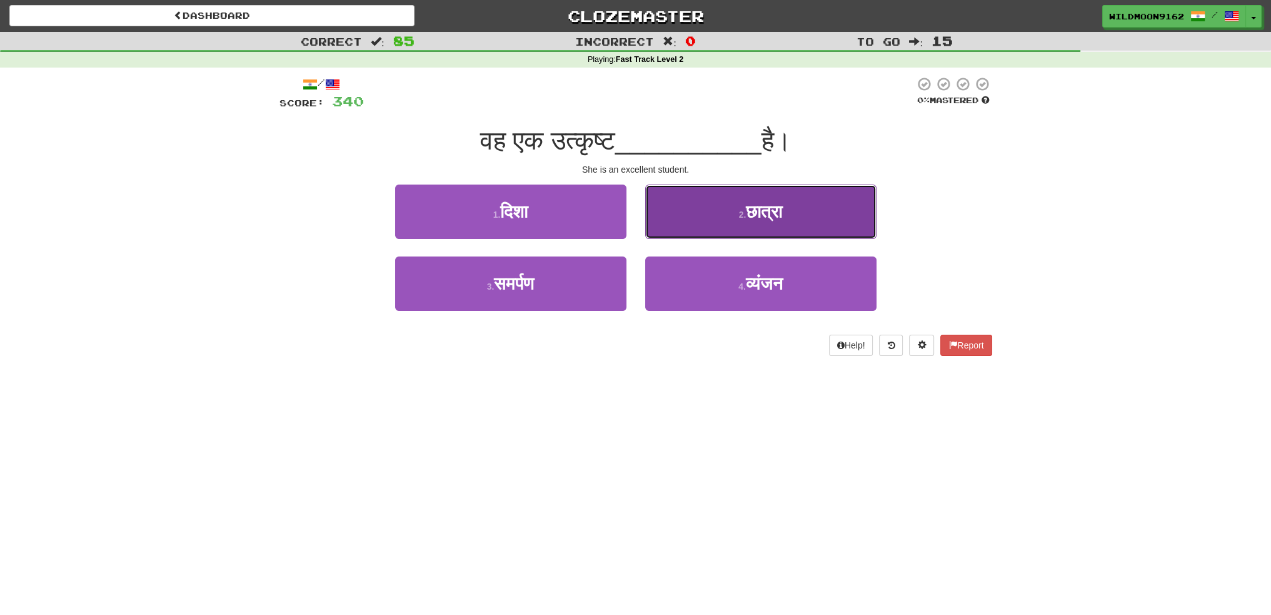
click at [782, 216] on span "छात्रा" at bounding box center [764, 211] width 36 height 19
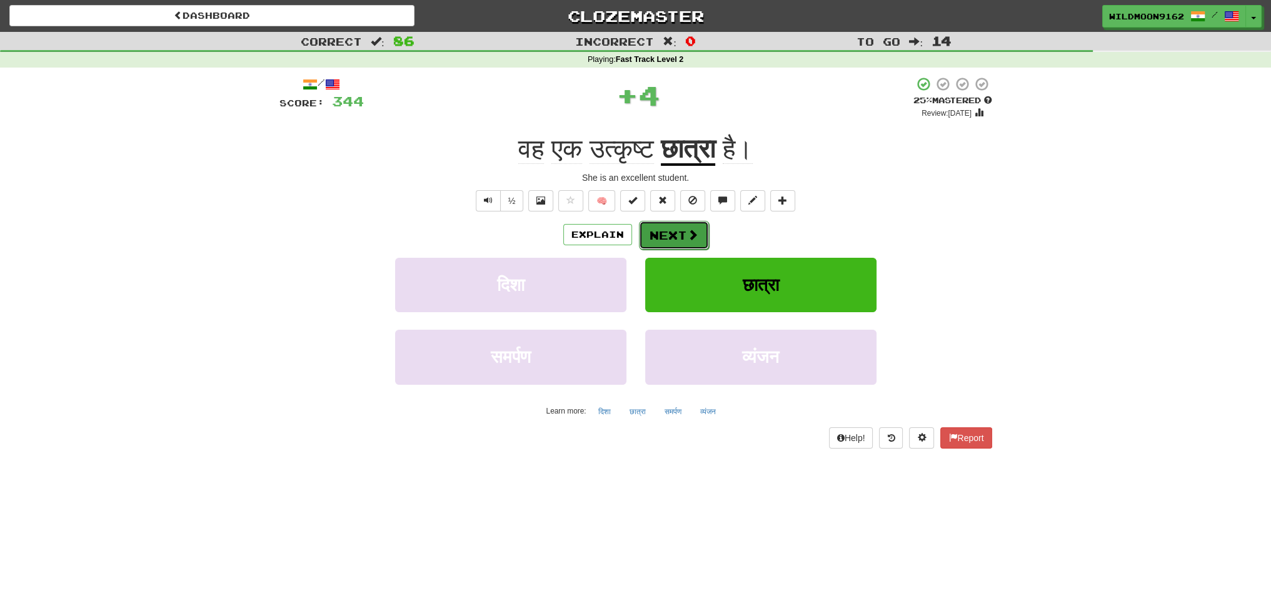
click at [687, 237] on span at bounding box center [692, 234] width 11 height 11
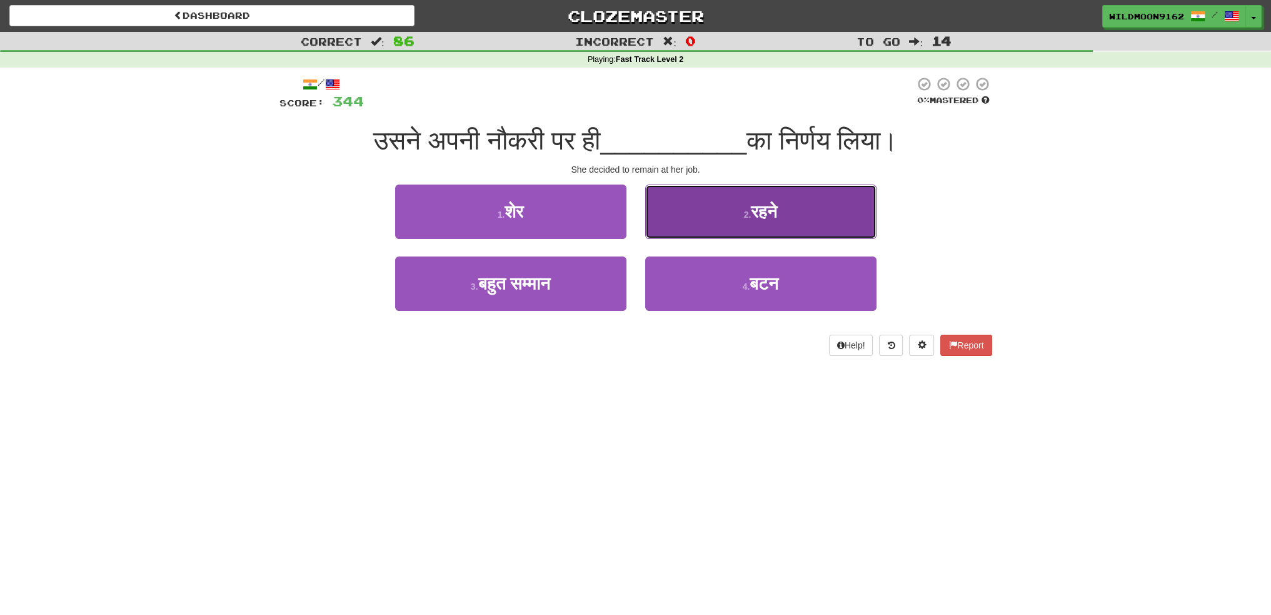
click at [763, 214] on span "रहने" at bounding box center [764, 211] width 26 height 19
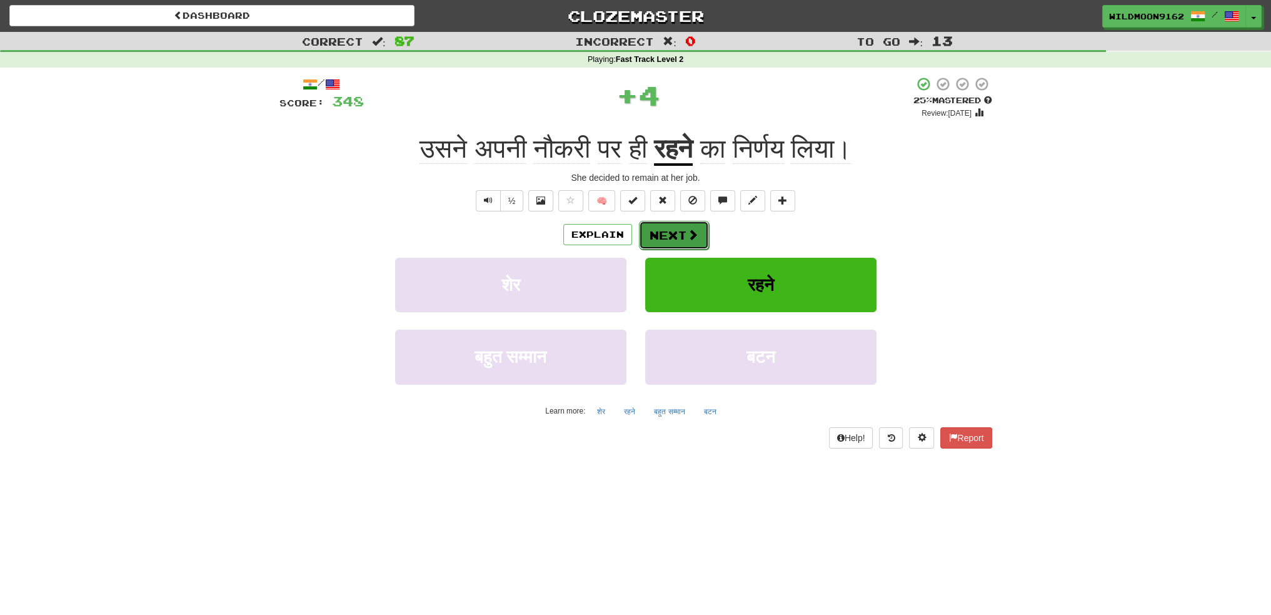
click at [683, 233] on button "Next" at bounding box center [674, 235] width 70 height 29
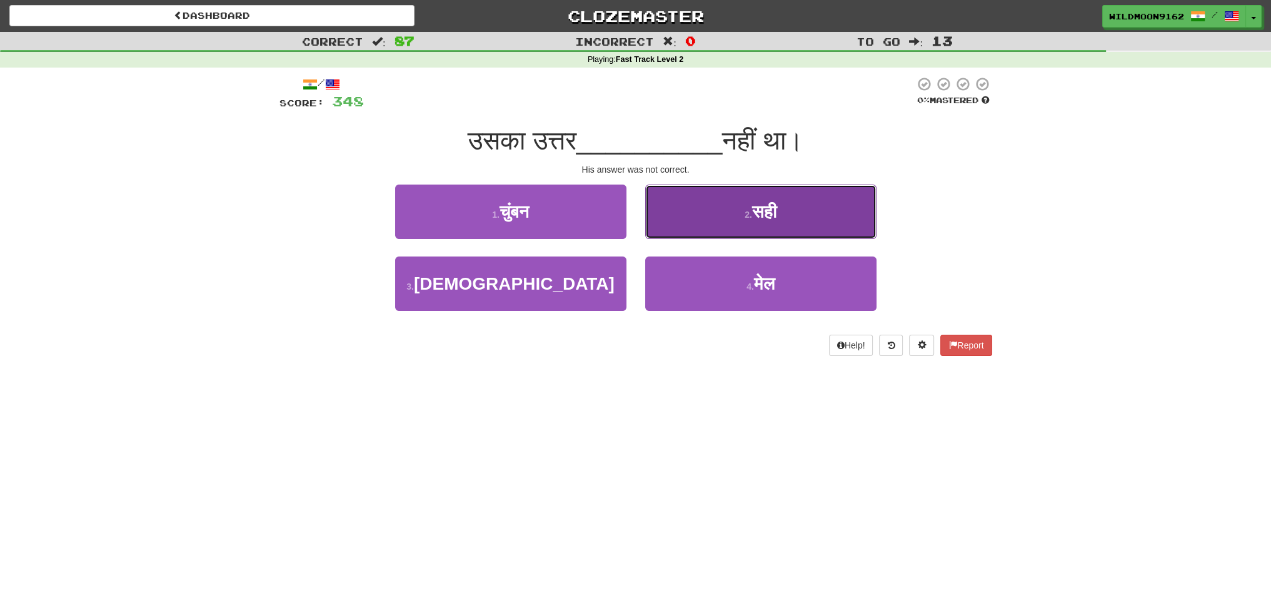
click at [765, 212] on span "सही" at bounding box center [764, 211] width 24 height 19
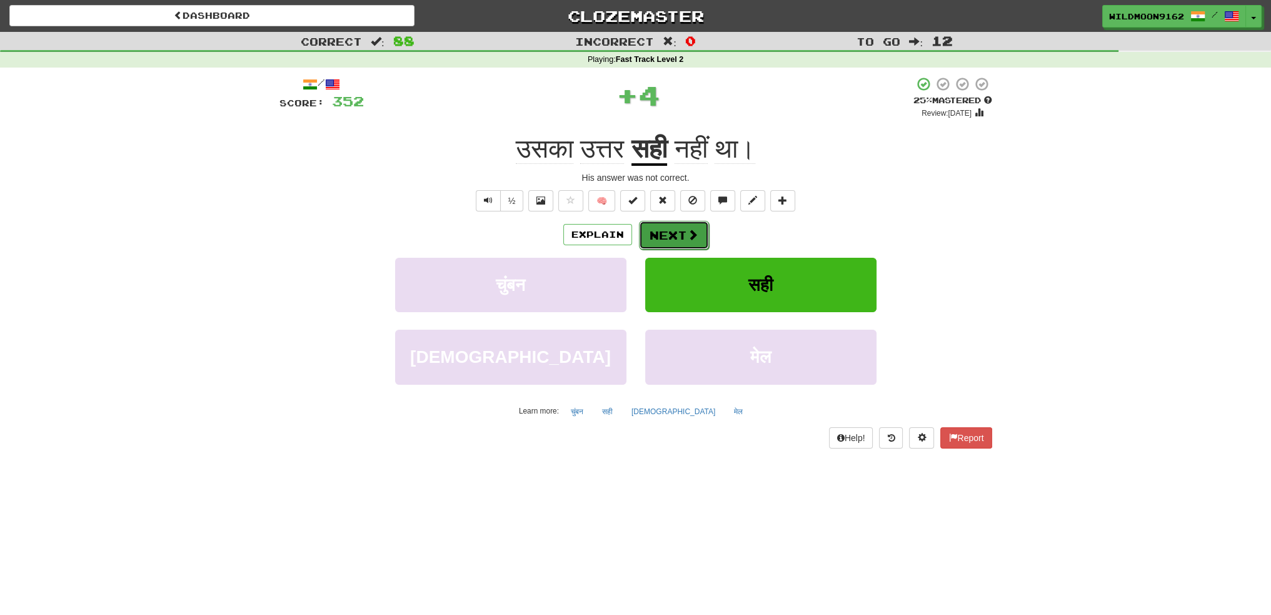
click at [671, 237] on button "Next" at bounding box center [674, 235] width 70 height 29
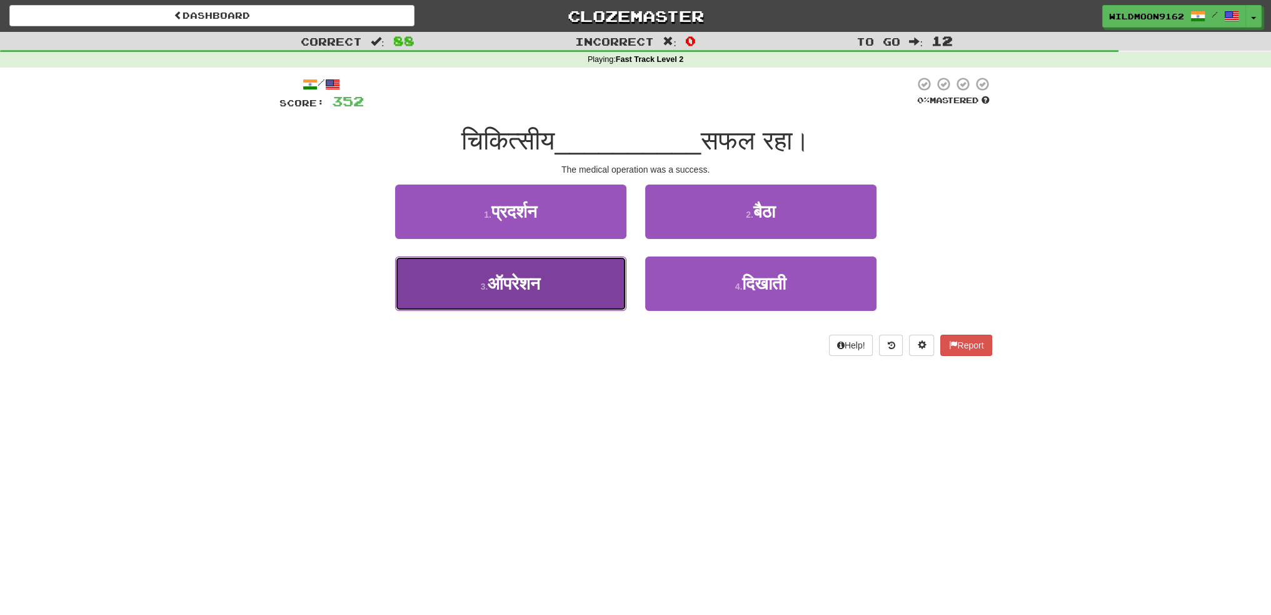
click at [525, 284] on span "ऑपरेशन" at bounding box center [514, 283] width 53 height 19
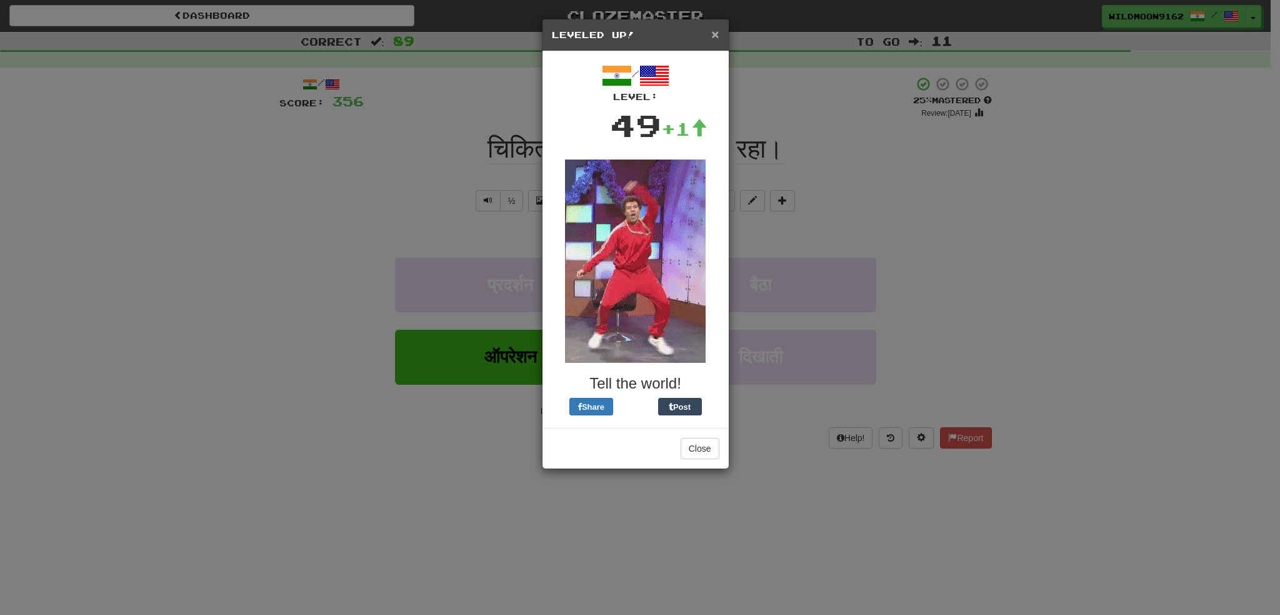
click at [717, 38] on span "×" at bounding box center [715, 34] width 8 height 14
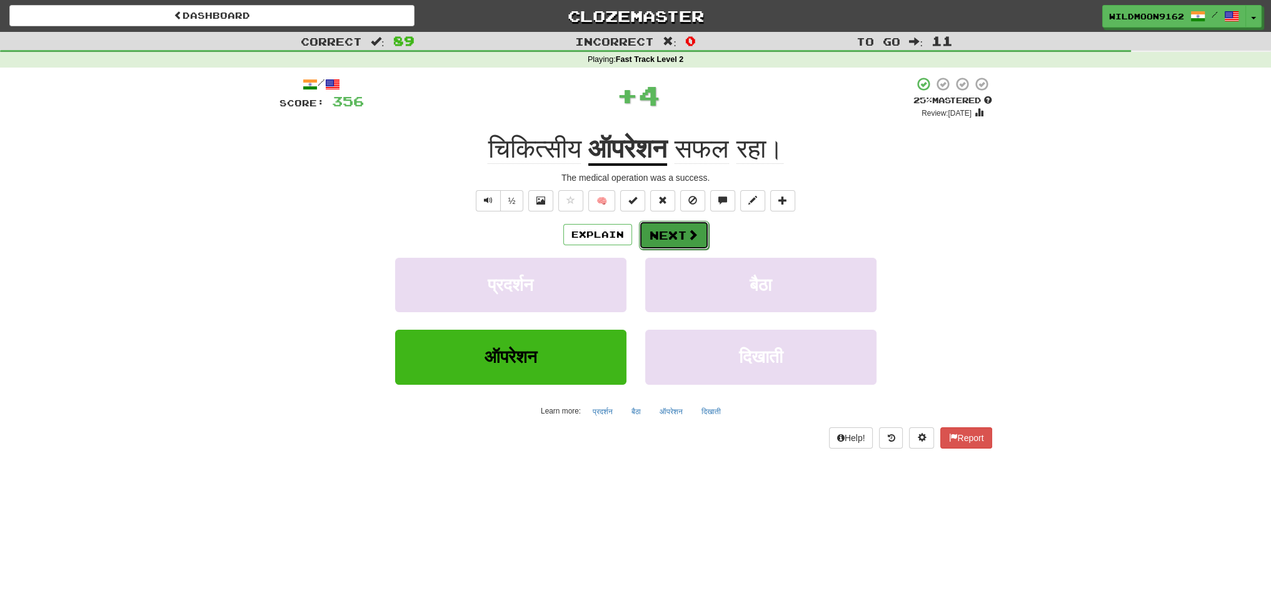
click at [655, 232] on button "Next" at bounding box center [674, 235] width 70 height 29
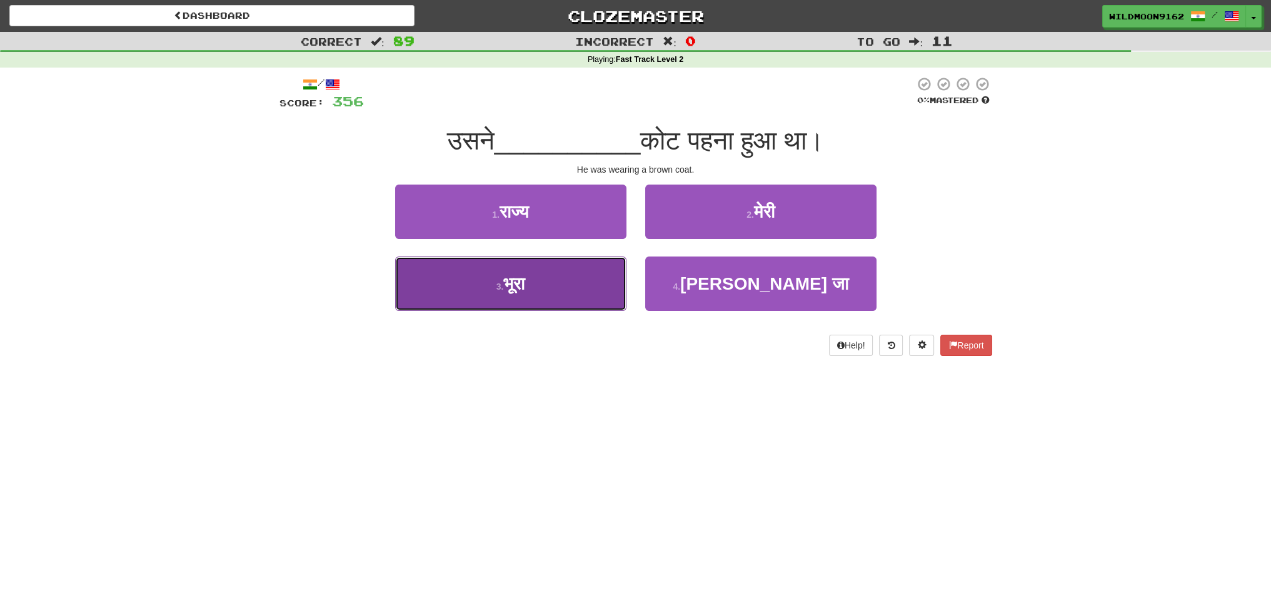
click at [550, 278] on button "3 . [GEOGRAPHIC_DATA]" at bounding box center [510, 283] width 231 height 54
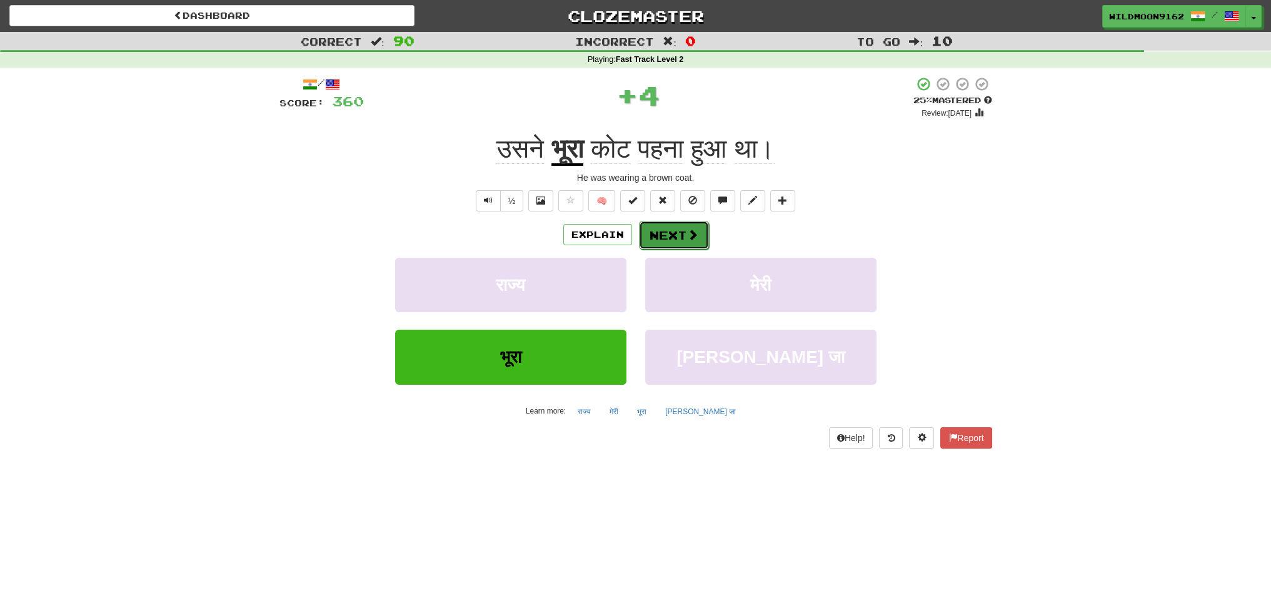
click at [674, 234] on button "Next" at bounding box center [674, 235] width 70 height 29
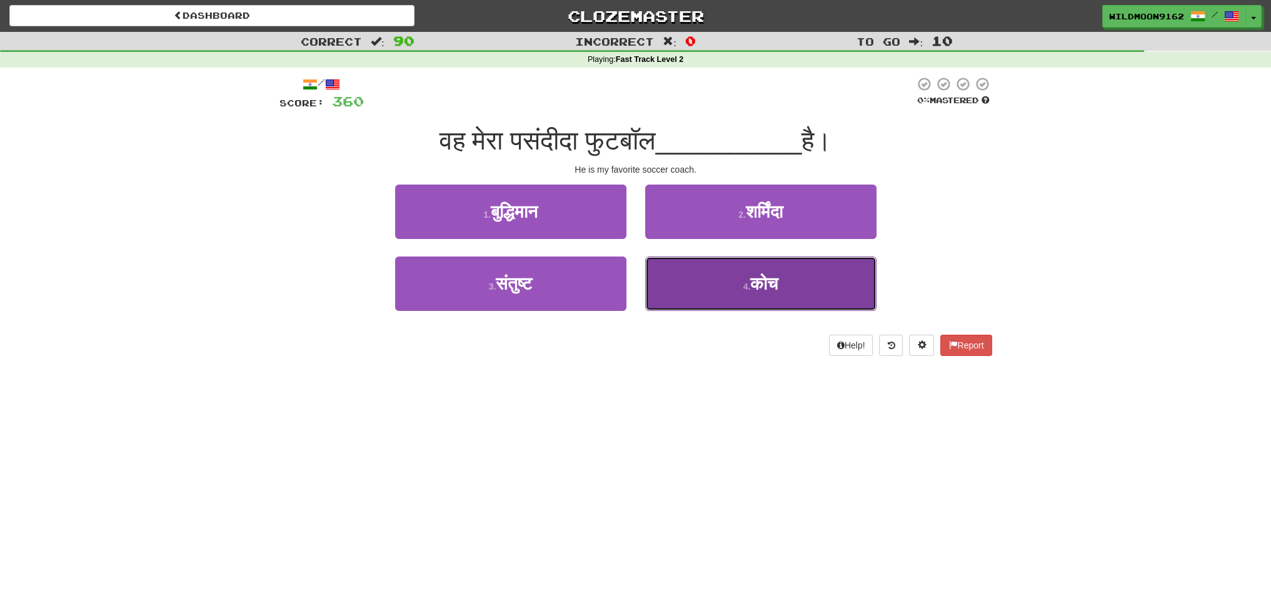
click at [715, 294] on button "4 . कोच" at bounding box center [760, 283] width 231 height 54
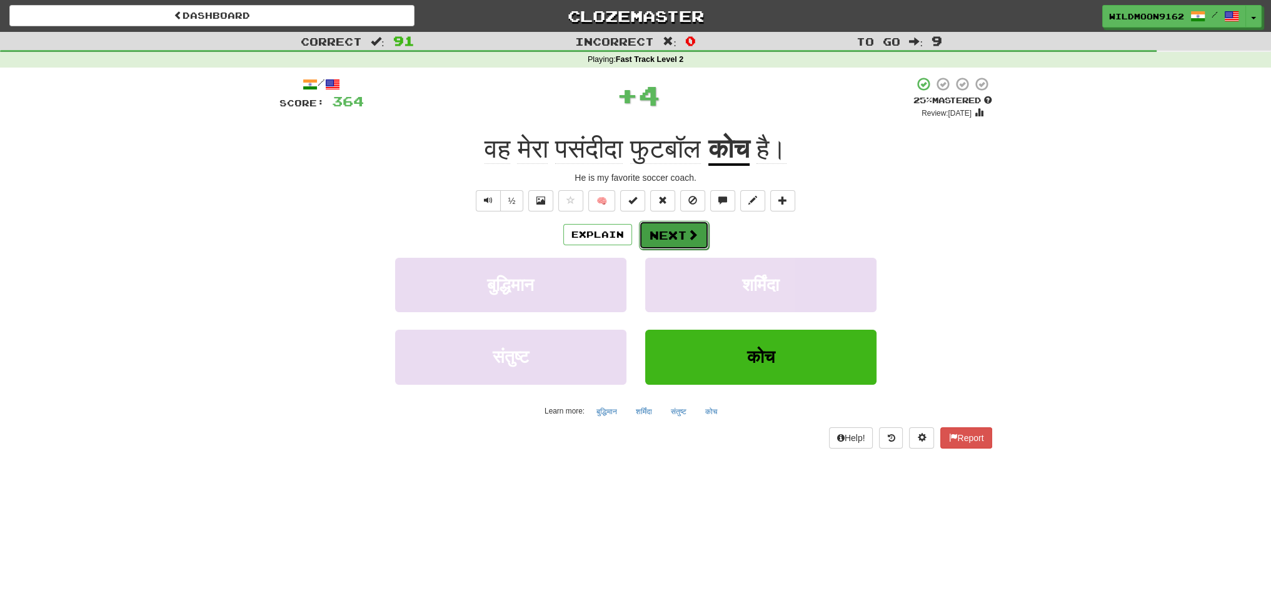
click at [673, 231] on button "Next" at bounding box center [674, 235] width 70 height 29
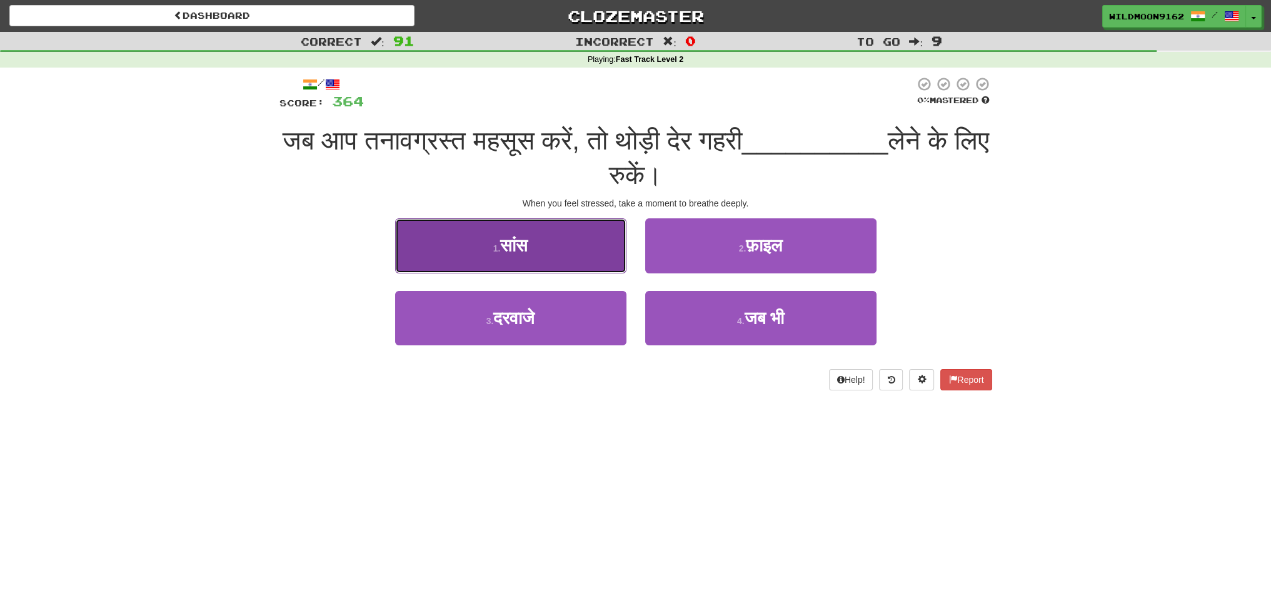
click at [553, 245] on button "1 . सांस" at bounding box center [510, 245] width 231 height 54
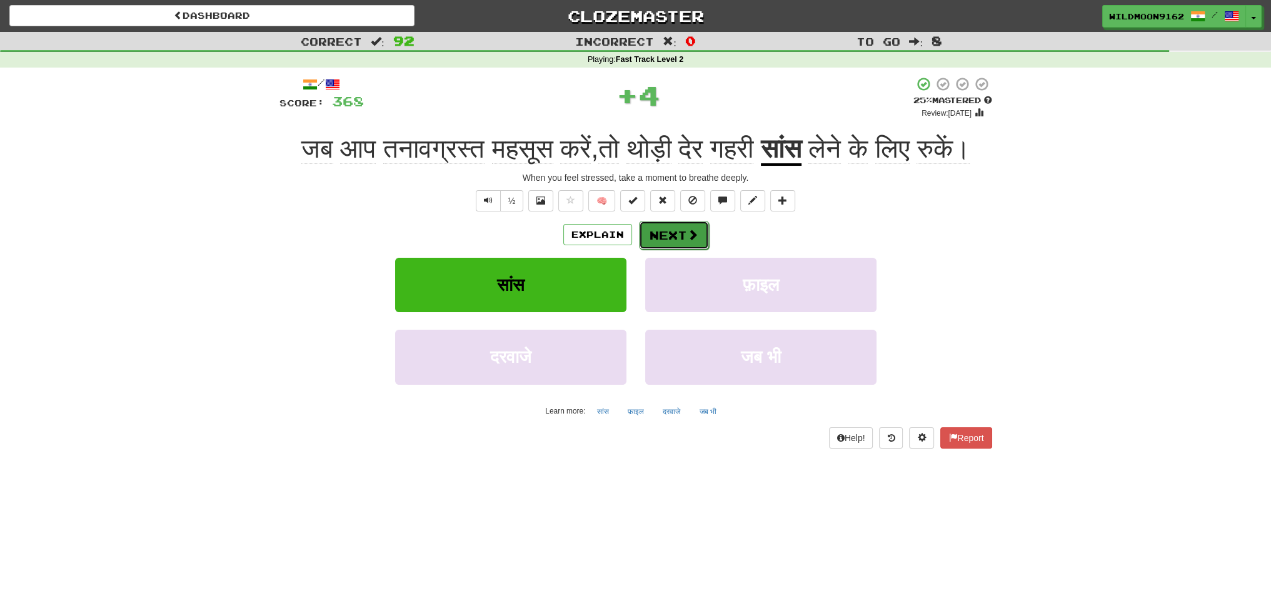
click at [669, 249] on button "Next" at bounding box center [674, 235] width 70 height 29
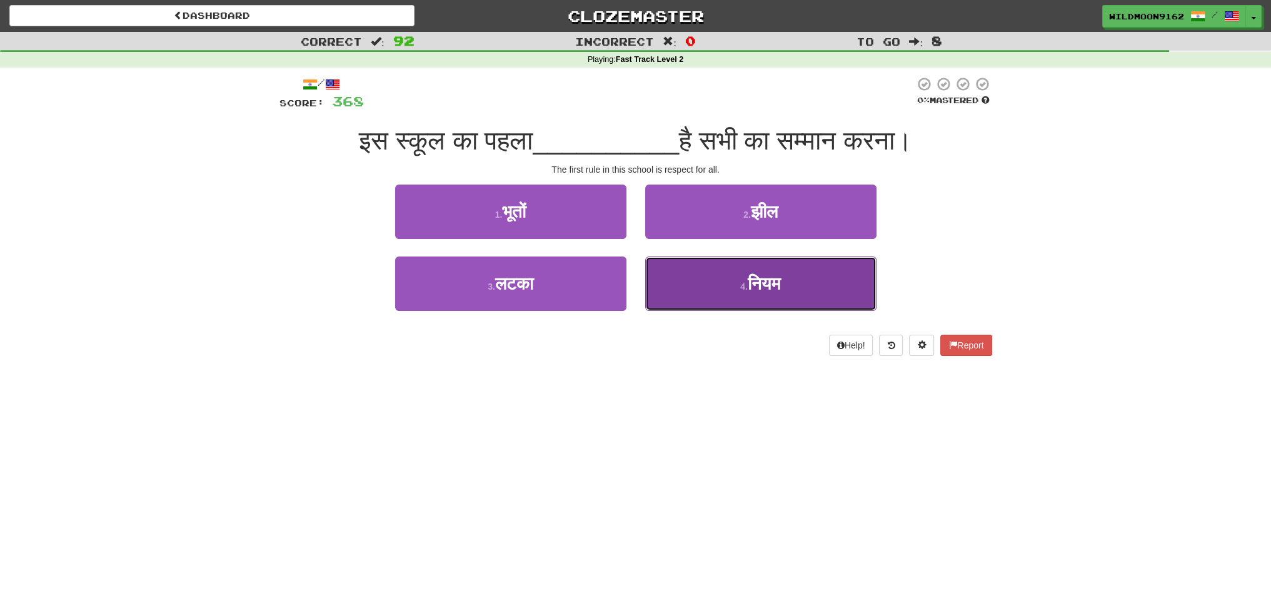
click at [724, 289] on button "4 . नियम" at bounding box center [760, 283] width 231 height 54
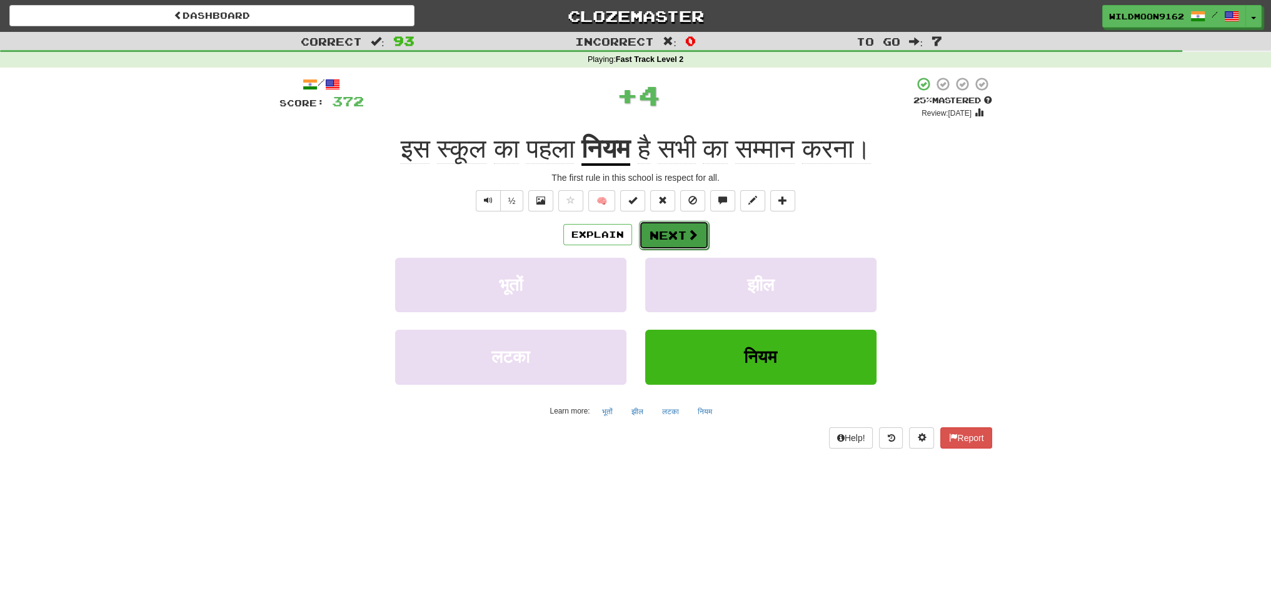
click at [665, 235] on button "Next" at bounding box center [674, 235] width 70 height 29
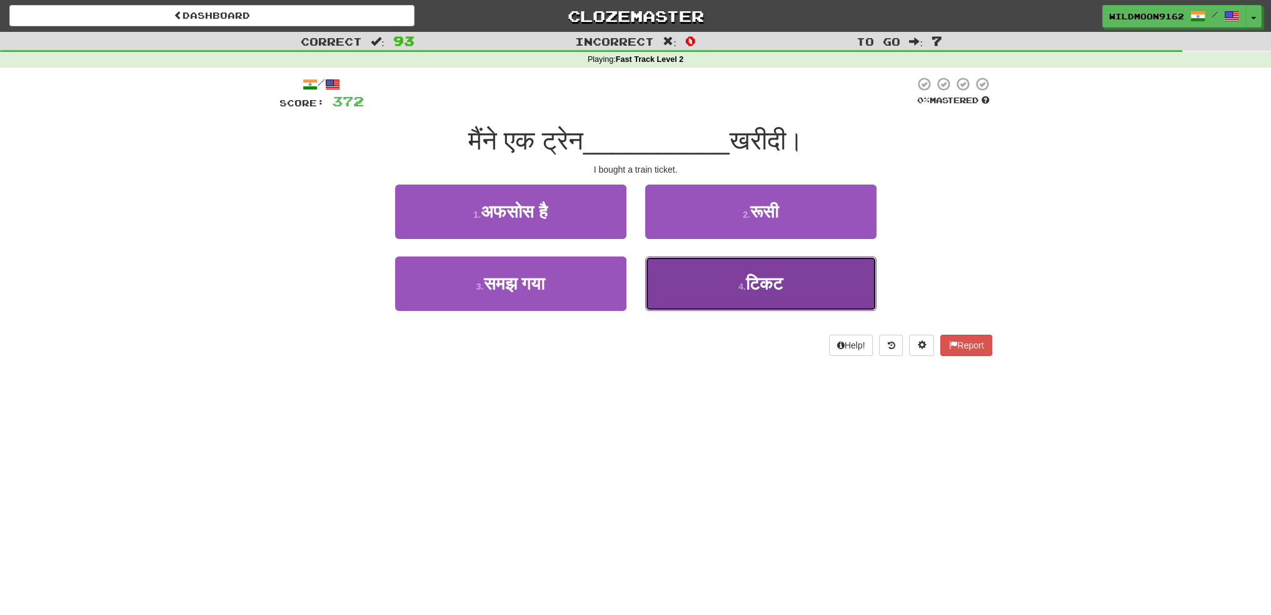
click at [738, 286] on small "4 ." at bounding box center [742, 286] width 8 height 10
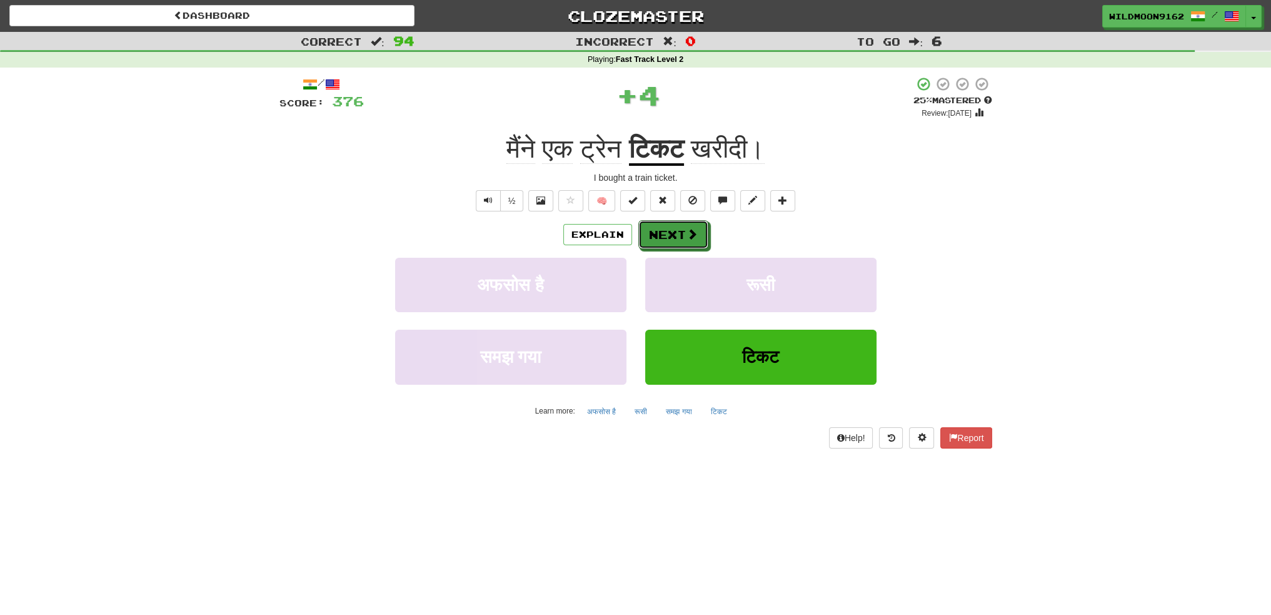
drag, startPoint x: 671, startPoint y: 232, endPoint x: 700, endPoint y: 364, distance: 135.7
click at [671, 234] on button "Next" at bounding box center [673, 234] width 70 height 29
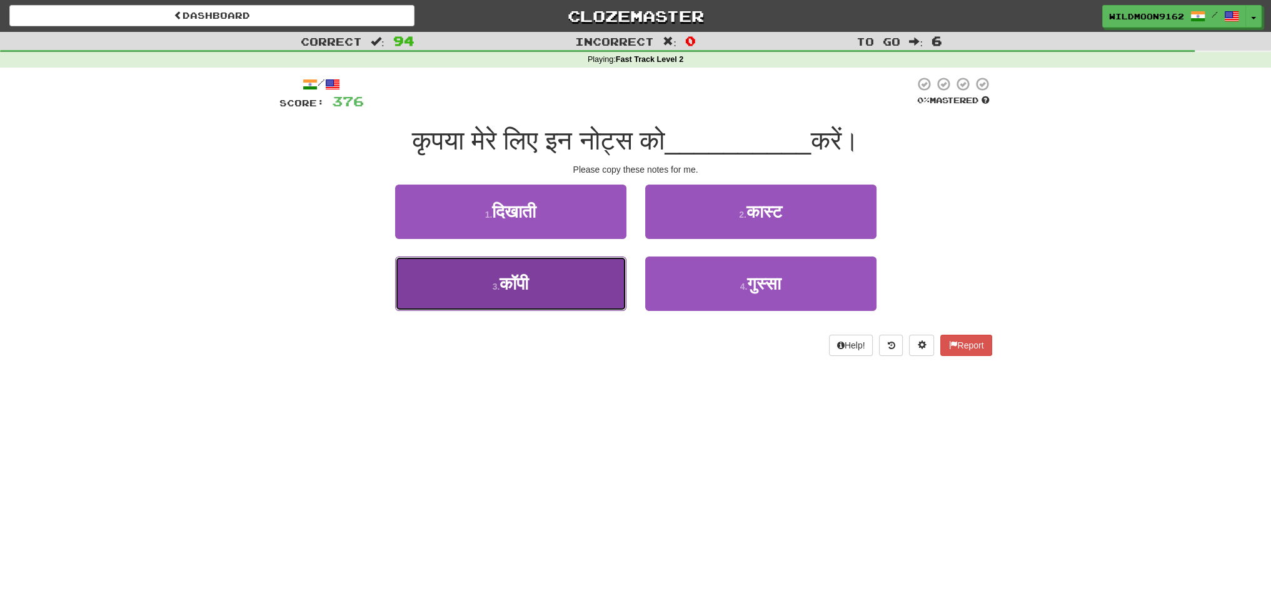
click at [579, 292] on button "3 . कॉपी" at bounding box center [510, 283] width 231 height 54
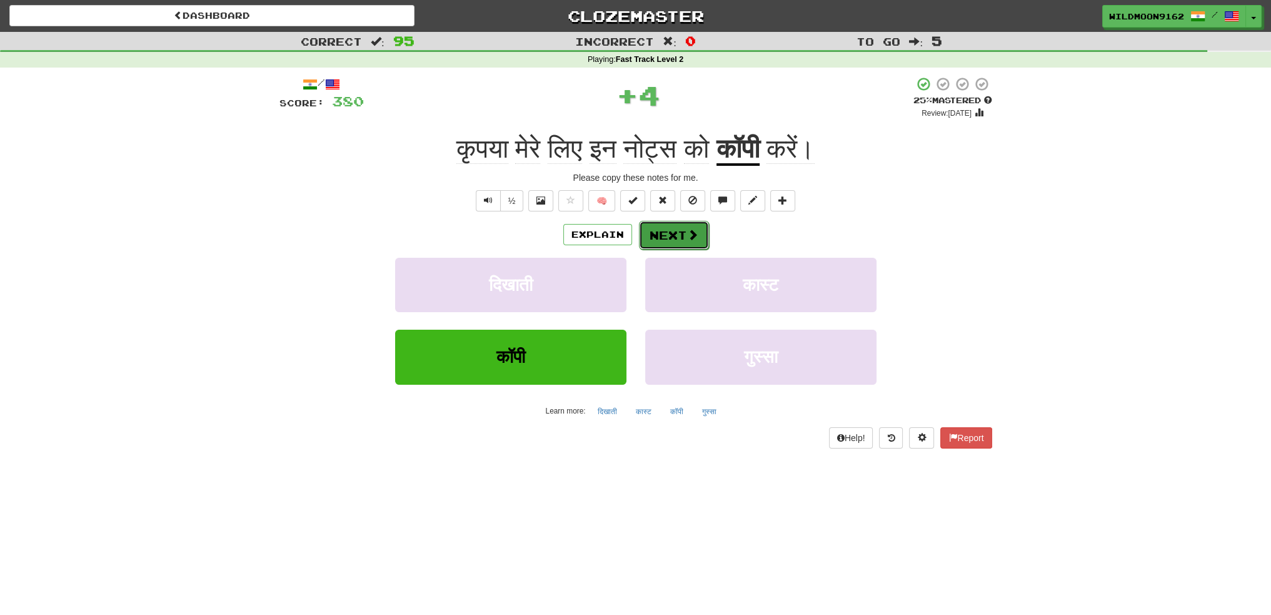
click at [690, 234] on span at bounding box center [692, 234] width 11 height 11
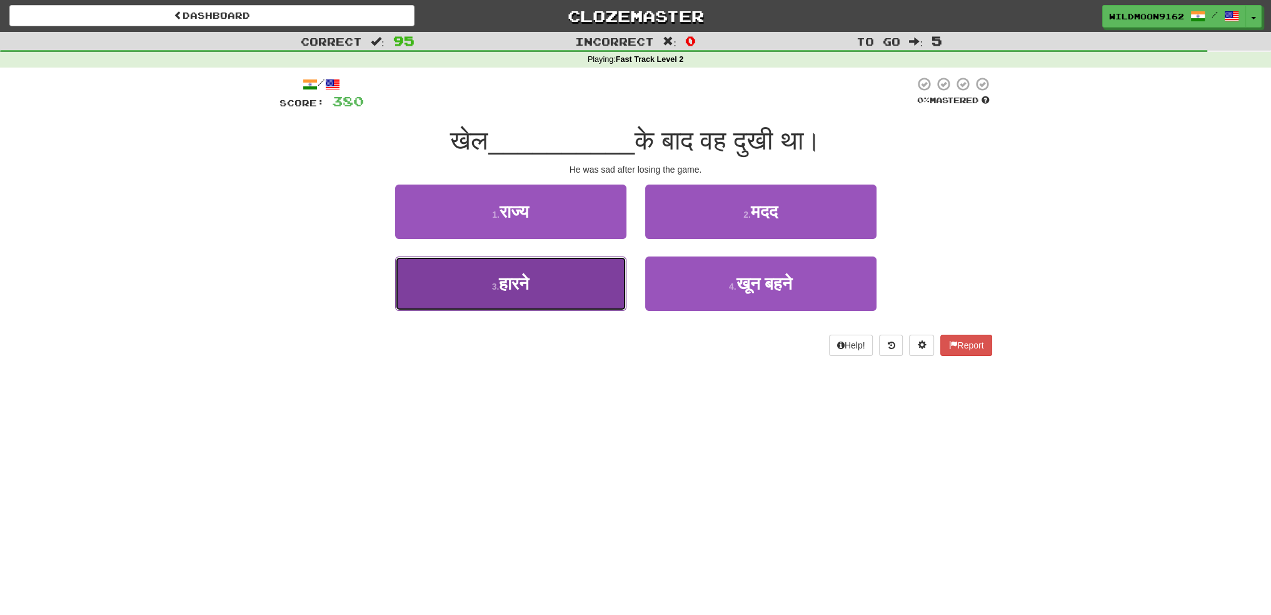
click at [545, 292] on button "3 . हारने" at bounding box center [510, 283] width 231 height 54
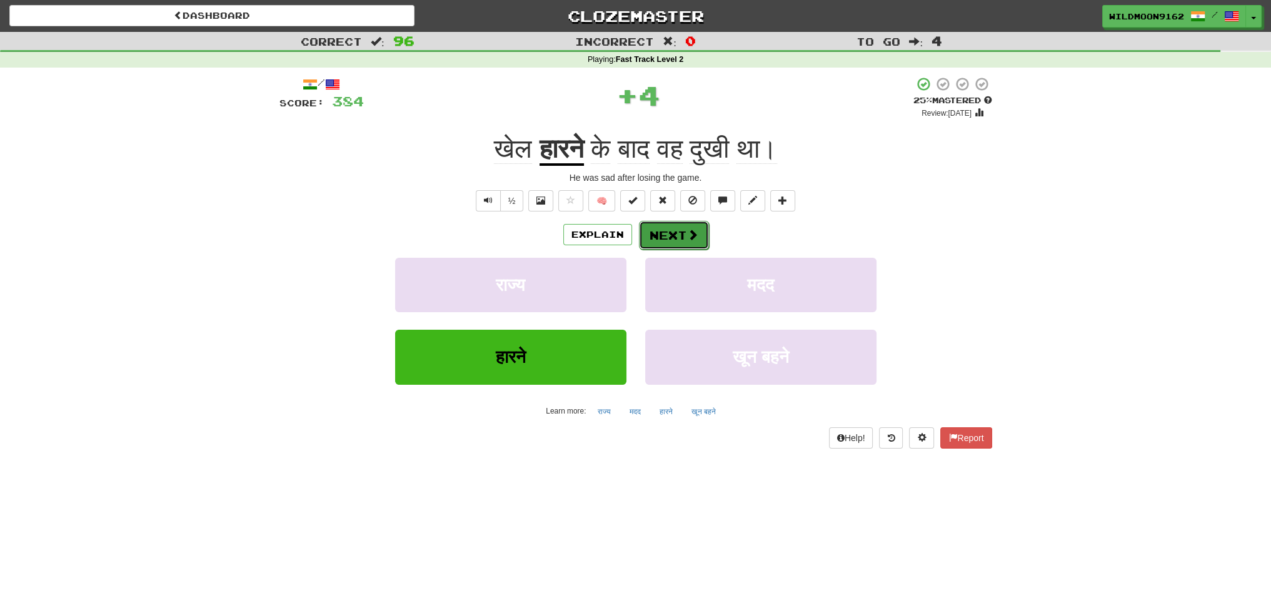
click at [663, 233] on button "Next" at bounding box center [674, 235] width 70 height 29
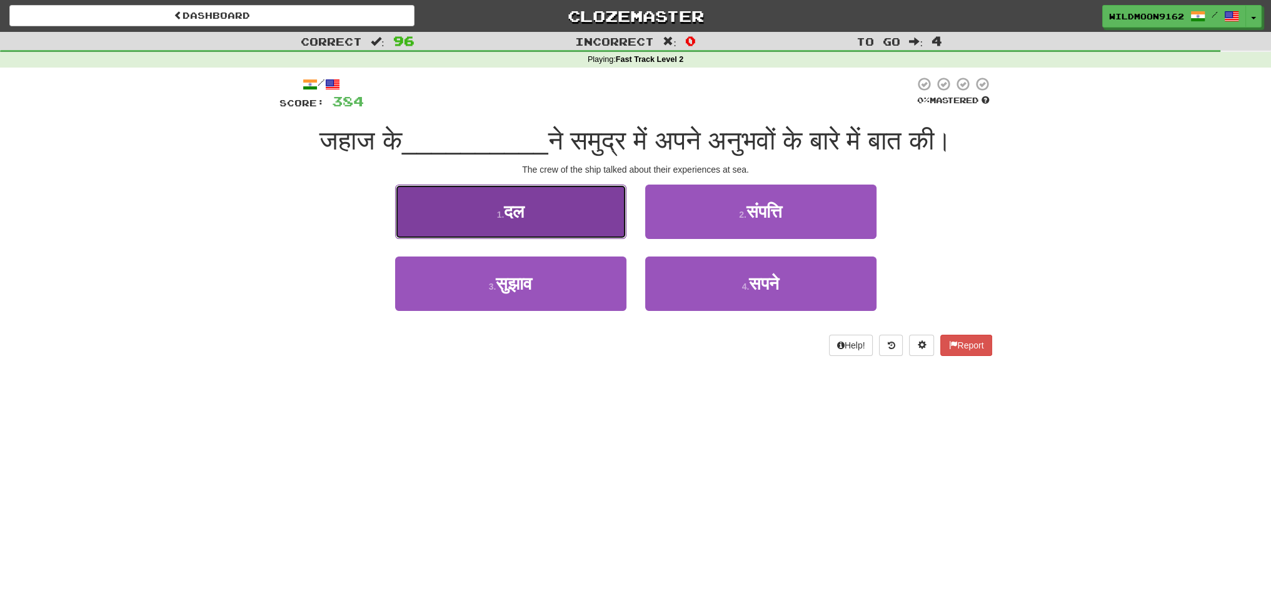
click at [538, 212] on button "1 . दल" at bounding box center [510, 211] width 231 height 54
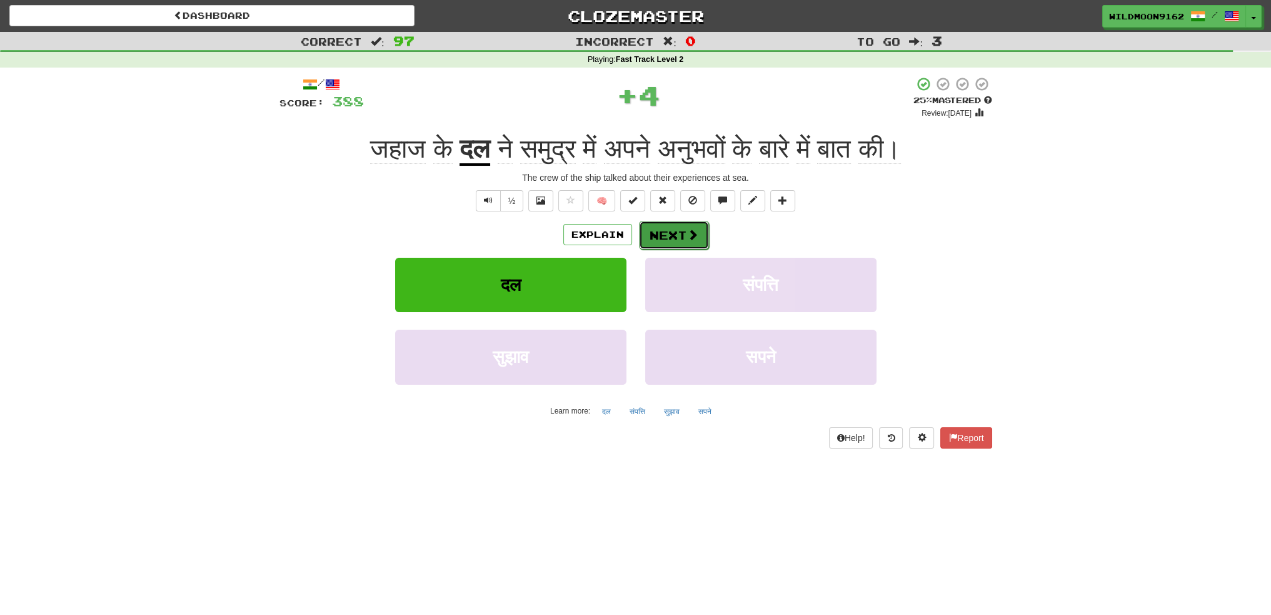
click at [673, 231] on button "Next" at bounding box center [674, 235] width 70 height 29
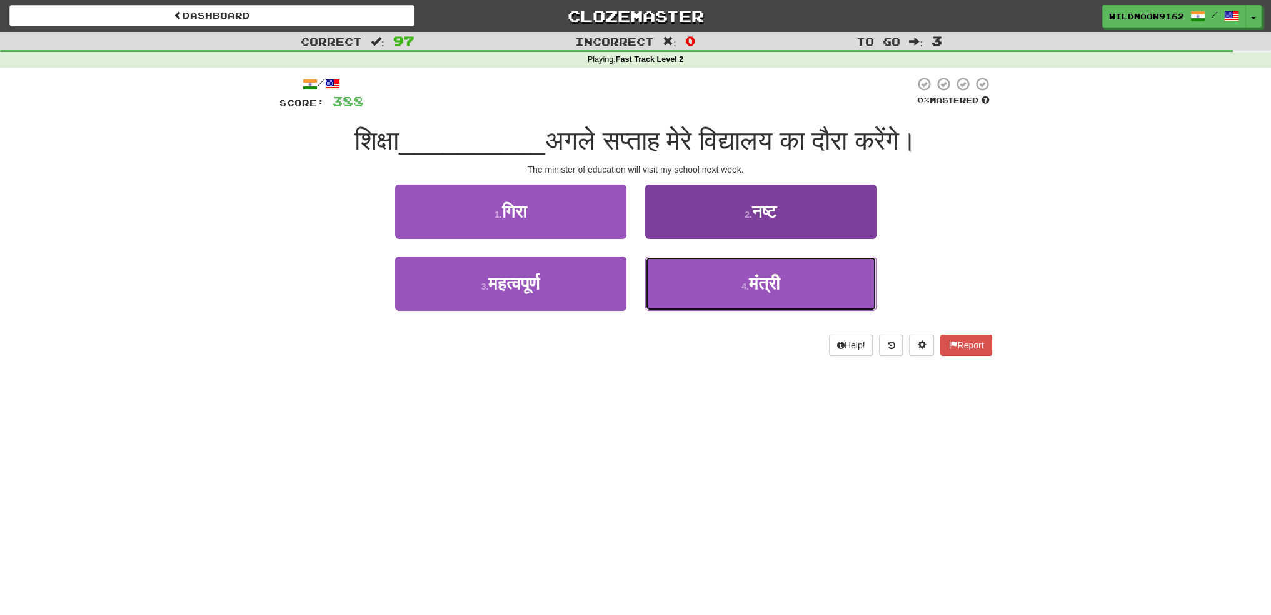
drag, startPoint x: 746, startPoint y: 281, endPoint x: 715, endPoint y: 258, distance: 38.4
click at [745, 281] on small "4 ." at bounding box center [745, 286] width 8 height 10
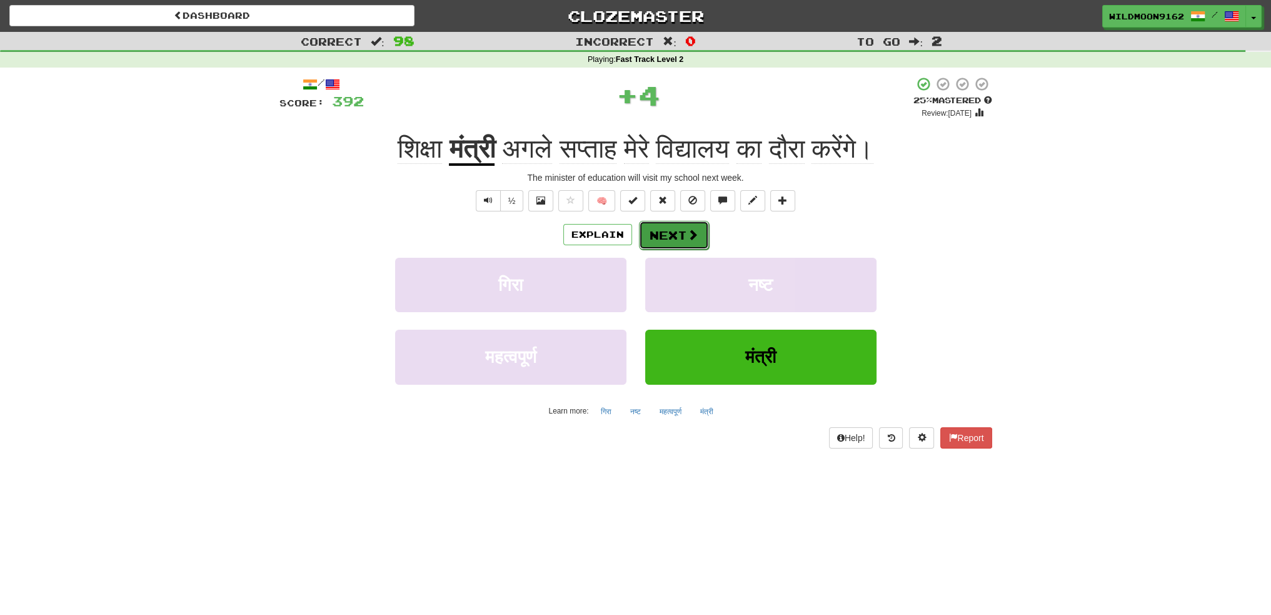
click at [678, 229] on button "Next" at bounding box center [674, 235] width 70 height 29
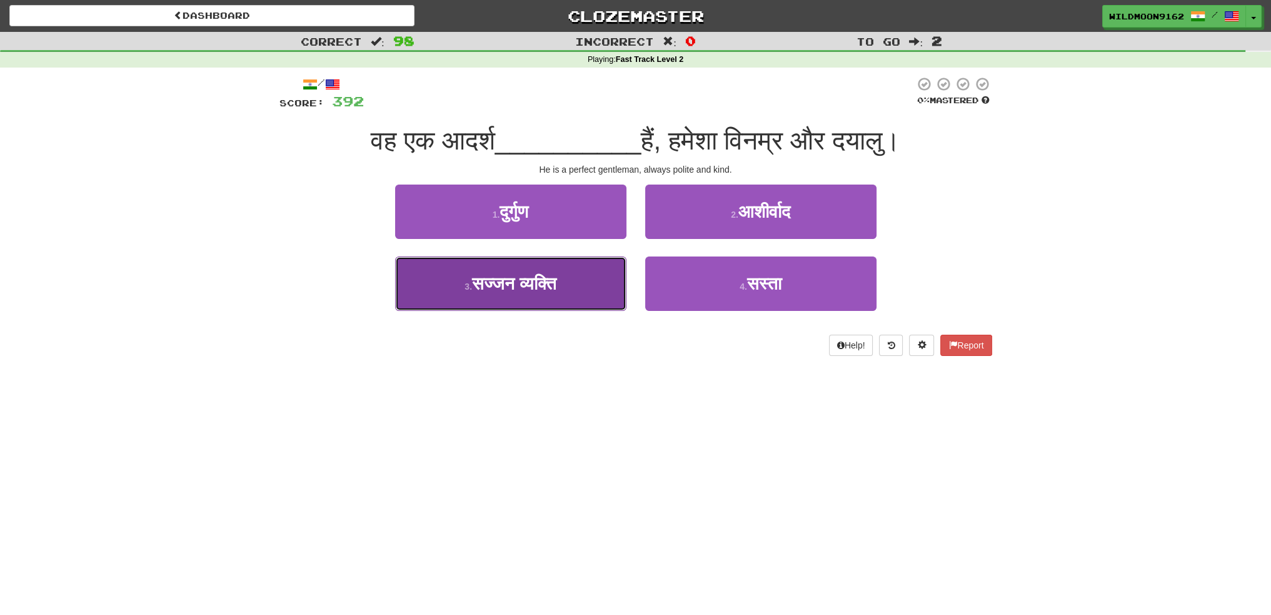
click at [543, 287] on span "सज्जन व्यक्ति" at bounding box center [514, 283] width 84 height 19
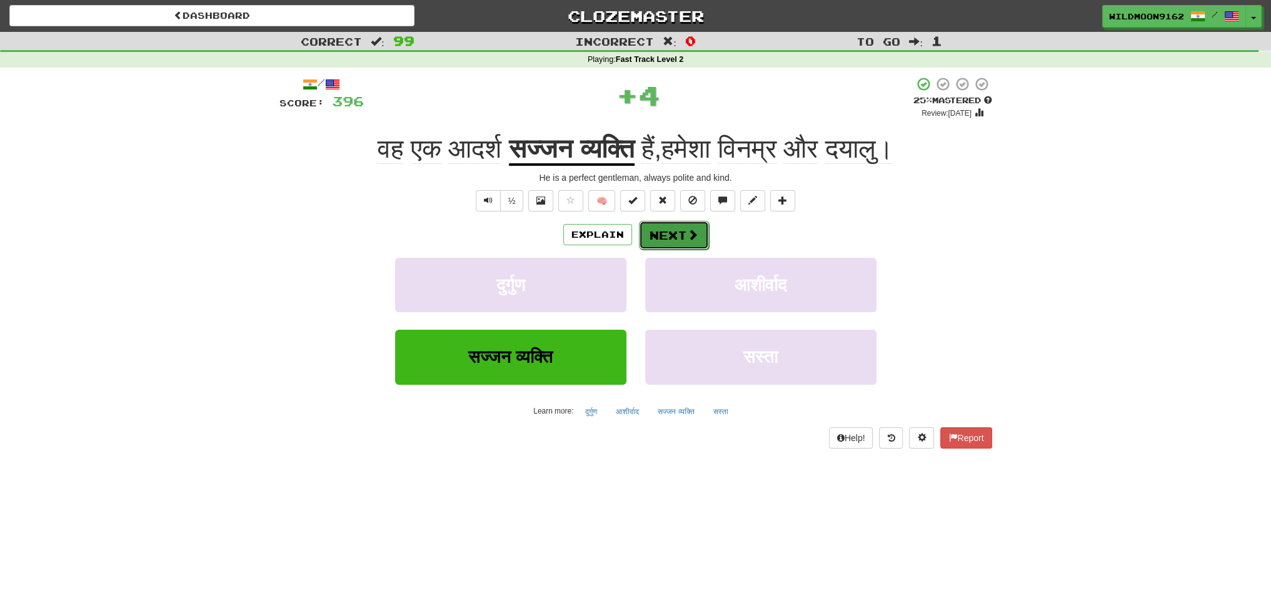
click at [684, 231] on button "Next" at bounding box center [674, 235] width 70 height 29
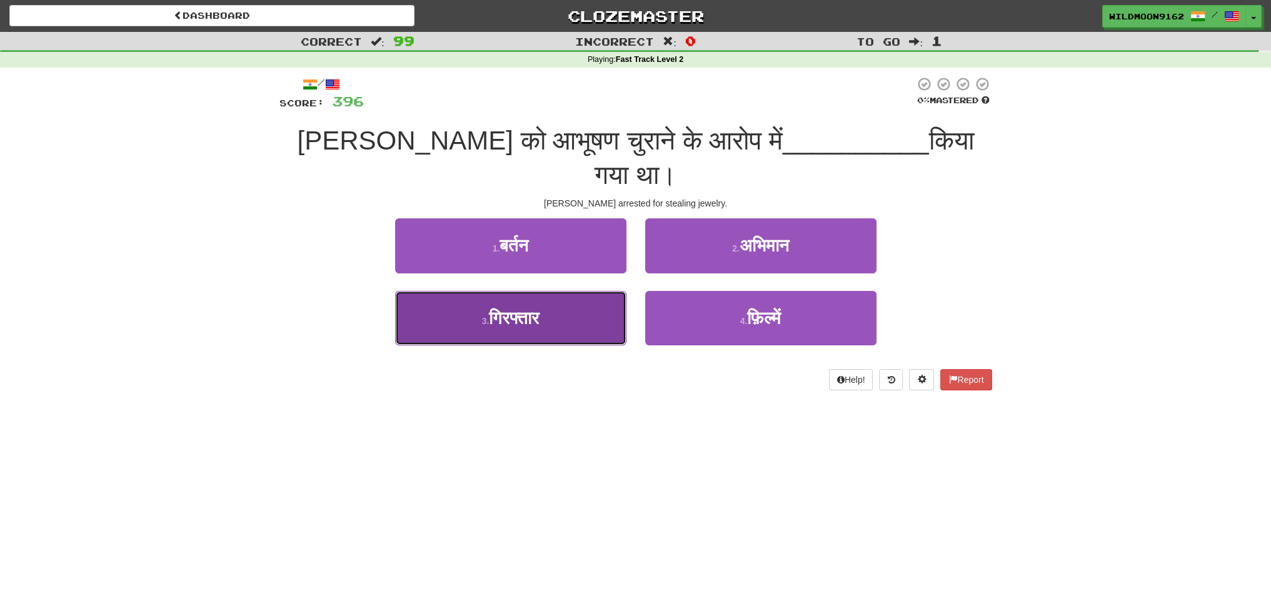
click at [533, 308] on span "गिरफ्तार" at bounding box center [514, 317] width 50 height 19
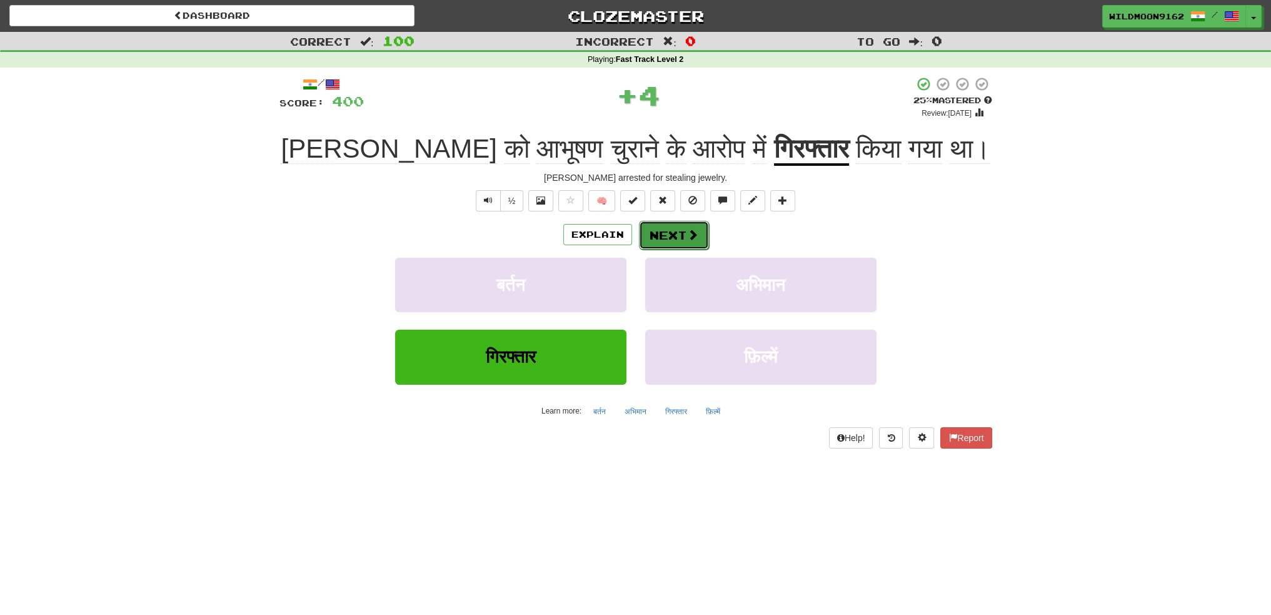
click at [666, 231] on button "Next" at bounding box center [674, 235] width 70 height 29
